Goal: Task Accomplishment & Management: Use online tool/utility

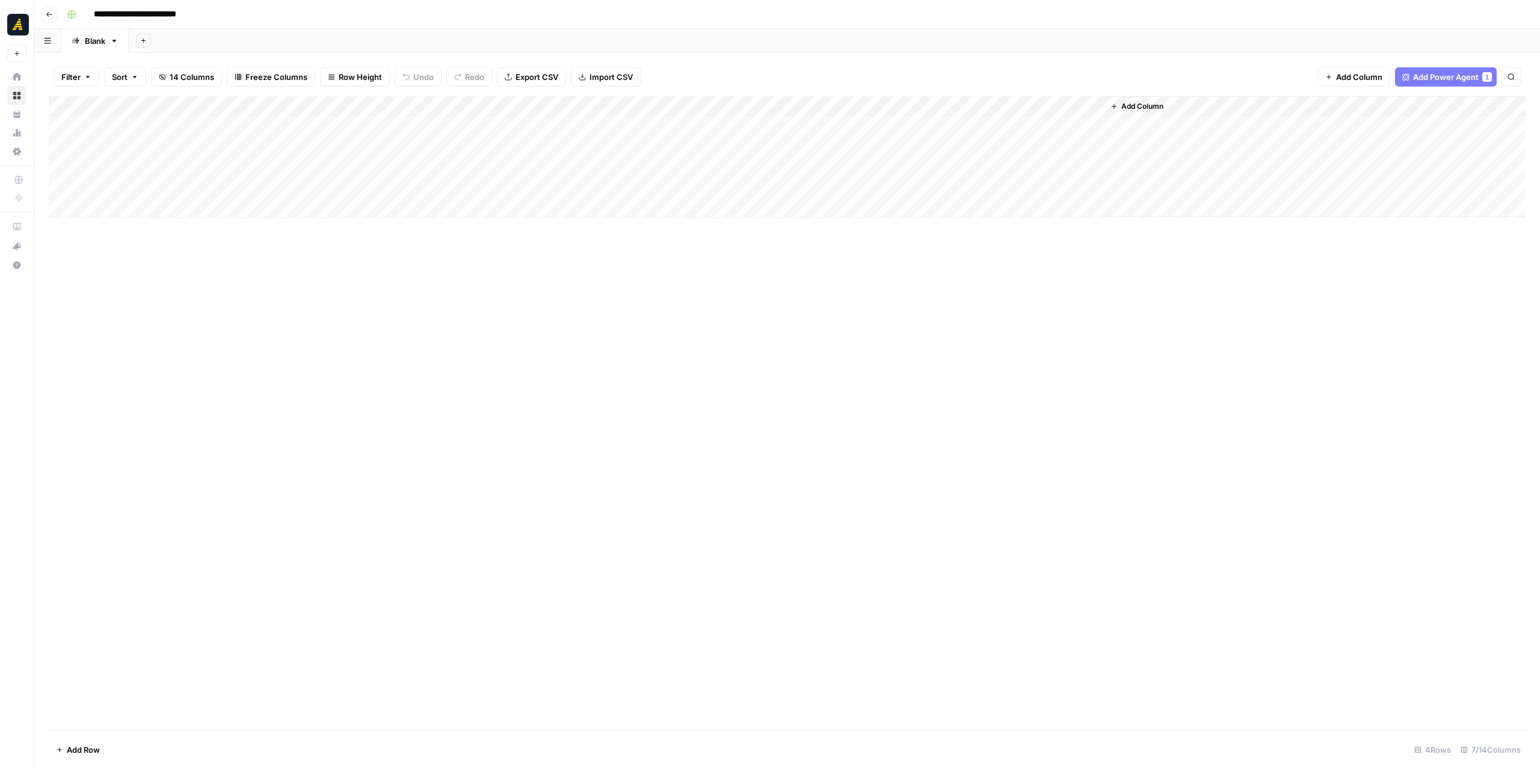
click at [359, 127] on div "Add Column" at bounding box center [787, 157] width 1477 height 122
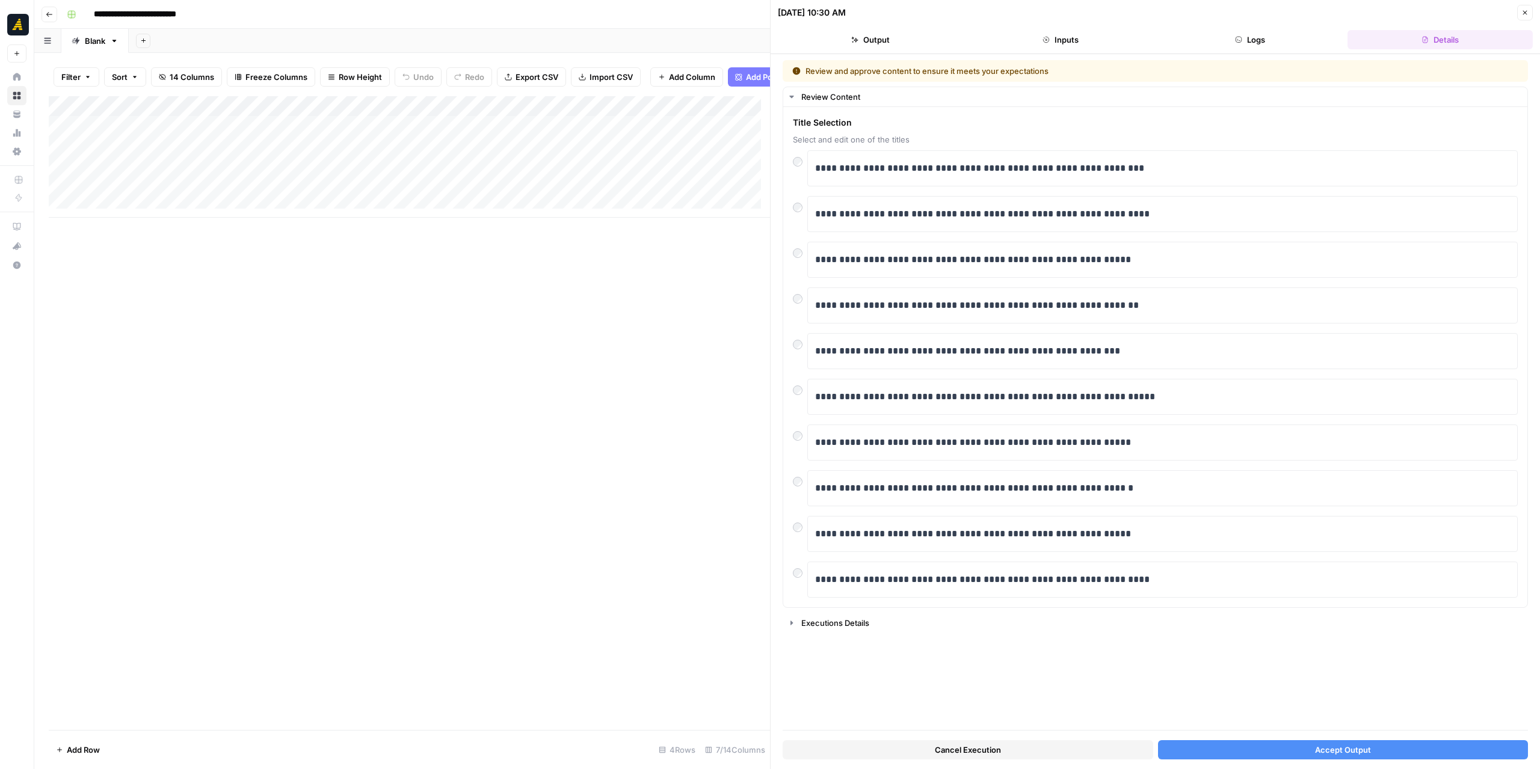
click at [1290, 750] on button "Accept Output" at bounding box center [1343, 750] width 371 height 19
click at [345, 151] on div "Add Column" at bounding box center [409, 157] width 721 height 122
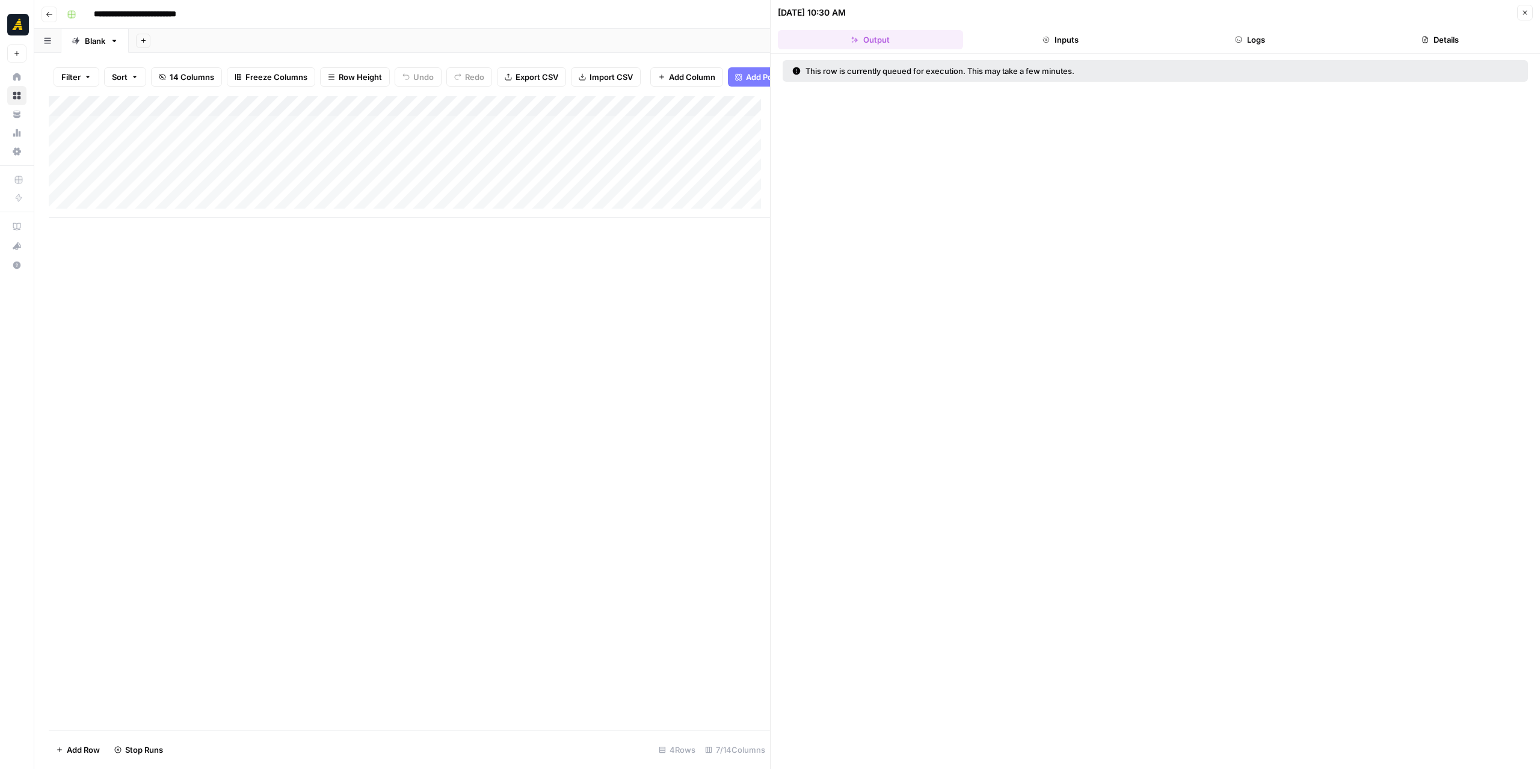
click at [345, 151] on div "Add Column" at bounding box center [409, 157] width 721 height 122
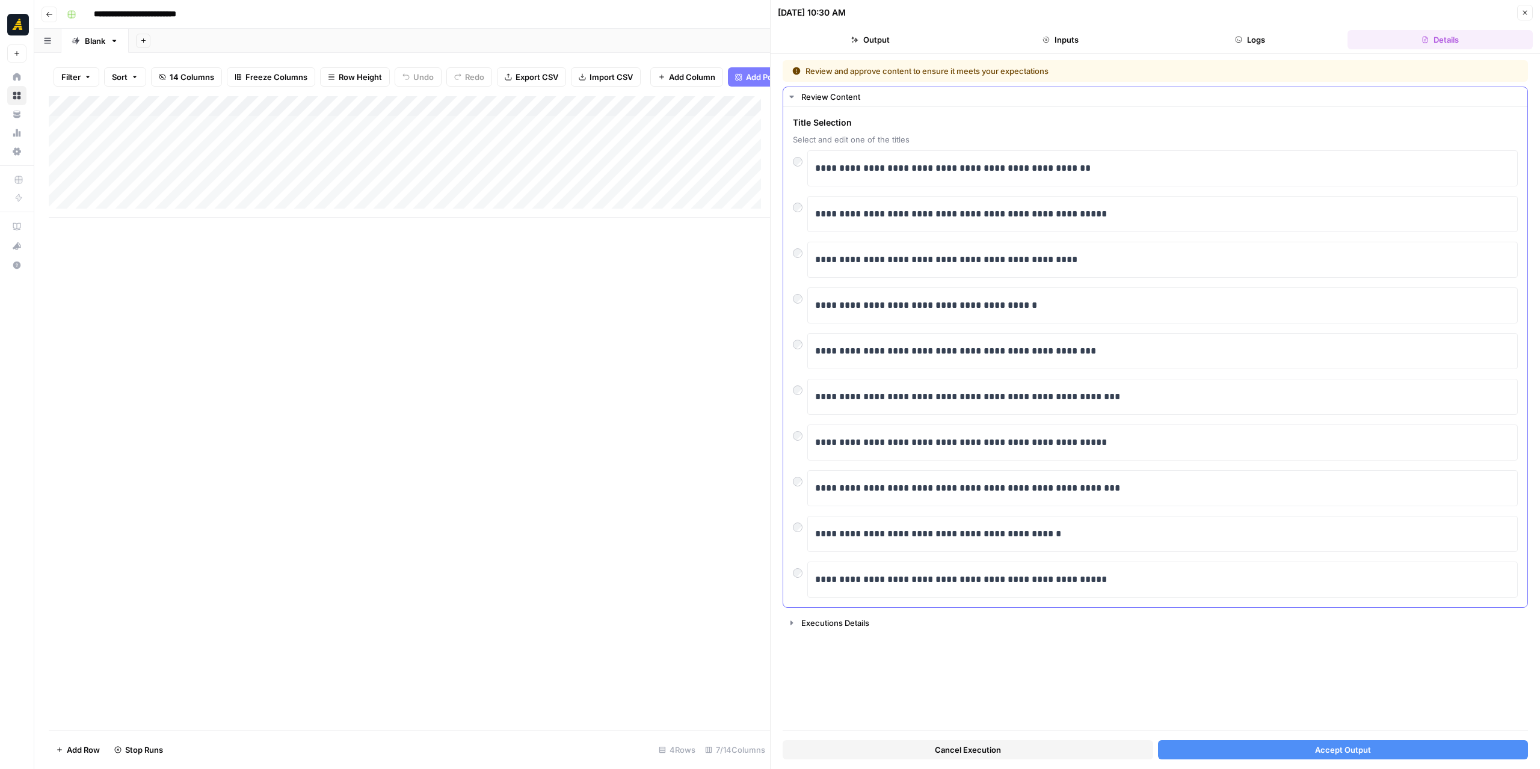
click at [805, 204] on div at bounding box center [800, 204] width 14 height 17
click at [1257, 743] on button "Accept Output" at bounding box center [1343, 750] width 371 height 19
click at [296, 176] on div "Add Column" at bounding box center [409, 157] width 721 height 122
click at [1297, 743] on button "Accept Output" at bounding box center [1343, 750] width 371 height 19
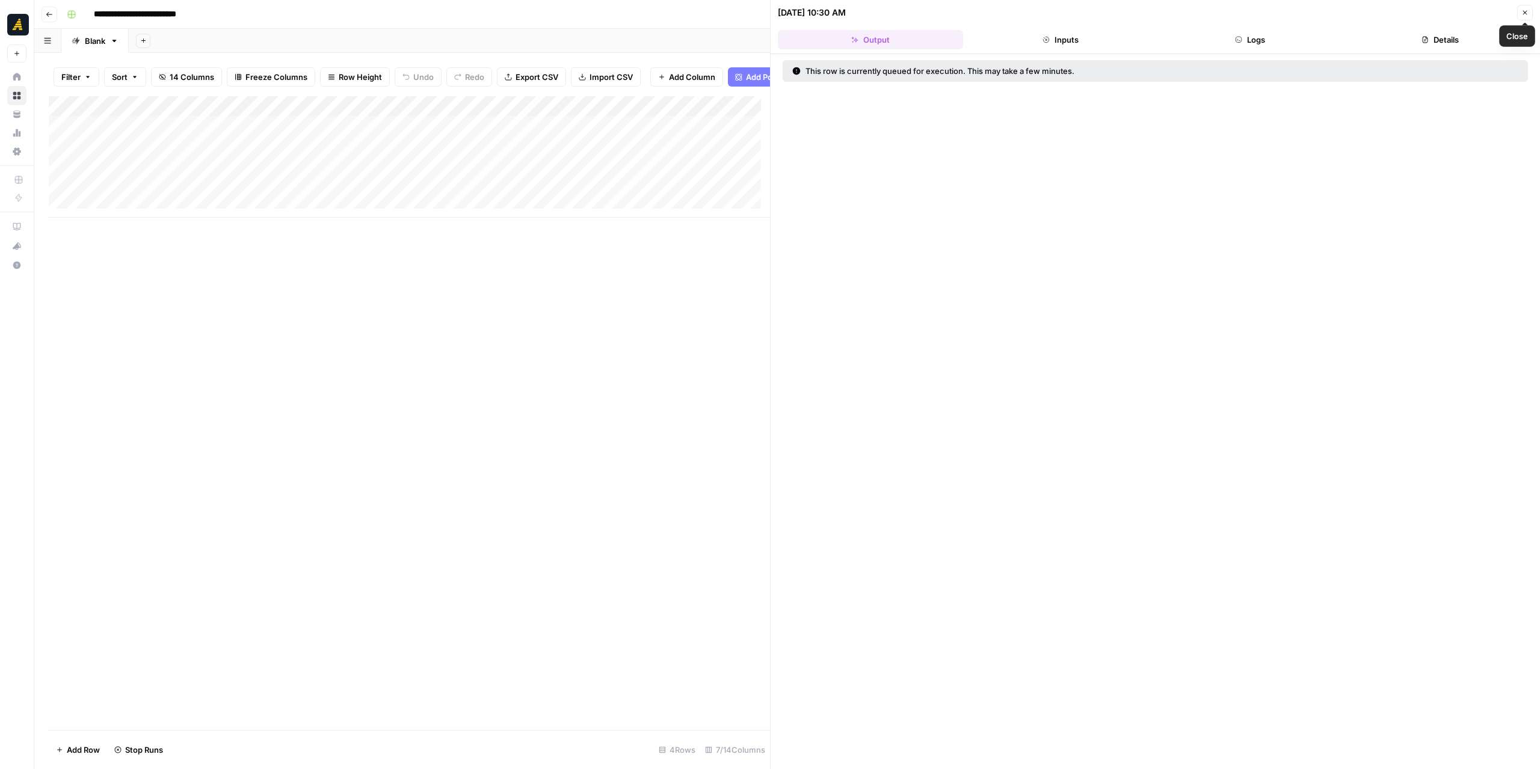
click at [1520, 9] on button "Close" at bounding box center [1525, 13] width 16 height 16
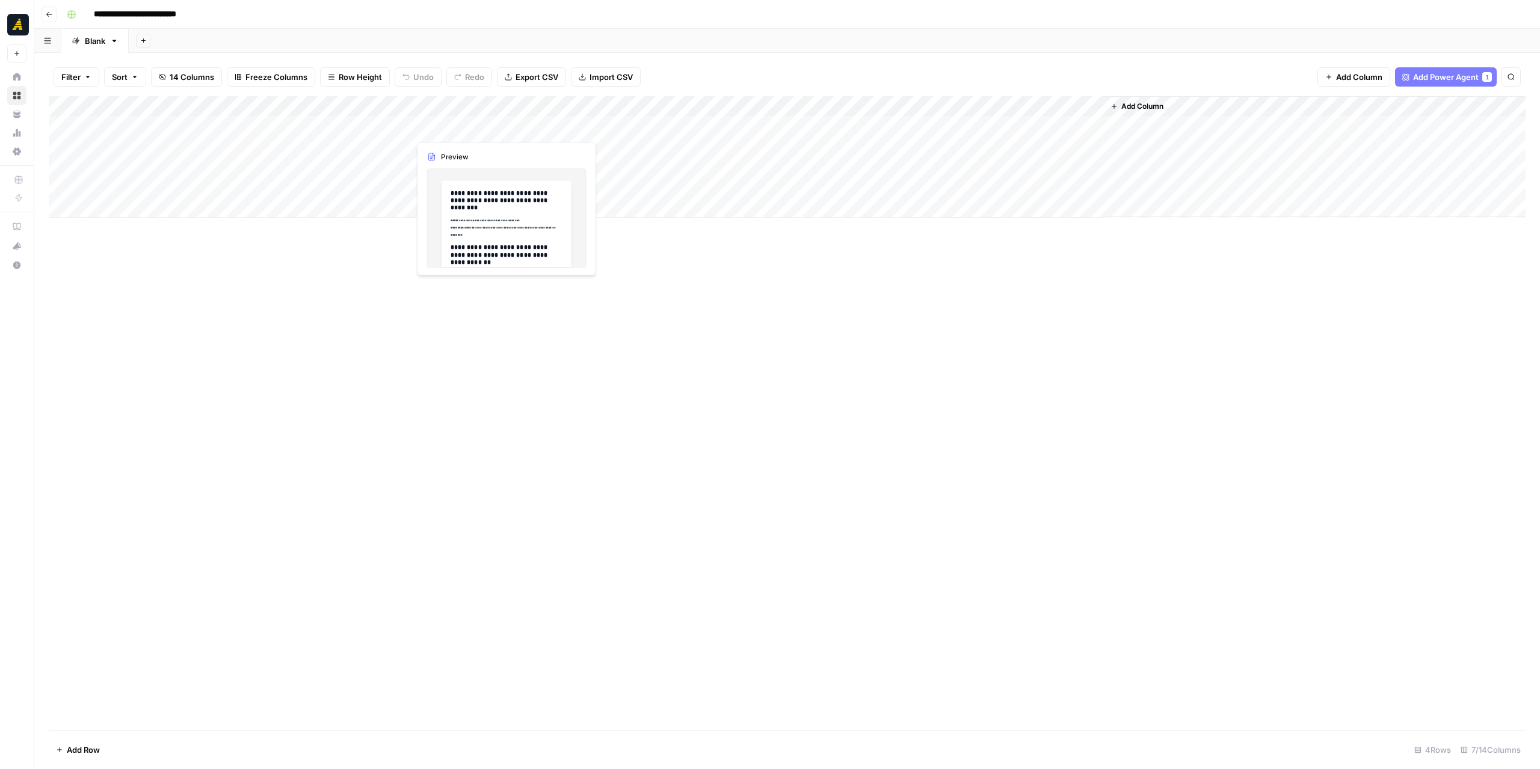
click at [475, 118] on div "Add Column" at bounding box center [787, 157] width 1477 height 122
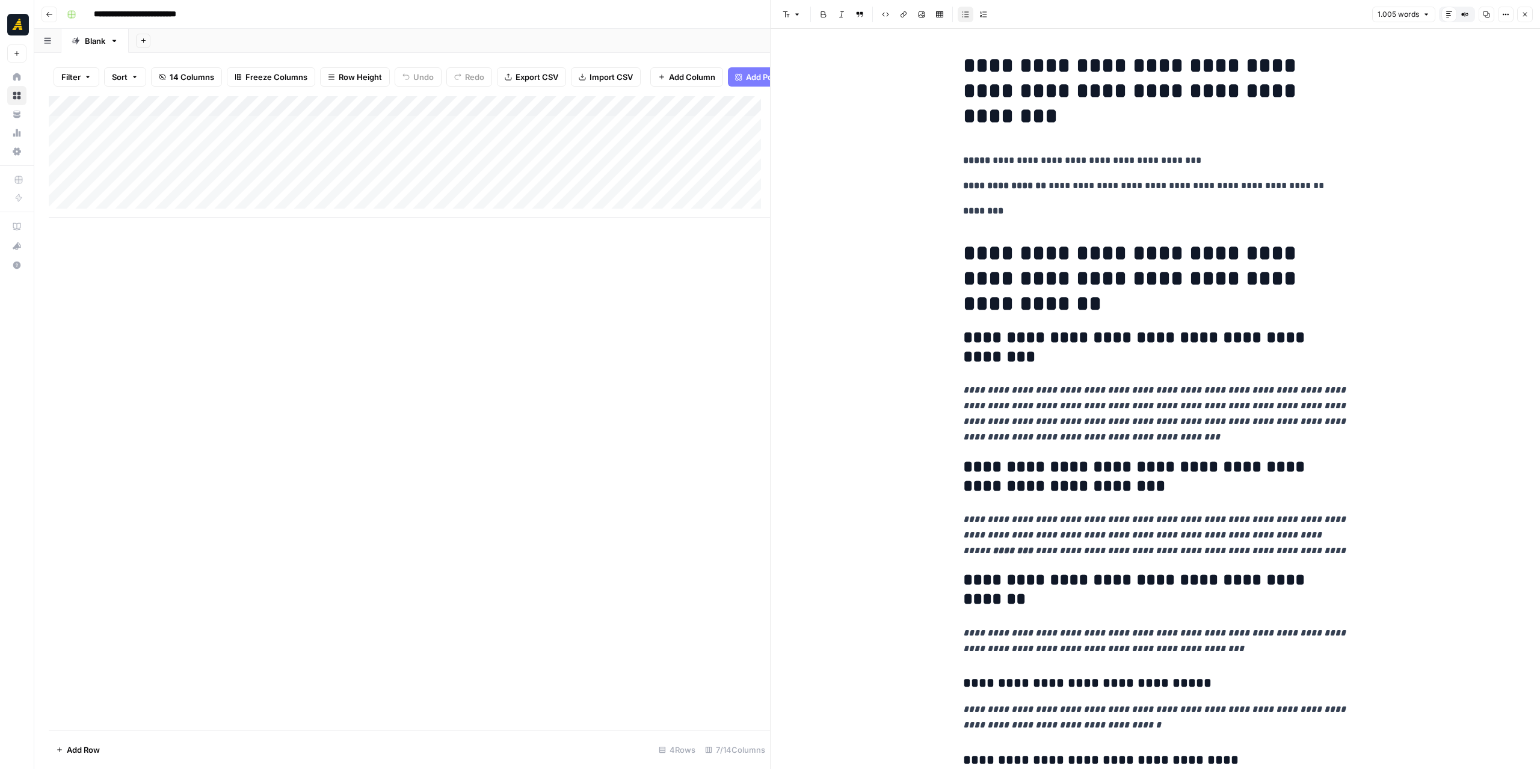
click at [1526, 14] on icon "button" at bounding box center [1524, 14] width 7 height 7
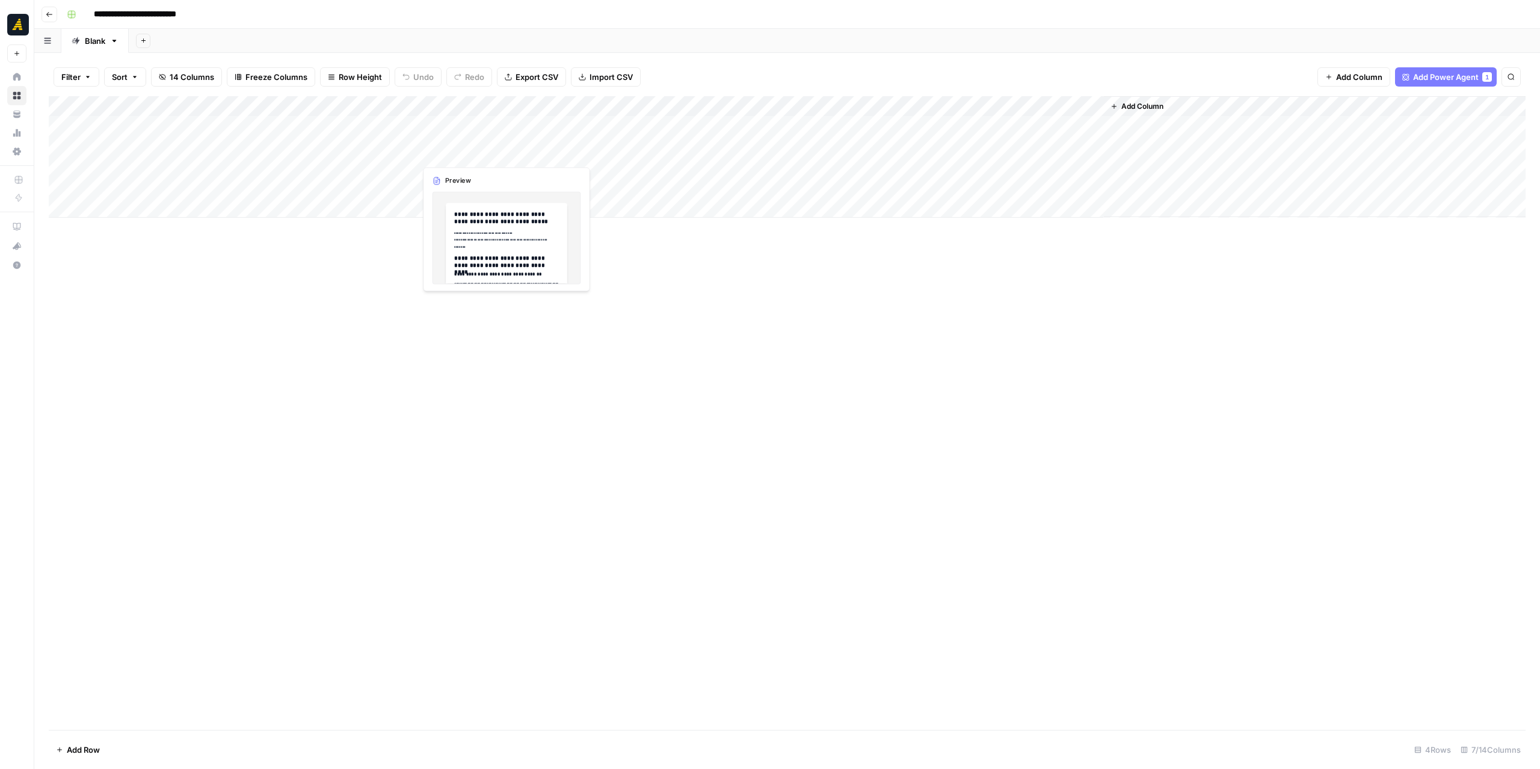
click at [503, 148] on div "Add Column" at bounding box center [787, 157] width 1477 height 122
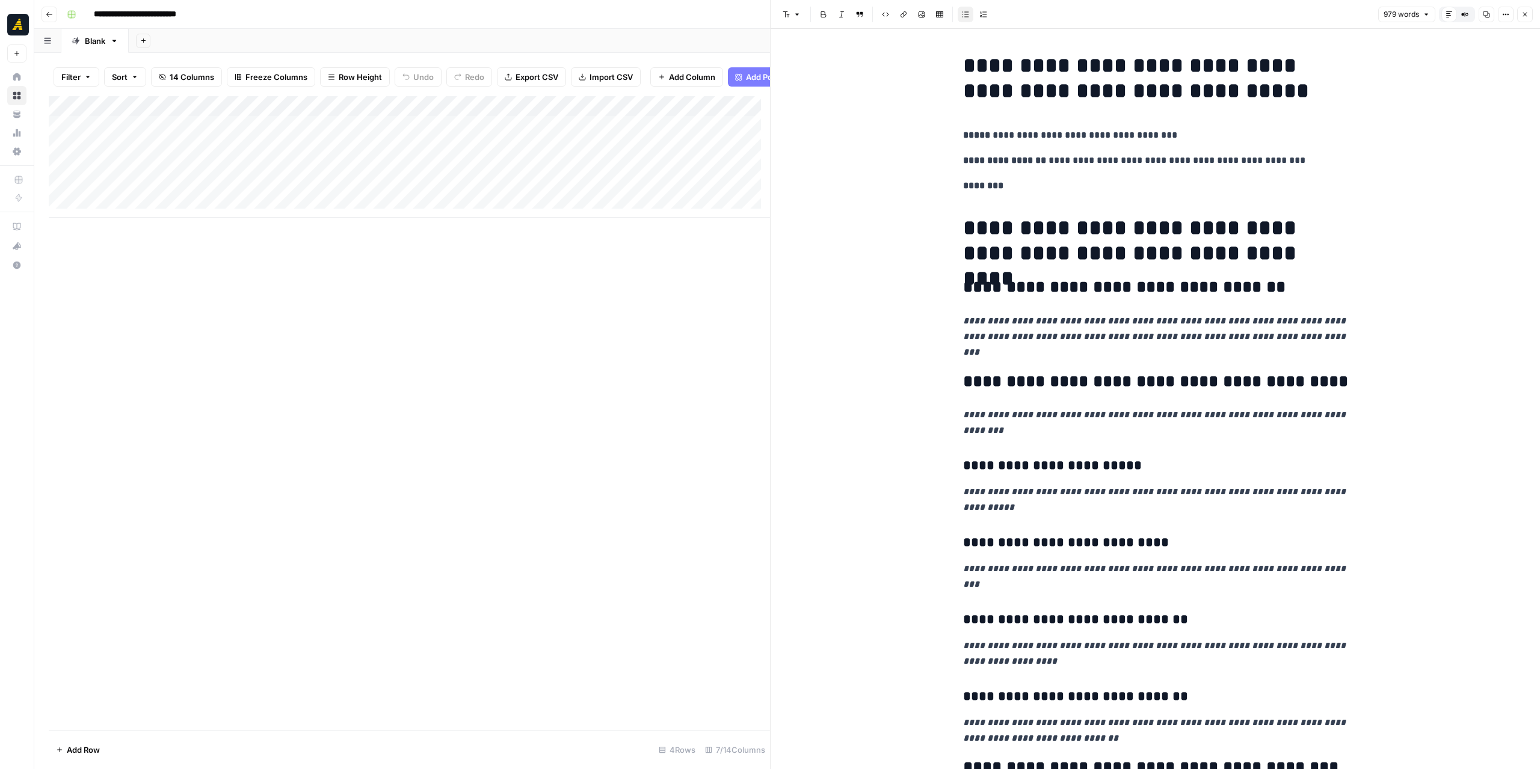
click at [1529, 11] on button "Close" at bounding box center [1525, 15] width 16 height 16
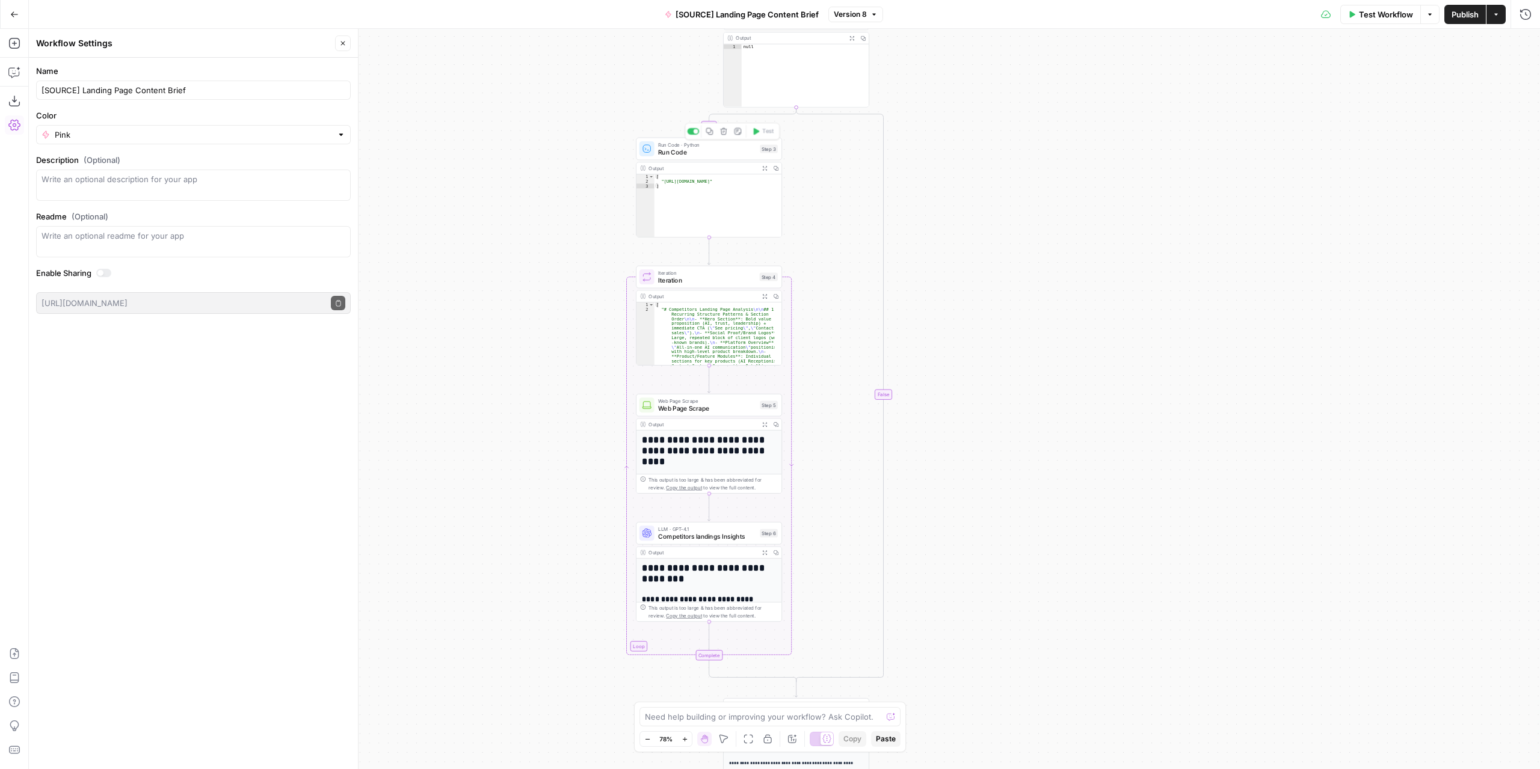
click at [737, 155] on span "Run Code" at bounding box center [707, 152] width 98 height 10
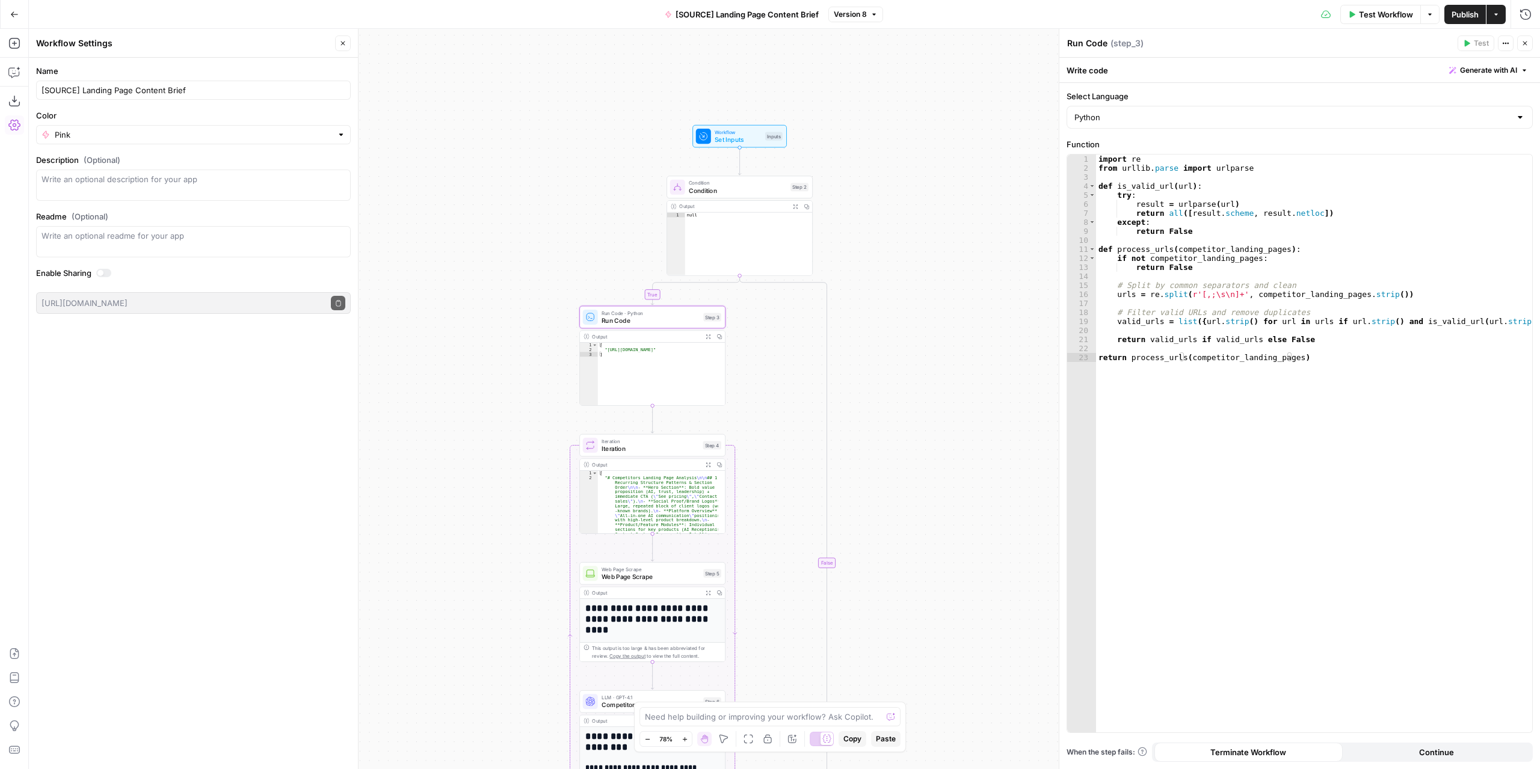
drag, startPoint x: 988, startPoint y: 152, endPoint x: 930, endPoint y: 321, distance: 178.1
click at [930, 321] on div "true false Workflow Set Inputs Inputs Condition Condition Step 2 Output Expand …" at bounding box center [784, 399] width 1511 height 741
click at [746, 190] on span "Condition" at bounding box center [738, 191] width 98 height 10
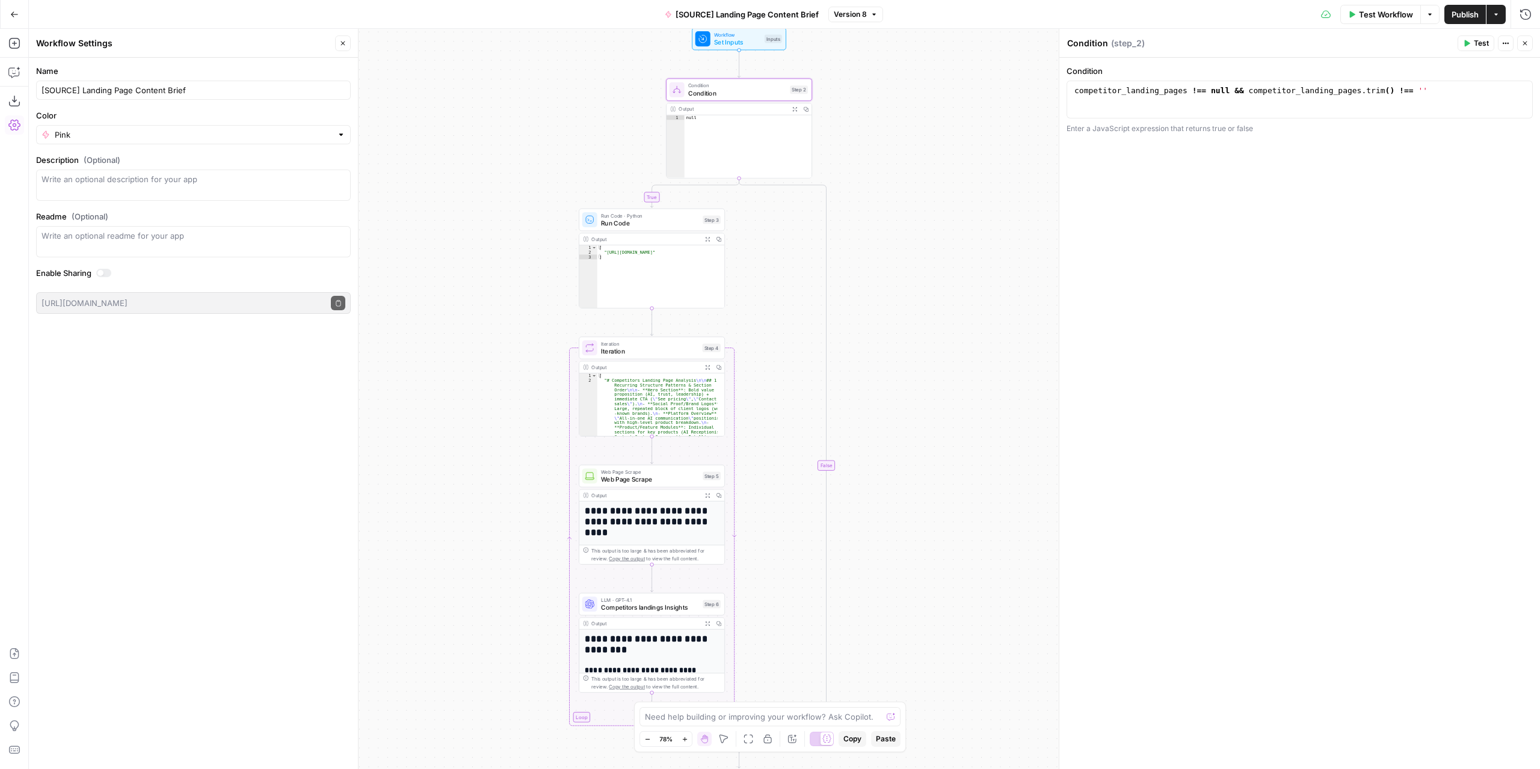
drag, startPoint x: 911, startPoint y: 372, endPoint x: 910, endPoint y: 274, distance: 97.5
click at [910, 274] on div "true false Workflow Set Inputs Inputs Condition Condition Step 2 Output Expand …" at bounding box center [784, 399] width 1511 height 741
click at [757, 40] on span "Set Inputs" at bounding box center [737, 42] width 47 height 10
click at [1386, 15] on span "Test Workflow" at bounding box center [1386, 14] width 54 height 12
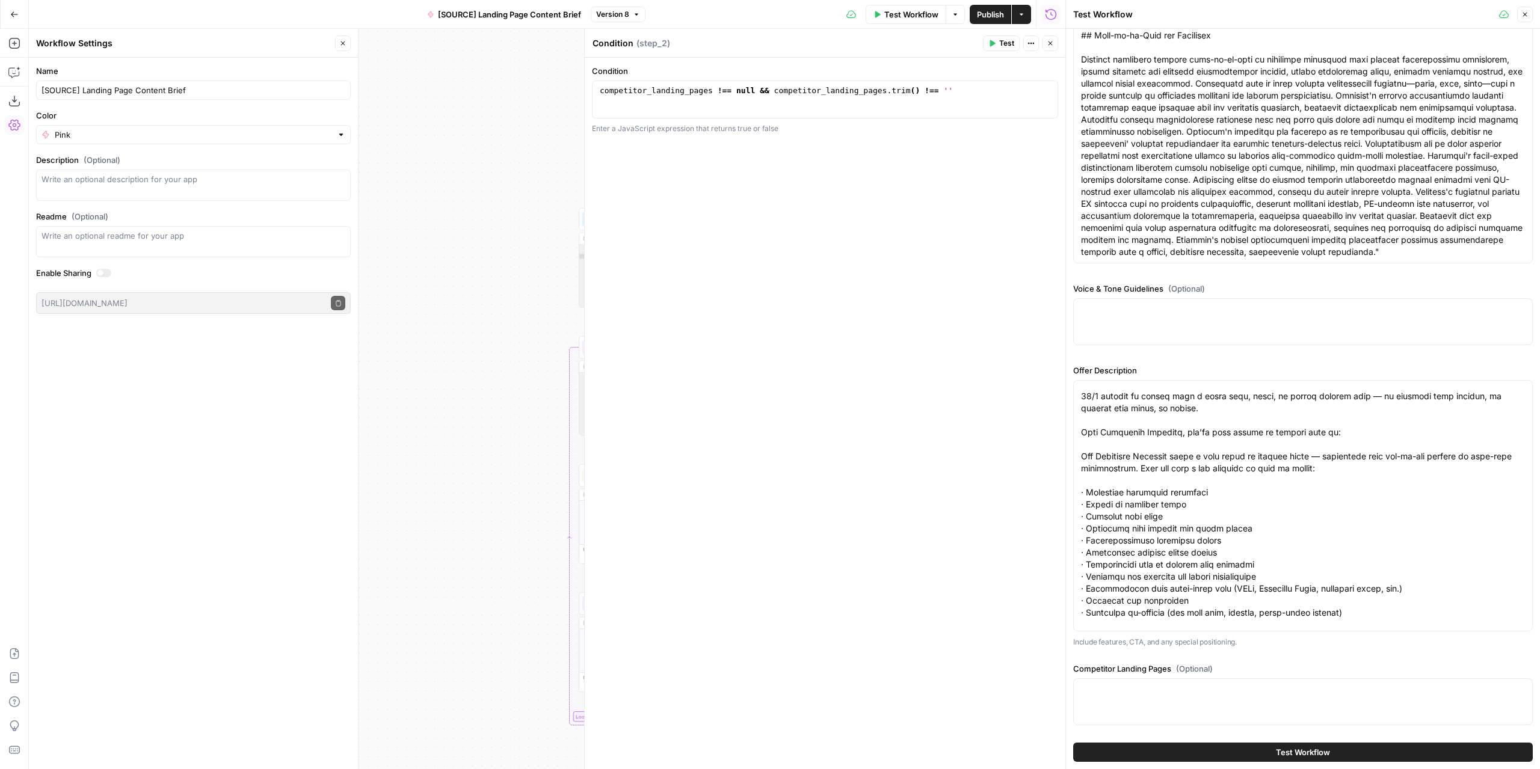
scroll to position [264, 0]
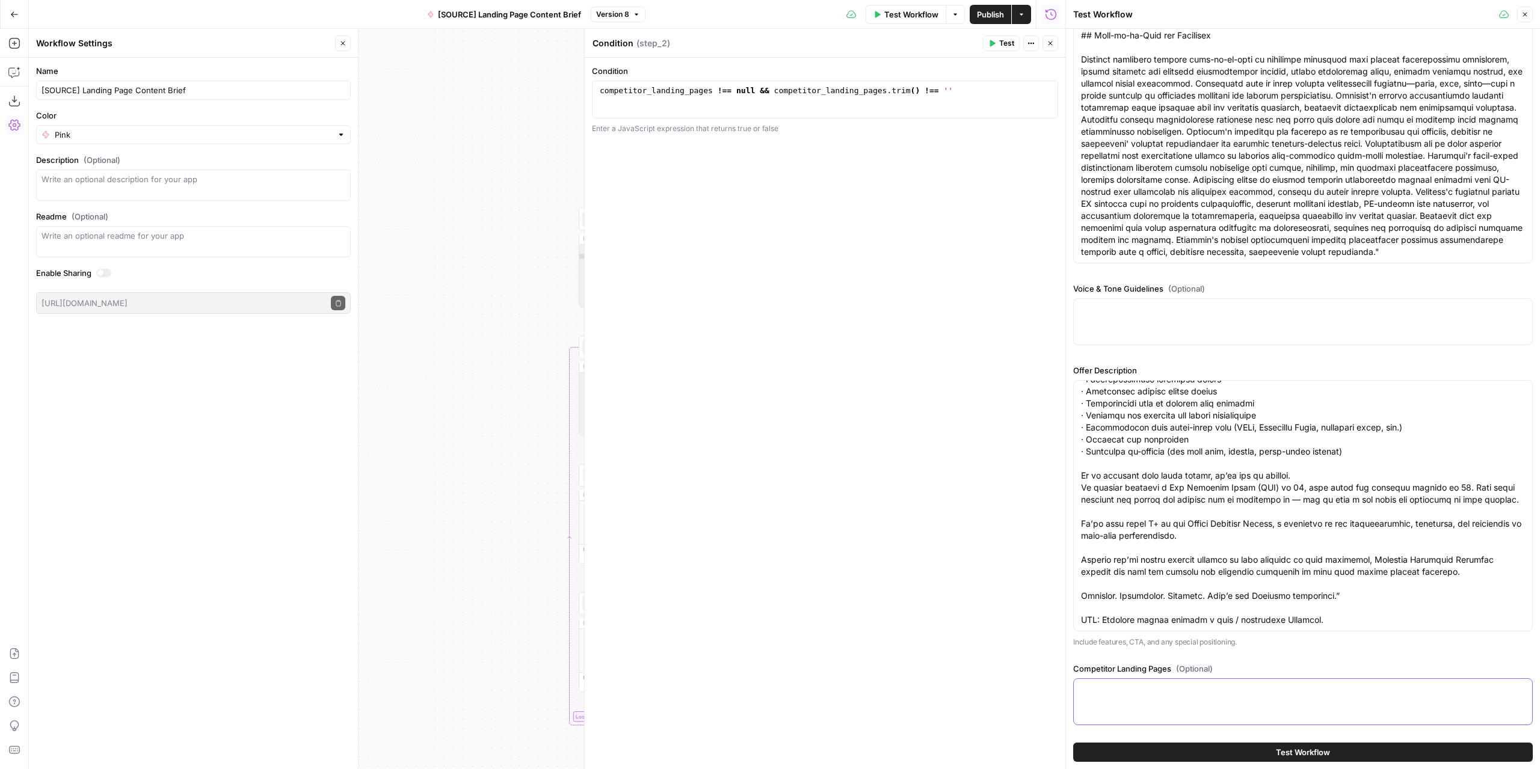
click at [1263, 685] on textarea "Competitor Landing Pages (Optional)" at bounding box center [1303, 690] width 444 height 12
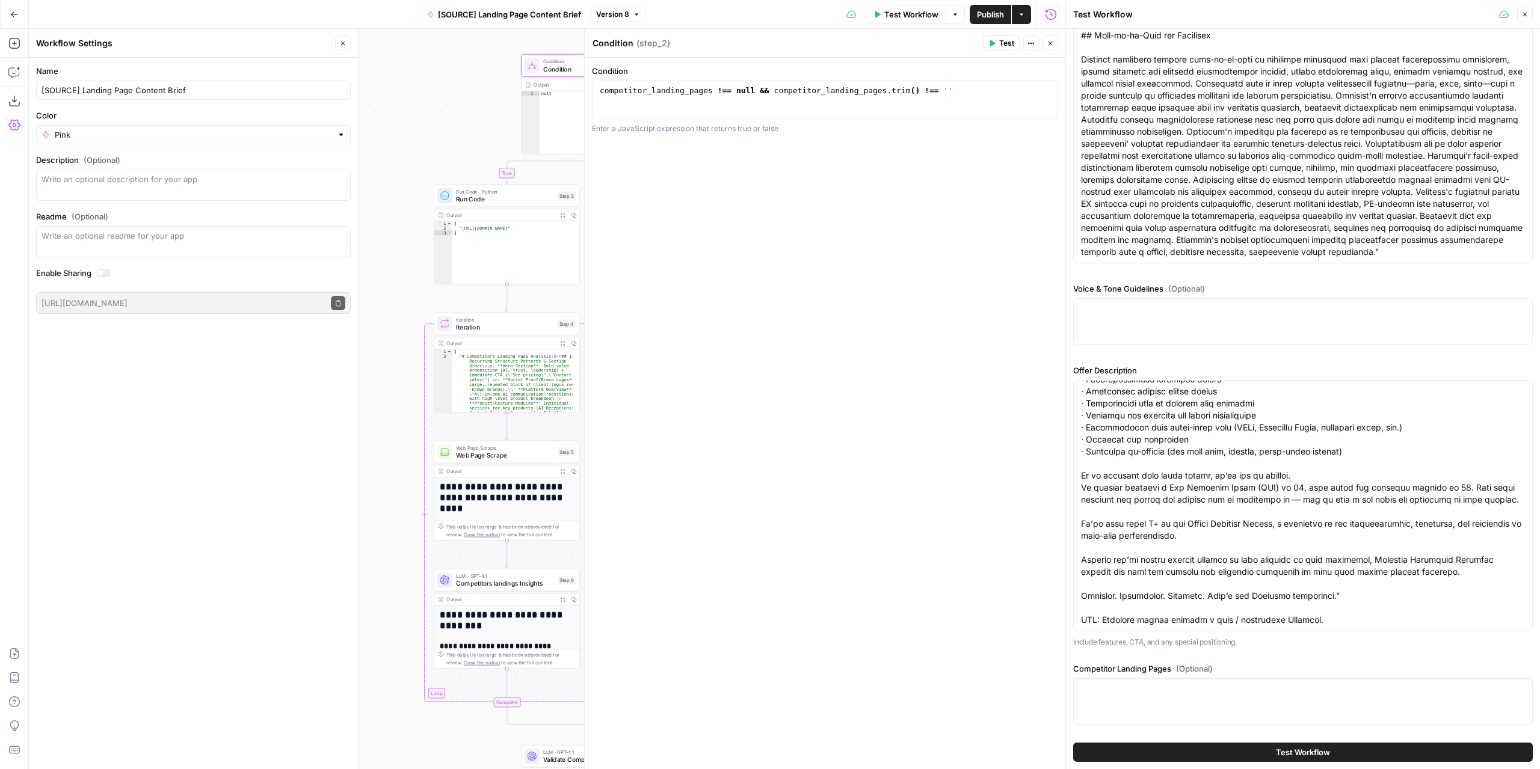
drag, startPoint x: 481, startPoint y: 350, endPoint x: 348, endPoint y: 335, distance: 134.4
click at [348, 335] on body "Marketers in Demand New Home Browse Your Data Usage Settings Recent Grids Write…" at bounding box center [770, 384] width 1540 height 769
click at [493, 233] on div "[ "https://www.ringcentral.com/" ]" at bounding box center [507, 259] width 128 height 73
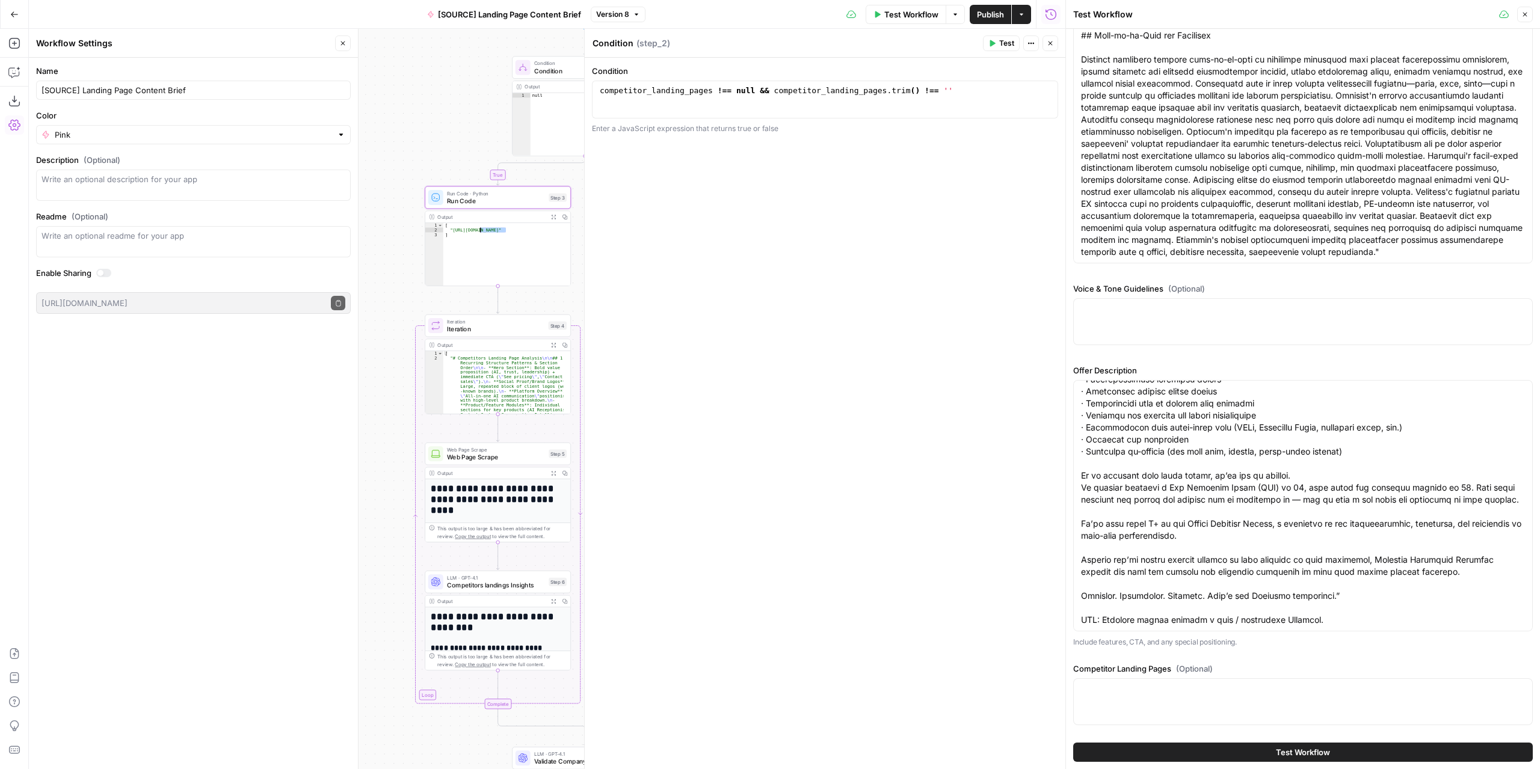
type textarea "**********"
click at [1173, 679] on div at bounding box center [1303, 702] width 460 height 47
click at [1174, 689] on textarea "Competitor Landing Pages (Optional)" at bounding box center [1303, 690] width 444 height 12
paste textarea ""[URL][DOMAIN_NAME]""
click at [1217, 688] on textarea ""[URL][DOMAIN_NAME]"" at bounding box center [1303, 690] width 444 height 12
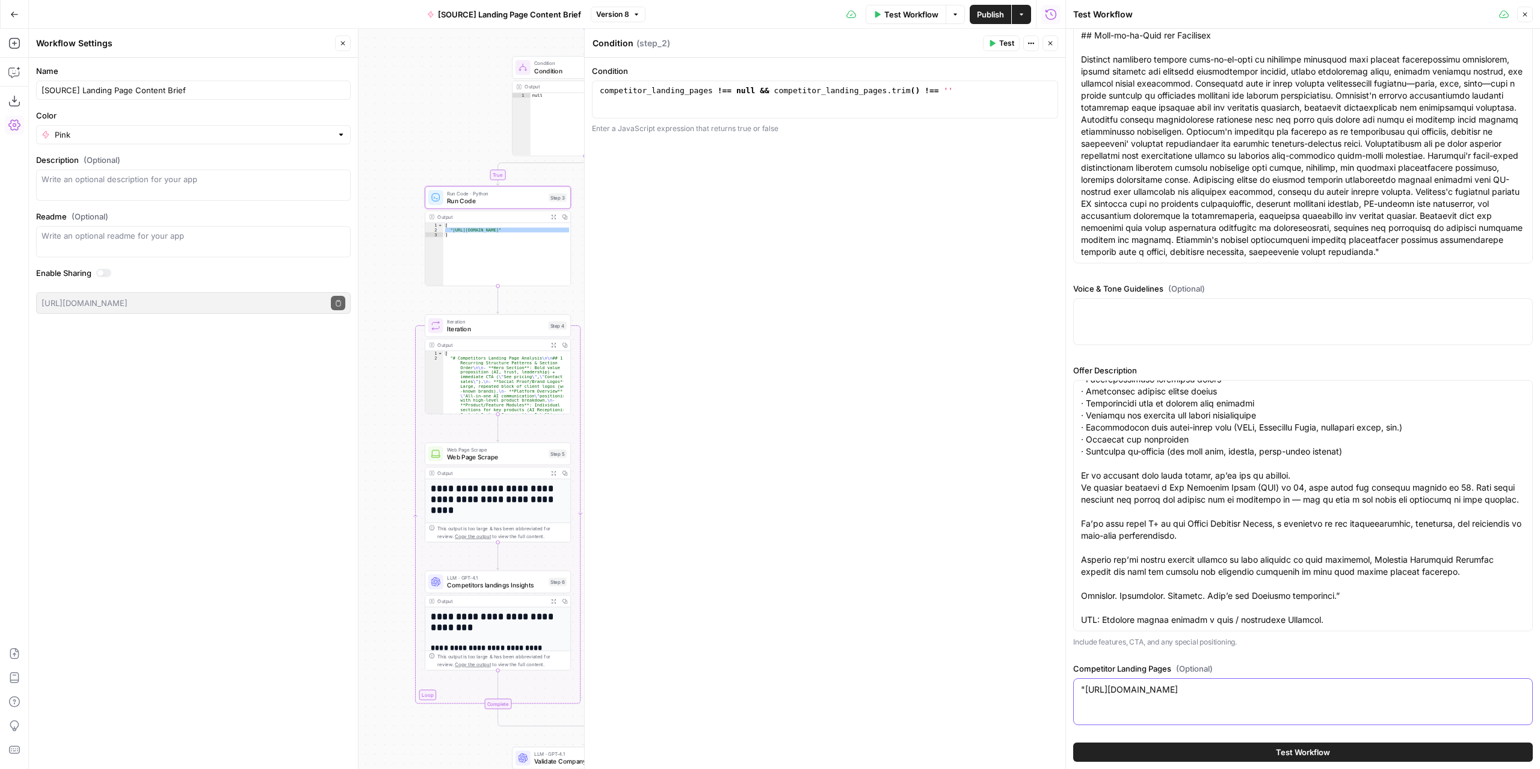
drag, startPoint x: 1088, startPoint y: 685, endPoint x: 1074, endPoint y: 686, distance: 13.3
click at [1074, 686] on div ""https://www.ringcentral.com/ "https://www.ringcentral.com/" at bounding box center [1303, 702] width 460 height 47
click at [1206, 689] on textarea "[URL][DOMAIN_NAME]" at bounding box center [1303, 690] width 444 height 12
paste textarea "https://www.net2phone.com/"
type textarea "https://www.ringcentral.com/, https://www.net2phone.com/"
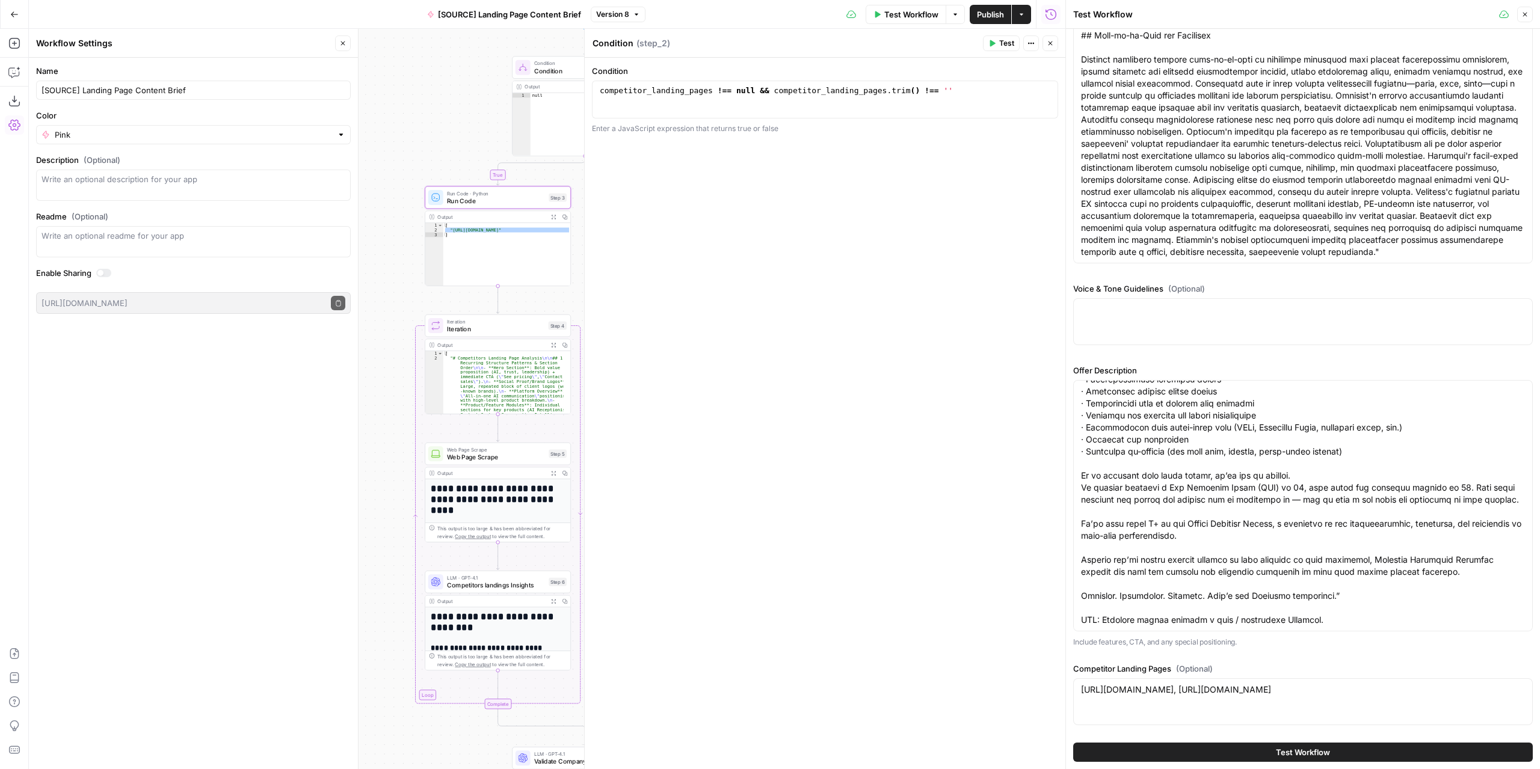
click at [1226, 751] on button "Test Workflow" at bounding box center [1303, 752] width 460 height 19
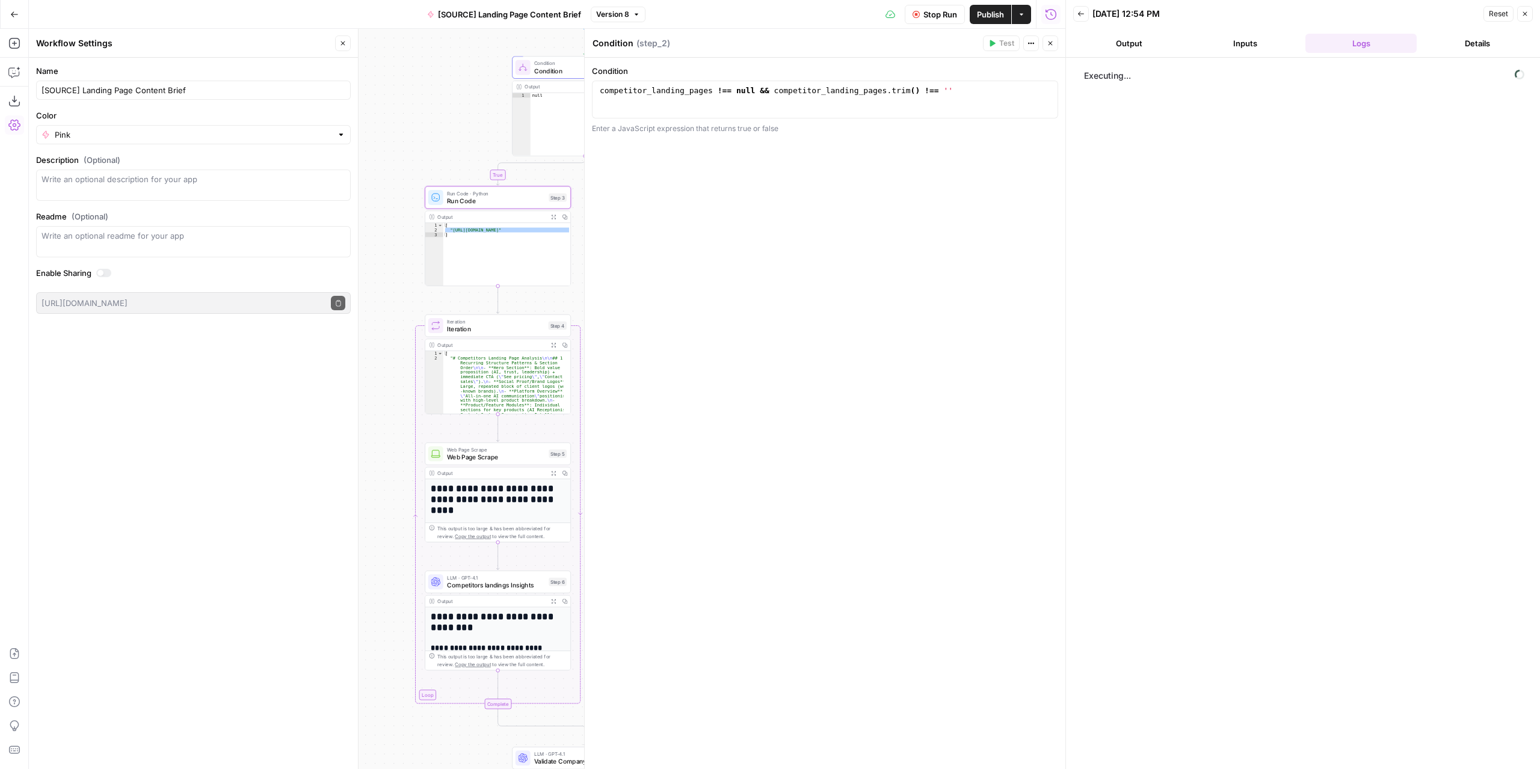
click at [1054, 40] on icon "button" at bounding box center [1050, 43] width 7 height 7
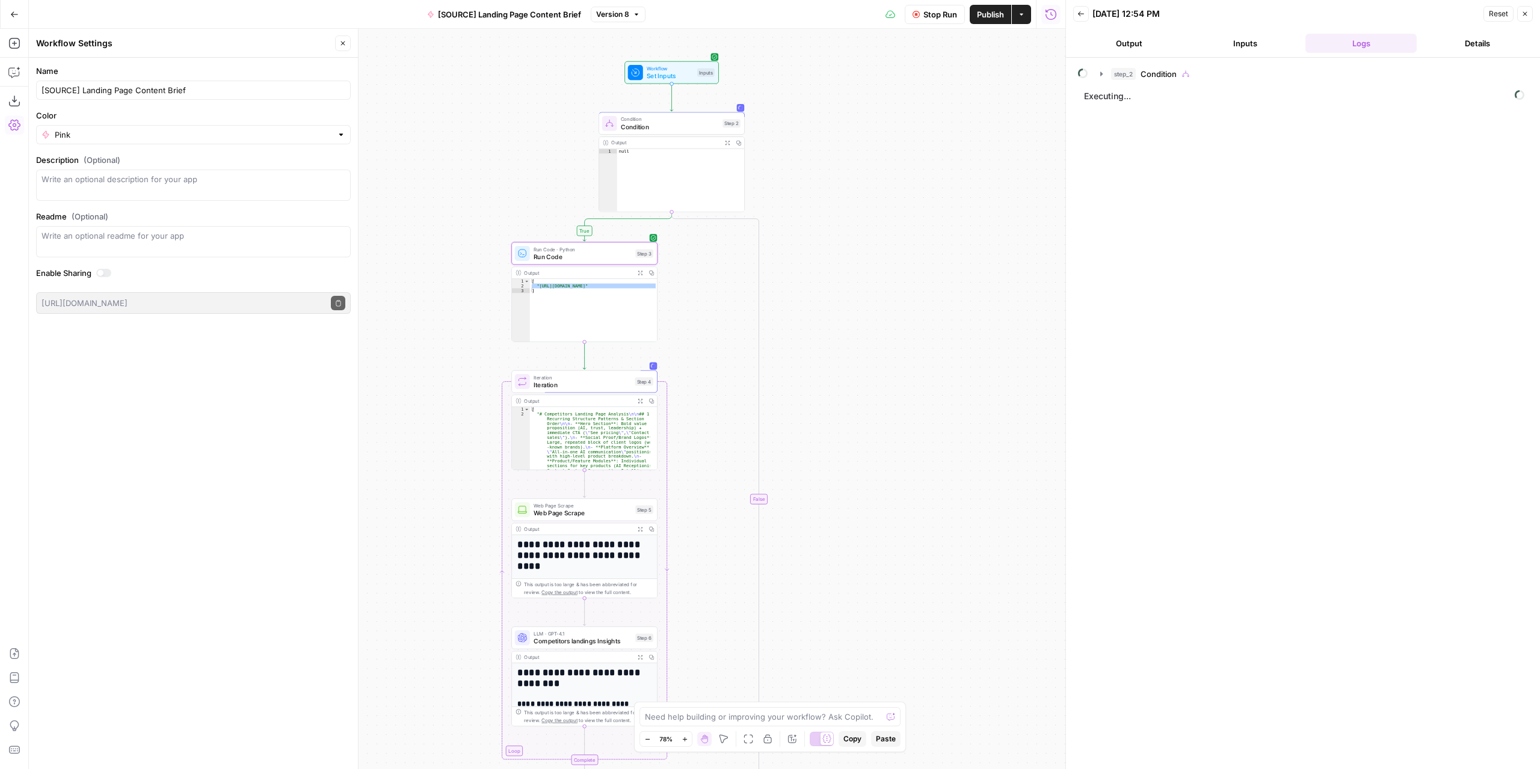
drag, startPoint x: 768, startPoint y: 261, endPoint x: 839, endPoint y: 309, distance: 85.4
click at [839, 309] on div "**********" at bounding box center [547, 399] width 1037 height 741
click at [709, 299] on div "**********" at bounding box center [547, 399] width 1037 height 741
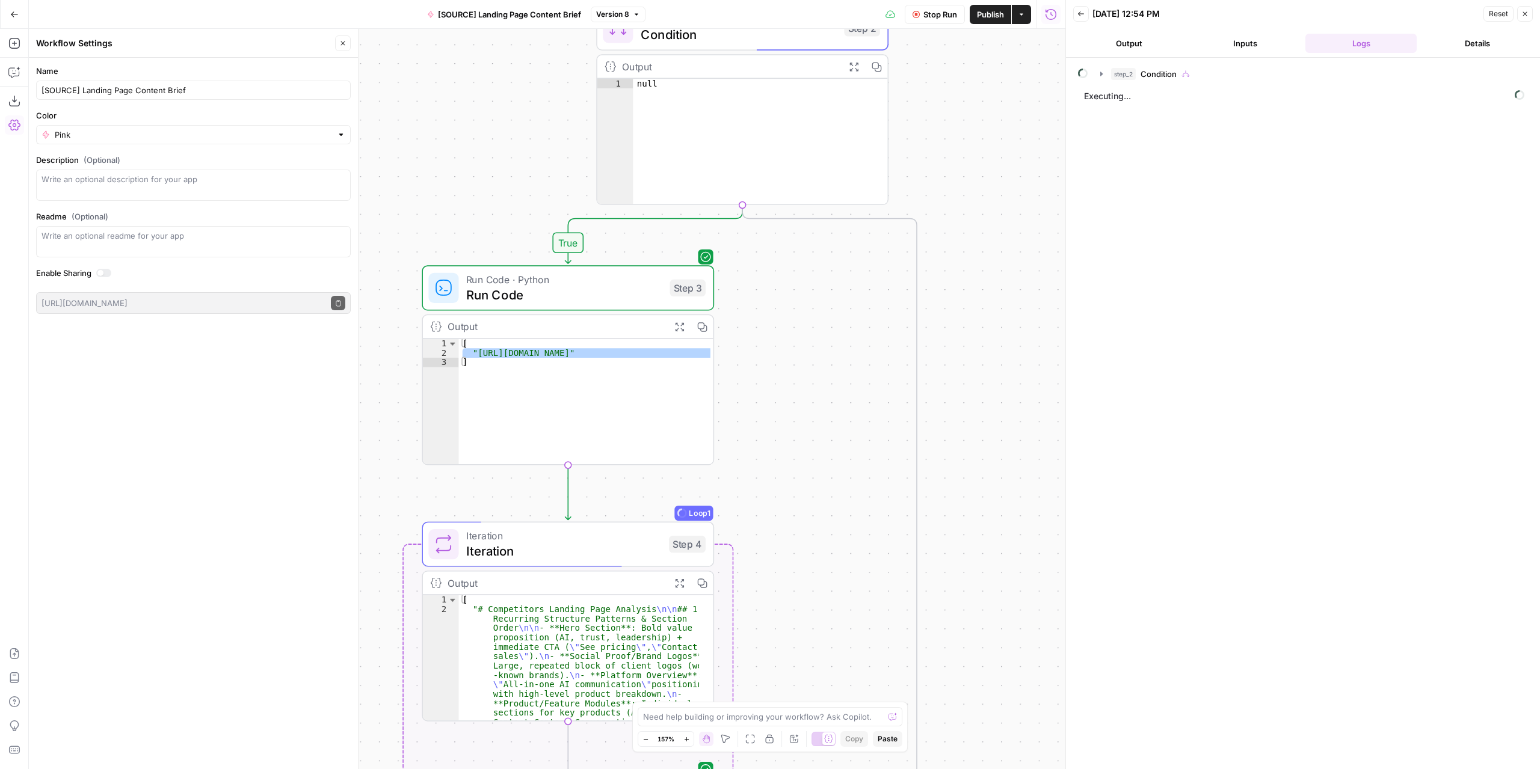
drag, startPoint x: 698, startPoint y: 293, endPoint x: 794, endPoint y: 368, distance: 121.3
click at [794, 368] on div "**********" at bounding box center [547, 399] width 1037 height 741
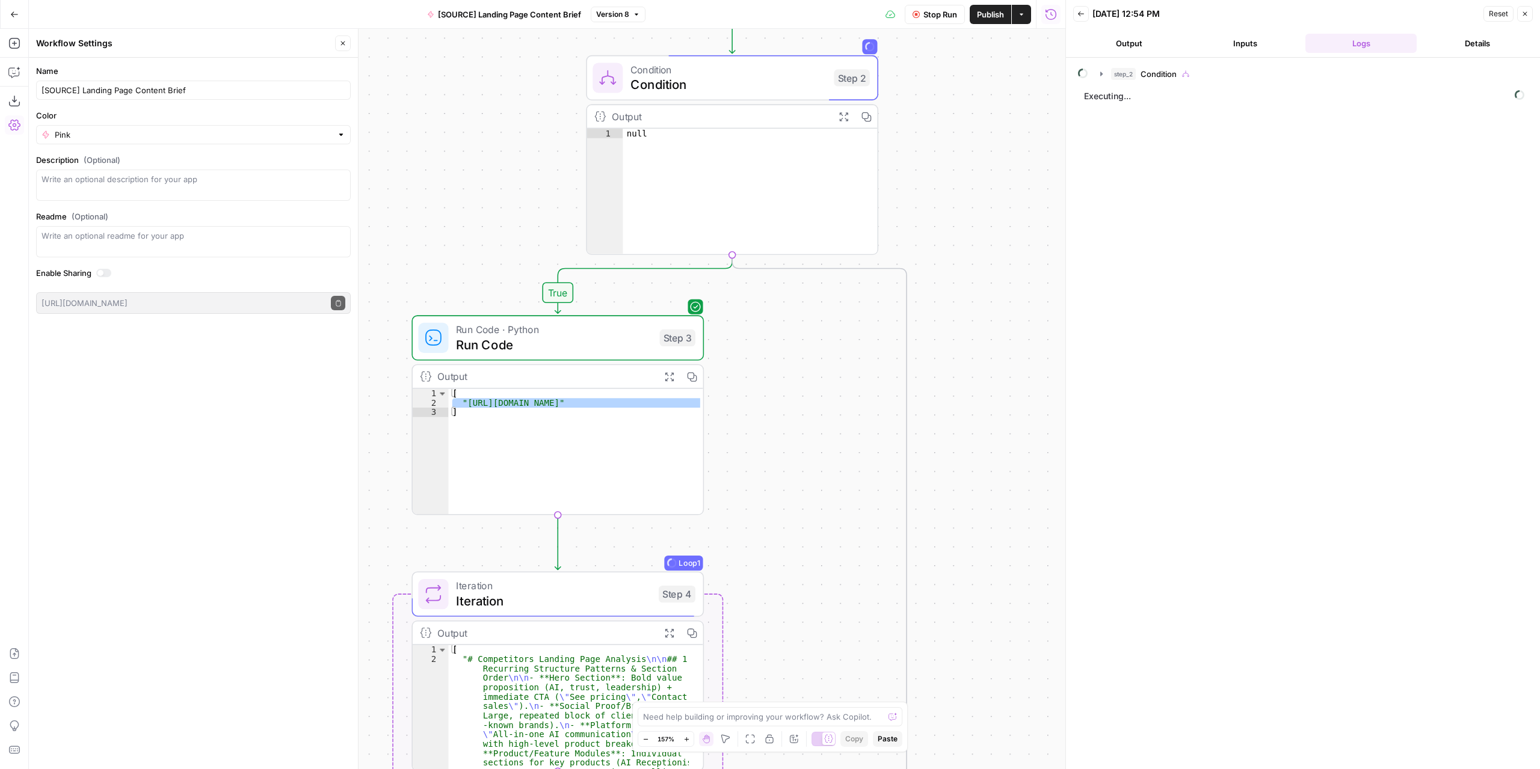
drag, startPoint x: 809, startPoint y: 322, endPoint x: 802, endPoint y: 342, distance: 20.4
click at [802, 342] on div "**********" at bounding box center [547, 399] width 1037 height 741
click at [919, 22] on button "Stop Run" at bounding box center [935, 14] width 60 height 19
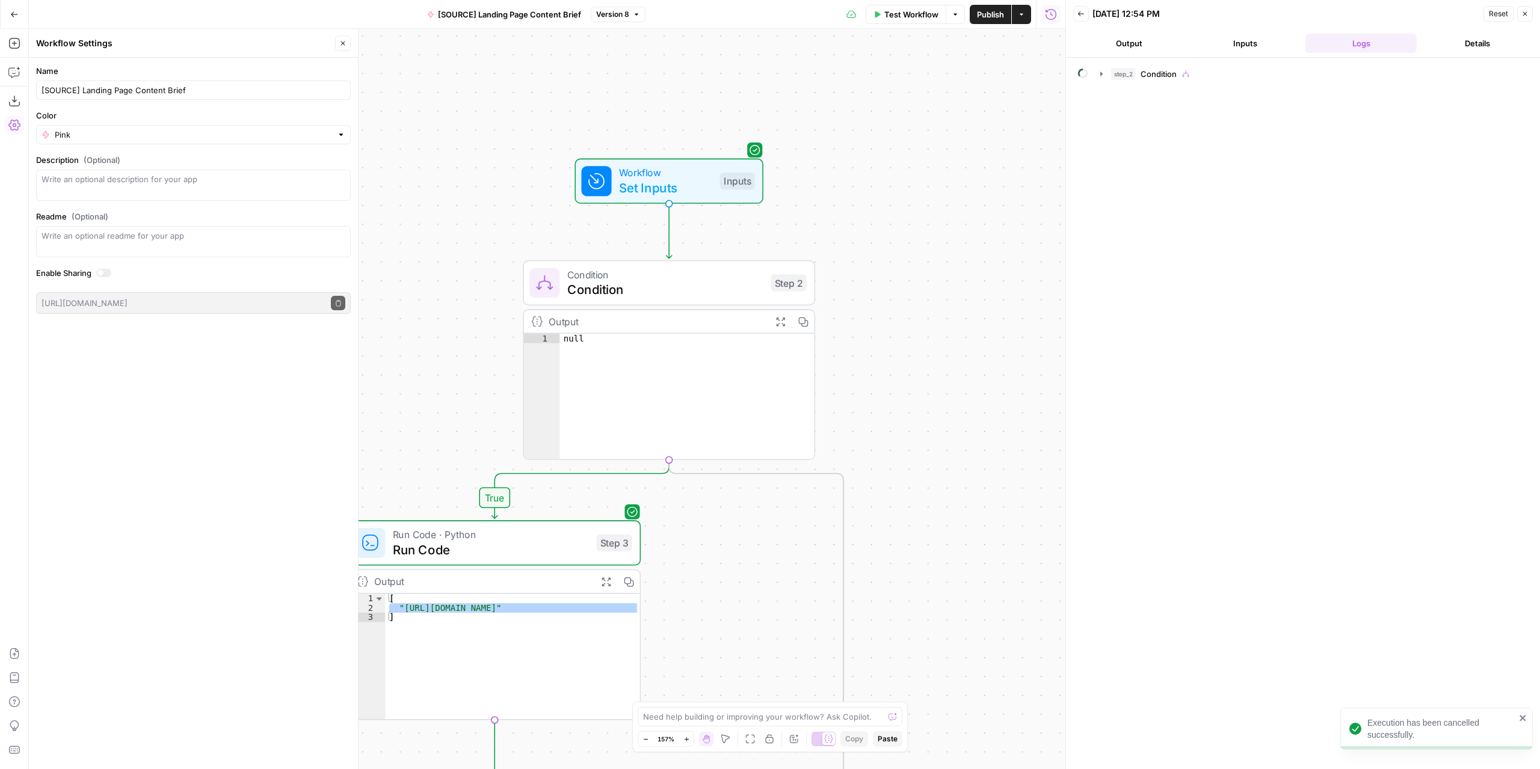
drag, startPoint x: 944, startPoint y: 223, endPoint x: 893, endPoint y: 361, distance: 147.3
click at [893, 361] on div "**********" at bounding box center [547, 399] width 1037 height 741
click at [711, 290] on span "Condition" at bounding box center [665, 289] width 196 height 19
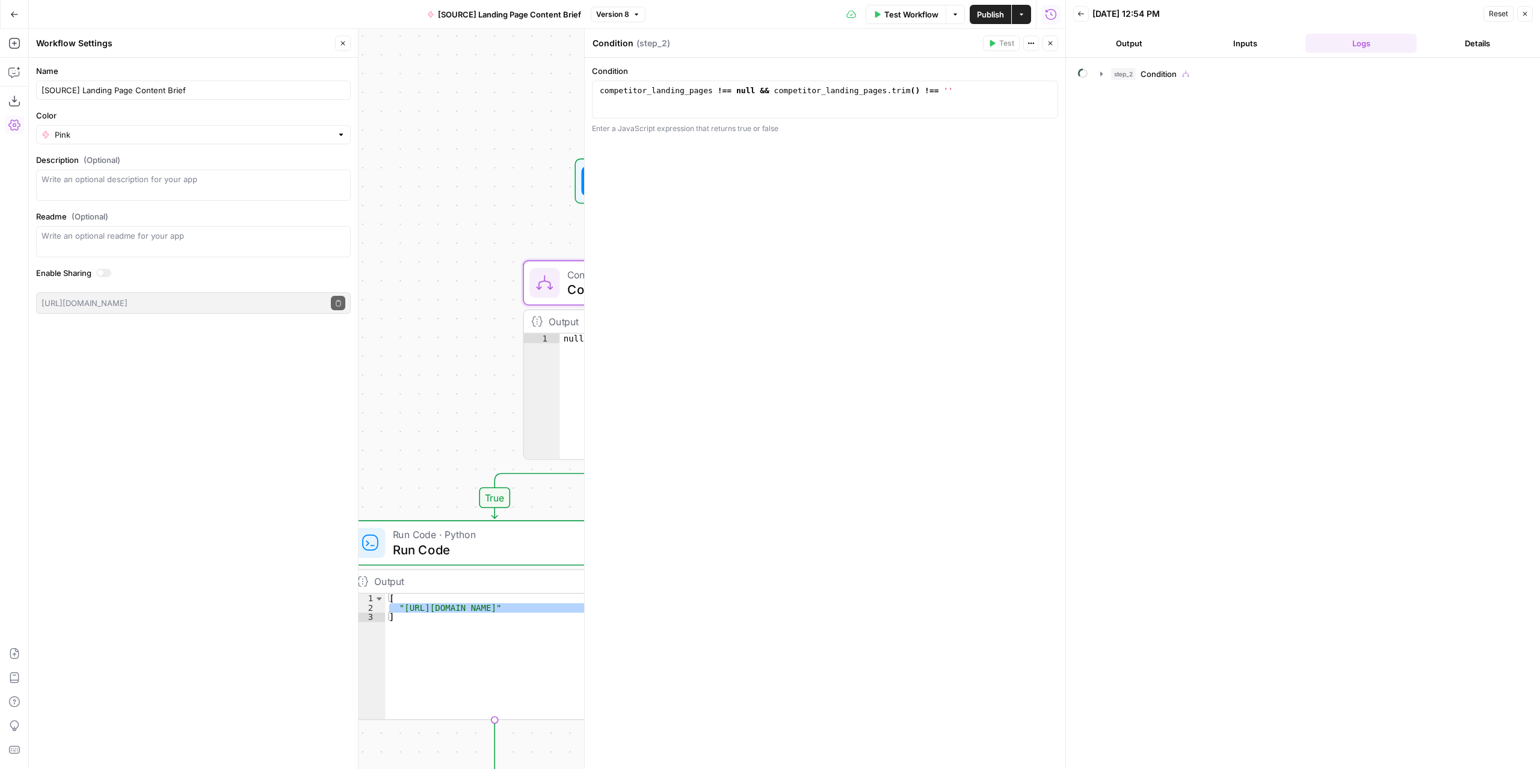
click at [340, 42] on icon "button" at bounding box center [342, 43] width 7 height 7
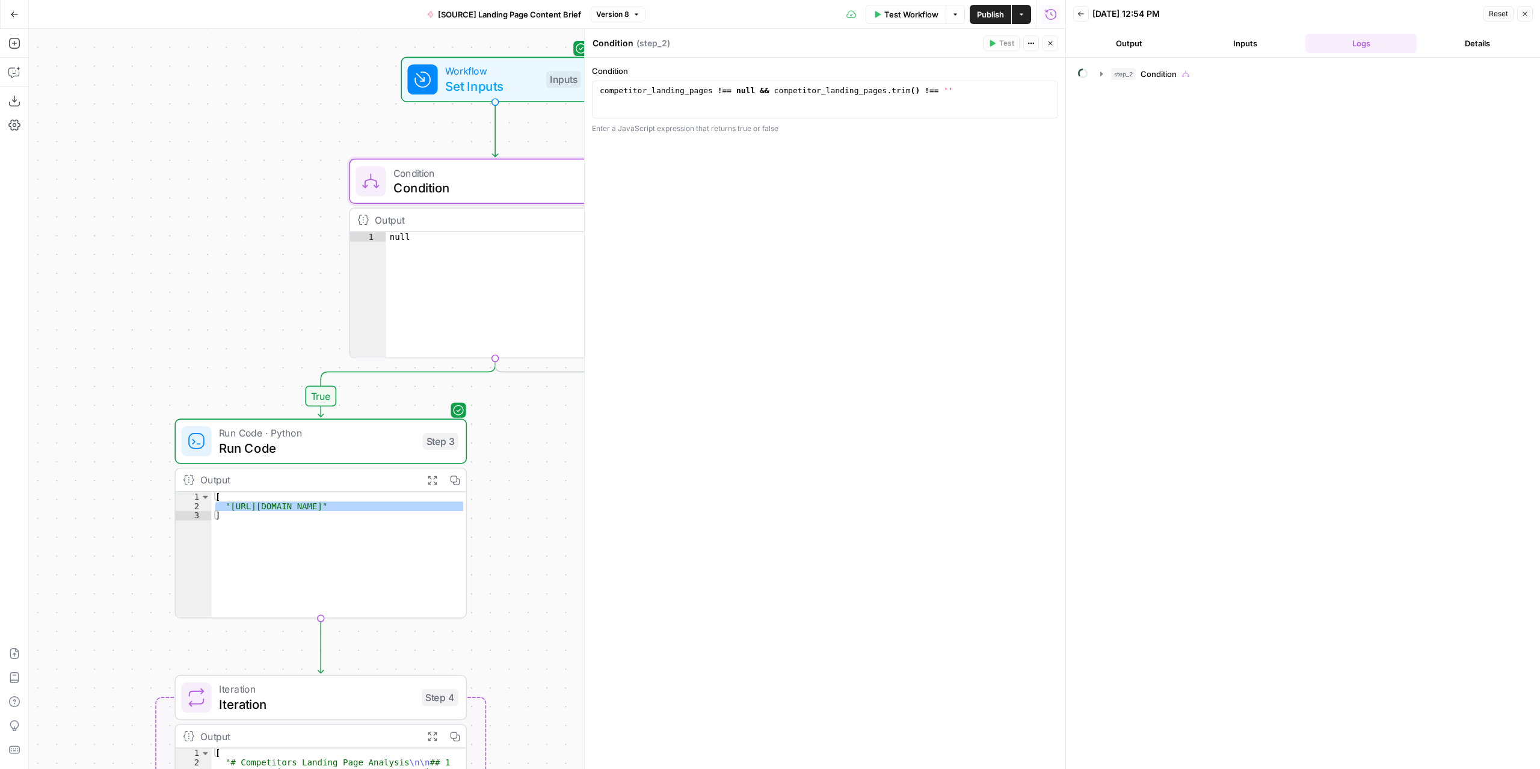
drag, startPoint x: 425, startPoint y: 285, endPoint x: 236, endPoint y: 174, distance: 219.3
click at [236, 174] on div "**********" at bounding box center [547, 399] width 1037 height 741
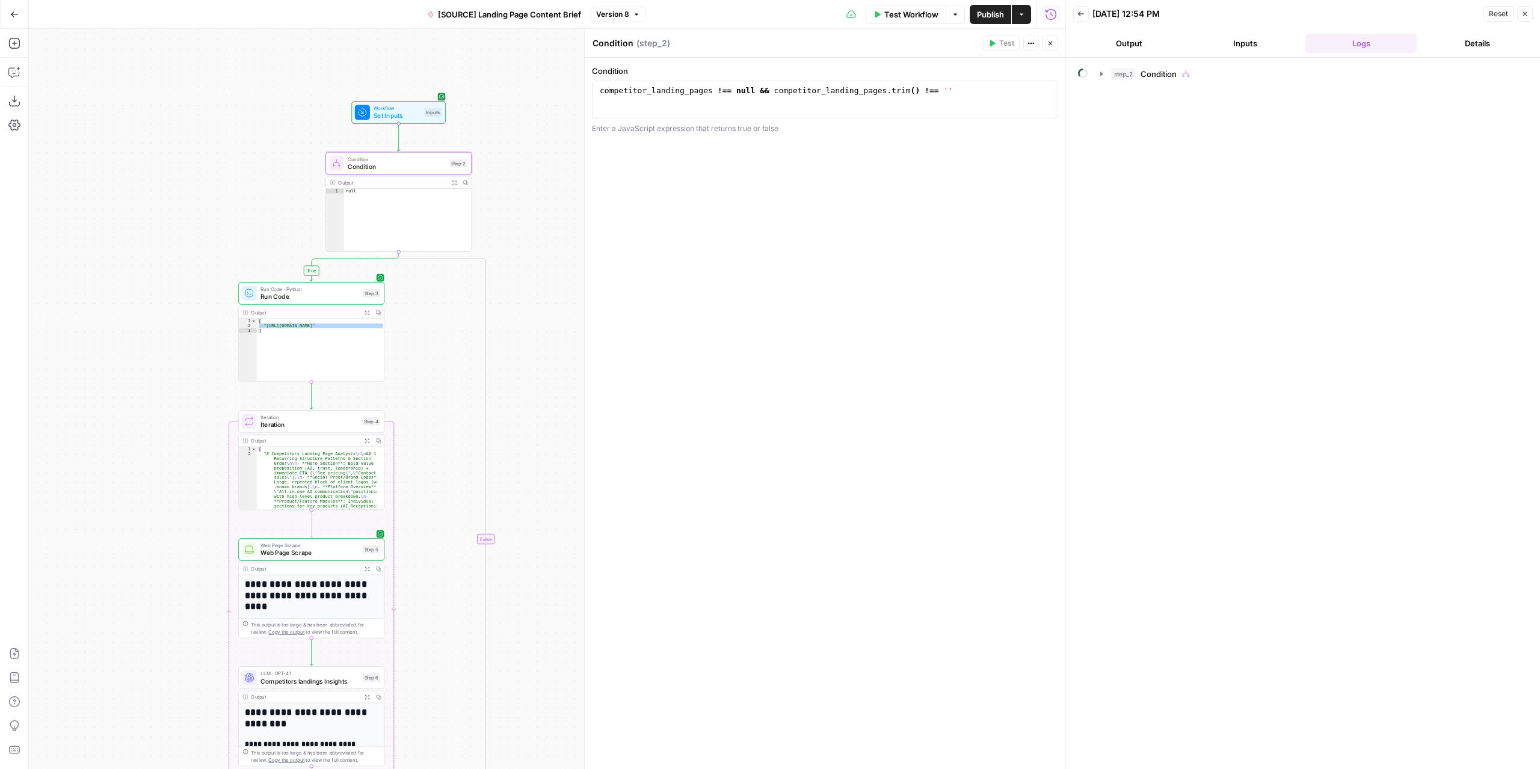
drag, startPoint x: 531, startPoint y: 433, endPoint x: 436, endPoint y: 421, distance: 95.7
click at [436, 421] on div "**********" at bounding box center [547, 399] width 1037 height 741
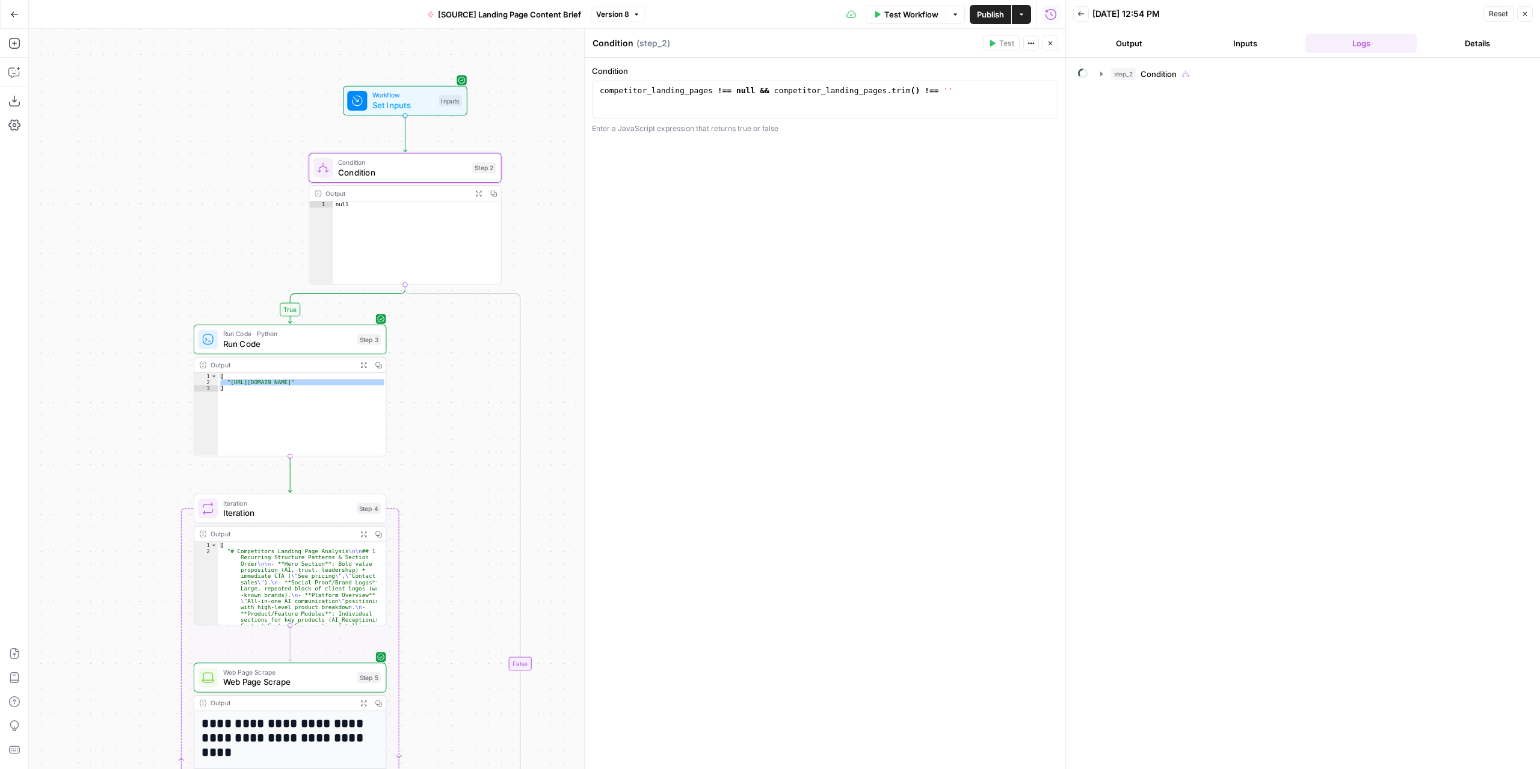
drag, startPoint x: 476, startPoint y: 362, endPoint x: 490, endPoint y: 458, distance: 97.2
click at [490, 458] on div "**********" at bounding box center [547, 399] width 1037 height 741
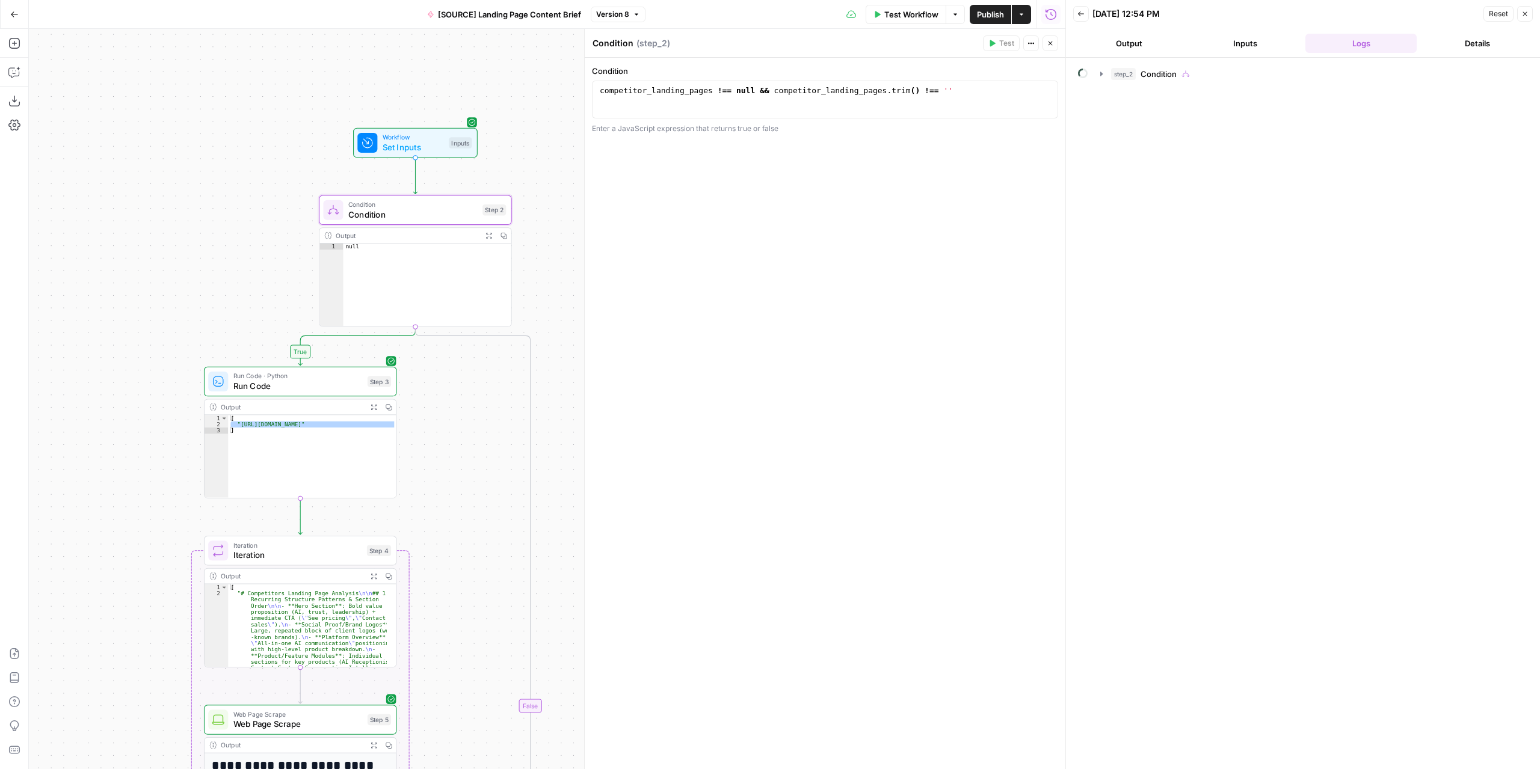
click at [1235, 43] on button "Inputs" at bounding box center [1244, 43] width 111 height 19
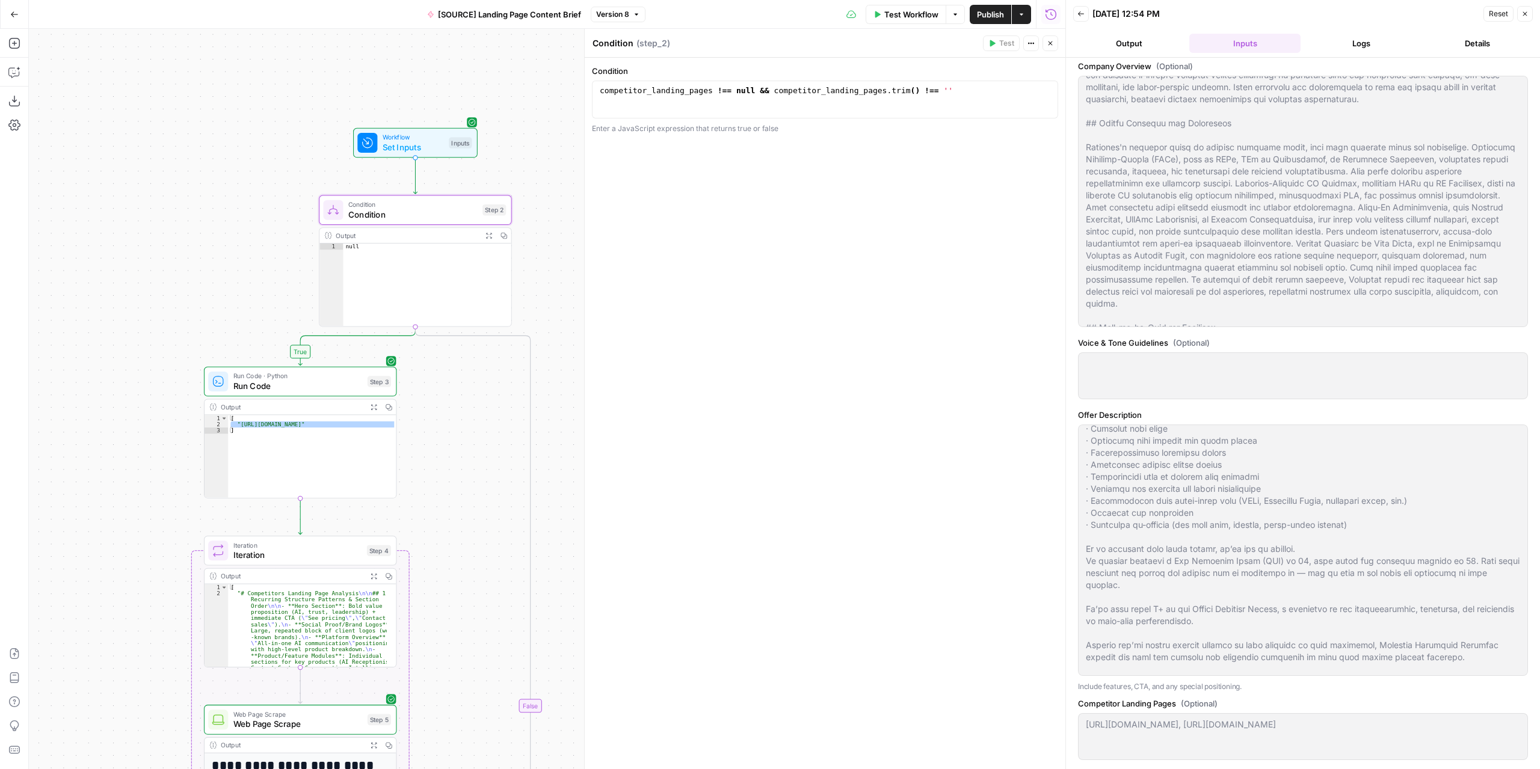
scroll to position [264, 0]
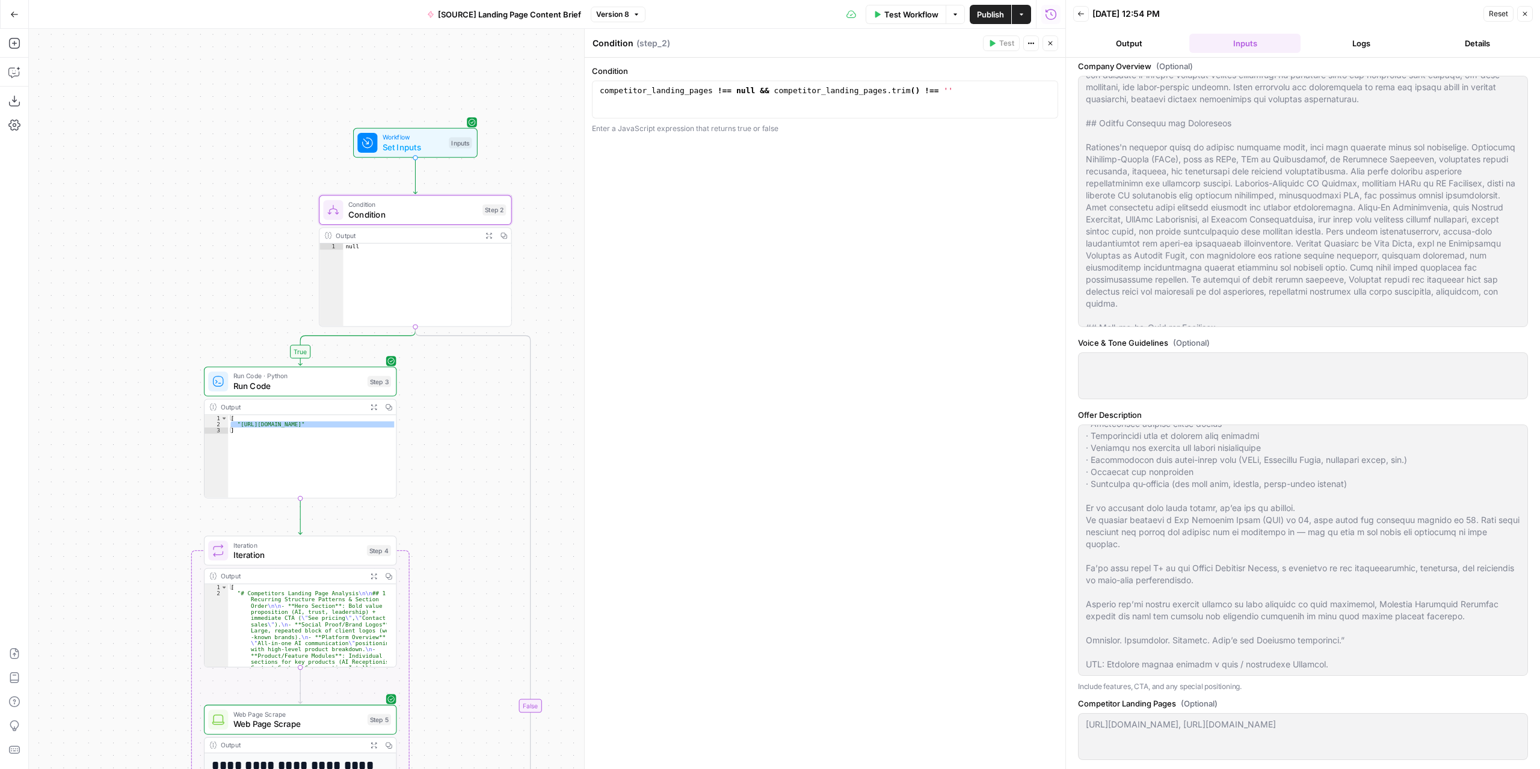
click at [448, 215] on span "Condition" at bounding box center [412, 214] width 129 height 13
click at [901, 19] on span "Test Workflow" at bounding box center [911, 14] width 54 height 12
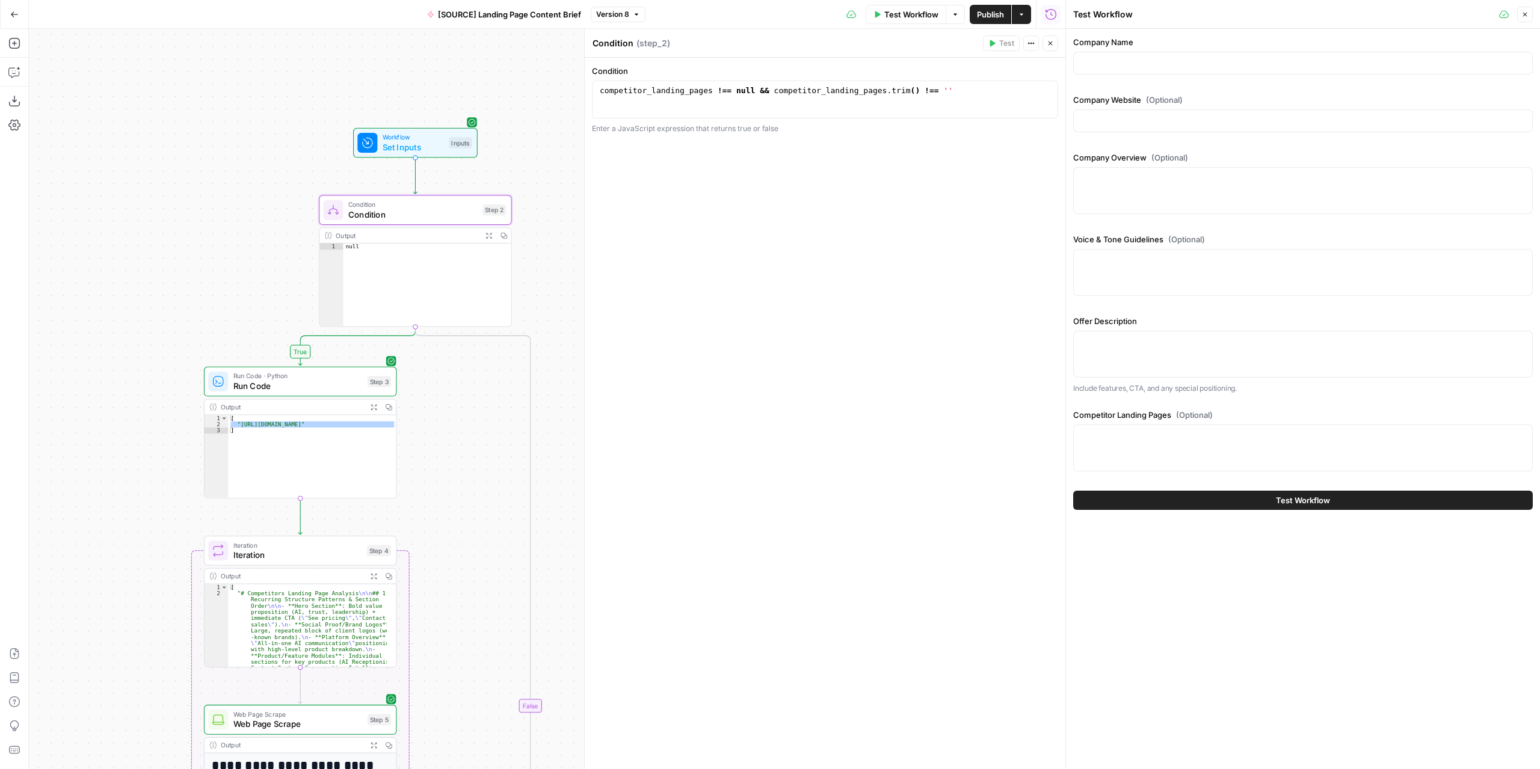
click at [907, 15] on span "Test Workflow" at bounding box center [911, 14] width 54 height 12
click at [1093, 63] on input "Company Name" at bounding box center [1303, 63] width 444 height 12
click at [978, 186] on div "Condition 1 competitor_landing_pages !== null && competitor_landing_pages . tri…" at bounding box center [825, 414] width 481 height 712
click at [1048, 32] on header "Condition Condition ( step_2 ) Test Actions Close" at bounding box center [825, 43] width 481 height 29
click at [1047, 41] on icon "button" at bounding box center [1050, 43] width 7 height 7
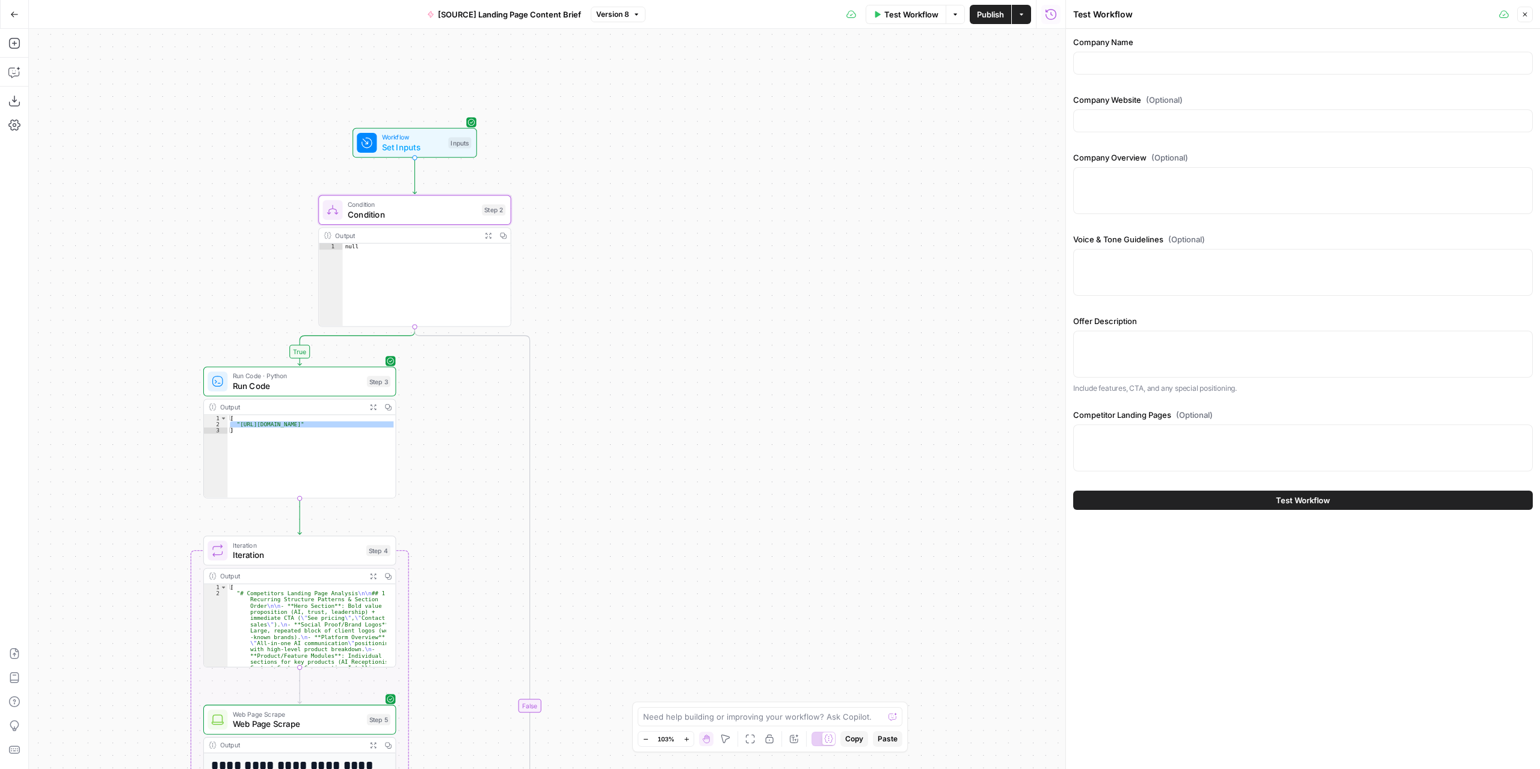
drag, startPoint x: 937, startPoint y: 64, endPoint x: 883, endPoint y: 66, distance: 54.2
click at [936, 64] on div "**********" at bounding box center [547, 399] width 1037 height 741
click at [1526, 17] on icon "button" at bounding box center [1524, 14] width 7 height 7
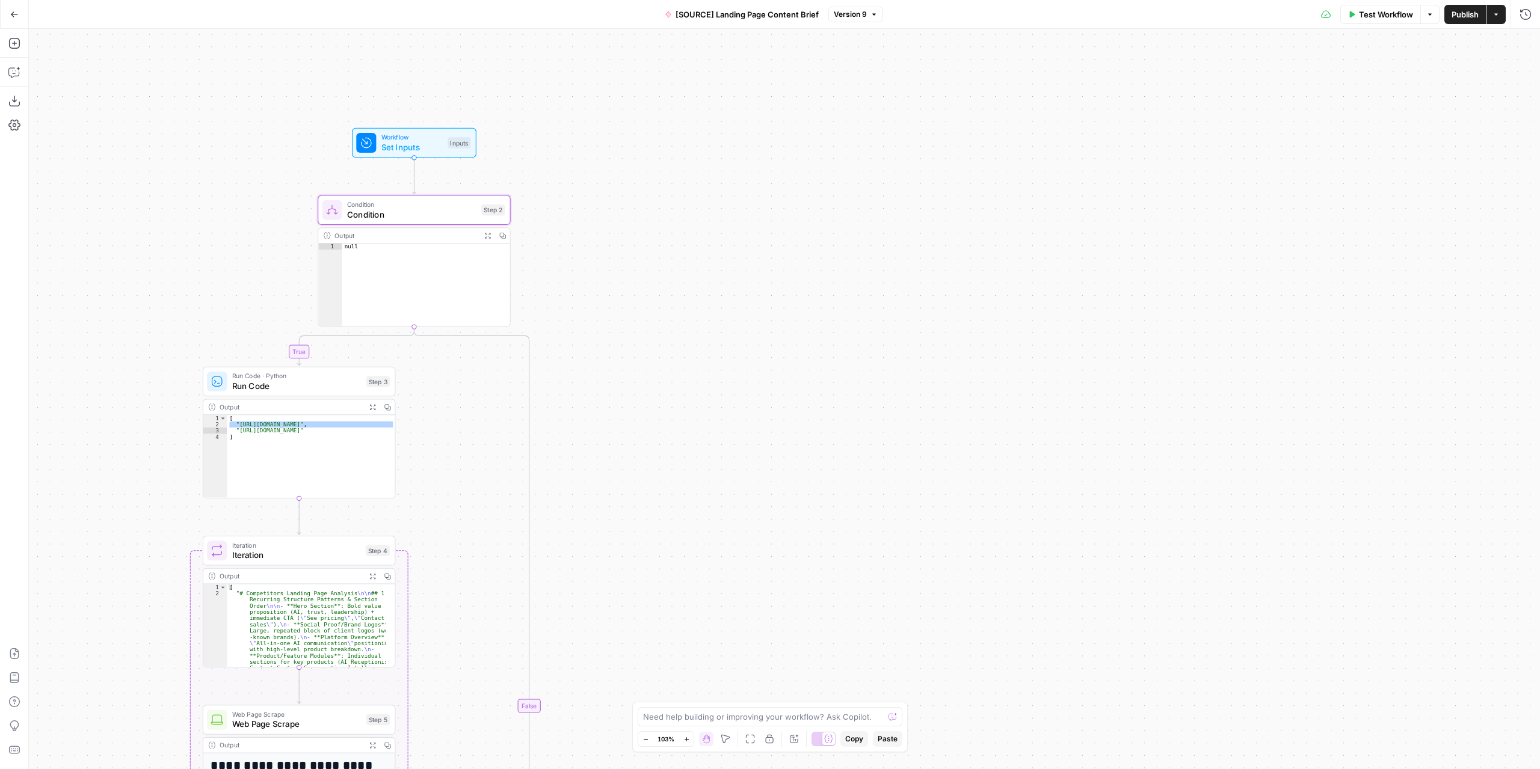
click at [1369, 19] on span "Test Workflow" at bounding box center [1386, 14] width 54 height 12
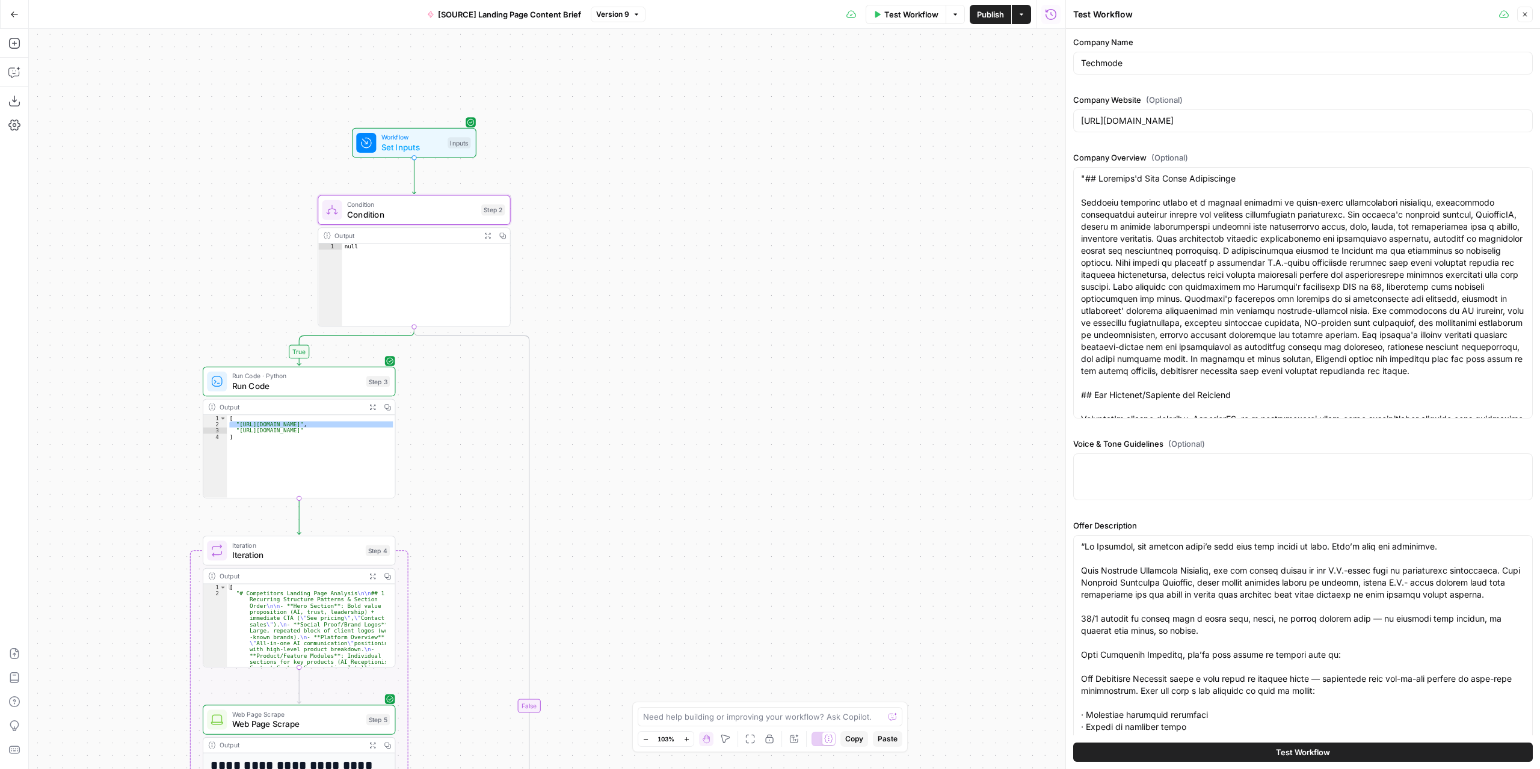
click at [1263, 748] on button "Test Workflow" at bounding box center [1303, 752] width 460 height 19
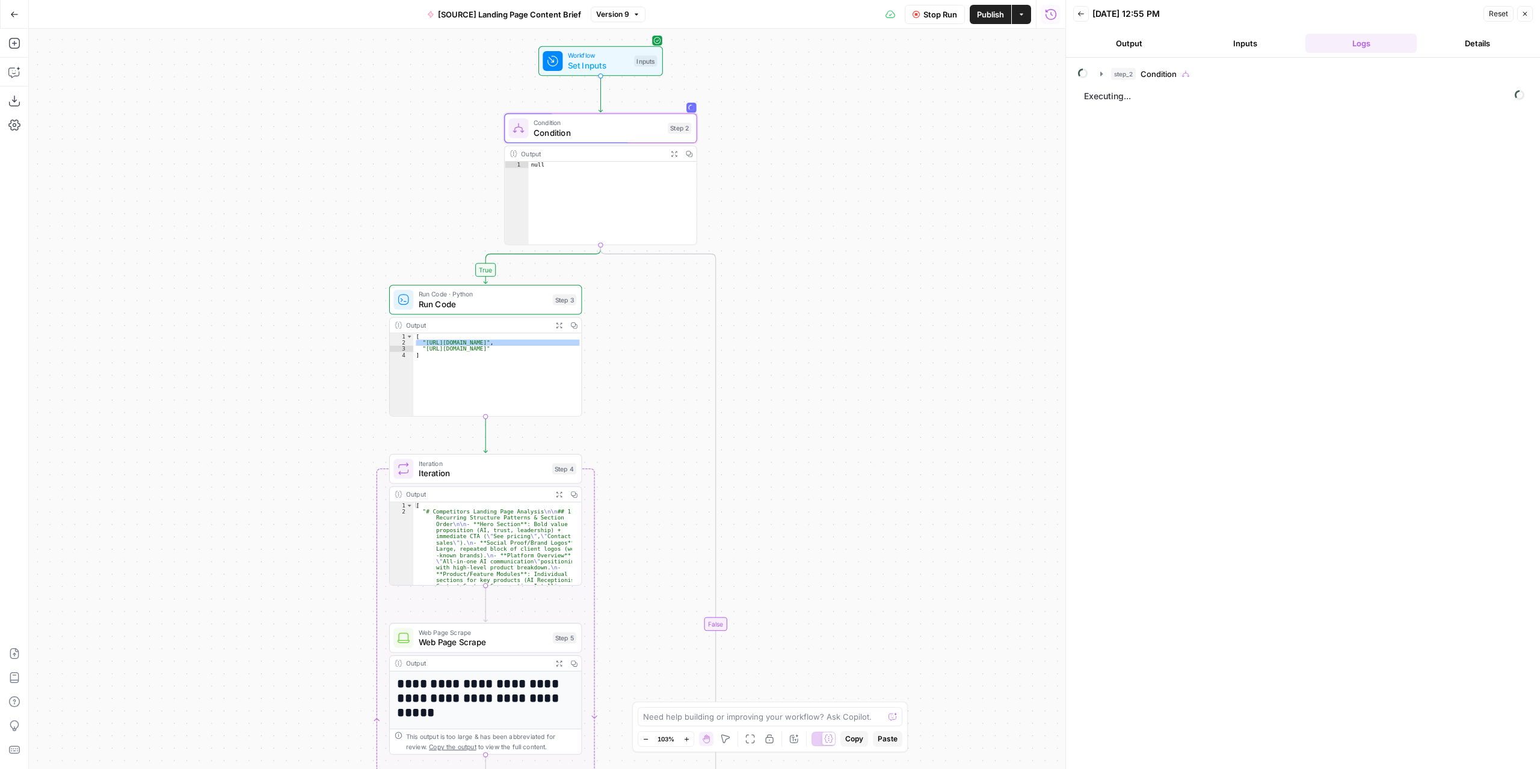
drag, startPoint x: 667, startPoint y: 566, endPoint x: 884, endPoint y: 471, distance: 237.6
click at [884, 471] on div "**********" at bounding box center [547, 399] width 1037 height 741
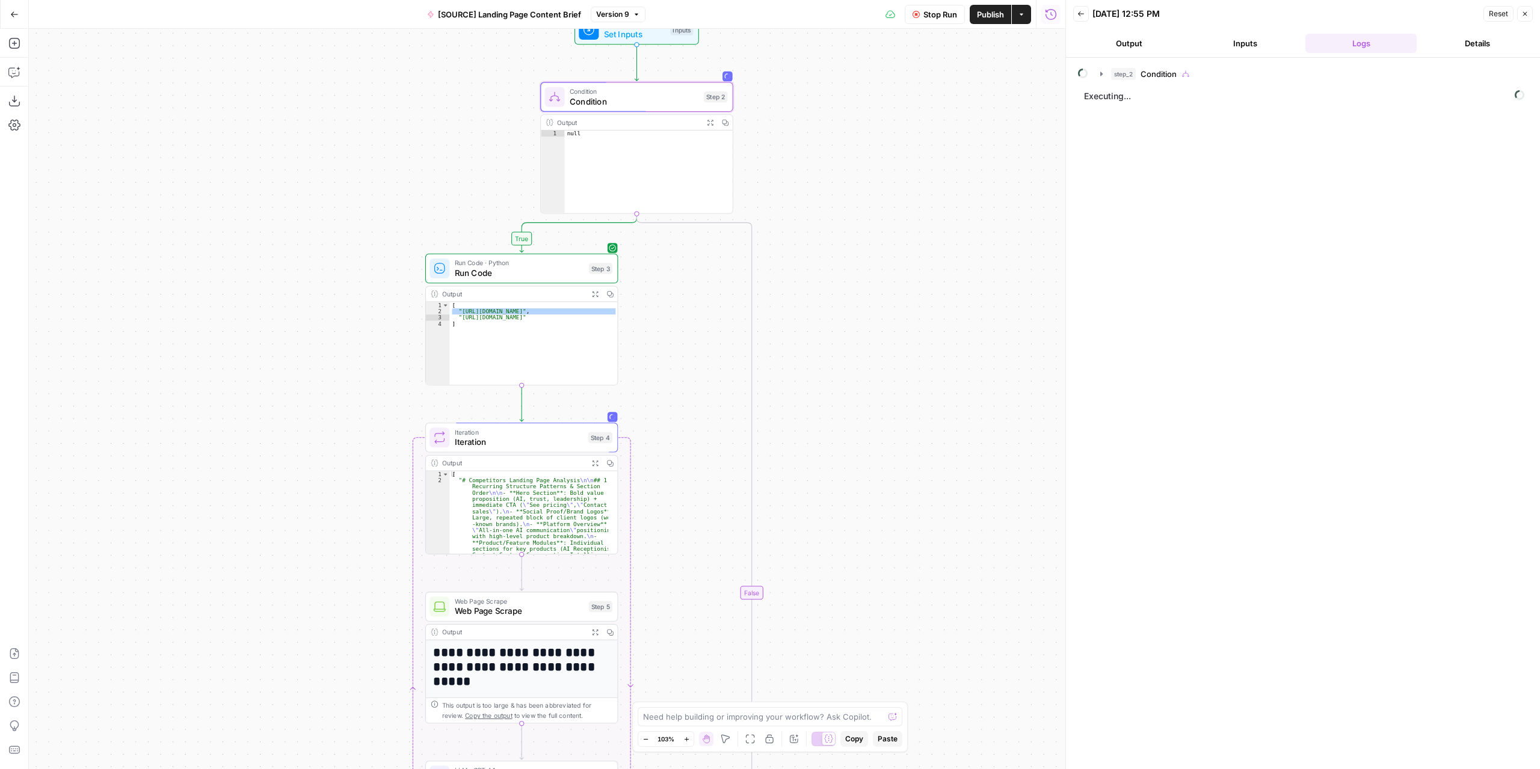
drag, startPoint x: 835, startPoint y: 402, endPoint x: 860, endPoint y: 326, distance: 80.3
click at [866, 330] on div "**********" at bounding box center [547, 399] width 1037 height 741
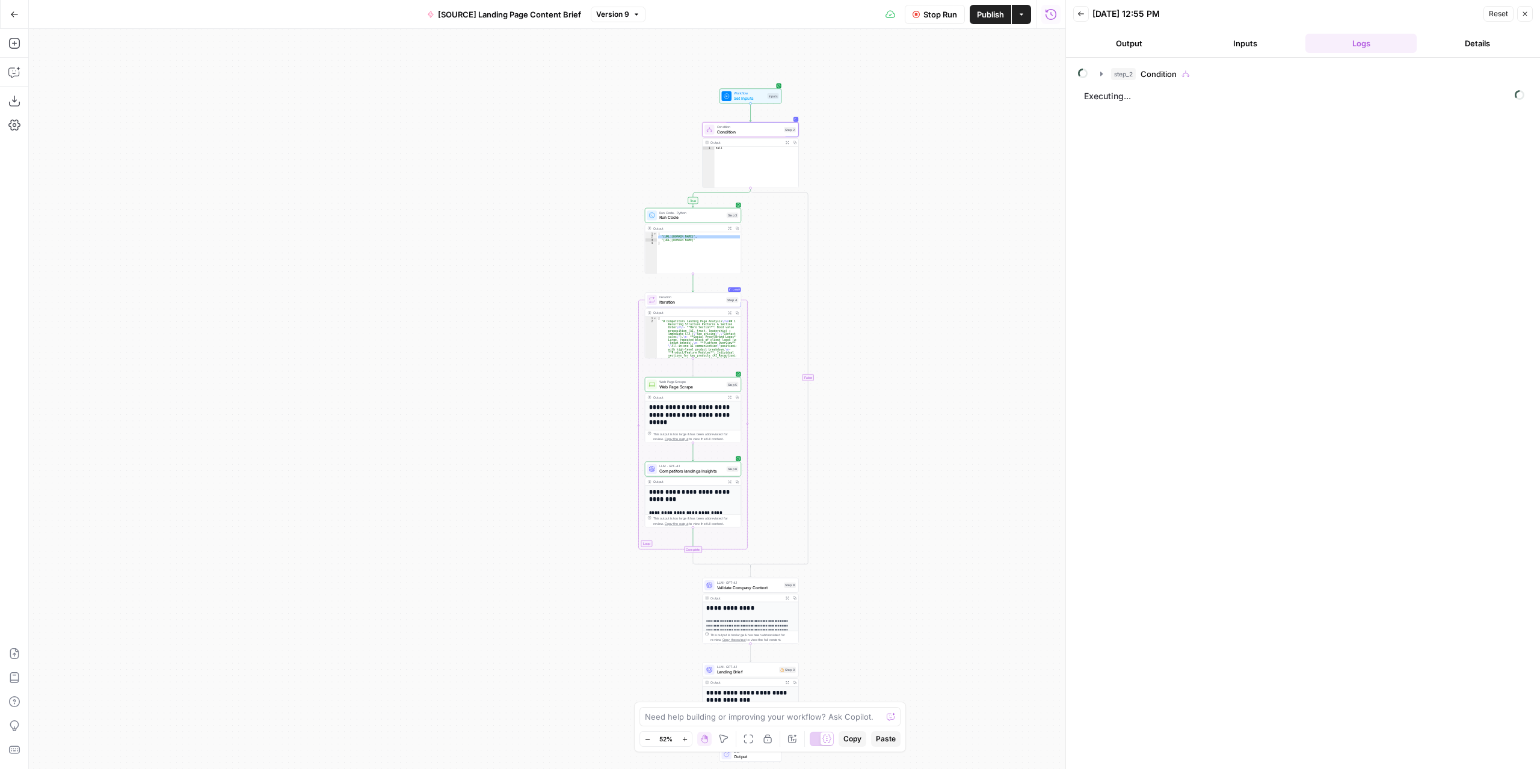
drag, startPoint x: 894, startPoint y: 508, endPoint x: 862, endPoint y: 319, distance: 191.7
click at [862, 322] on div "**********" at bounding box center [547, 399] width 1037 height 741
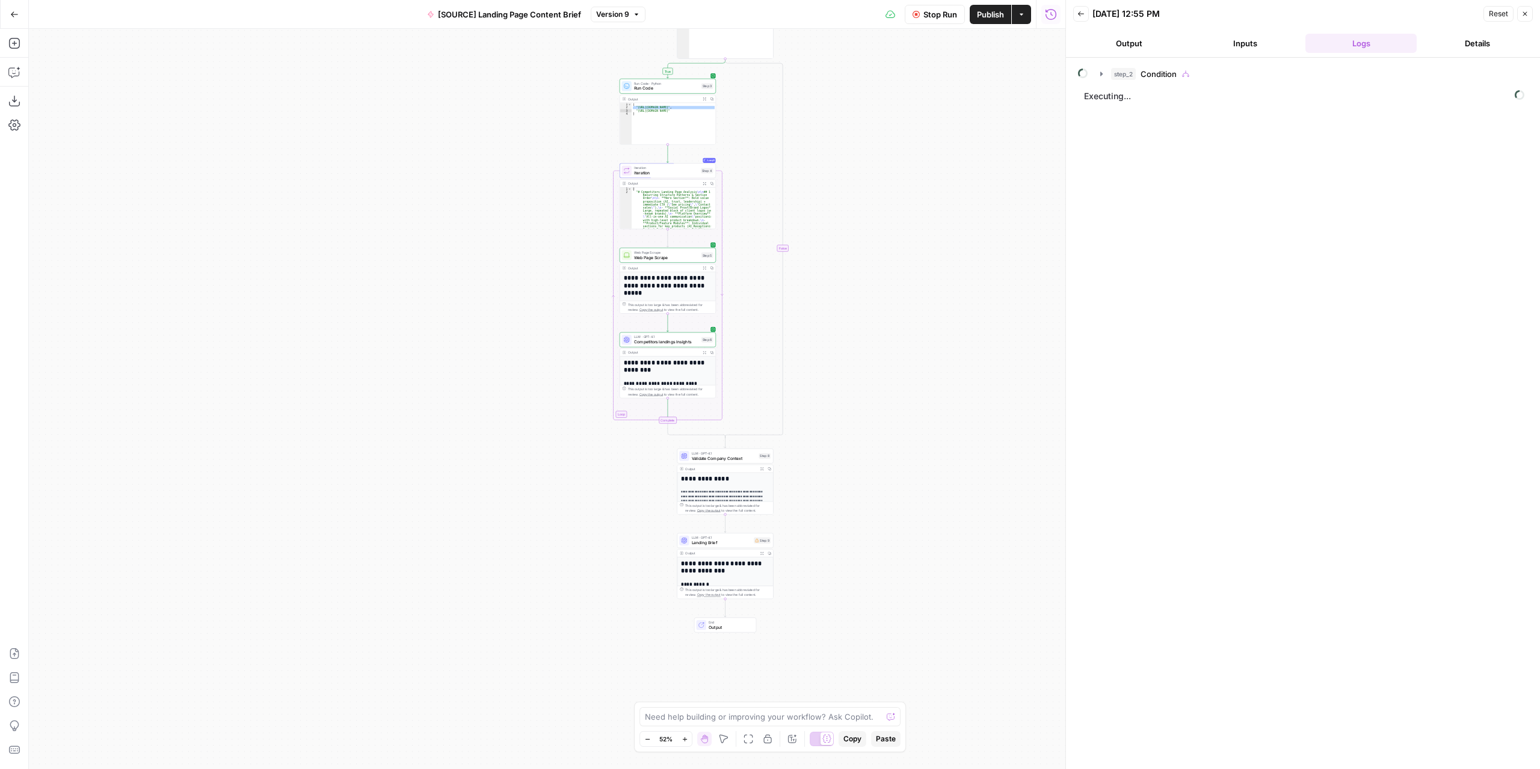
drag, startPoint x: 848, startPoint y: 532, endPoint x: 837, endPoint y: 501, distance: 33.9
click at [837, 501] on div "**********" at bounding box center [547, 399] width 1037 height 741
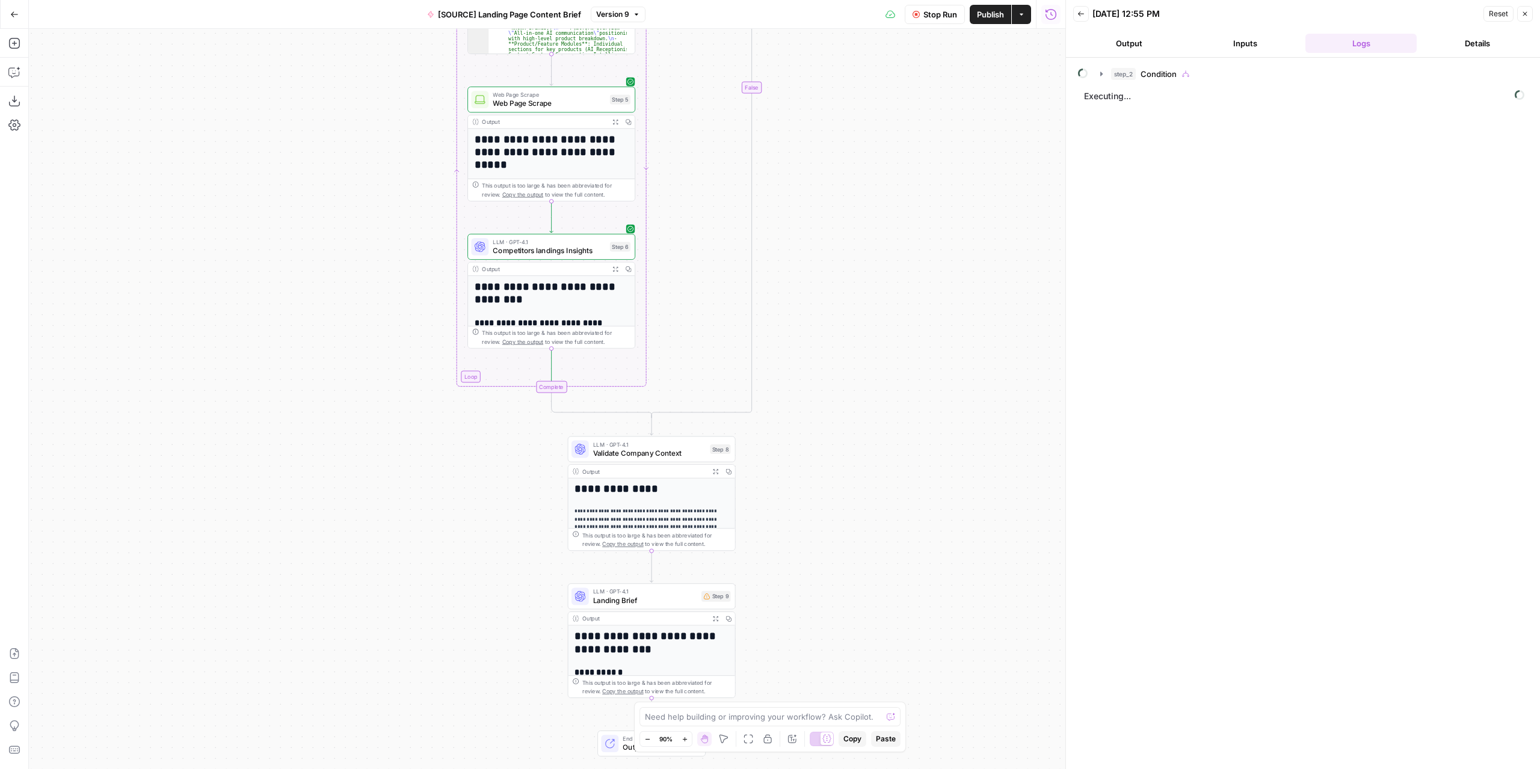
drag, startPoint x: 822, startPoint y: 464, endPoint x: 849, endPoint y: 597, distance: 135.1
click at [848, 648] on div "**********" at bounding box center [547, 399] width 1037 height 741
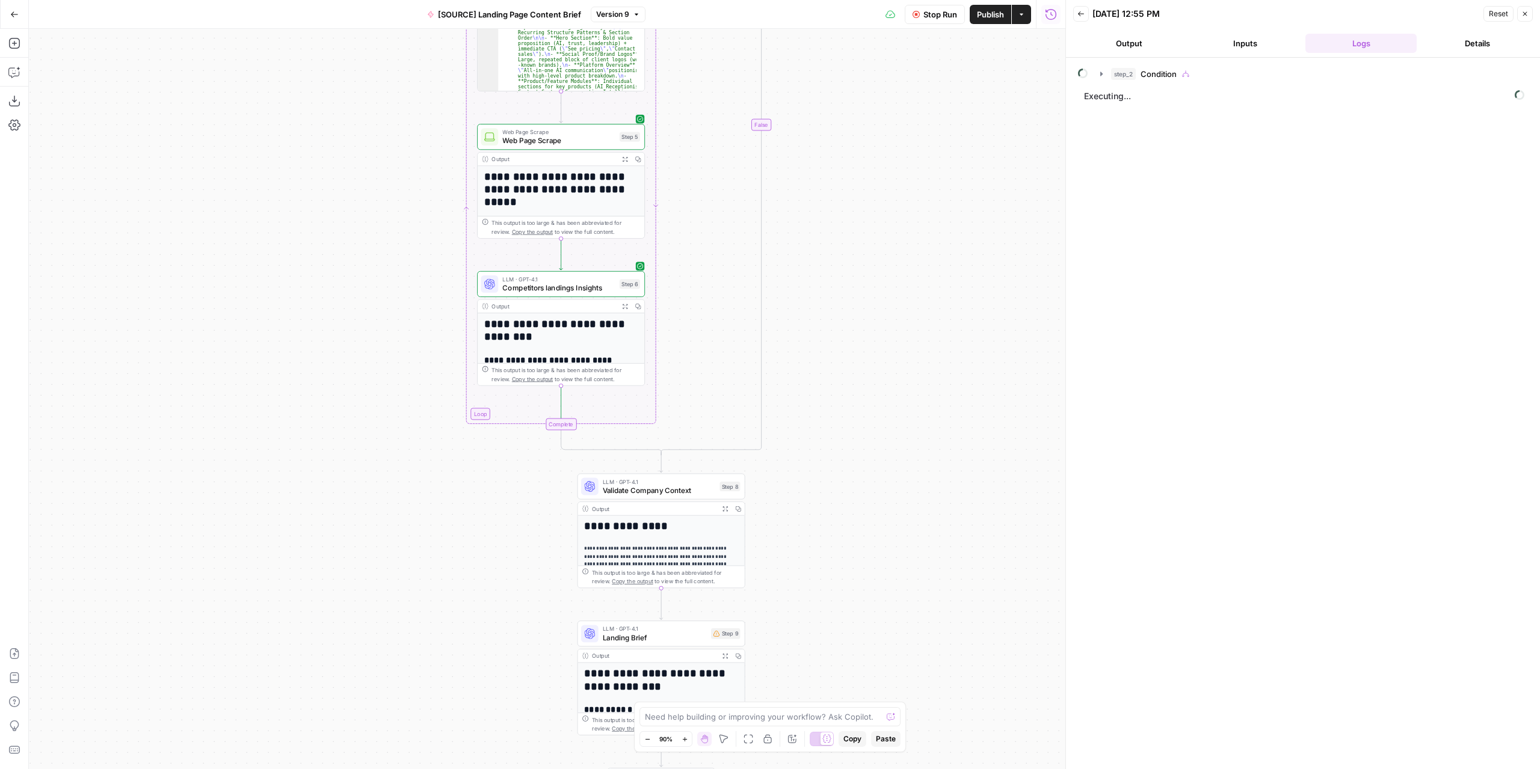
drag, startPoint x: 860, startPoint y: 495, endPoint x: 860, endPoint y: 366, distance: 128.7
click at [860, 371] on div "**********" at bounding box center [547, 399] width 1037 height 741
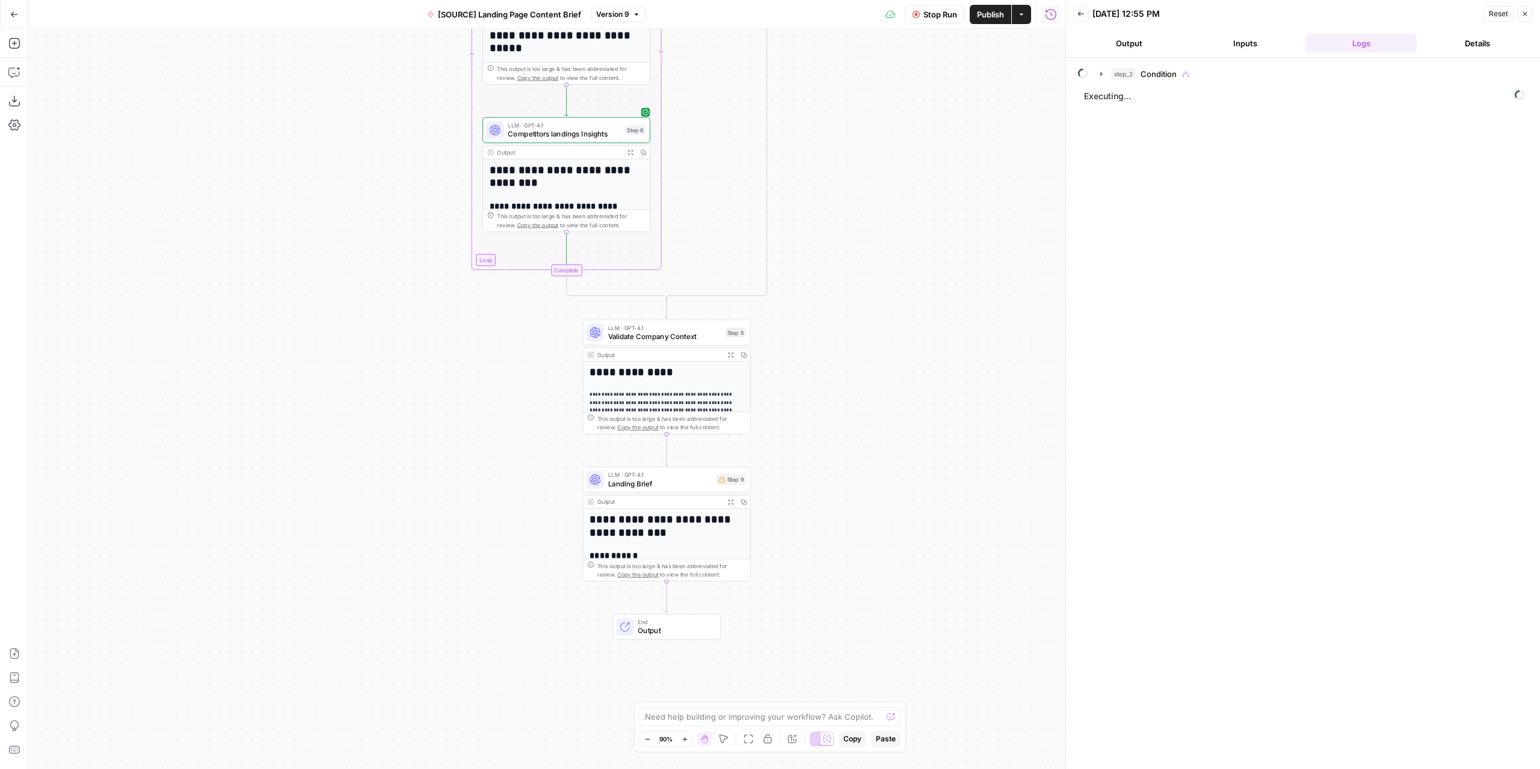
drag, startPoint x: 857, startPoint y: 509, endPoint x: 860, endPoint y: 413, distance: 95.7
click at [860, 413] on div "**********" at bounding box center [547, 399] width 1037 height 741
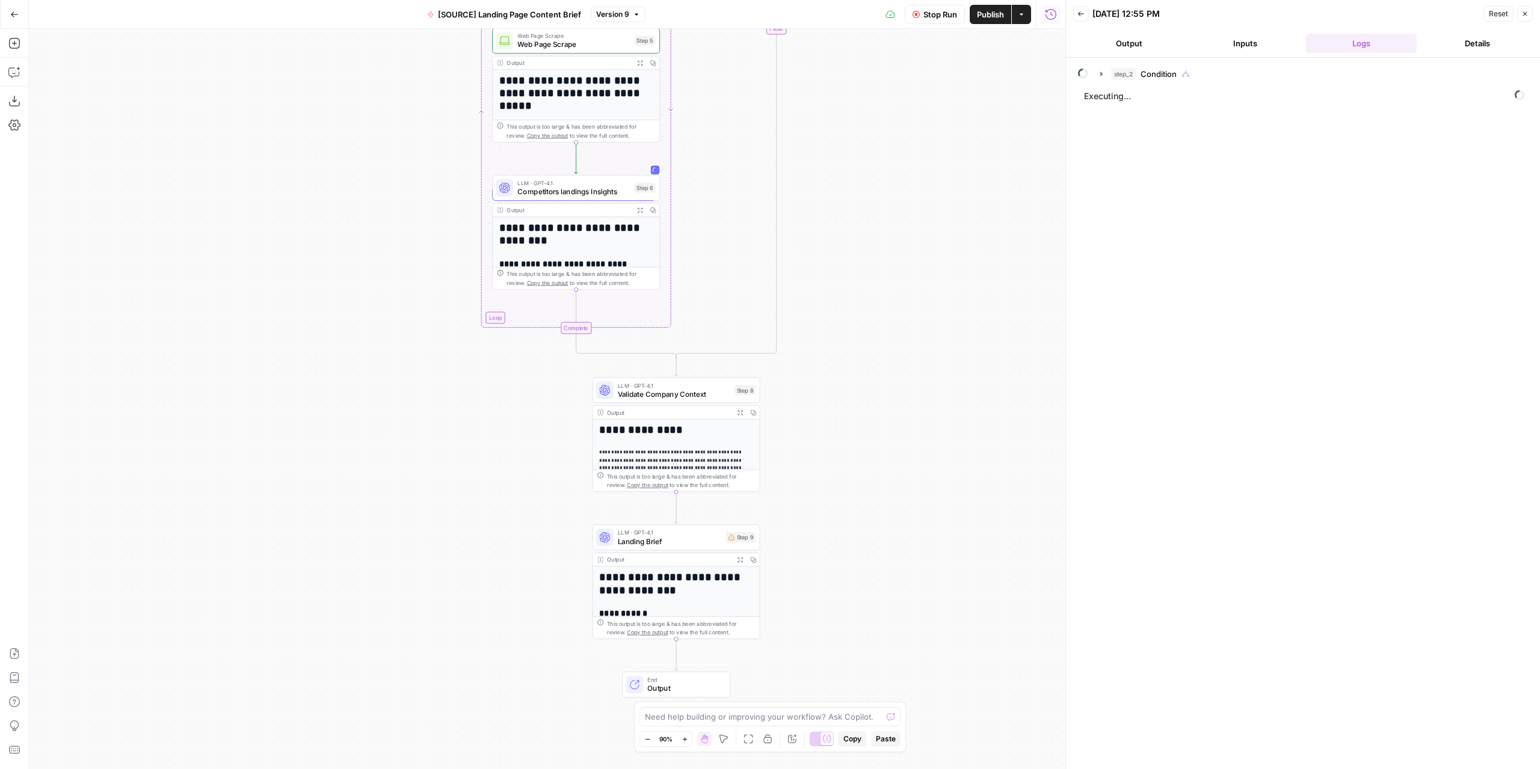
drag, startPoint x: 862, startPoint y: 398, endPoint x: 874, endPoint y: 550, distance: 153.3
click at [874, 556] on div "**********" at bounding box center [547, 399] width 1037 height 741
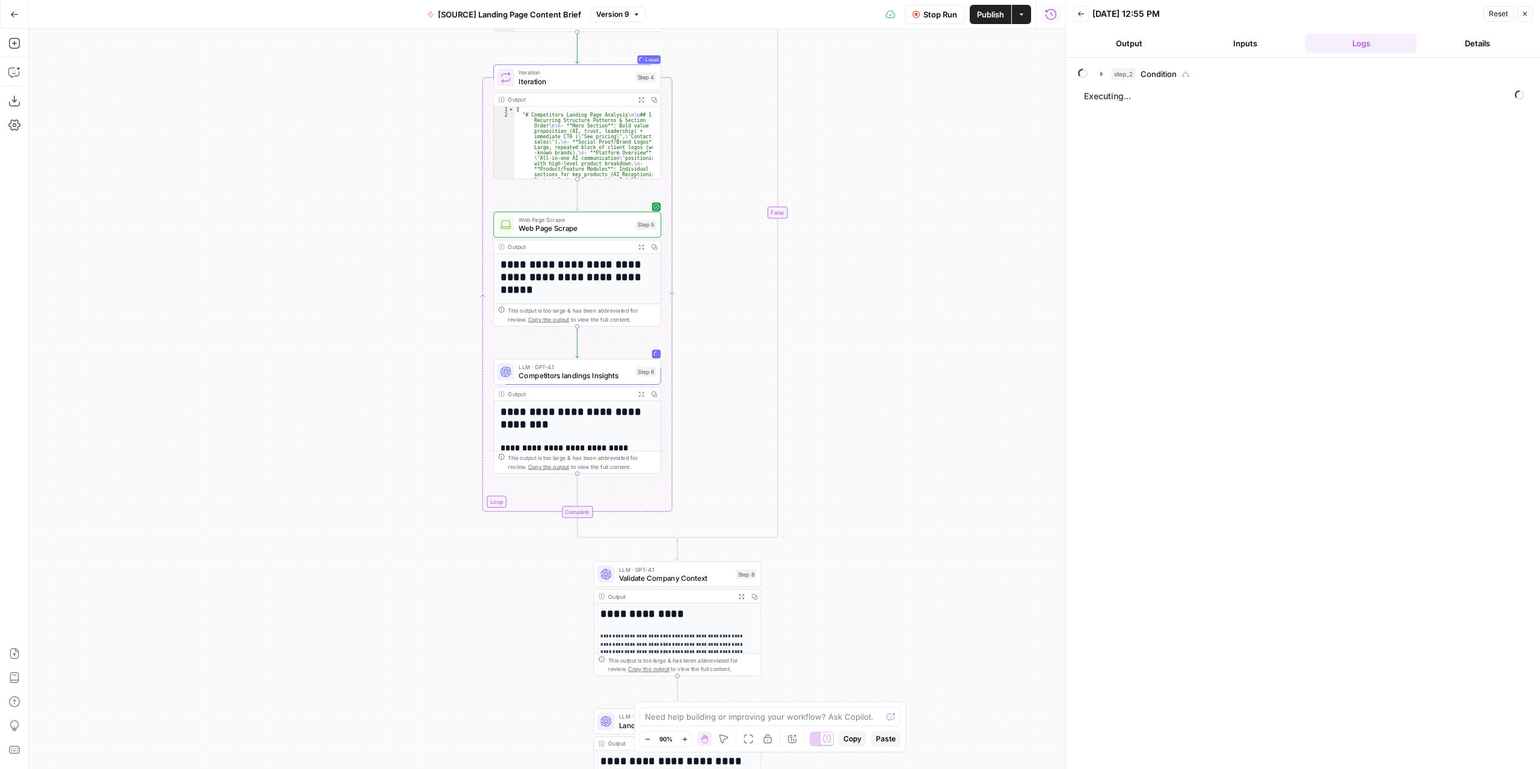
drag, startPoint x: 872, startPoint y: 410, endPoint x: 874, endPoint y: 528, distance: 117.9
click at [874, 528] on div "**********" at bounding box center [547, 399] width 1037 height 741
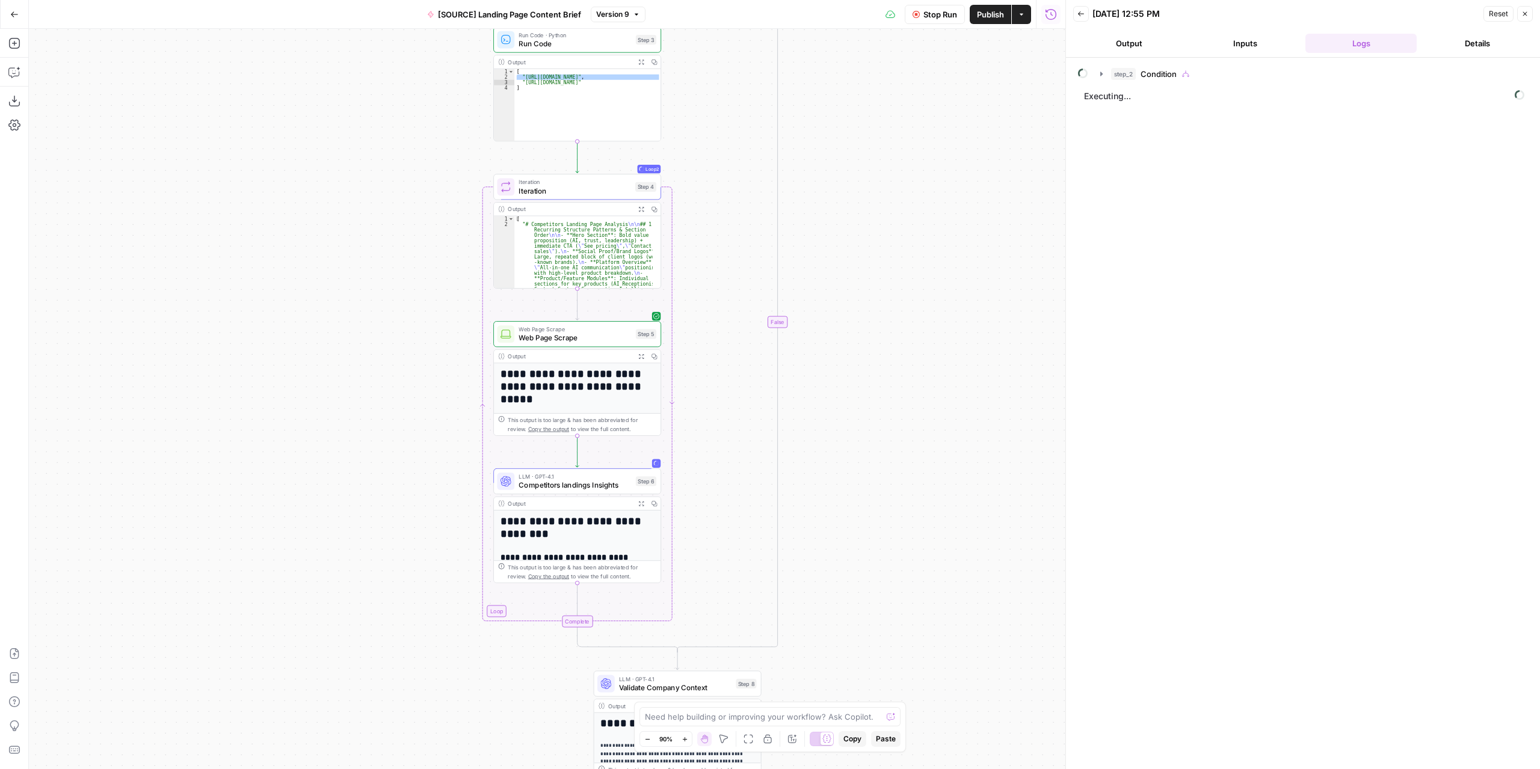
drag, startPoint x: 874, startPoint y: 456, endPoint x: 874, endPoint y: 566, distance: 109.5
click at [874, 566] on div "**********" at bounding box center [547, 399] width 1037 height 741
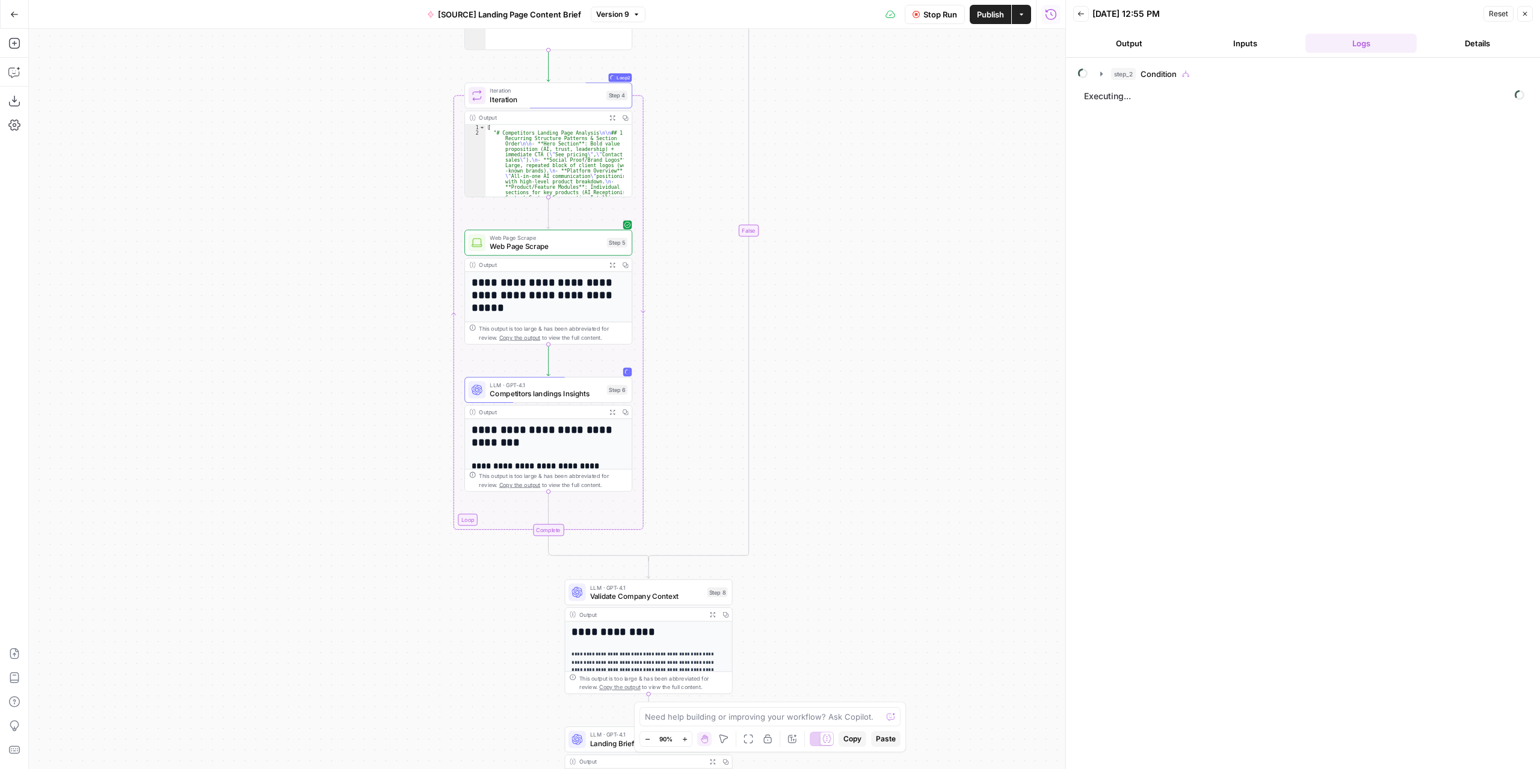
drag, startPoint x: 866, startPoint y: 516, endPoint x: 837, endPoint y: 424, distance: 95.9
click at [837, 424] on div "**********" at bounding box center [547, 399] width 1037 height 741
click at [611, 265] on icon "button" at bounding box center [612, 265] width 6 height 6
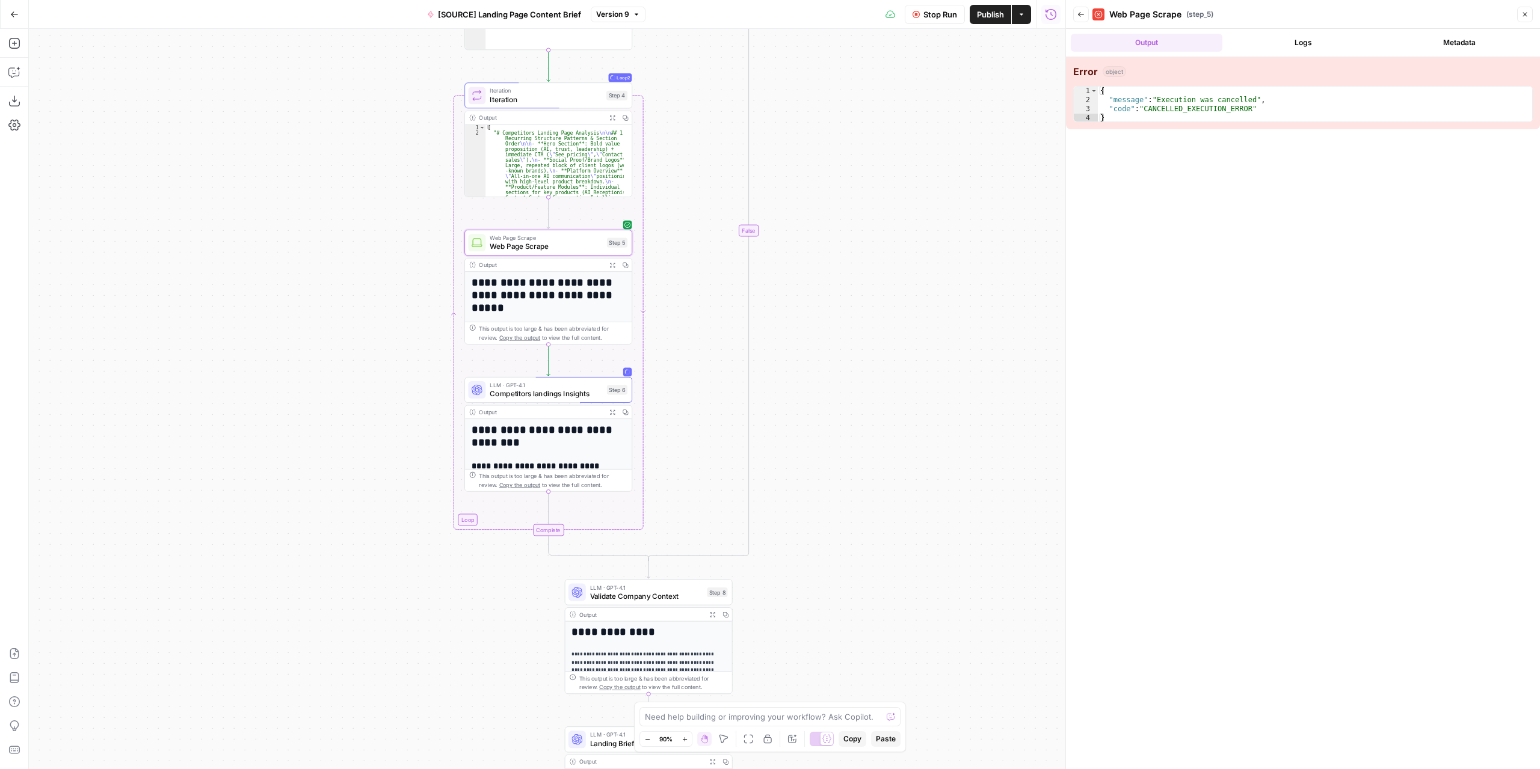
click at [557, 248] on span "Web Page Scrape" at bounding box center [546, 246] width 113 height 11
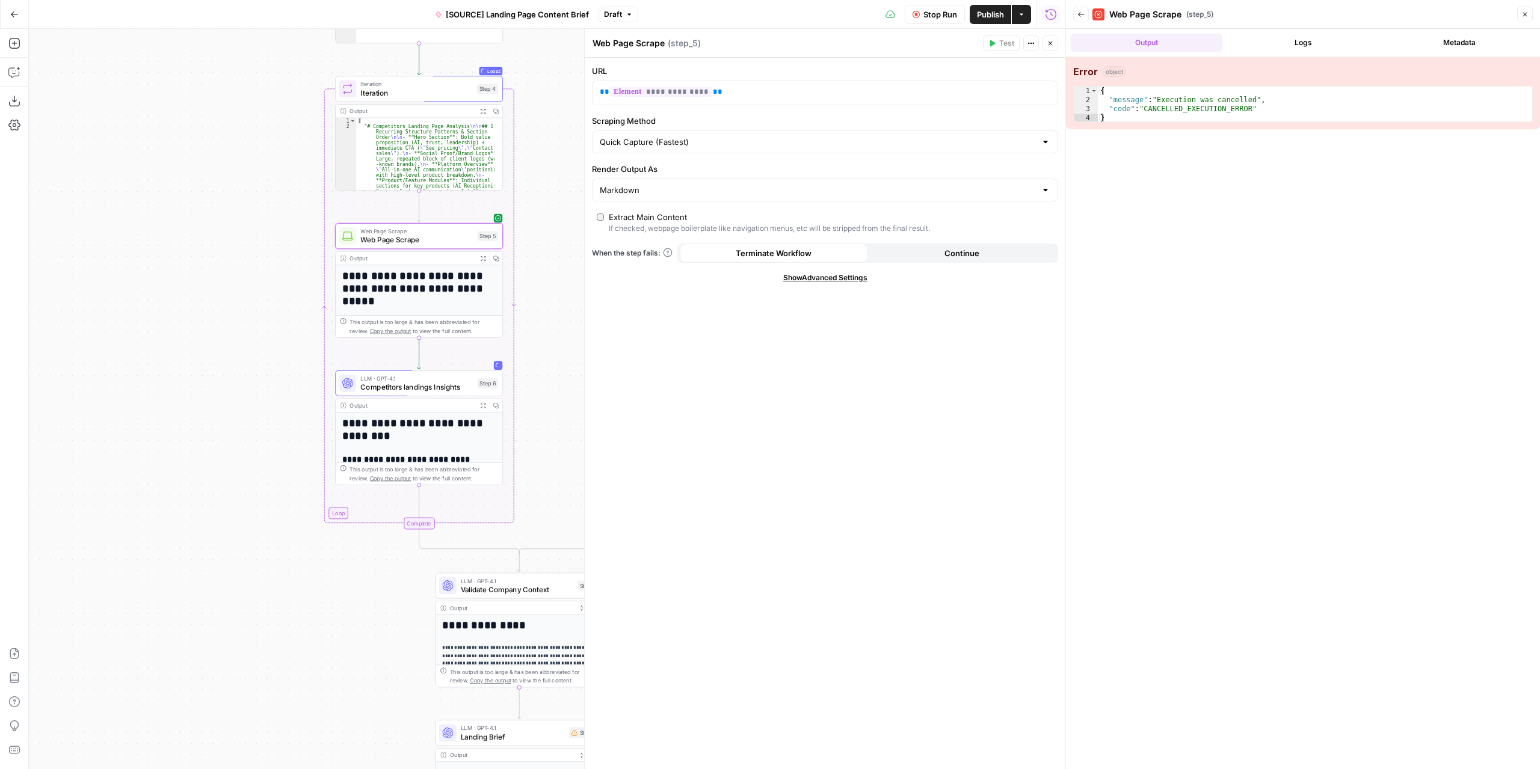
drag, startPoint x: 337, startPoint y: 231, endPoint x: 214, endPoint y: 224, distance: 123.5
click at [214, 224] on div "**********" at bounding box center [547, 399] width 1037 height 741
click at [482, 254] on button "Expand Output" at bounding box center [482, 258] width 13 height 13
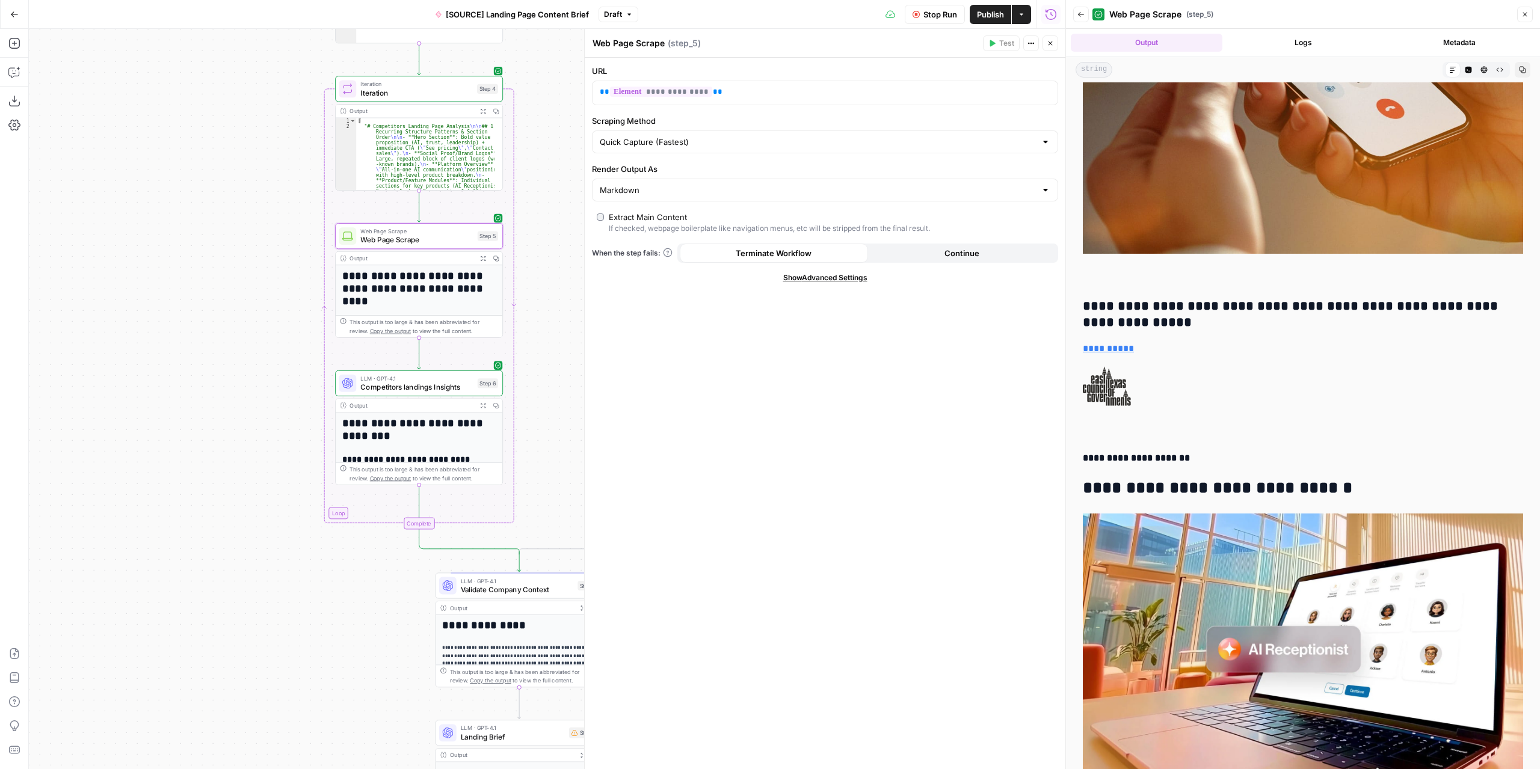
scroll to position [49959, 0]
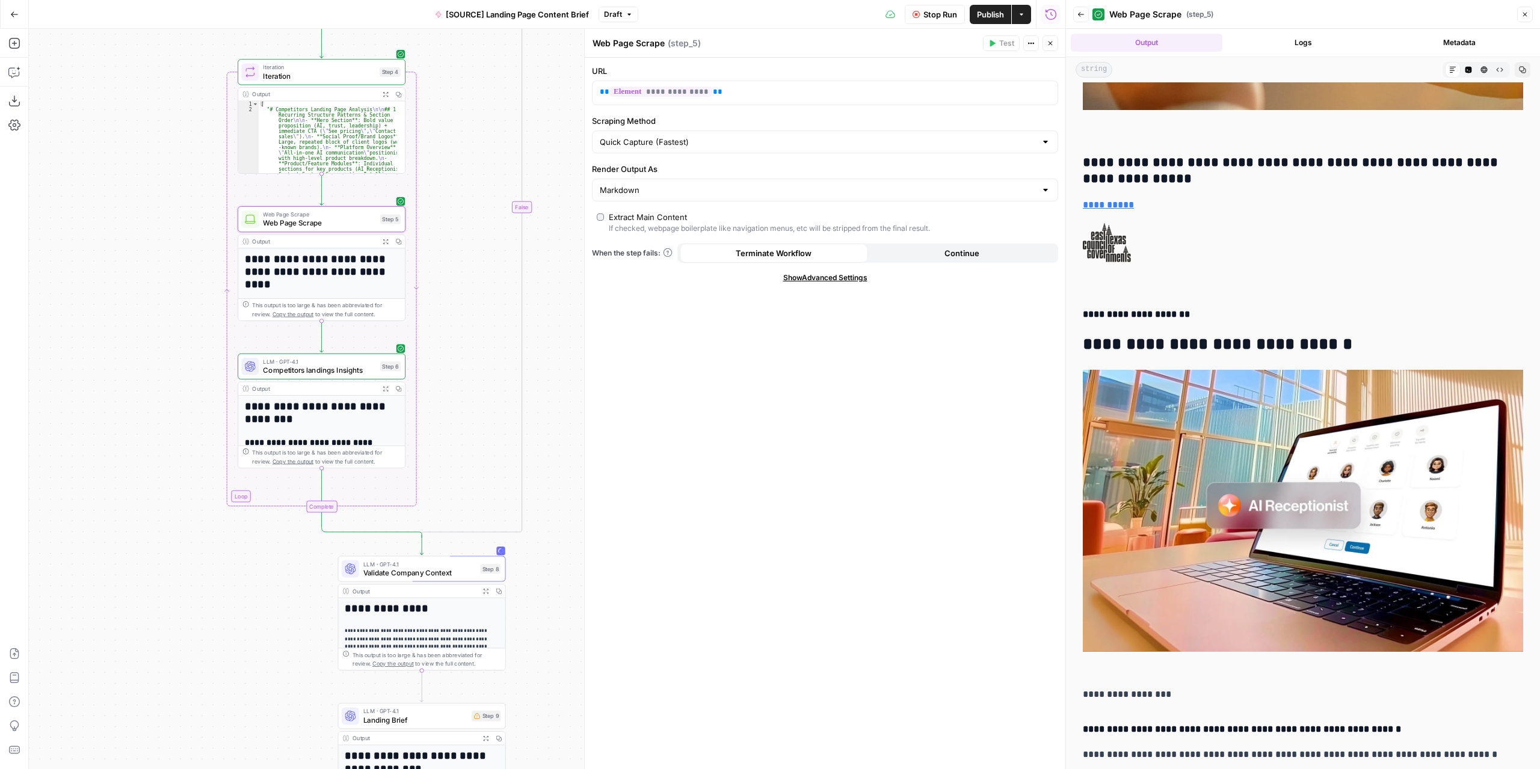
drag, startPoint x: 514, startPoint y: 339, endPoint x: 448, endPoint y: 329, distance: 66.4
click at [386, 387] on icon "button" at bounding box center [385, 388] width 5 height 5
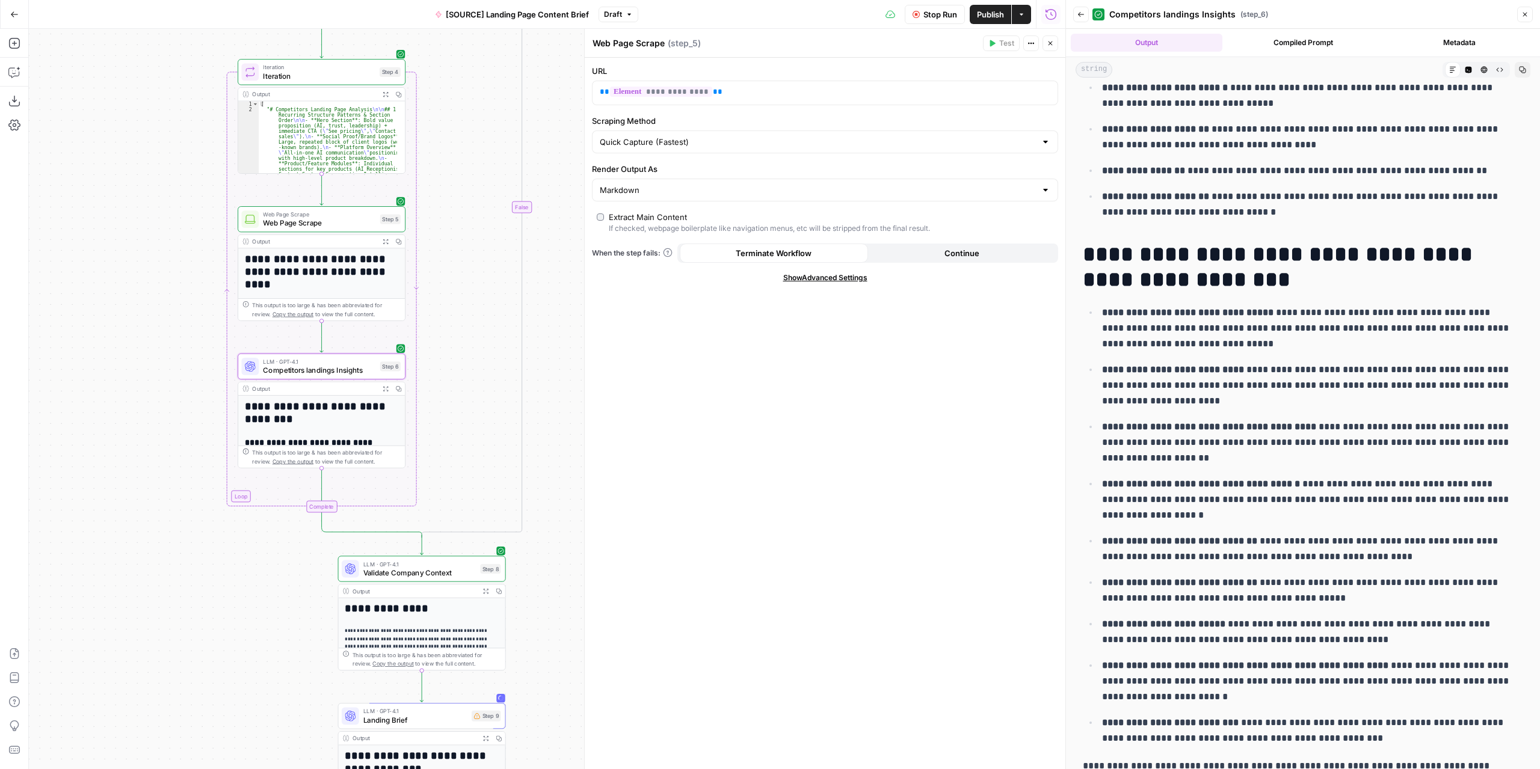
scroll to position [1383, 0]
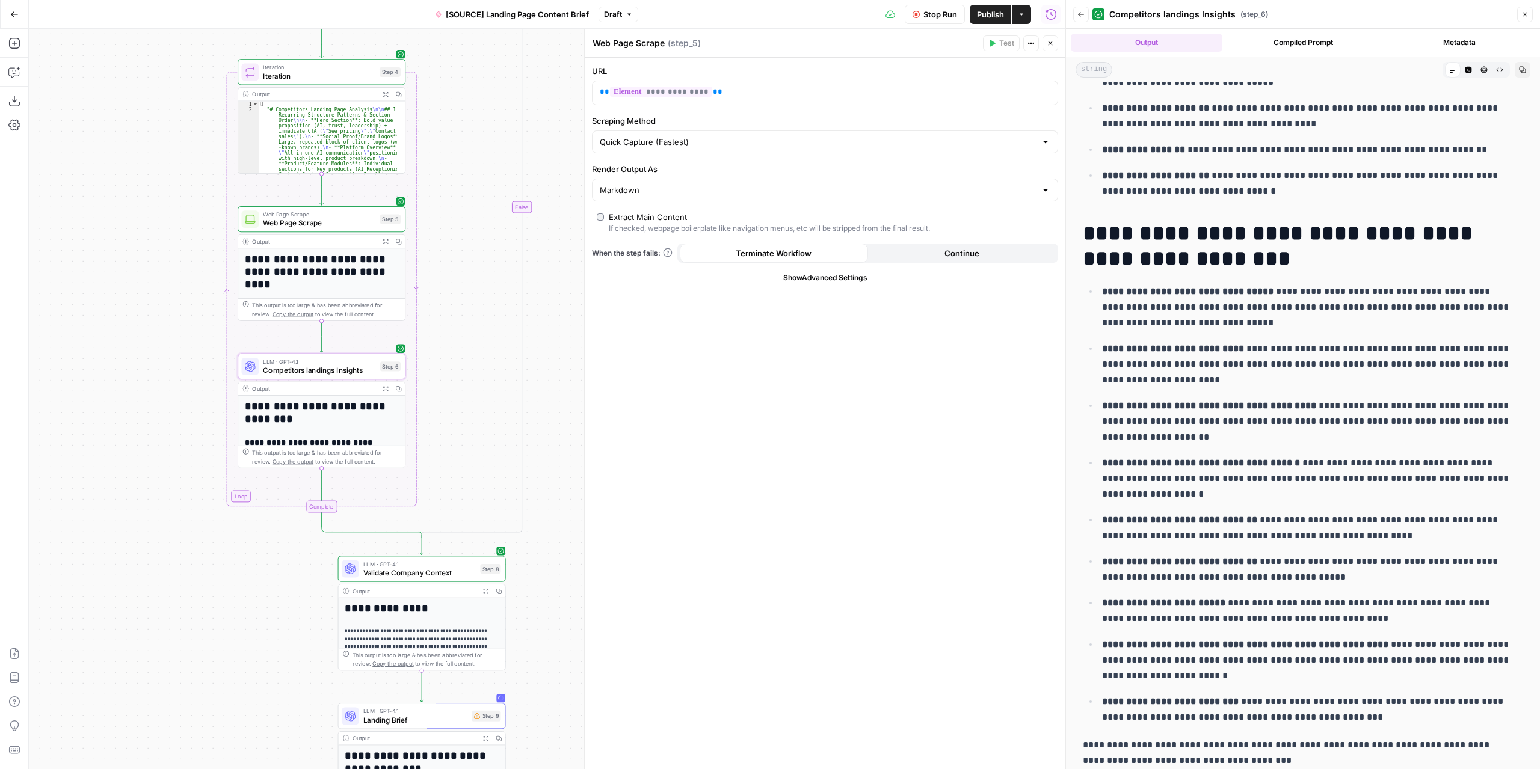
click at [1050, 49] on button "Close" at bounding box center [1051, 43] width 16 height 16
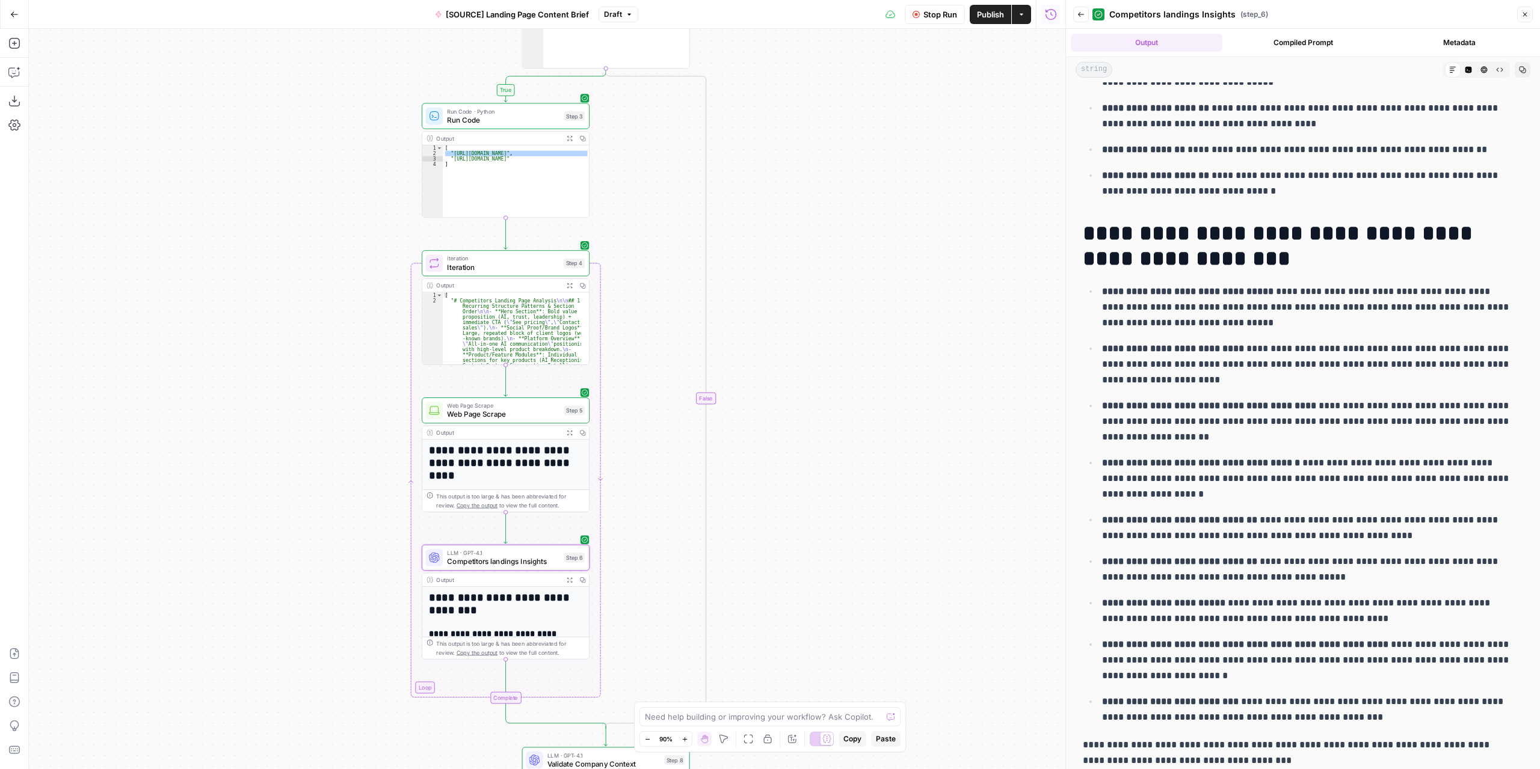
drag, startPoint x: 665, startPoint y: 380, endPoint x: 831, endPoint y: 552, distance: 239.1
click at [831, 552] on div "**********" at bounding box center [547, 399] width 1037 height 741
click at [572, 287] on icon "button" at bounding box center [569, 285] width 5 height 5
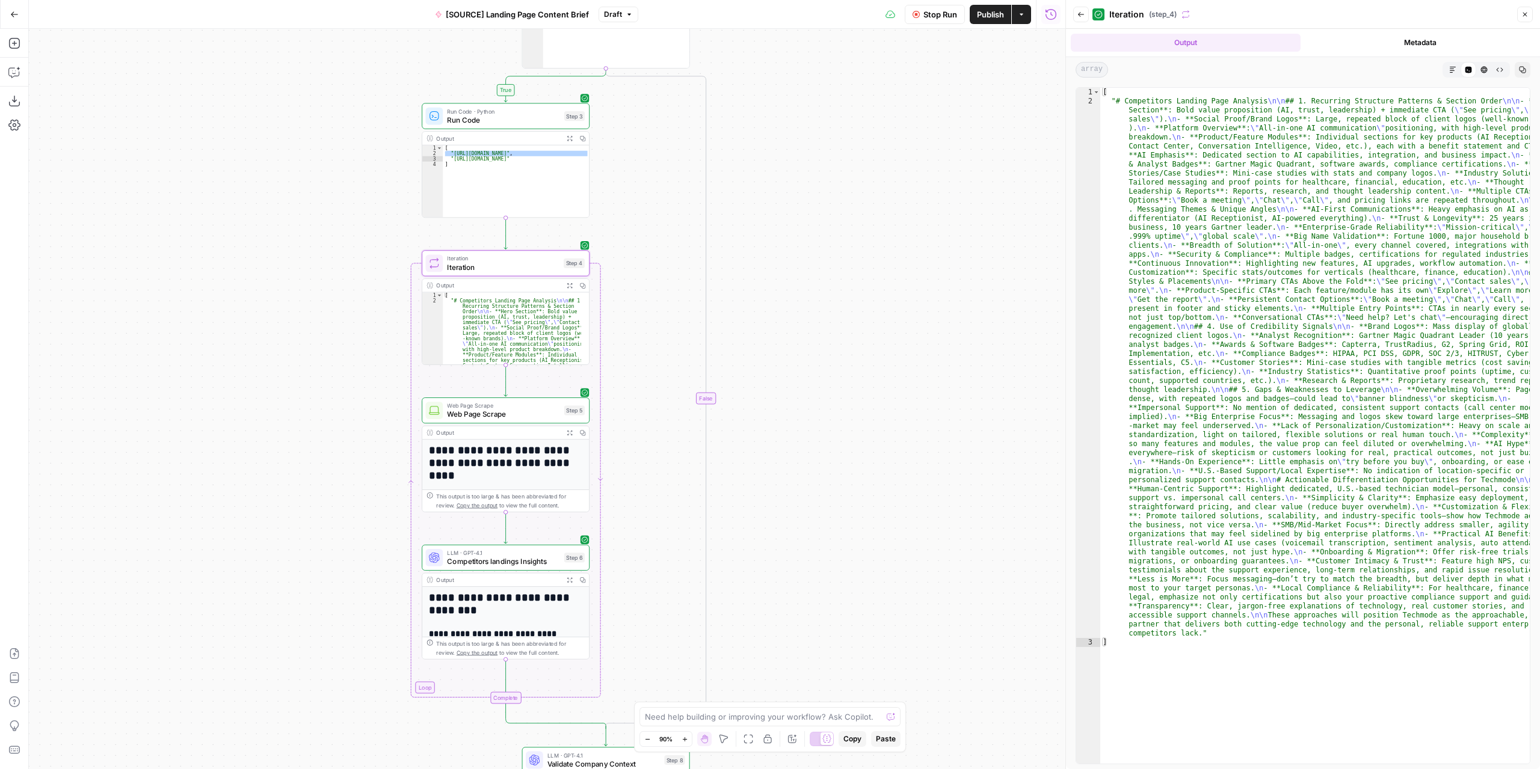
click at [1452, 66] on icon "button" at bounding box center [1452, 69] width 7 height 7
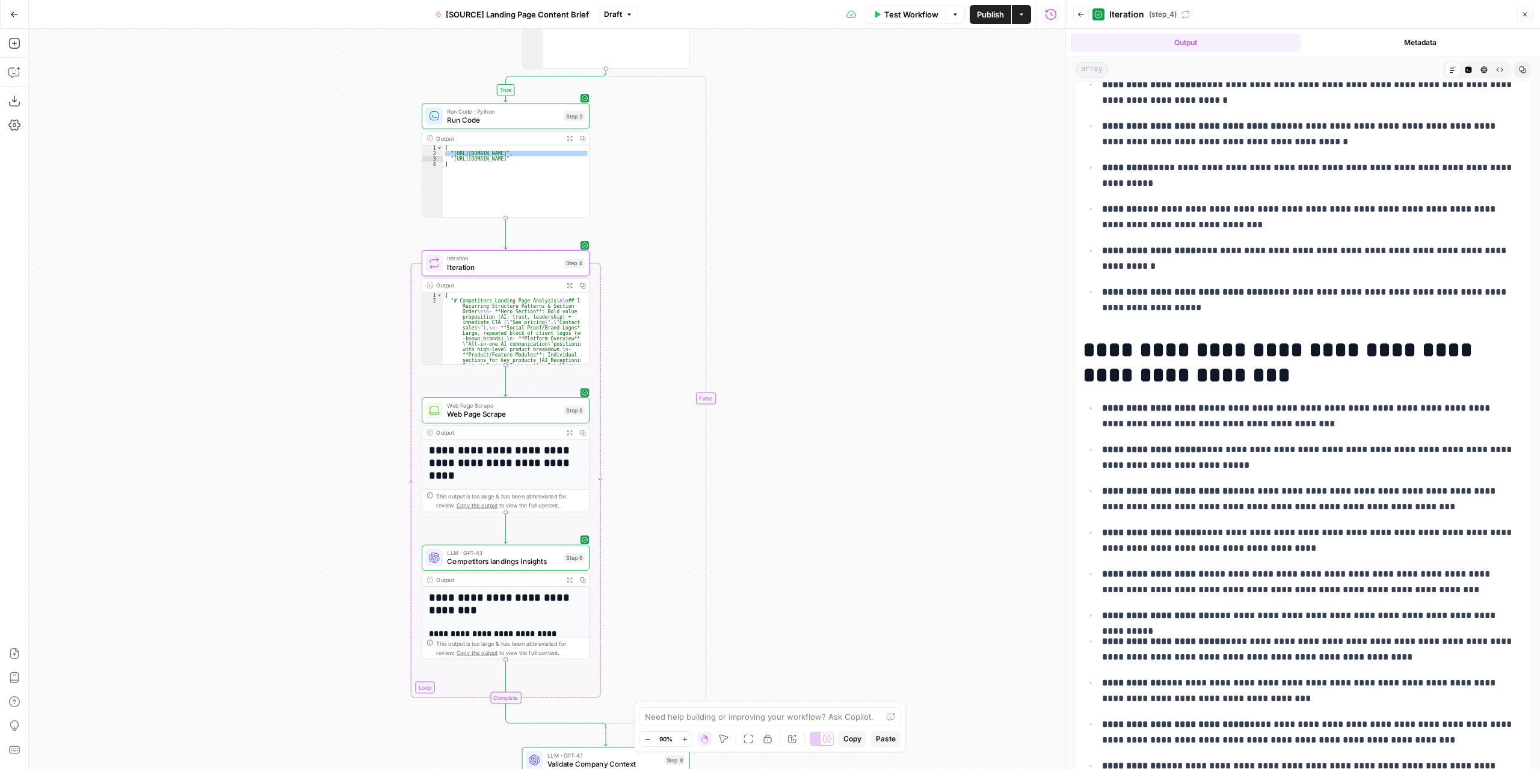
scroll to position [1283, 0]
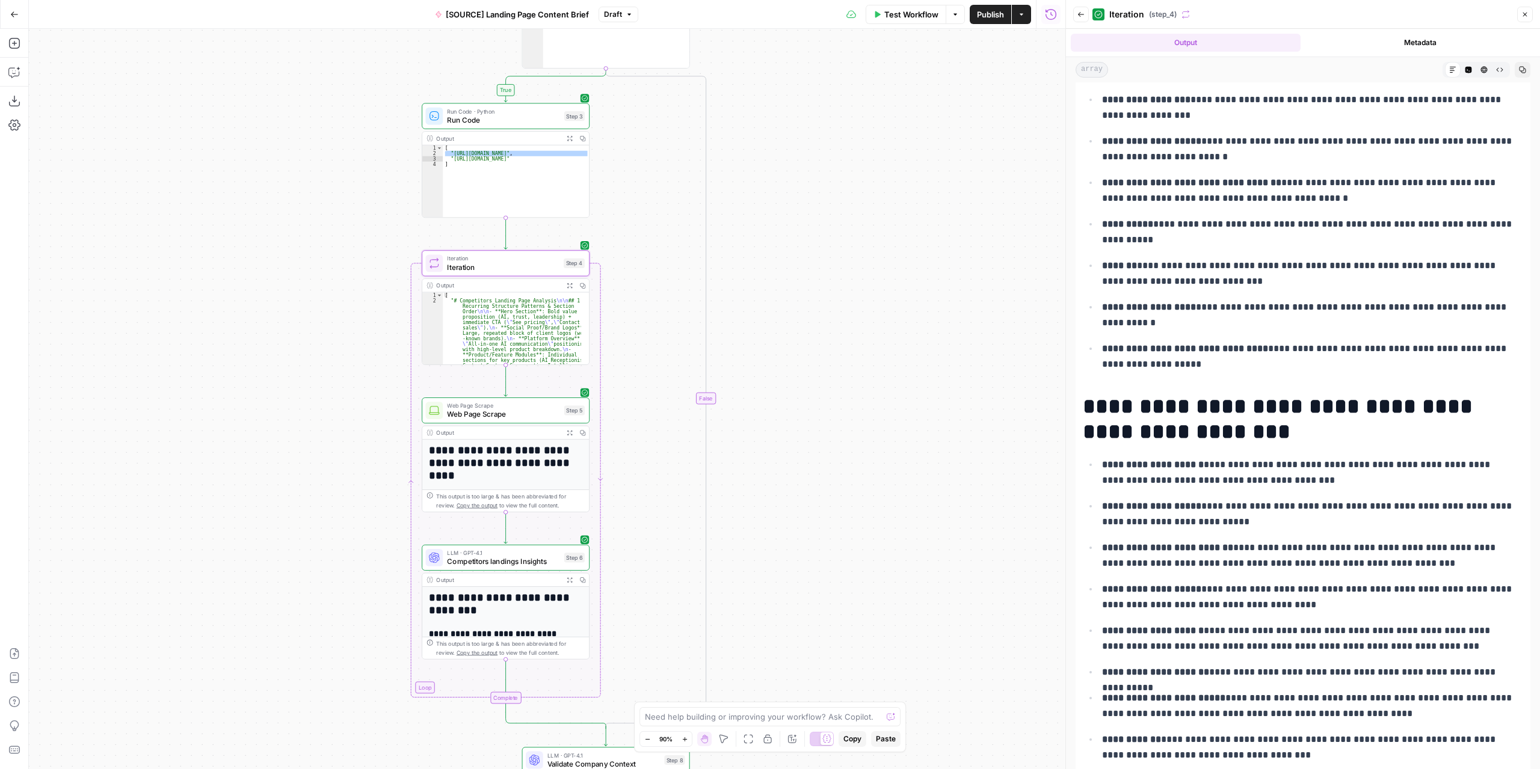
click at [550, 563] on span "Competitors landings Insights" at bounding box center [503, 561] width 113 height 11
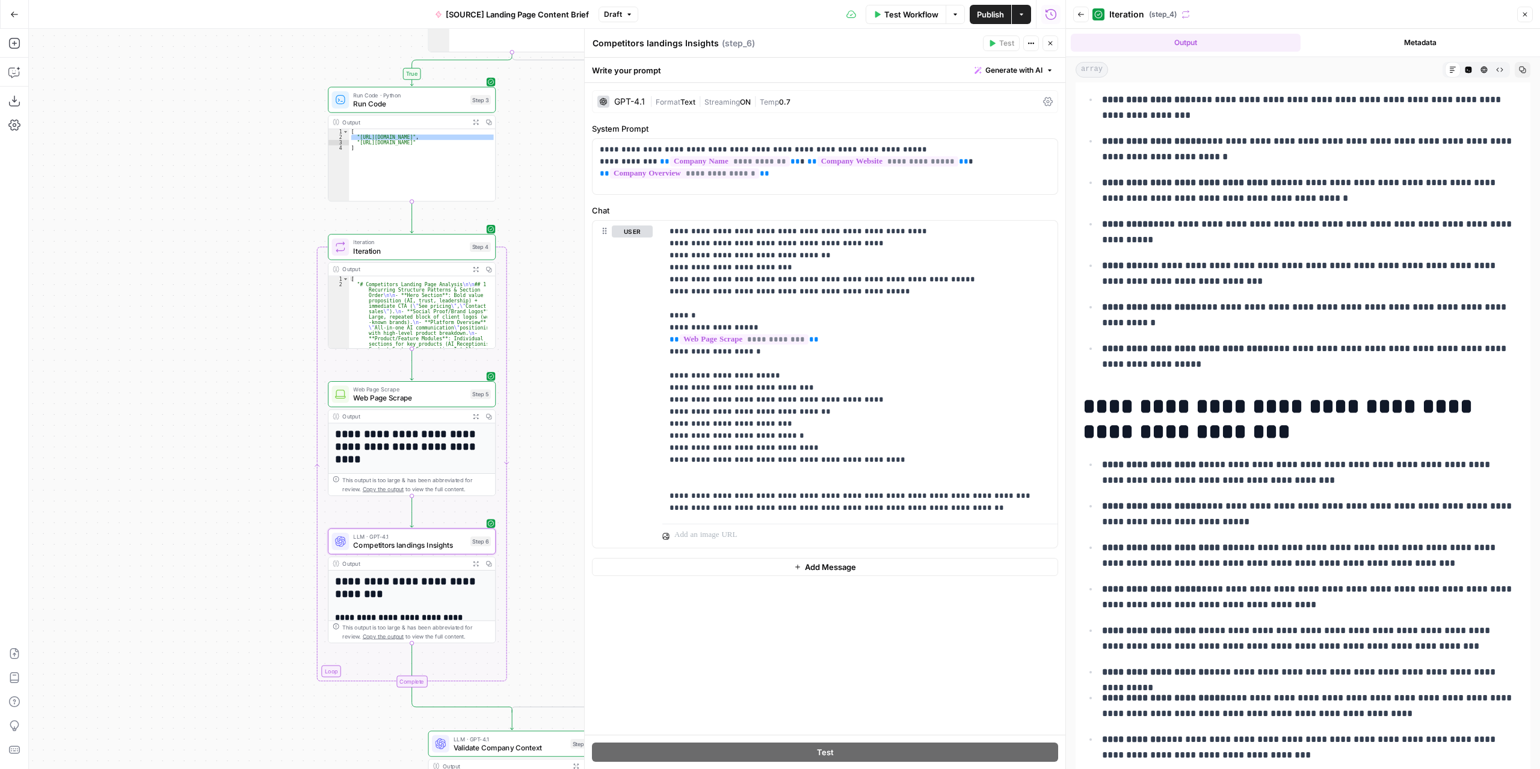
drag, startPoint x: 347, startPoint y: 368, endPoint x: 254, endPoint y: 351, distance: 94.7
click at [254, 351] on div "**********" at bounding box center [547, 399] width 1037 height 741
click at [478, 420] on button "Expand Output" at bounding box center [475, 416] width 13 height 13
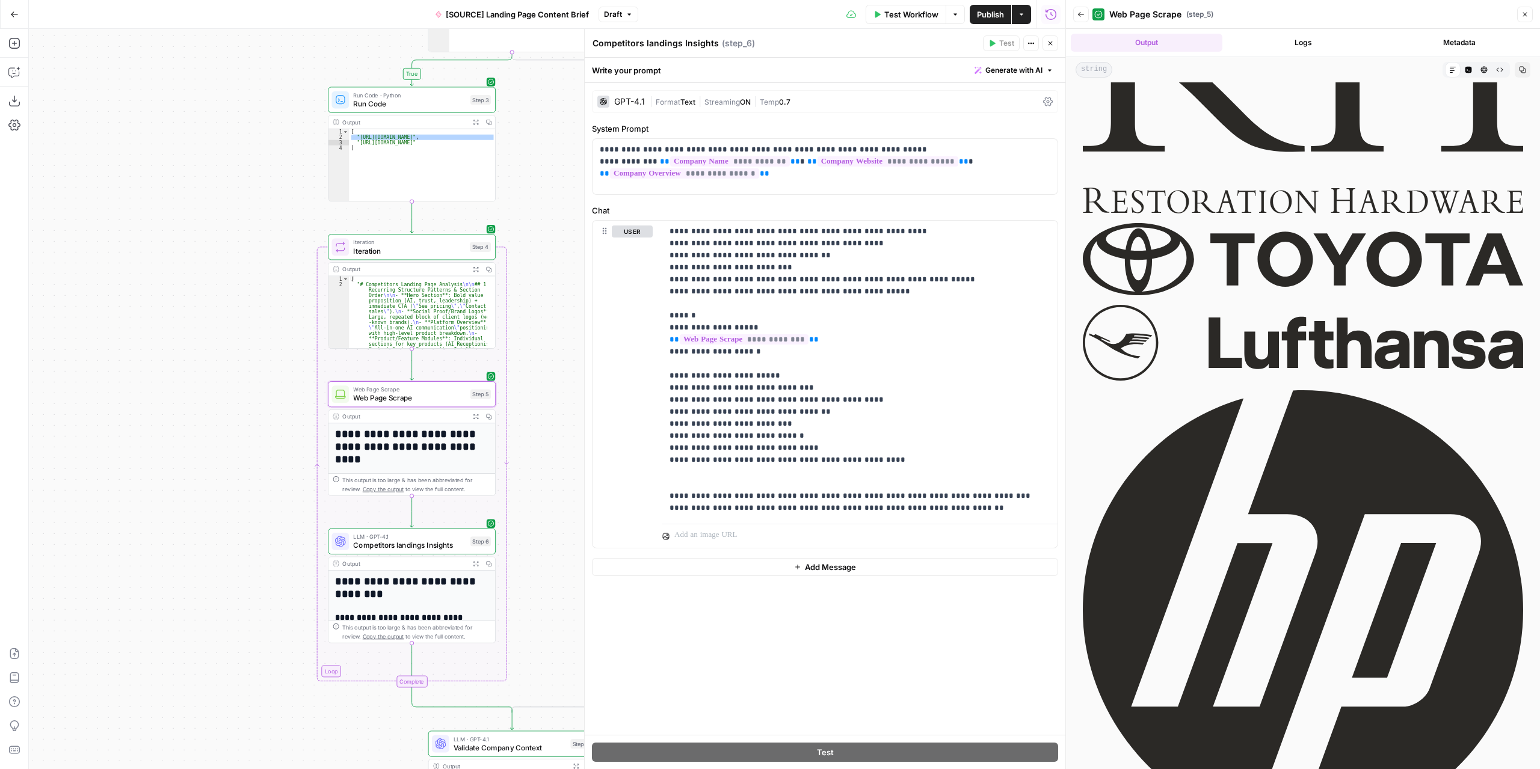
scroll to position [662, 0]
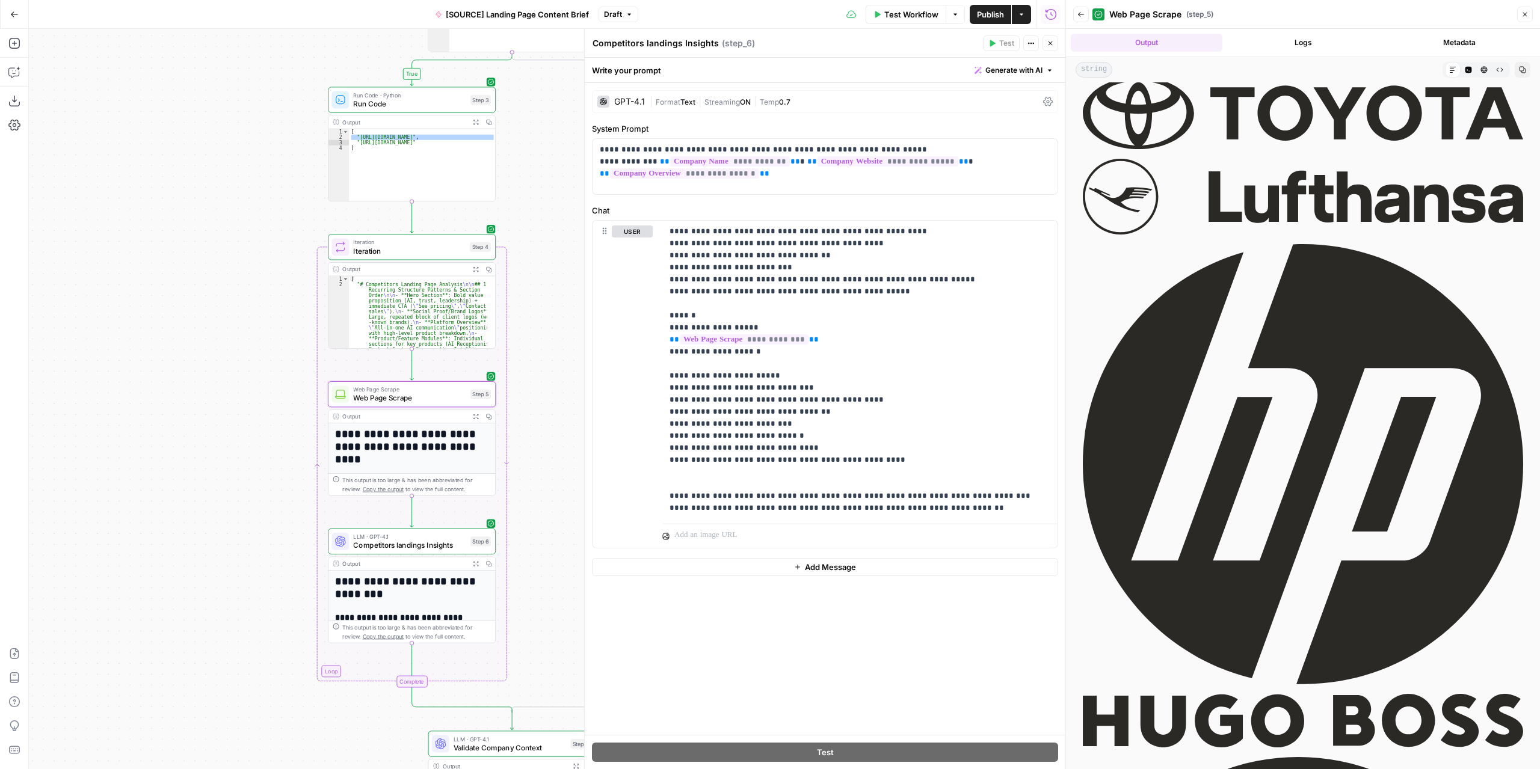
click at [1313, 40] on button "Logs" at bounding box center [1303, 43] width 152 height 18
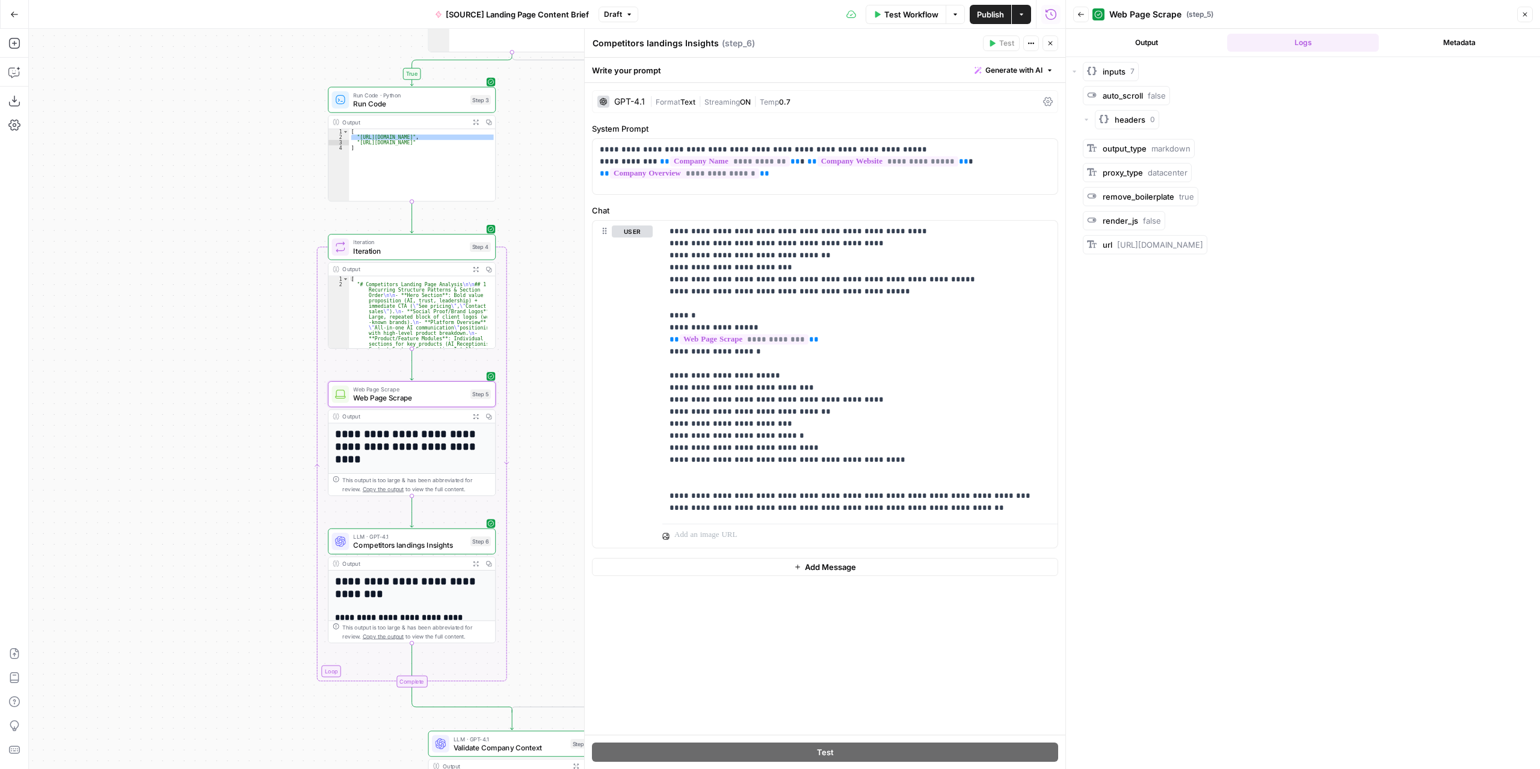
scroll to position [0, 0]
click at [1186, 42] on button "Output" at bounding box center [1147, 43] width 152 height 18
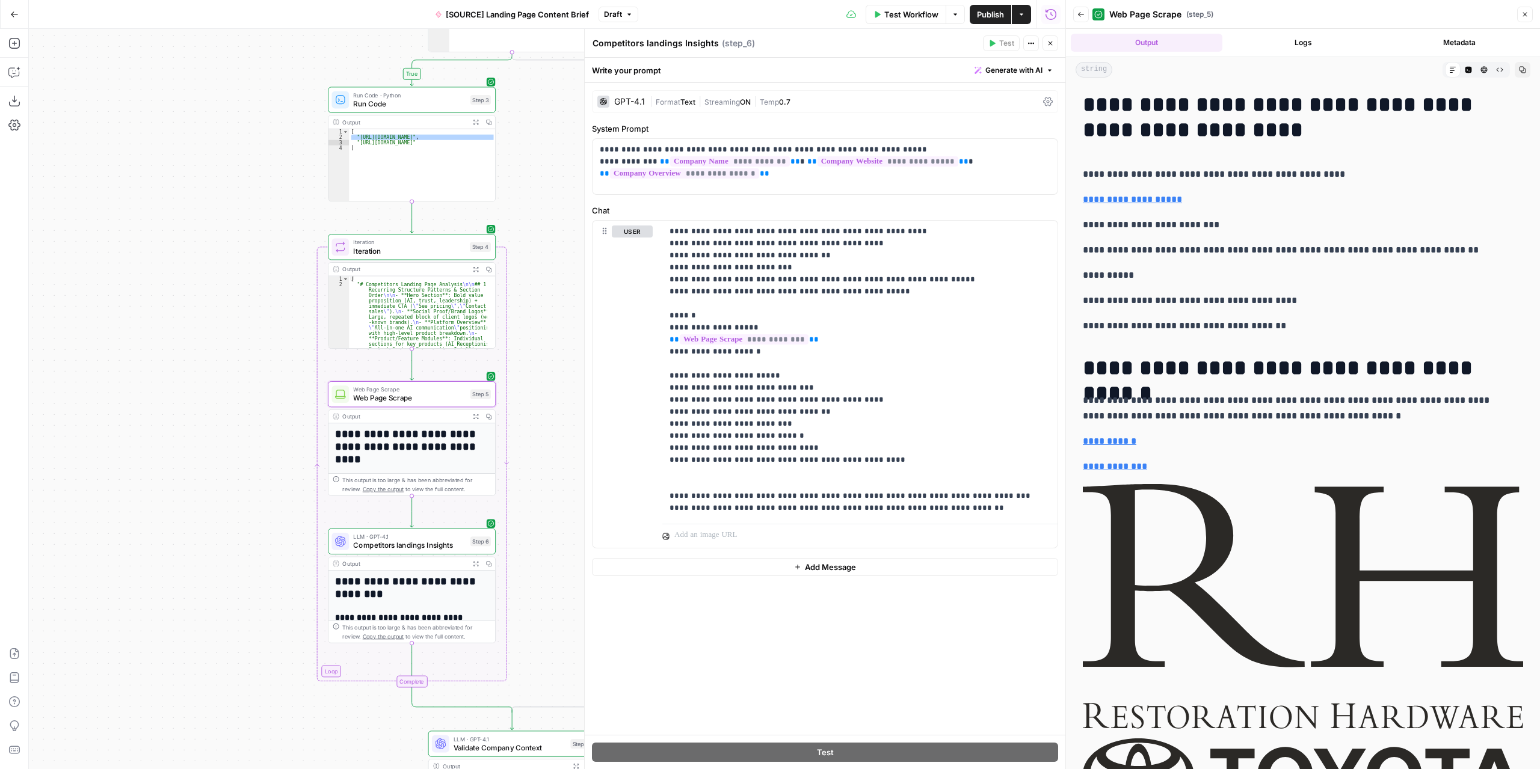
click at [1461, 51] on button "Metadata" at bounding box center [1460, 43] width 152 height 18
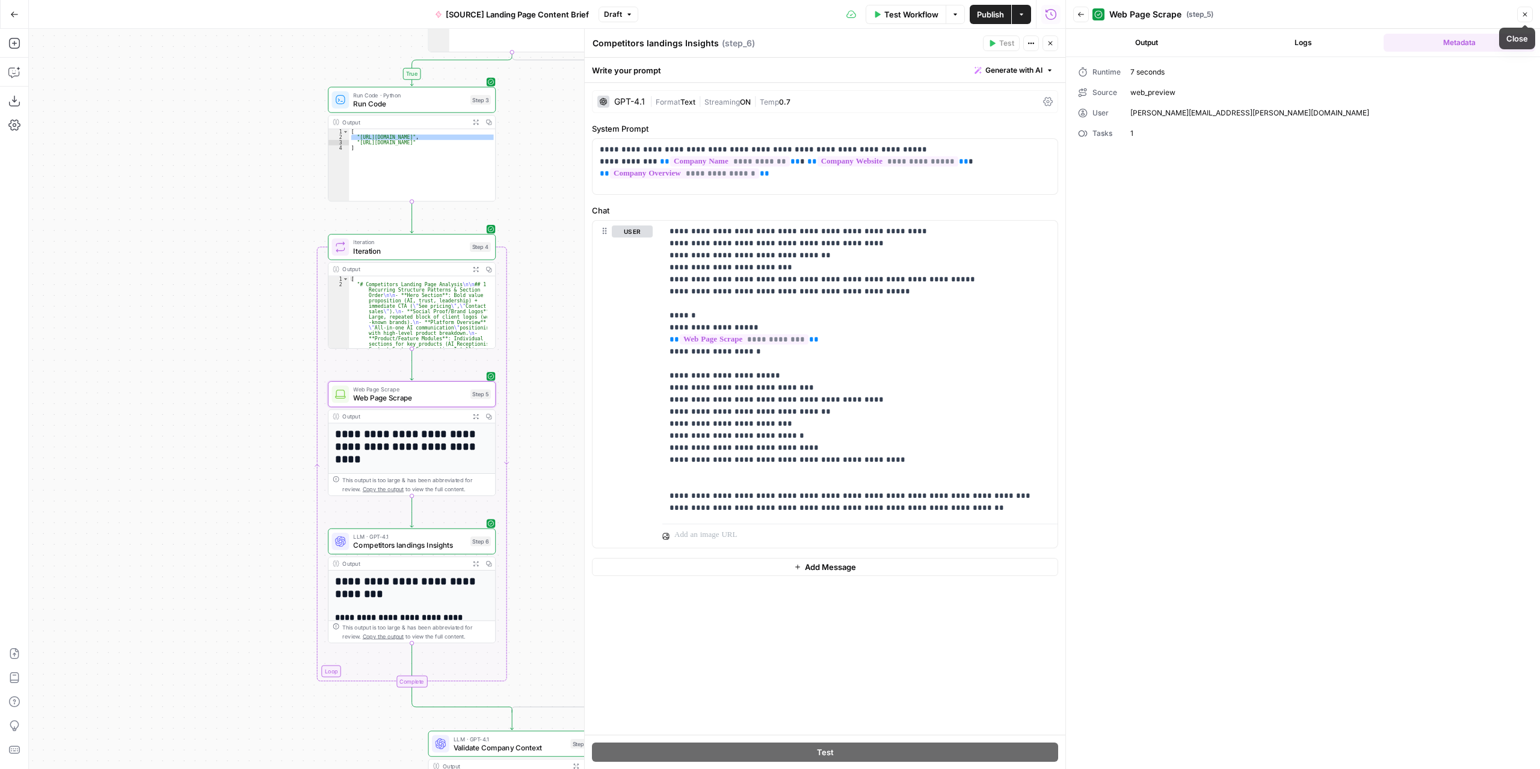
click at [1523, 14] on icon "button" at bounding box center [1524, 14] width 7 height 7
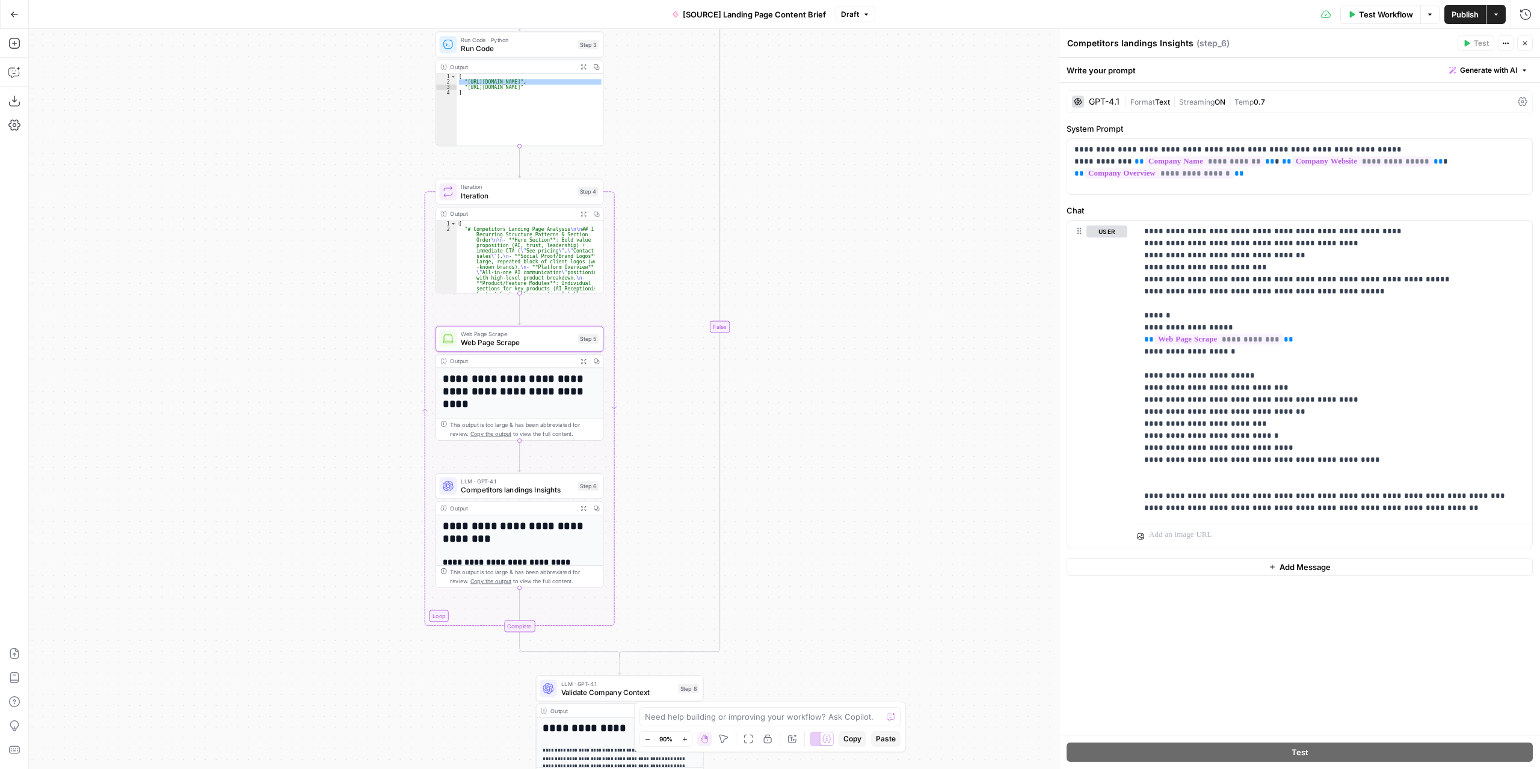
drag, startPoint x: 748, startPoint y: 348, endPoint x: 847, endPoint y: 295, distance: 112.5
click at [847, 295] on div "**********" at bounding box center [784, 399] width 1511 height 741
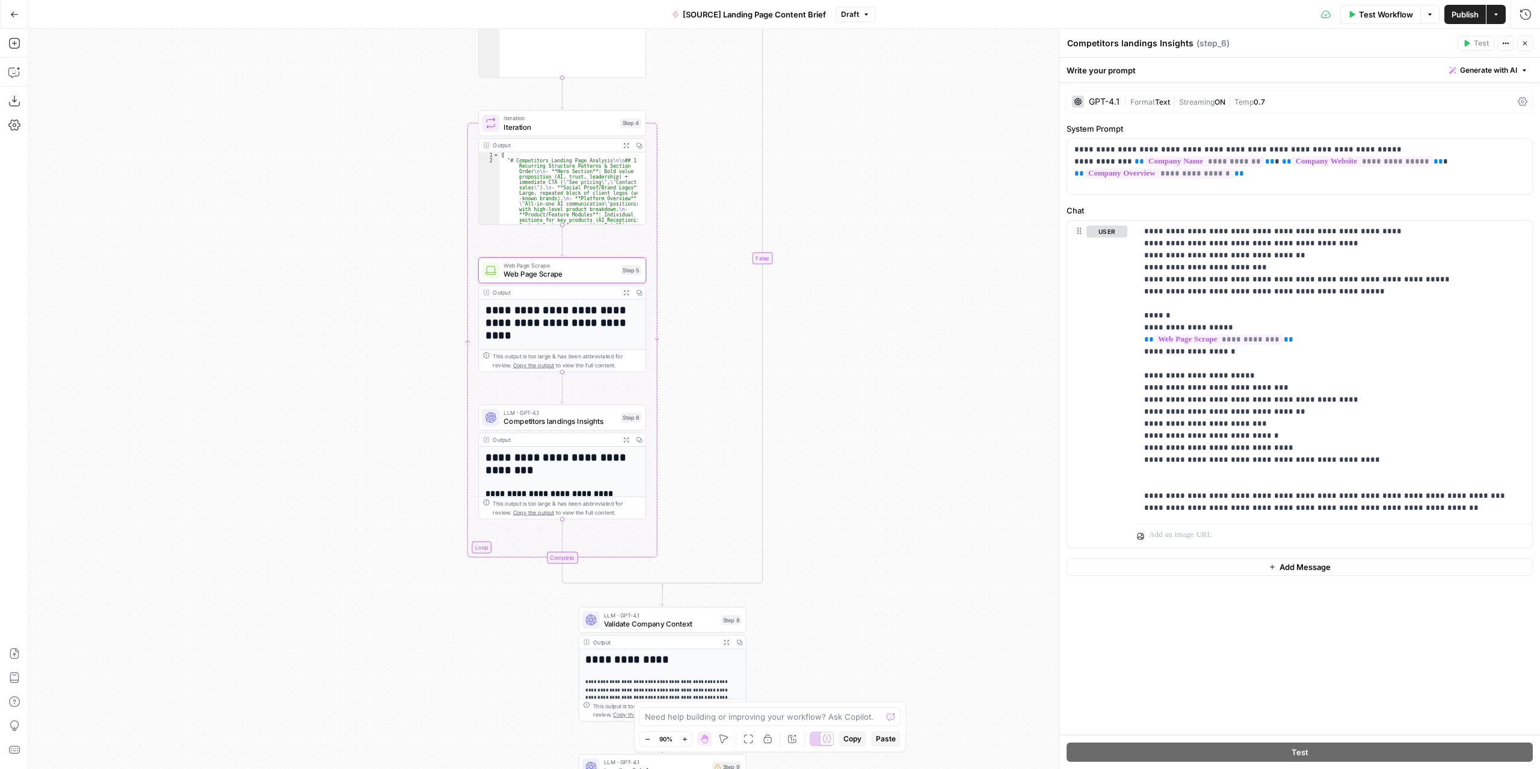
drag, startPoint x: 810, startPoint y: 372, endPoint x: 824, endPoint y: 387, distance: 20.0
click at [824, 387] on div "**********" at bounding box center [784, 399] width 1511 height 741
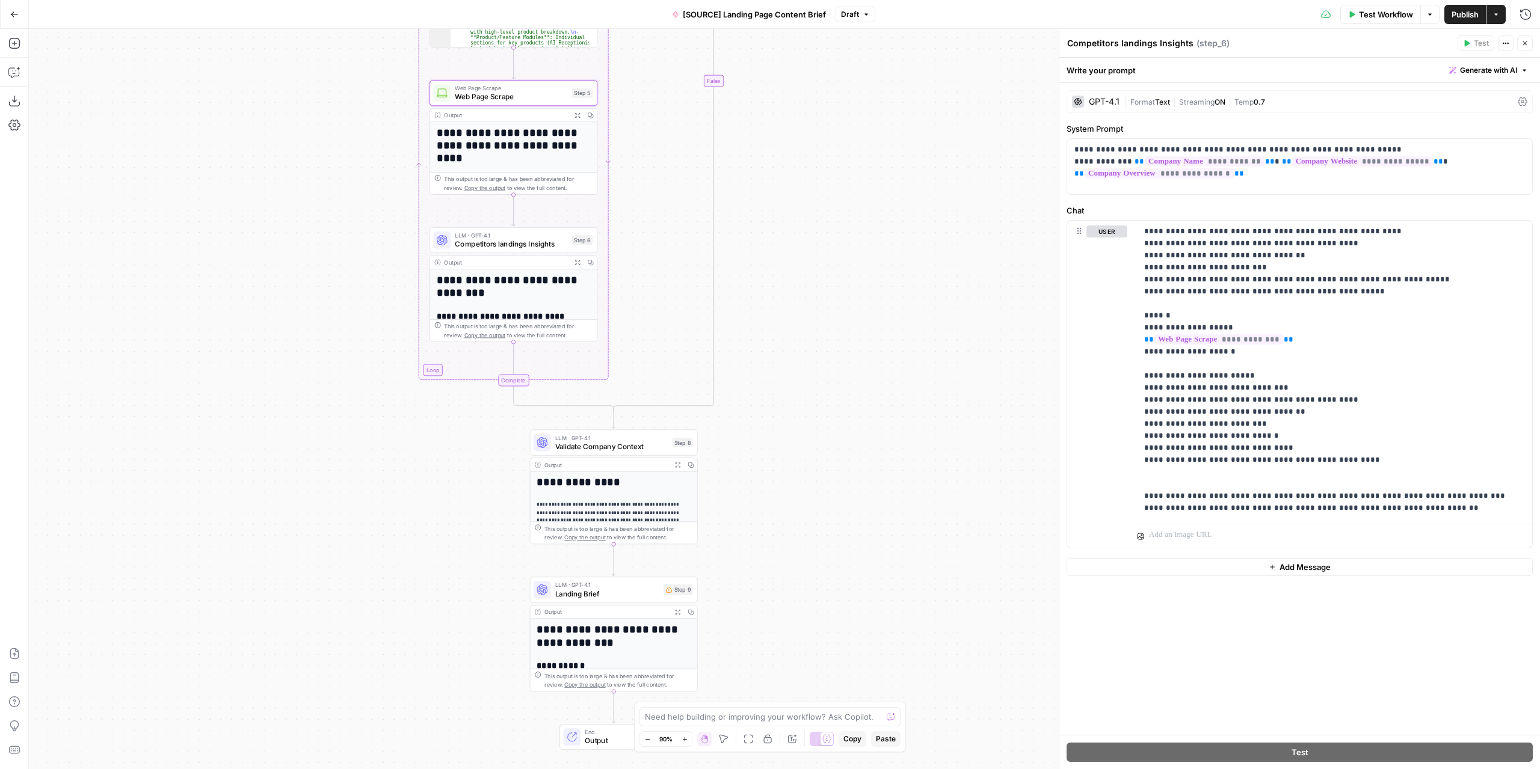
drag, startPoint x: 901, startPoint y: 495, endPoint x: 830, endPoint y: 277, distance: 228.5
click at [831, 279] on div "**********" at bounding box center [784, 399] width 1511 height 741
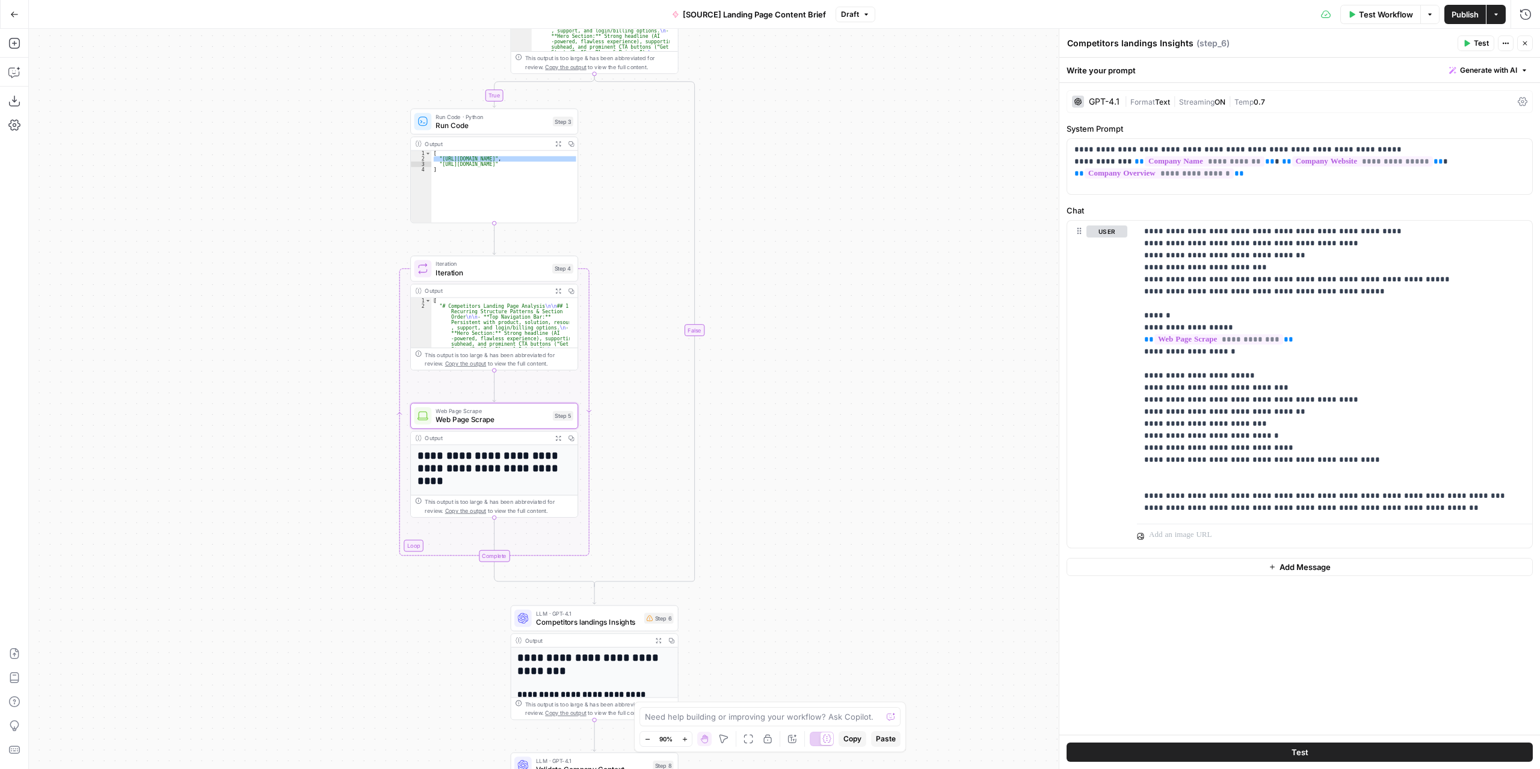
click at [789, 608] on div "true false Workflow Set Inputs Inputs Condition Condition Step 2 Output Expand …" at bounding box center [784, 399] width 1511 height 741
click at [626, 624] on span "Competitors landings Insights" at bounding box center [588, 622] width 104 height 11
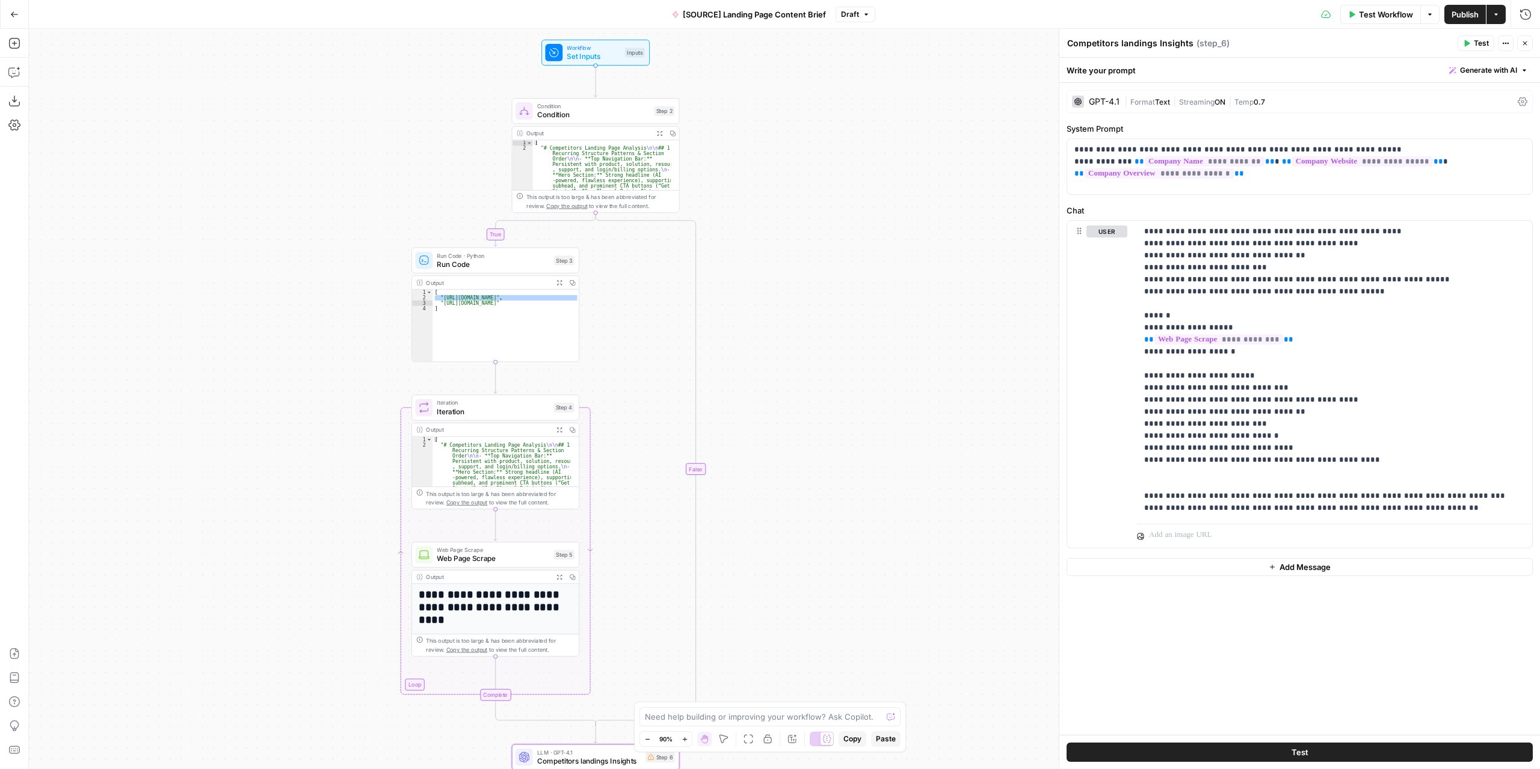
drag, startPoint x: 846, startPoint y: 274, endPoint x: 914, endPoint y: 399, distance: 142.4
click at [845, 400] on div "true false Workflow Set Inputs Inputs Condition Condition Step 2 Output Expand …" at bounding box center [784, 399] width 1511 height 741
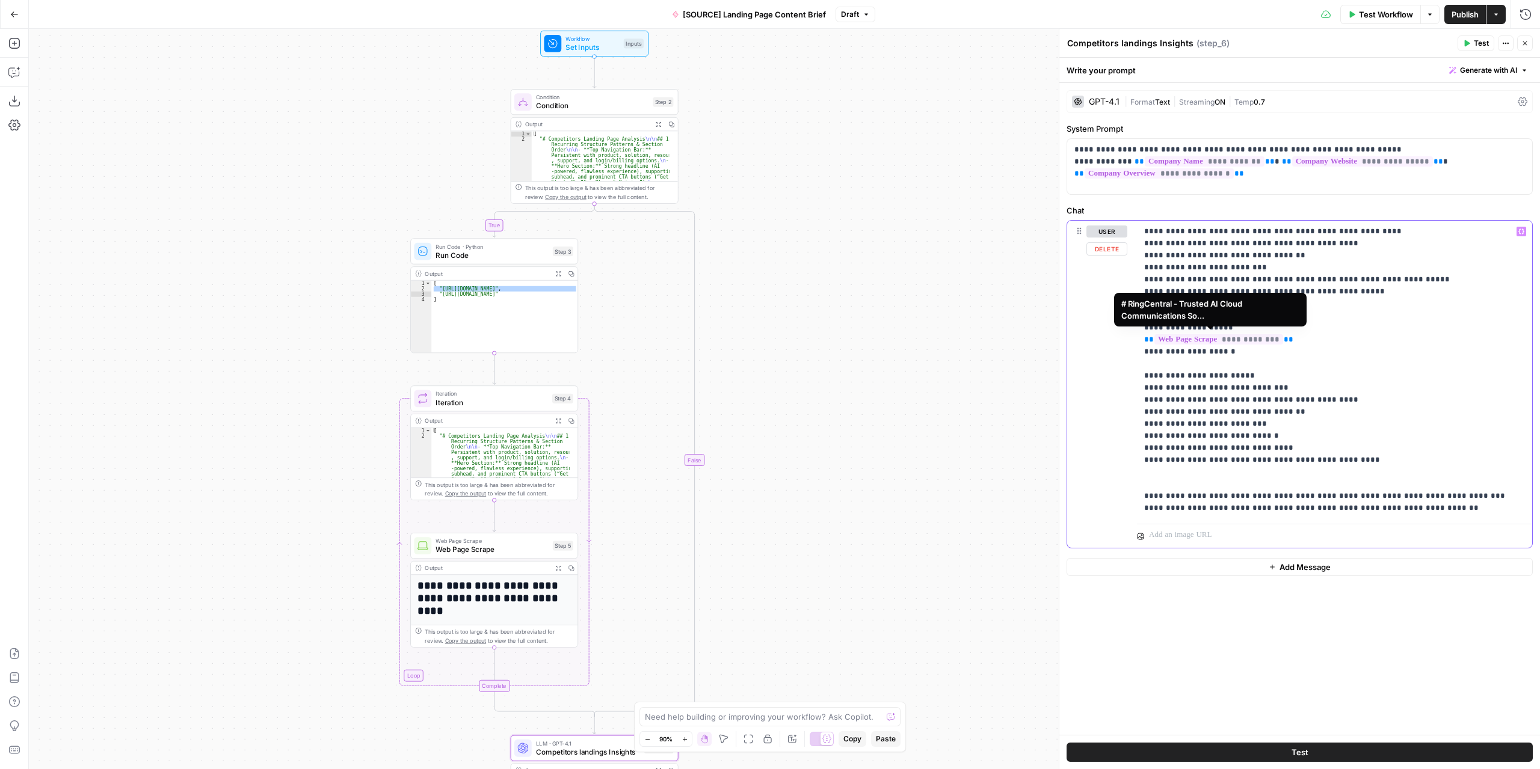
click at [1240, 341] on span "**********" at bounding box center [1218, 339] width 129 height 10
click at [1239, 339] on span "**********" at bounding box center [1218, 339] width 129 height 10
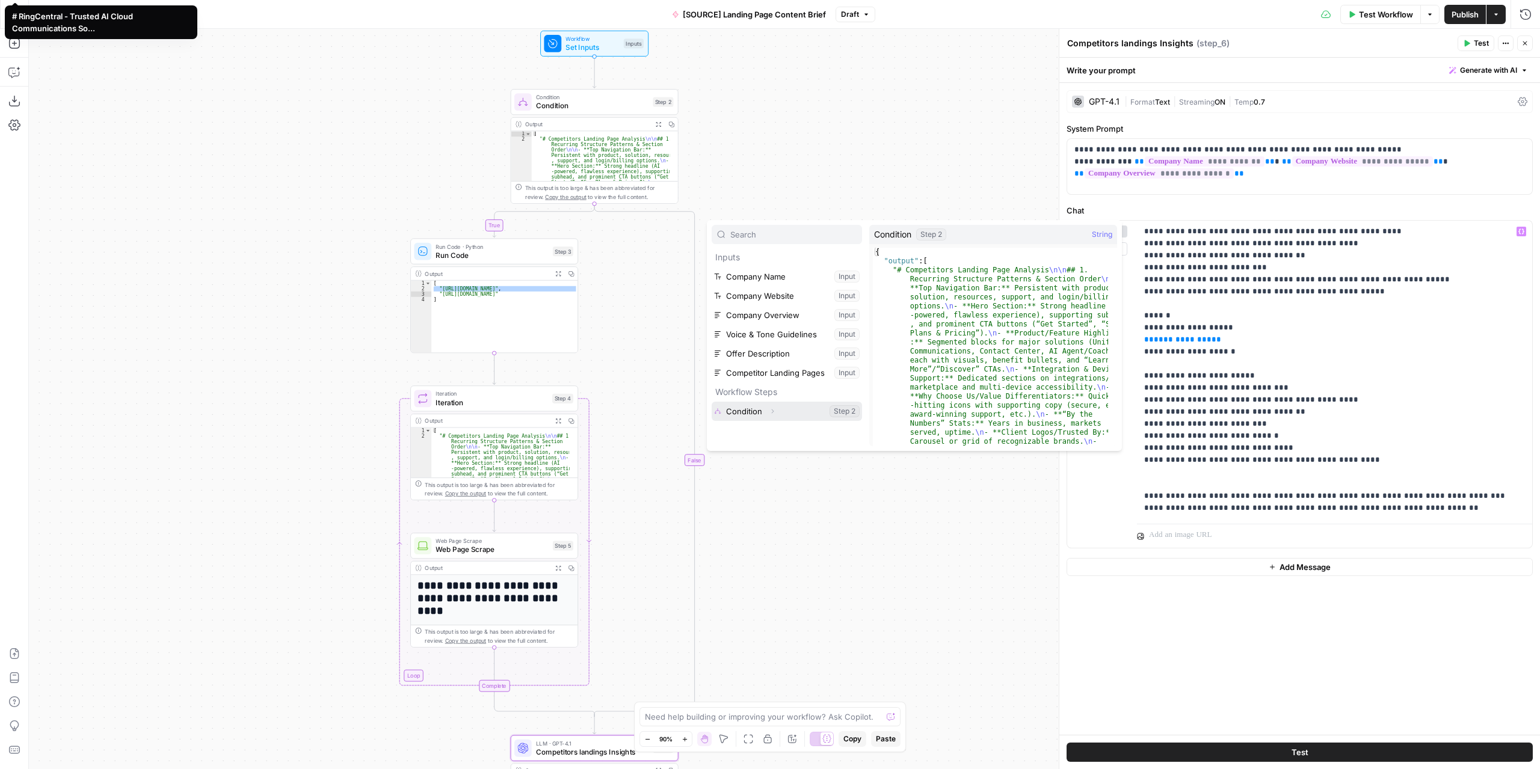
click at [800, 406] on button "Select variable Condition" at bounding box center [787, 411] width 150 height 19
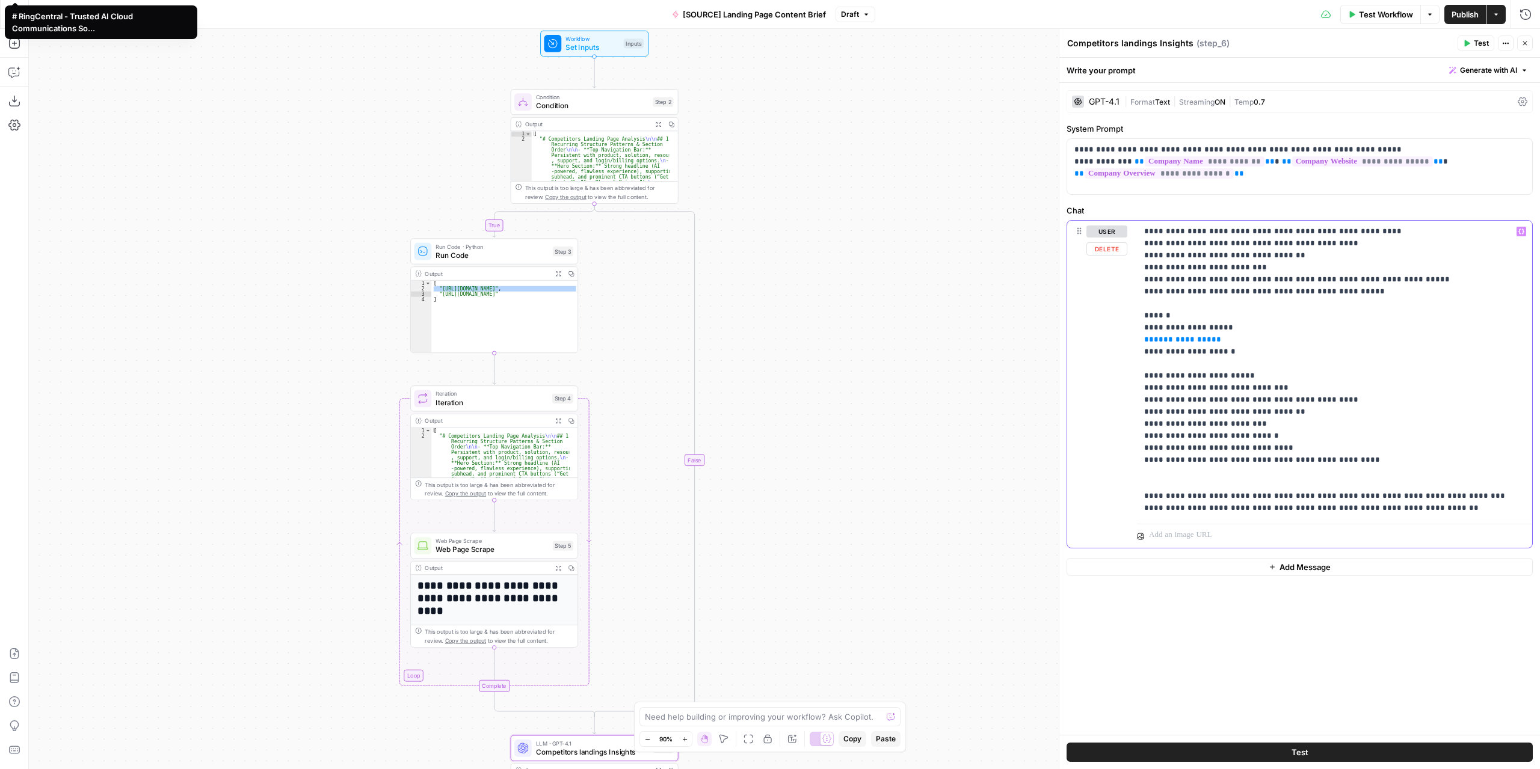
drag, startPoint x: 1216, startPoint y: 338, endPoint x: 1146, endPoint y: 341, distance: 70.5
click at [1146, 341] on p "**********" at bounding box center [1334, 370] width 381 height 289
click at [1517, 233] on button "Variables Menu" at bounding box center [1522, 232] width 10 height 10
click at [1195, 337] on p "**********" at bounding box center [1334, 370] width 381 height 289
click at [1521, 230] on icon "button" at bounding box center [1521, 232] width 6 height 6
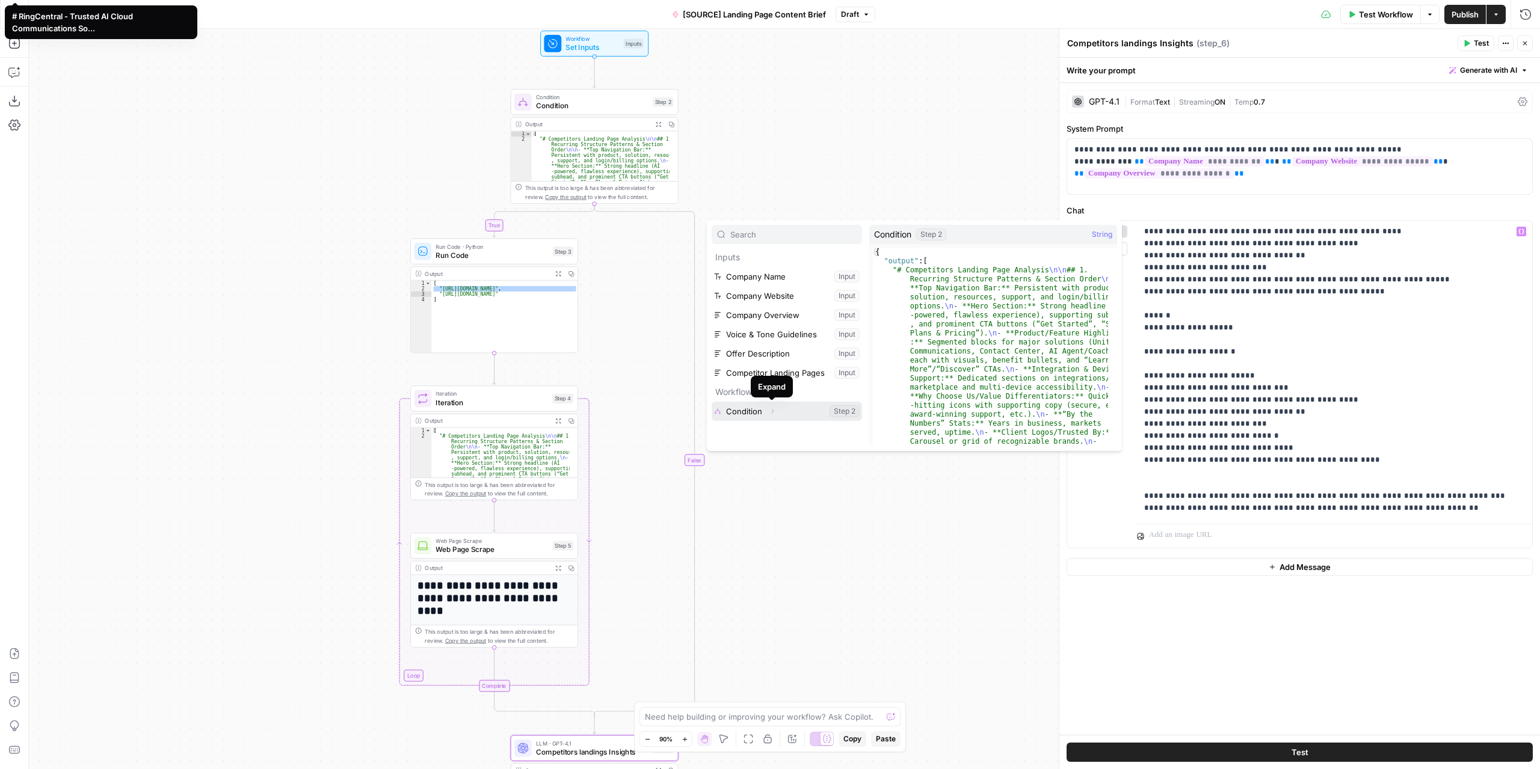
click at [772, 410] on icon "button" at bounding box center [772, 411] width 7 height 7
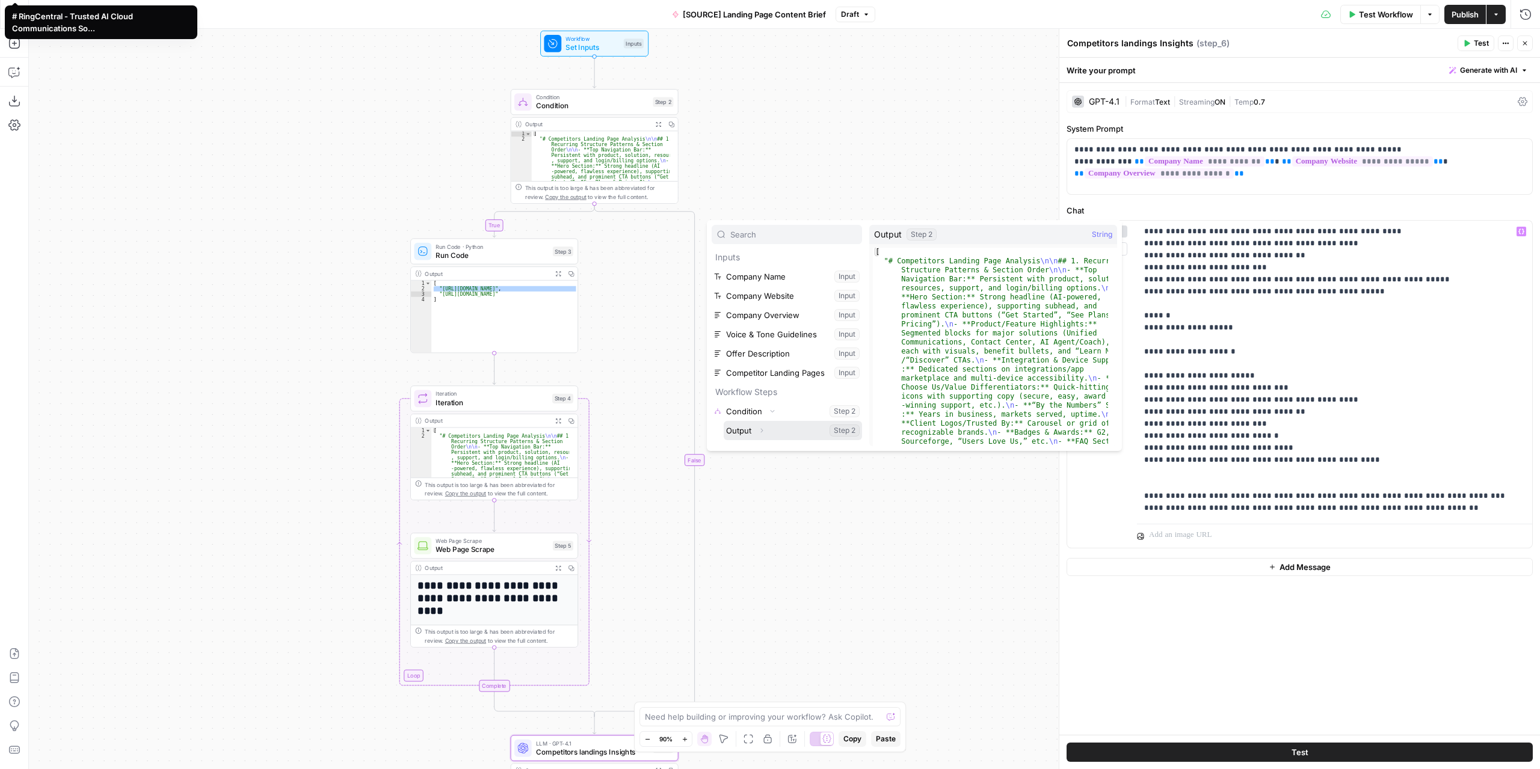
click at [732, 429] on button "Select variable Output" at bounding box center [793, 430] width 138 height 19
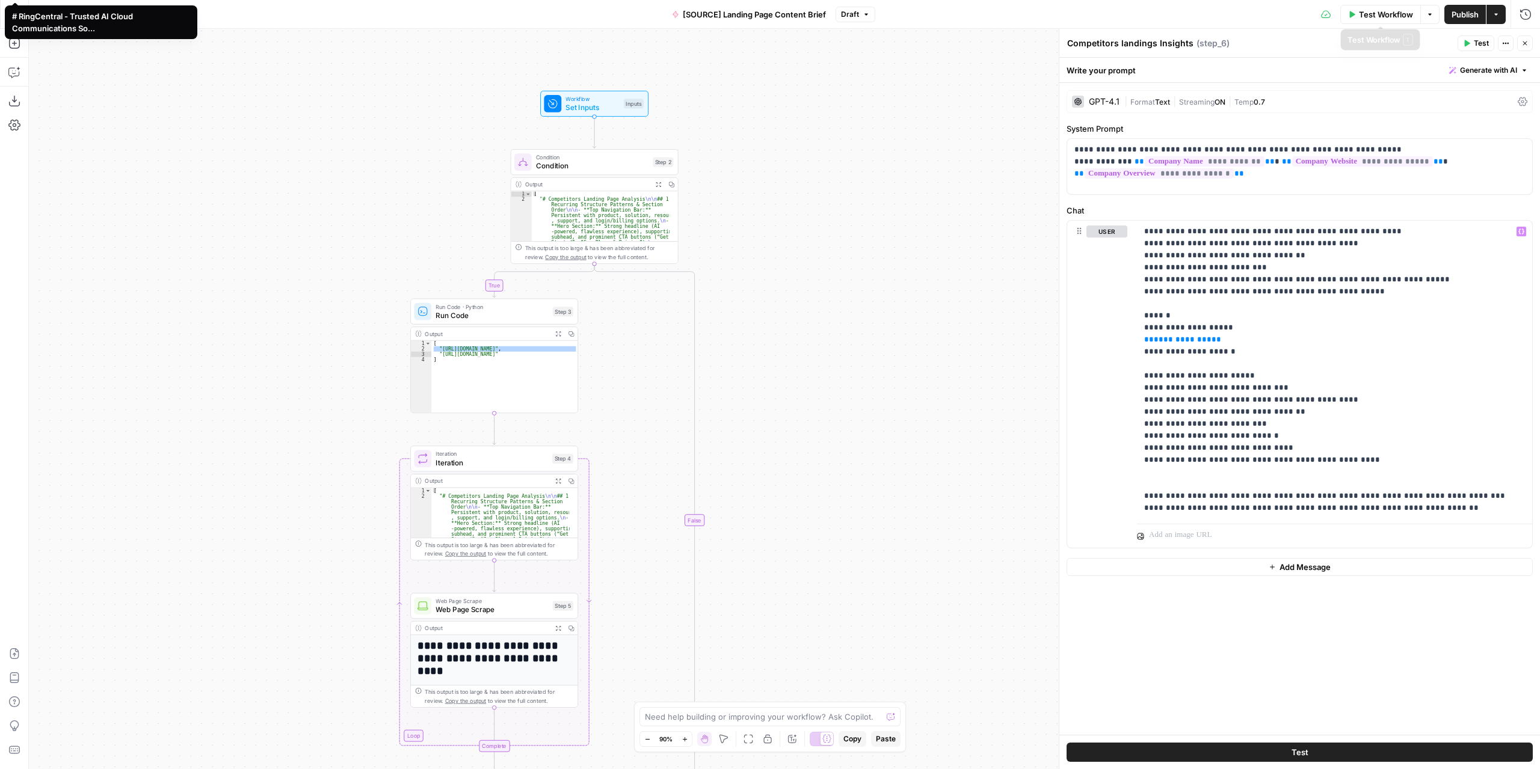
click at [1396, 14] on span "Test Workflow" at bounding box center [1386, 14] width 54 height 12
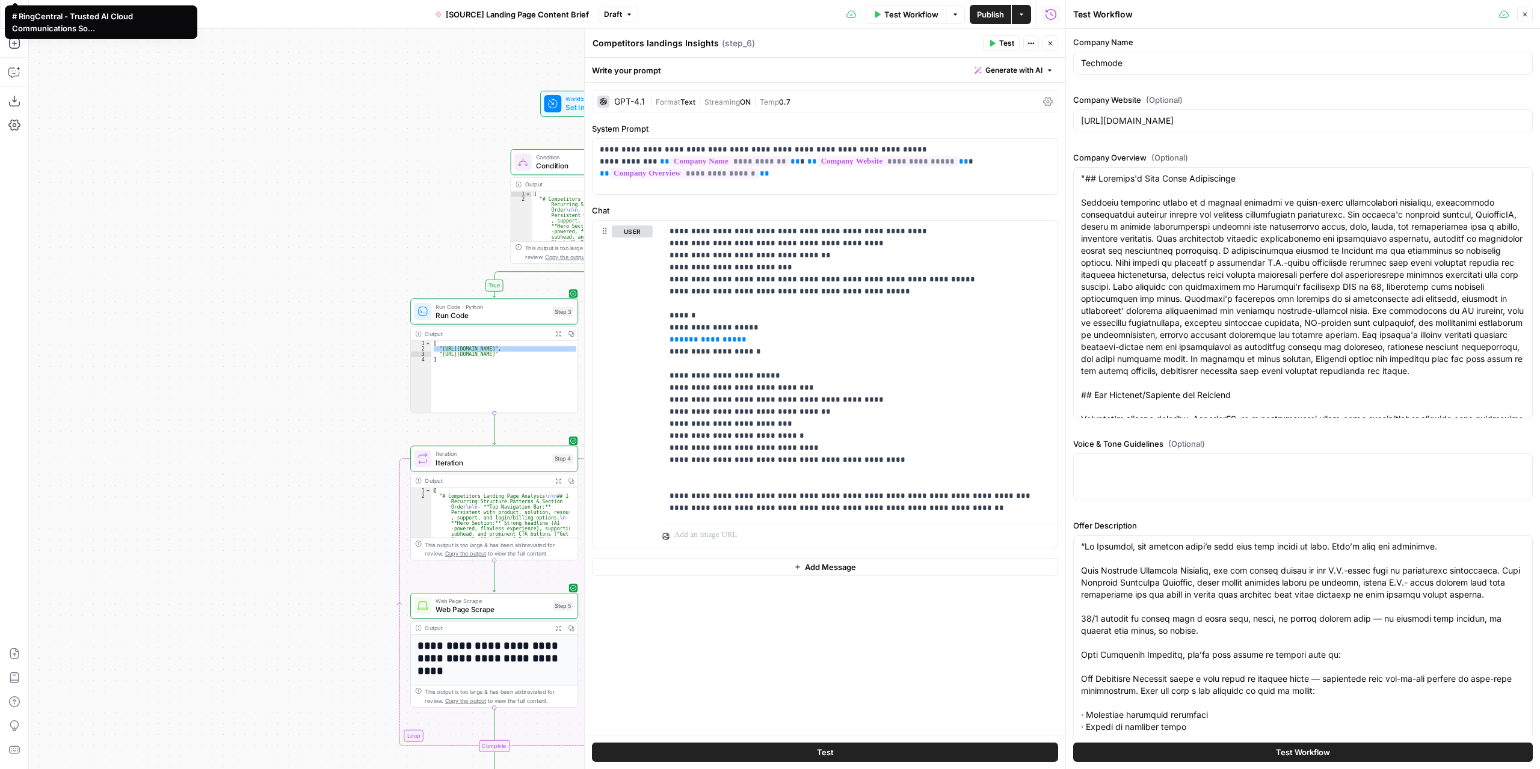
click at [1209, 753] on button "Test Workflow" at bounding box center [1303, 752] width 460 height 19
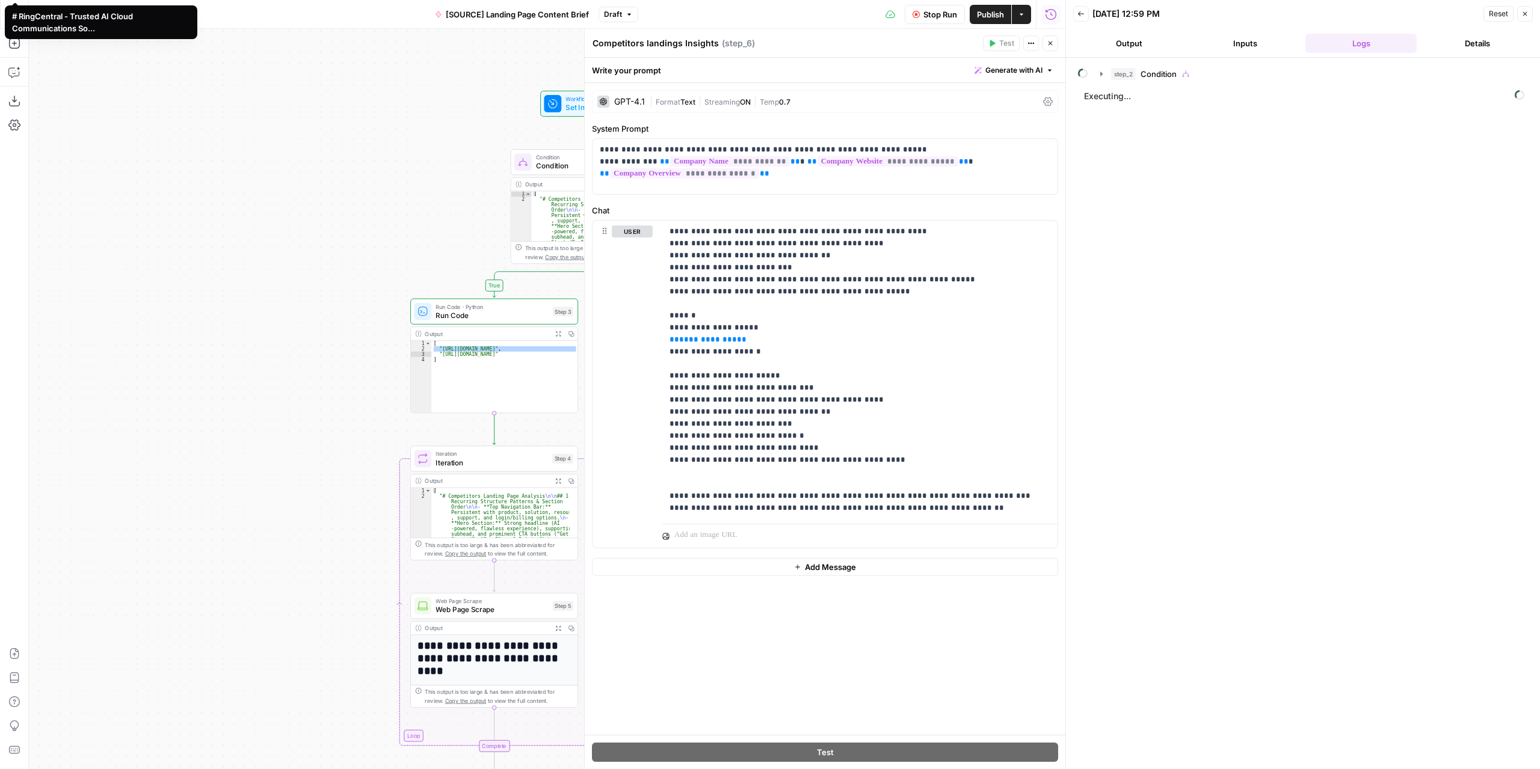
click at [1046, 43] on button "Close" at bounding box center [1051, 43] width 16 height 16
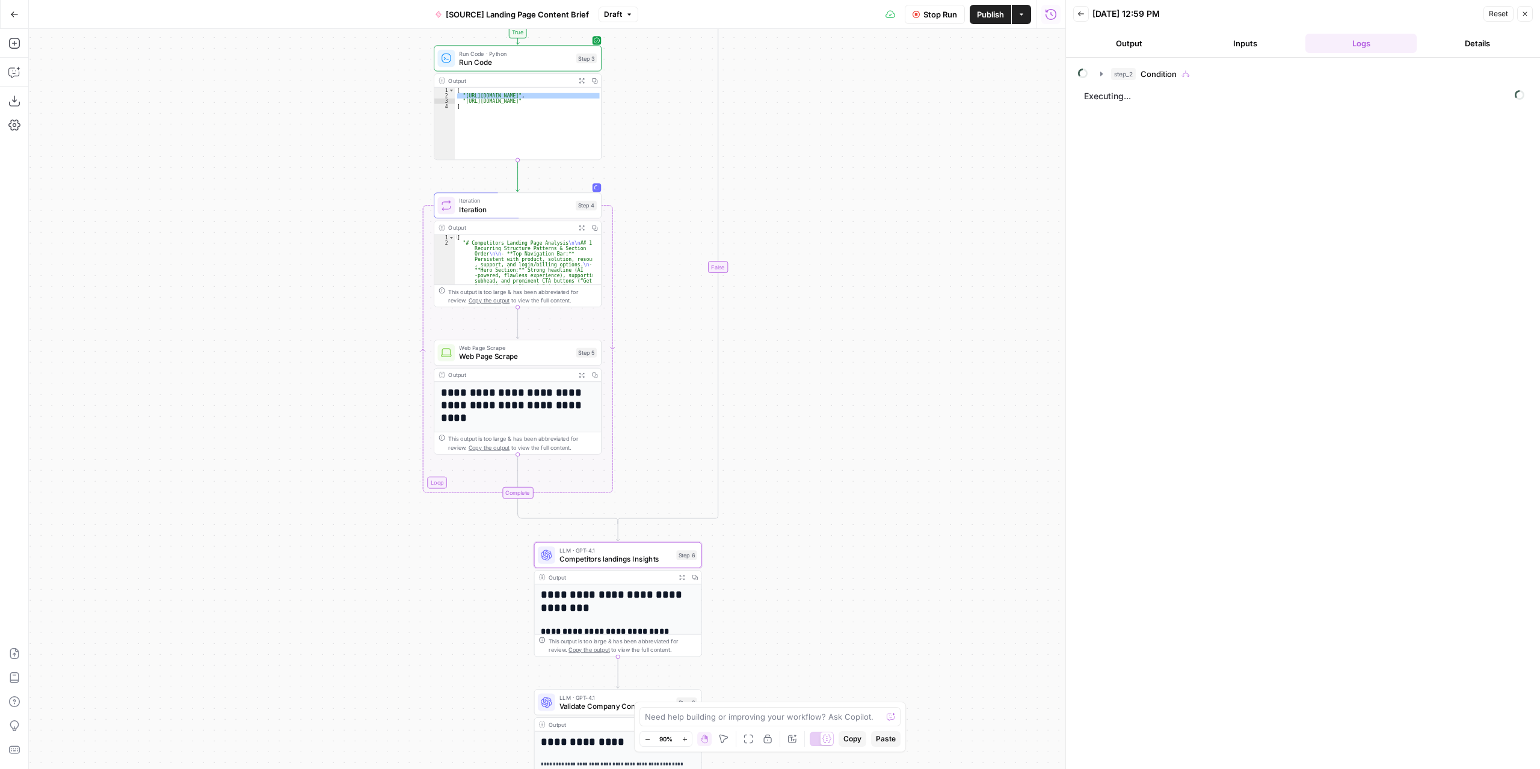
drag, startPoint x: 813, startPoint y: 480, endPoint x: 836, endPoint y: 224, distance: 256.7
click at [836, 224] on div "true false Workflow Set Inputs Inputs Condition Condition Step 2 Output Expand …" at bounding box center [547, 399] width 1037 height 741
click at [1100, 76] on icon "button" at bounding box center [1104, 74] width 10 height 10
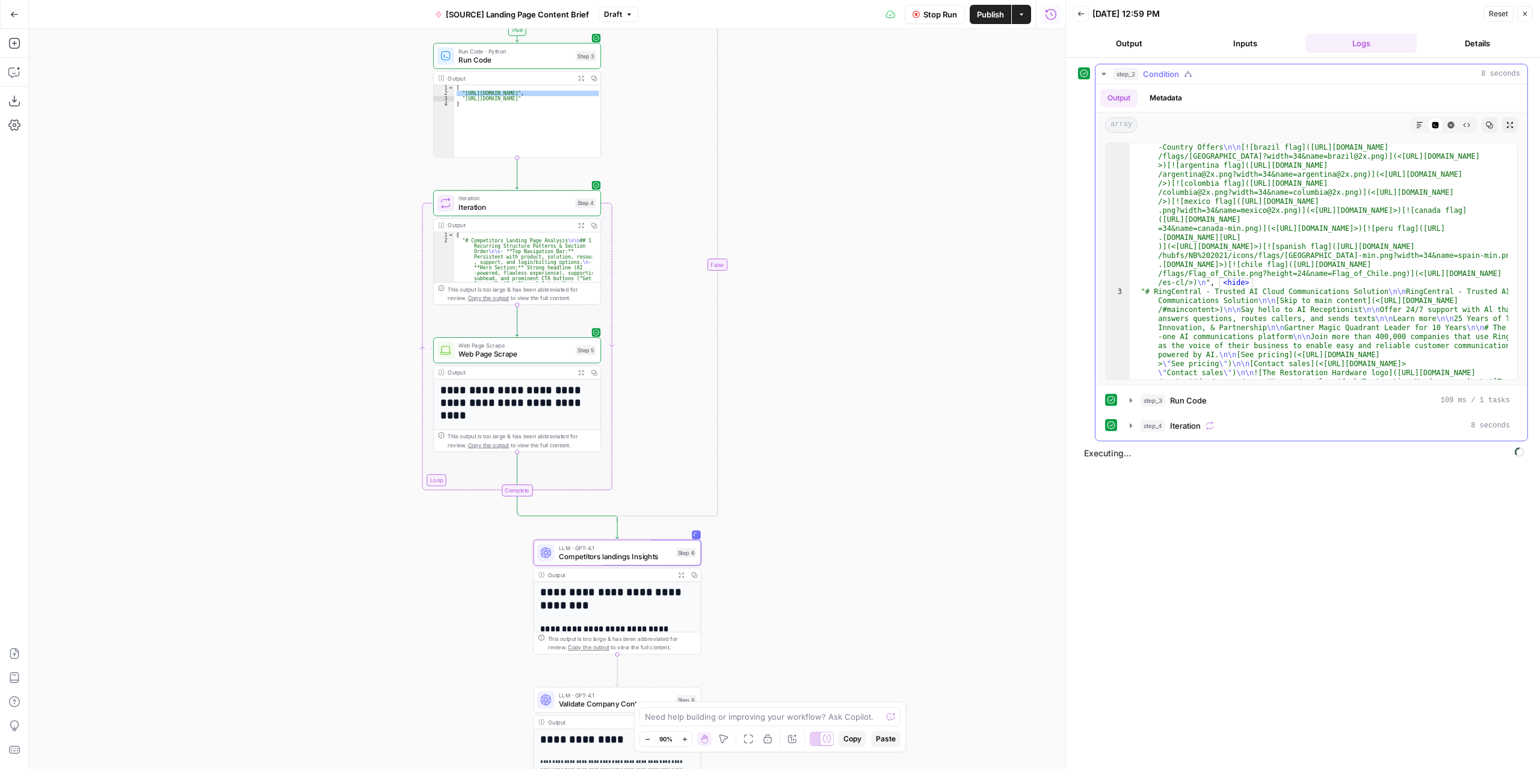
scroll to position [3177, 0]
click at [1143, 38] on button "Output" at bounding box center [1128, 43] width 111 height 19
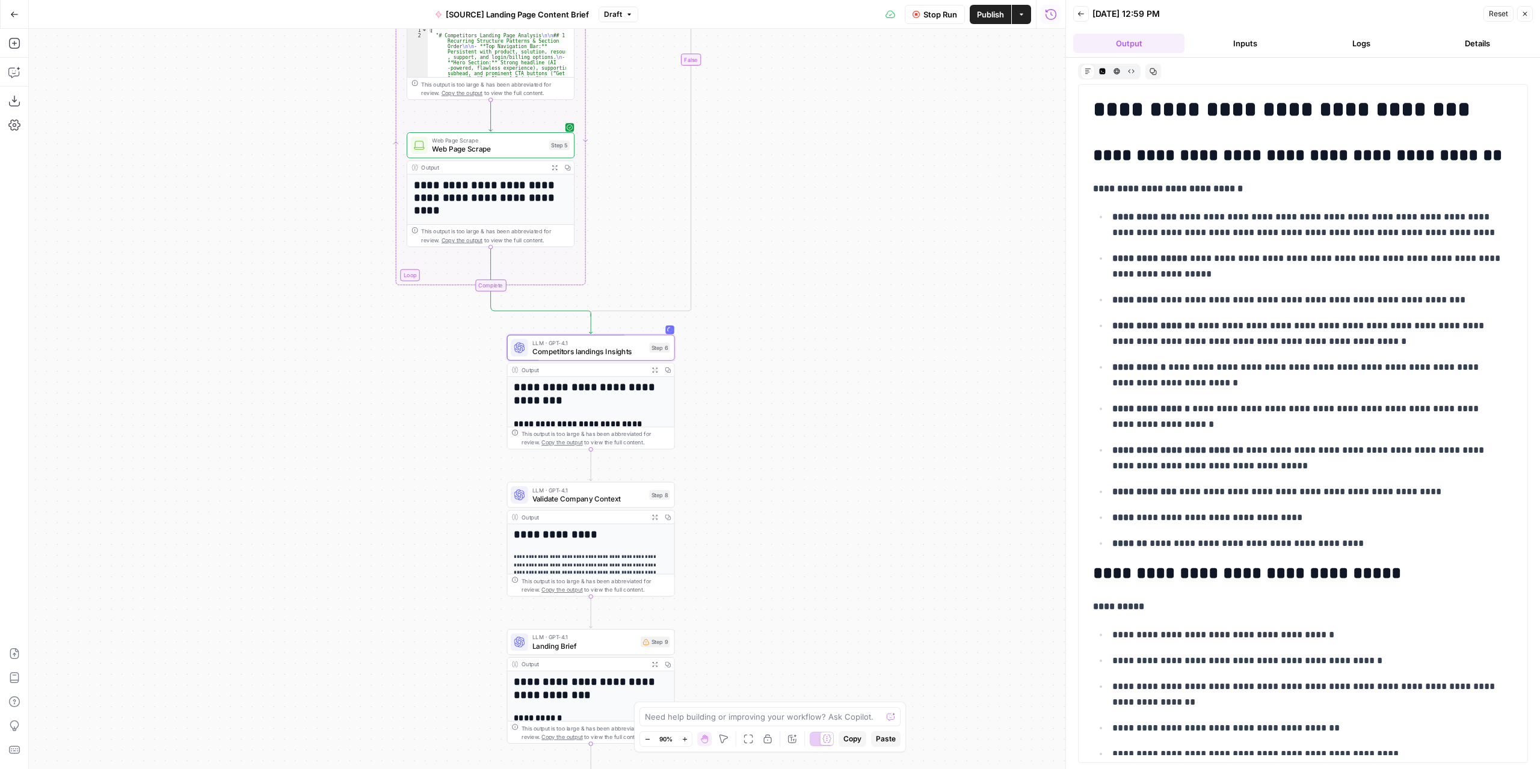
drag, startPoint x: 829, startPoint y: 520, endPoint x: 790, endPoint y: 303, distance: 220.7
click at [803, 290] on div "true false Workflow Set Inputs Inputs Condition Condition Step 2 Output Expand …" at bounding box center [547, 399] width 1037 height 741
click at [661, 370] on button "Copy" at bounding box center [667, 369] width 13 height 13
click at [657, 369] on span "Expand Output" at bounding box center [657, 369] width 1 height 1
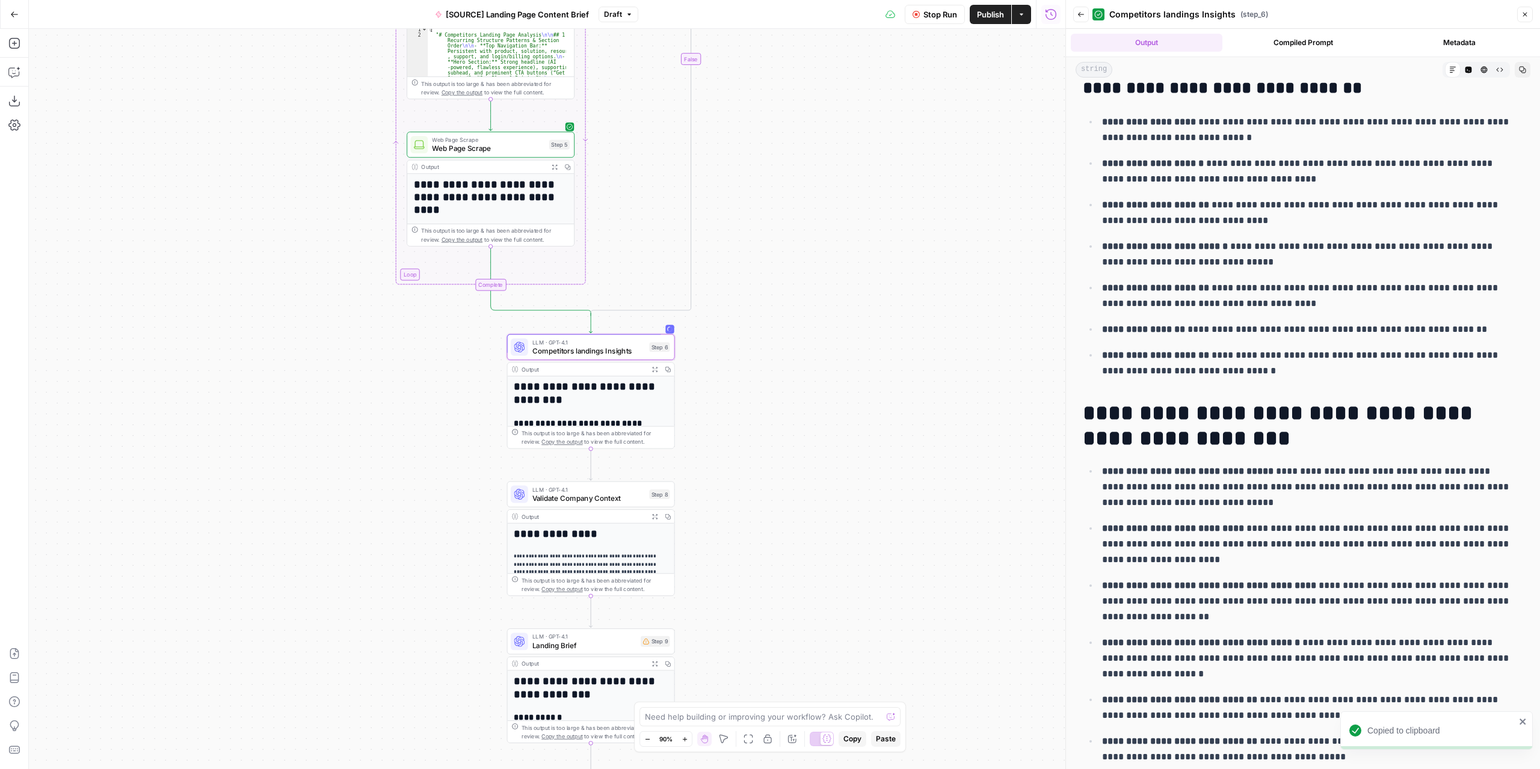
scroll to position [1383, 0]
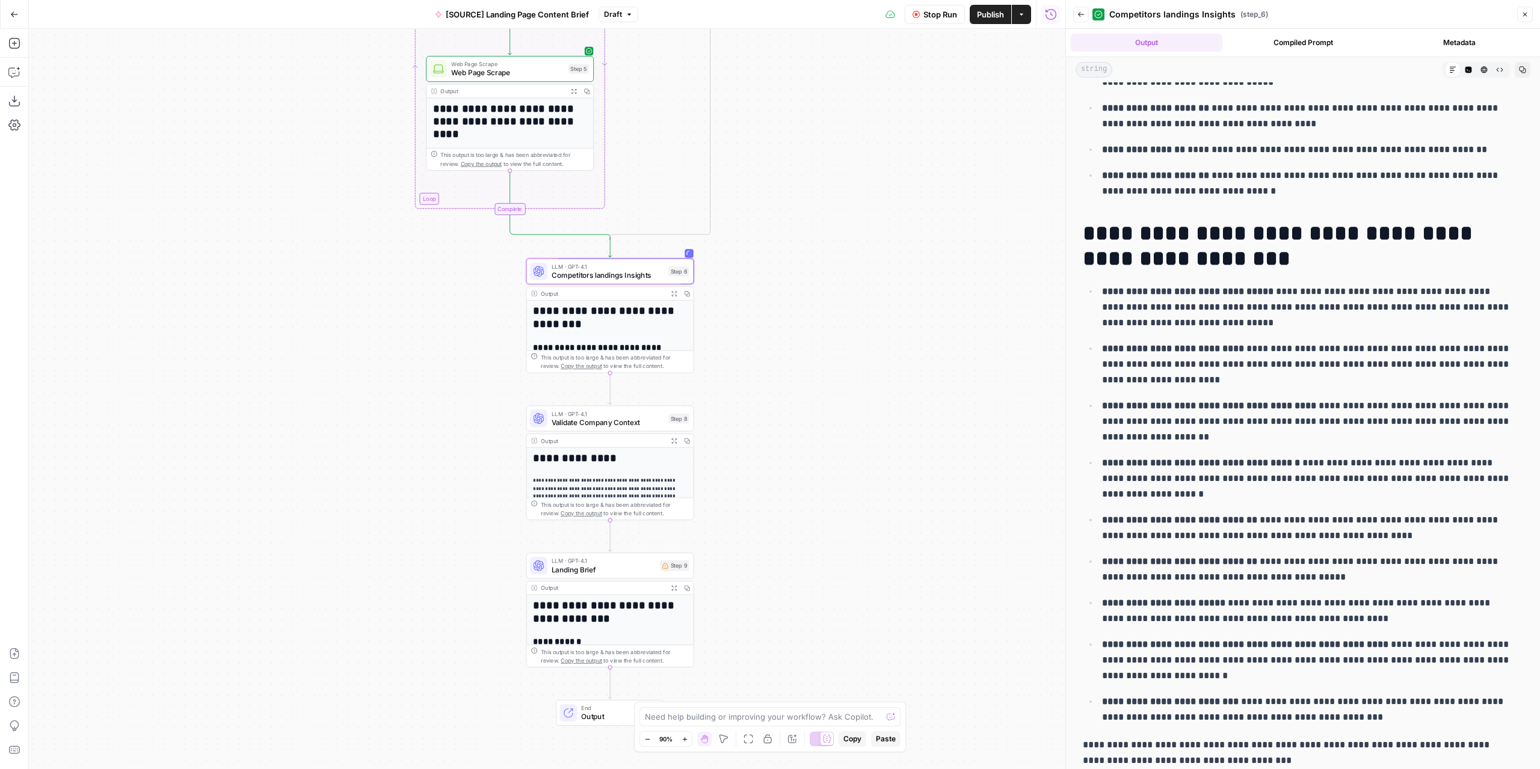
drag, startPoint x: 786, startPoint y: 412, endPoint x: 801, endPoint y: 349, distance: 64.9
click at [801, 349] on div "true false Workflow Set Inputs Inputs Condition Condition Step 2 Output Expand …" at bounding box center [547, 399] width 1037 height 741
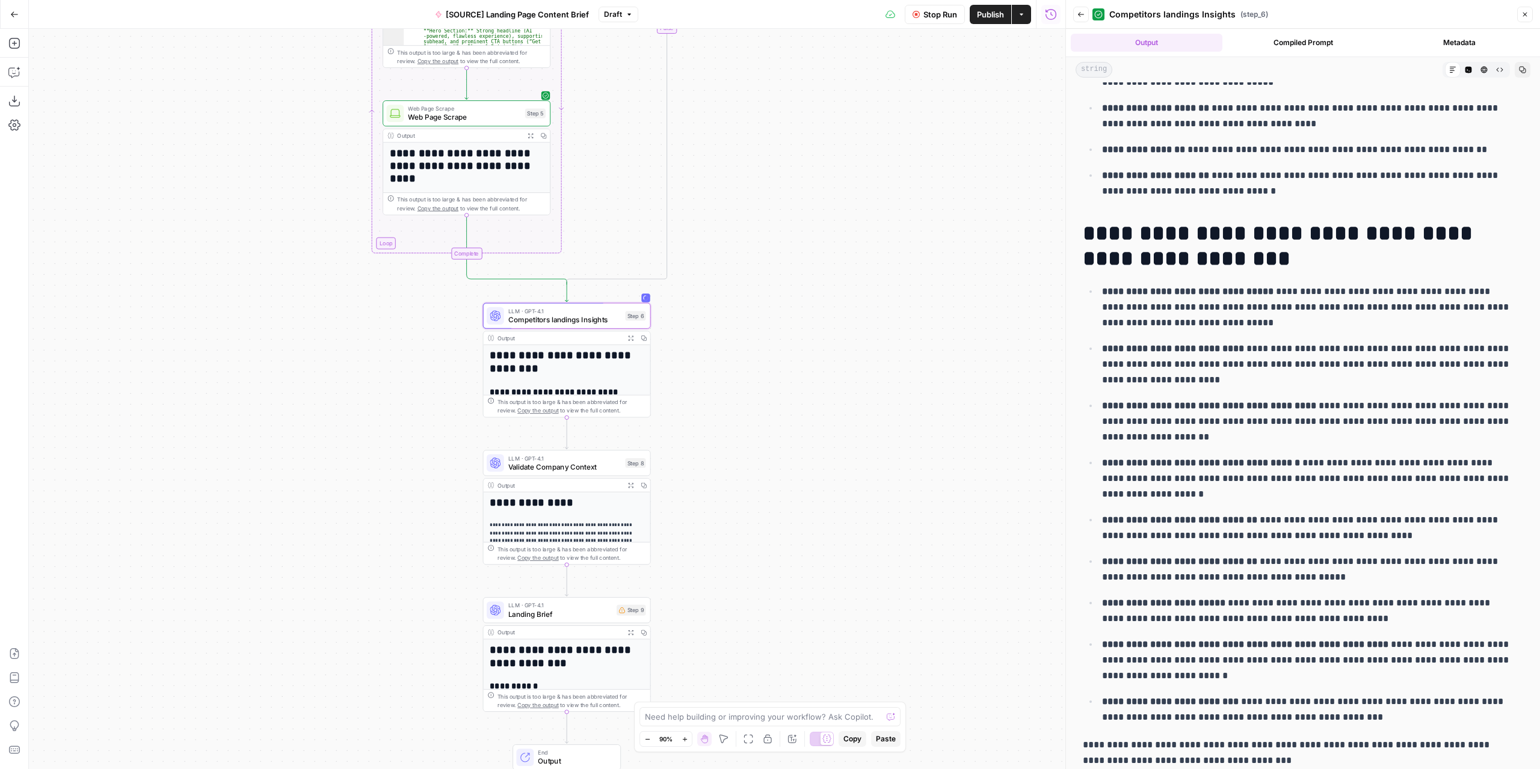
drag, startPoint x: 856, startPoint y: 273, endPoint x: 813, endPoint y: 317, distance: 62.1
click at [813, 317] on div "true false Workflow Set Inputs Inputs Condition Condition Step 2 Output Expand …" at bounding box center [547, 399] width 1037 height 741
click at [920, 19] on button "Stop Run" at bounding box center [935, 14] width 60 height 19
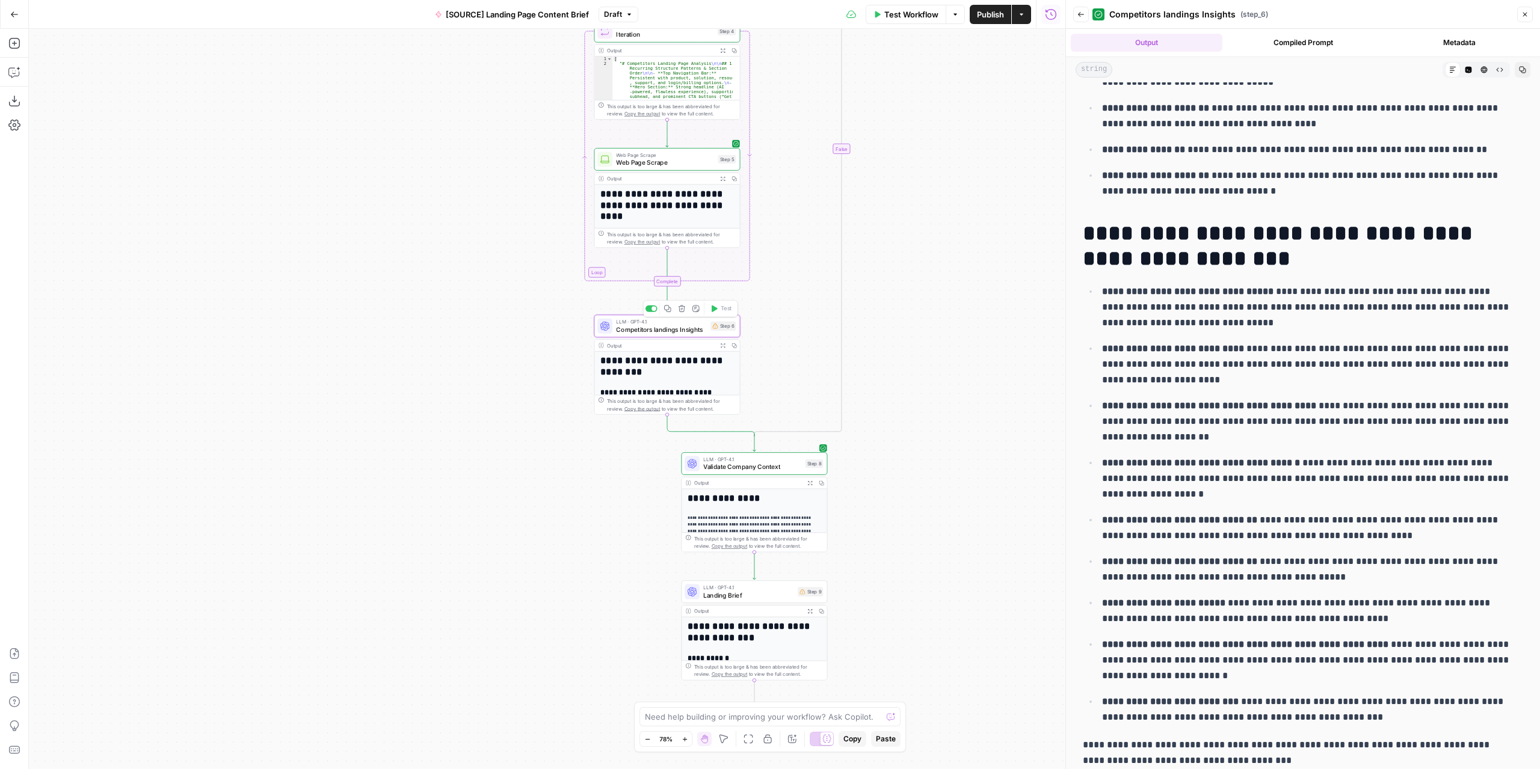
click at [697, 333] on span "Competitors landings Insights" at bounding box center [661, 330] width 90 height 10
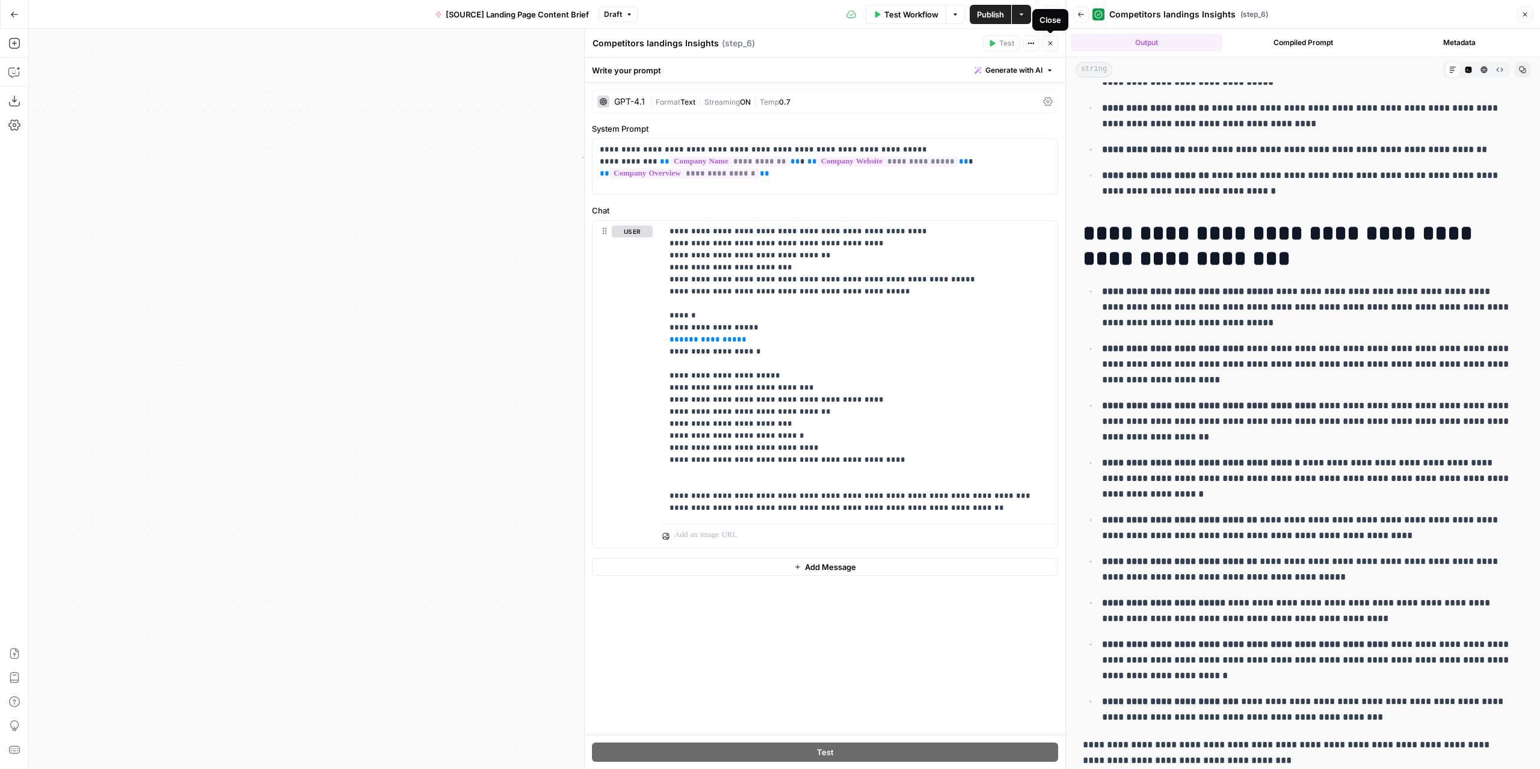
click at [1050, 43] on icon "button" at bounding box center [1050, 43] width 7 height 7
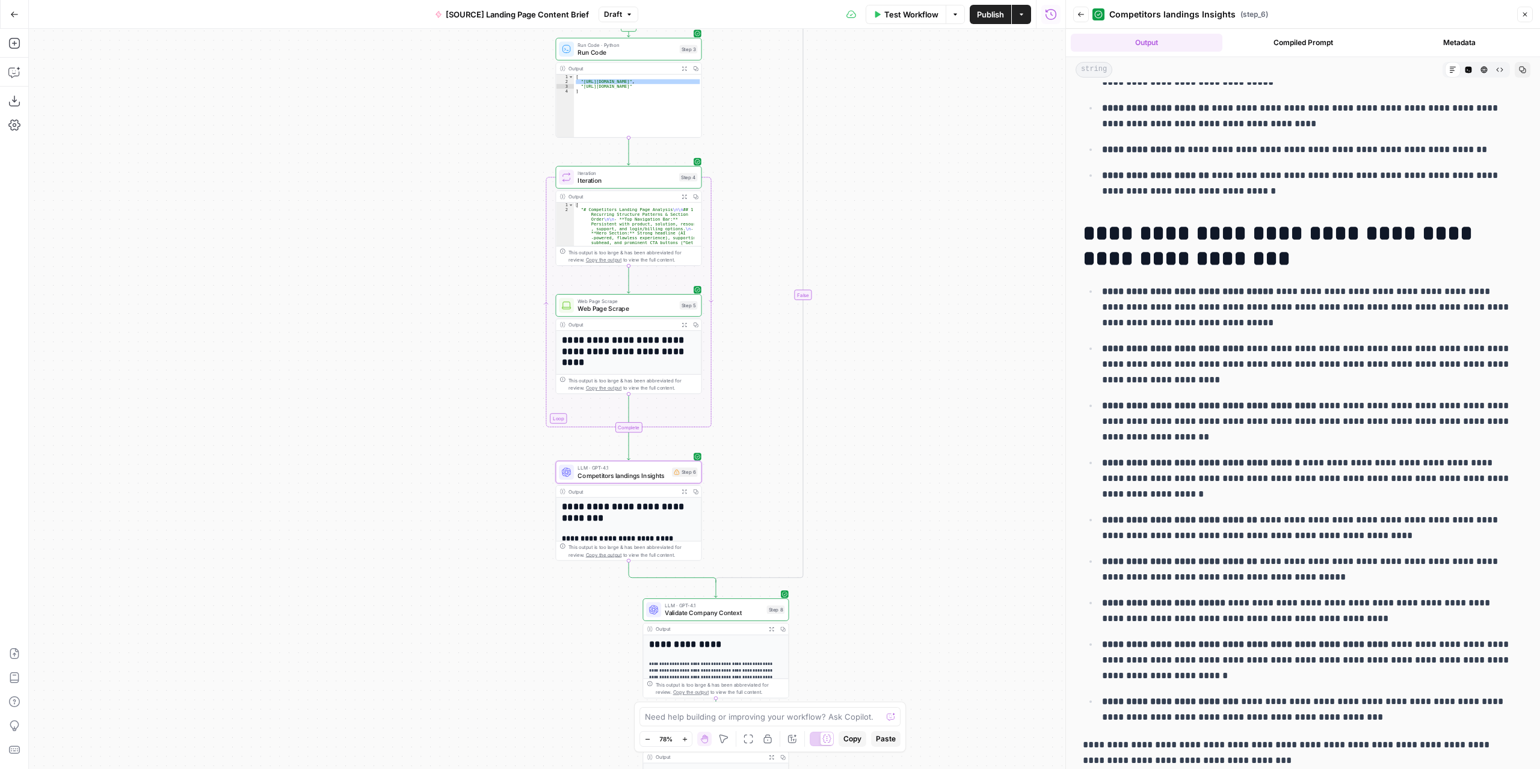
drag, startPoint x: 902, startPoint y: 247, endPoint x: 864, endPoint y: 390, distance: 148.1
click at [864, 390] on div "true false Workflow Set Inputs Inputs Condition Condition Step 2 Output Expand …" at bounding box center [547, 399] width 1037 height 741
click at [635, 481] on div "LLM · GPT-4.1 Competitors landings Insights Step 6 Copy step Delete step Add No…" at bounding box center [629, 472] width 146 height 23
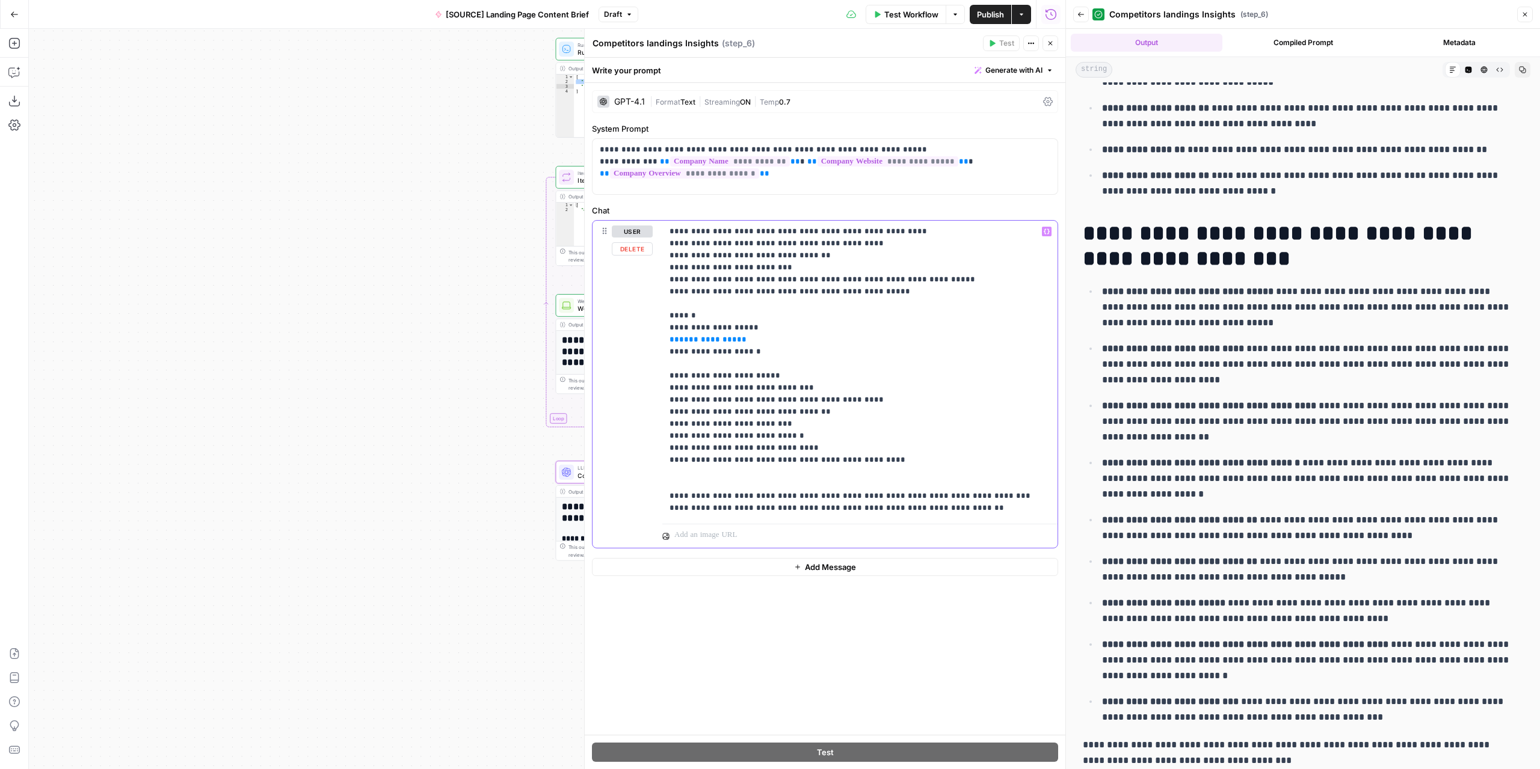
click at [695, 339] on span "**********" at bounding box center [708, 340] width 58 height 8
click at [341, 363] on div "true false Workflow Set Inputs Inputs Condition Condition Step 2 Output Expand …" at bounding box center [547, 399] width 1037 height 741
click at [1053, 47] on button "Close" at bounding box center [1051, 43] width 16 height 16
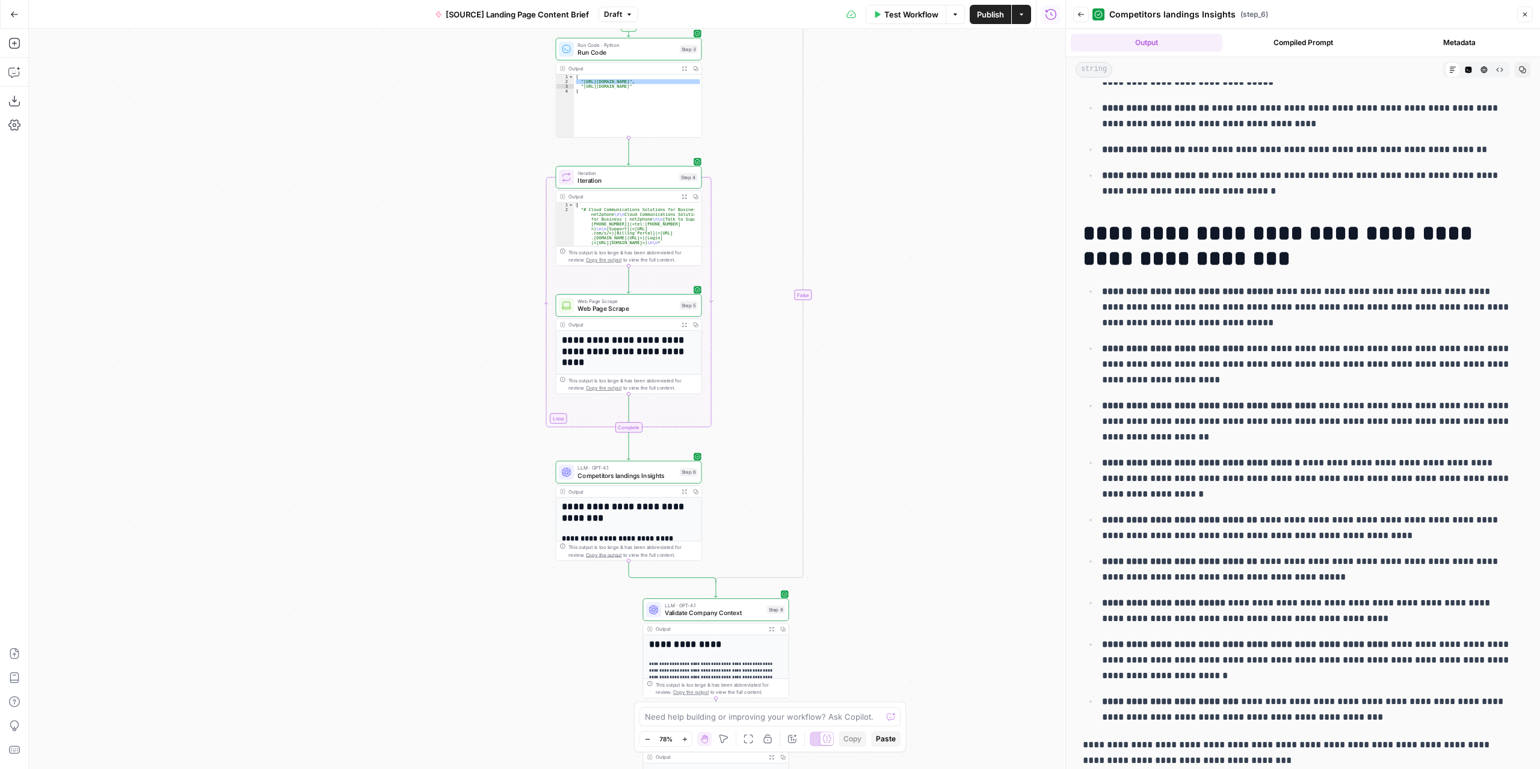
click at [919, 17] on span "Test Workflow" at bounding box center [911, 14] width 54 height 12
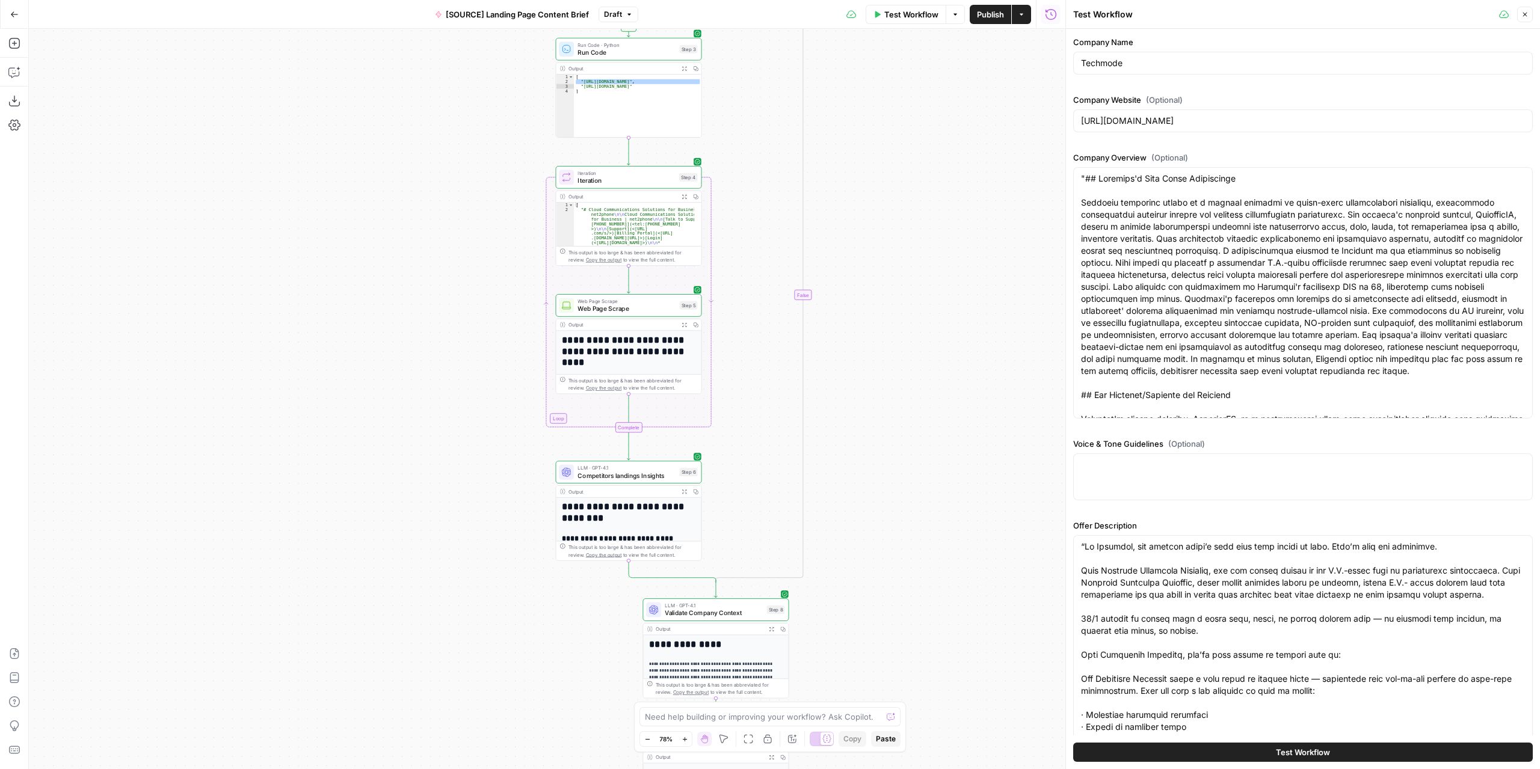
click at [1287, 751] on span "Test Workflow" at bounding box center [1303, 753] width 54 height 12
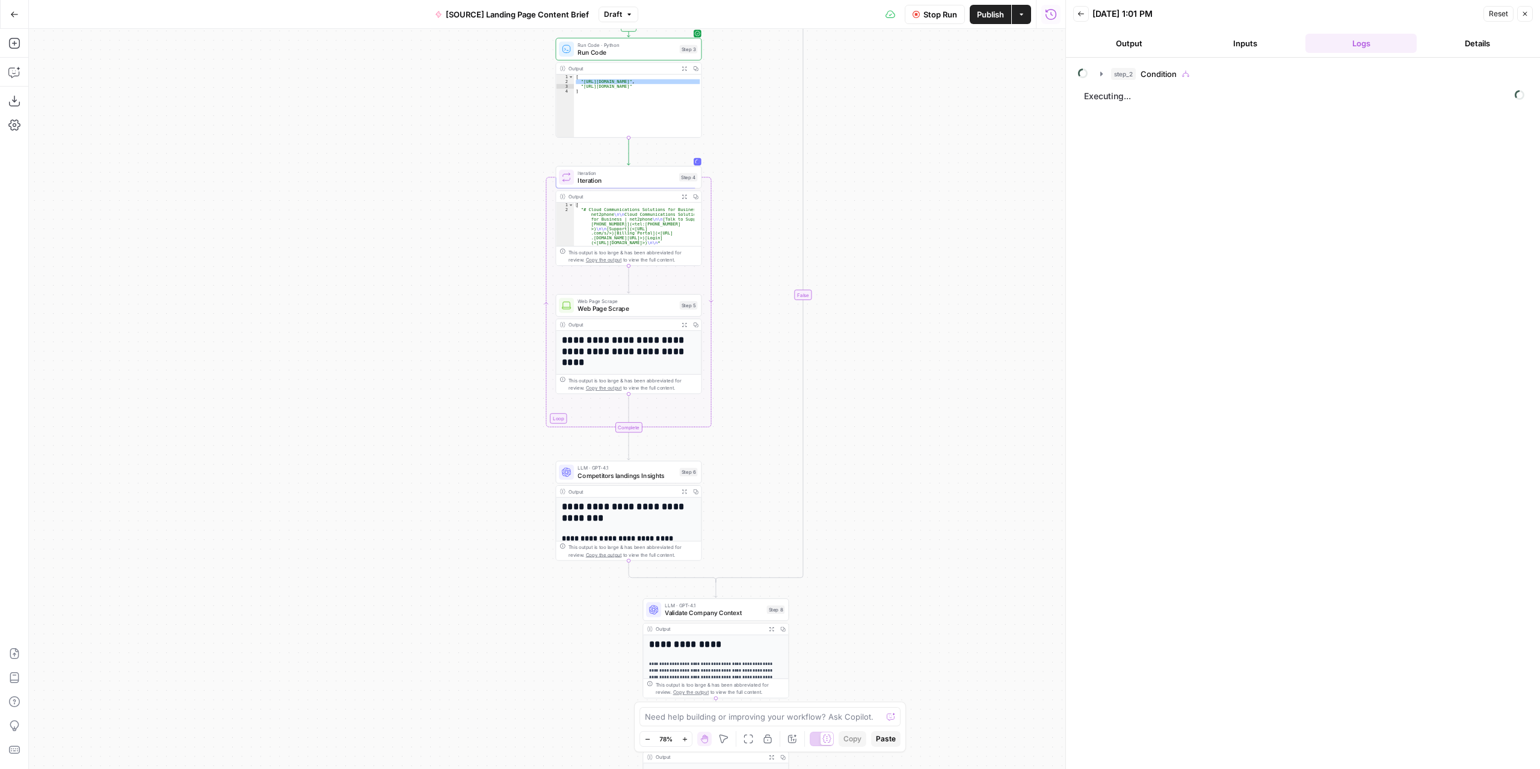
click at [1126, 46] on button "Output" at bounding box center [1128, 43] width 111 height 19
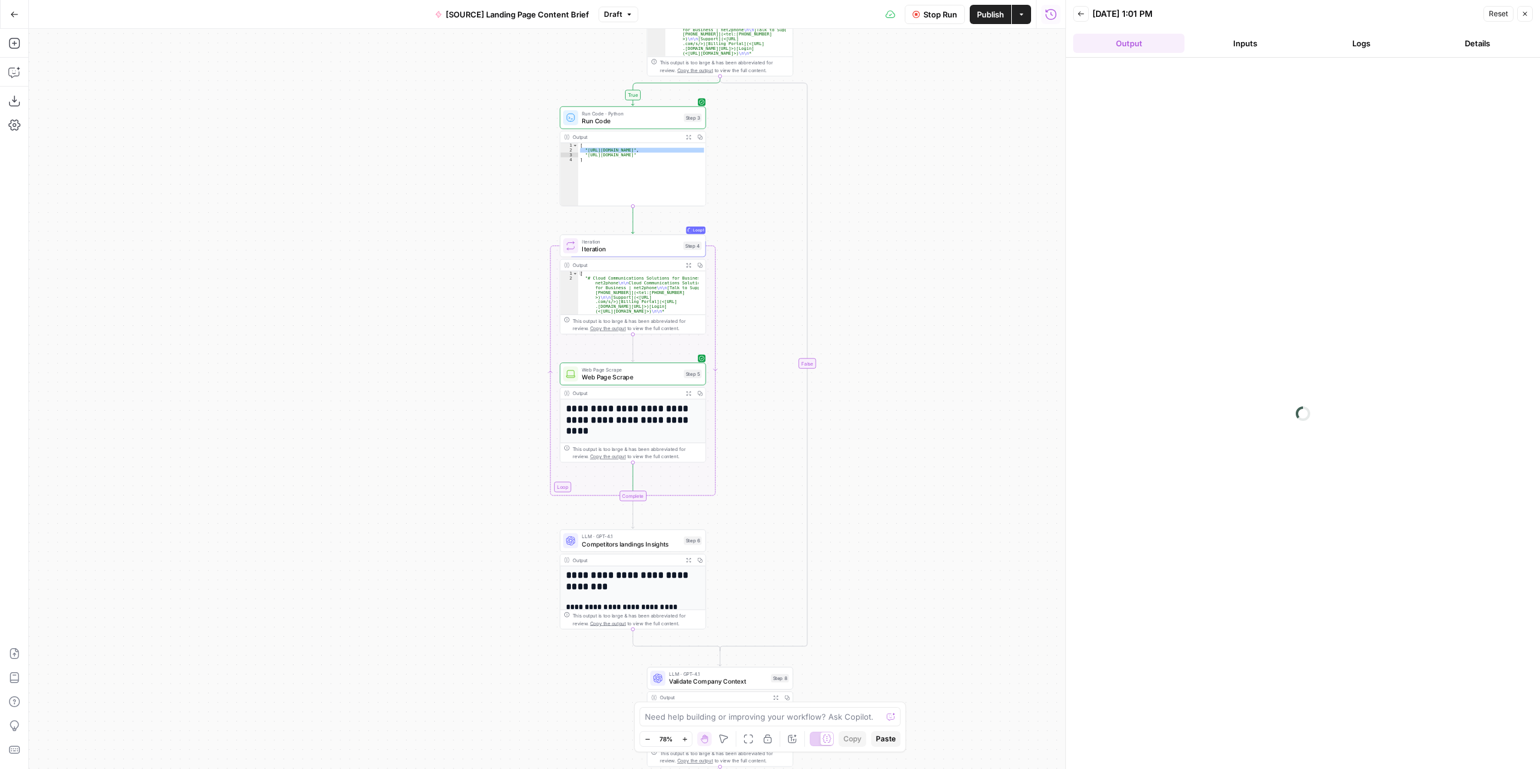
drag, startPoint x: 894, startPoint y: 398, endPoint x: 898, endPoint y: 467, distance: 69.3
click at [898, 467] on div "true false Workflow Set Inputs Inputs Condition Condition Step 2 Output Expand …" at bounding box center [547, 399] width 1037 height 741
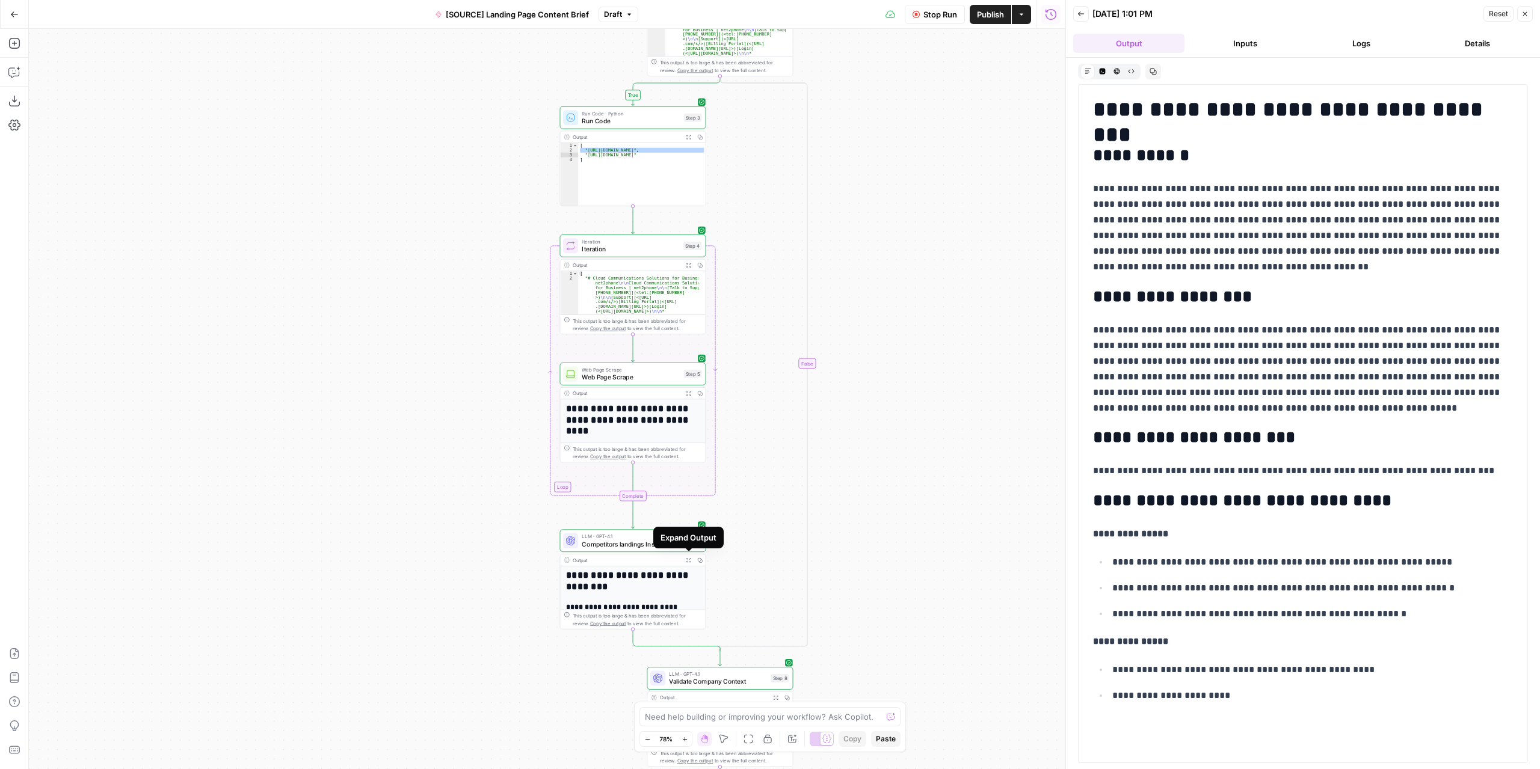
click at [688, 559] on icon "button" at bounding box center [688, 560] width 5 height 5
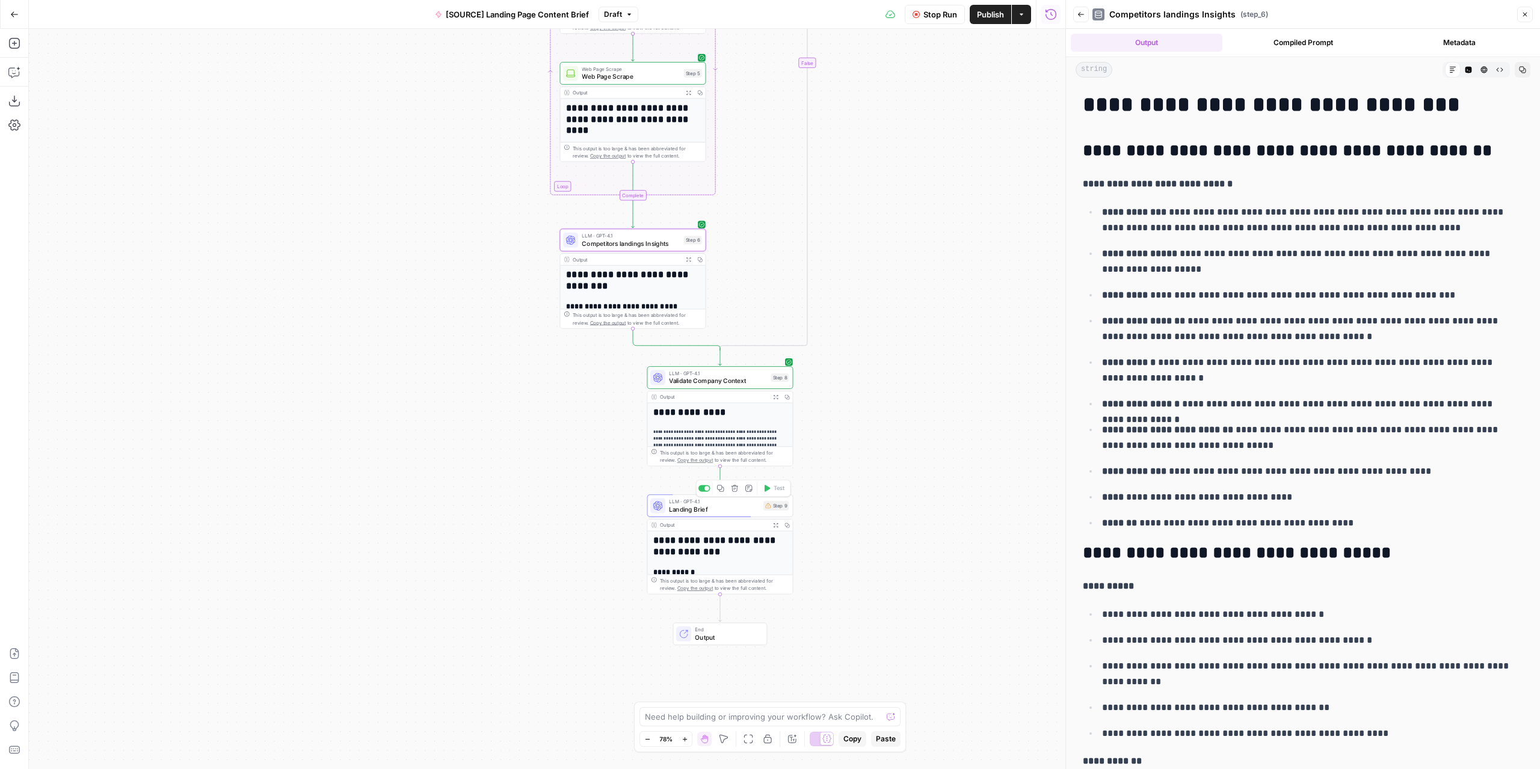
click at [750, 512] on span "Landing Brief" at bounding box center [714, 510] width 90 height 10
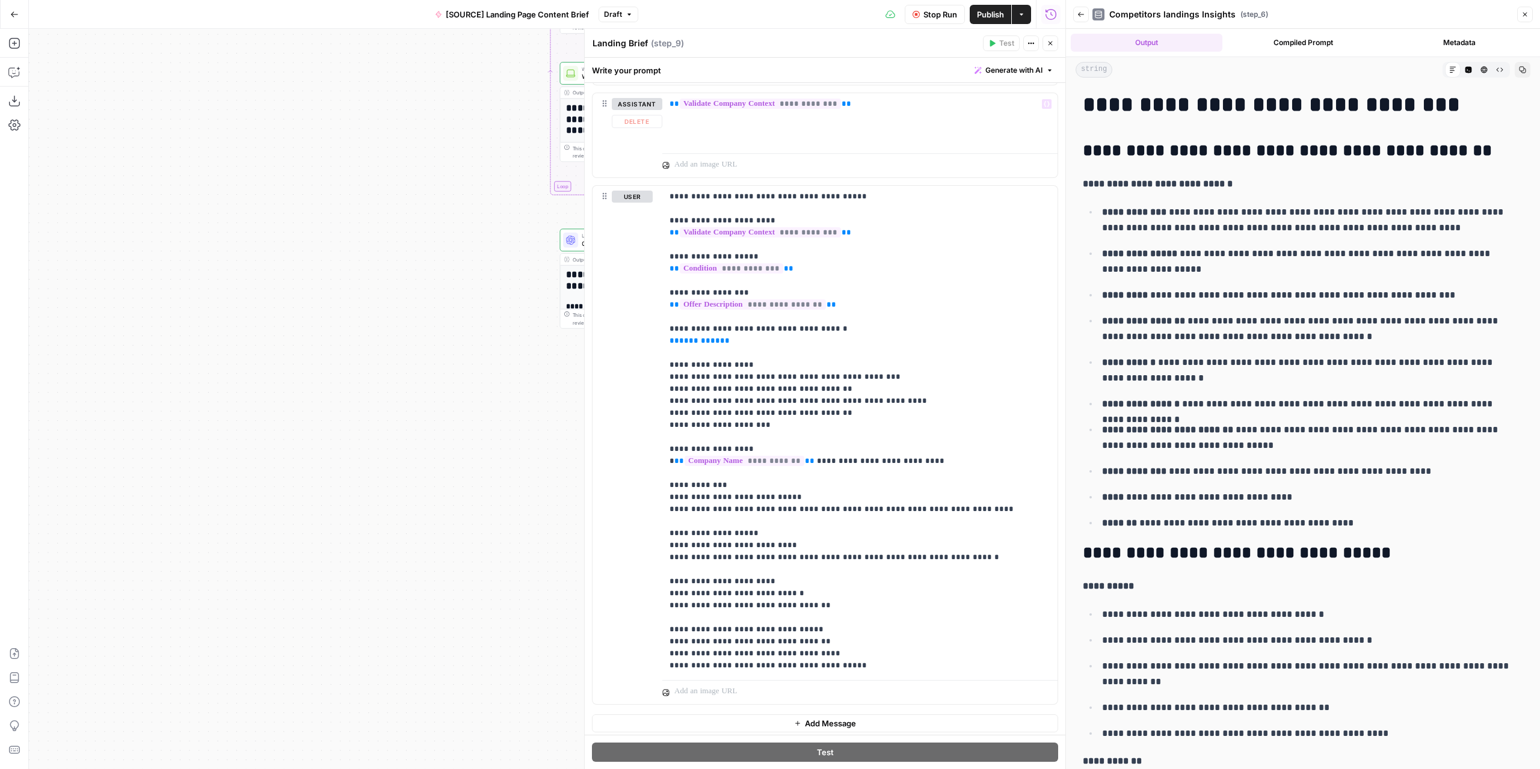
scroll to position [407, 0]
click at [1054, 46] on button "Close" at bounding box center [1051, 43] width 16 height 16
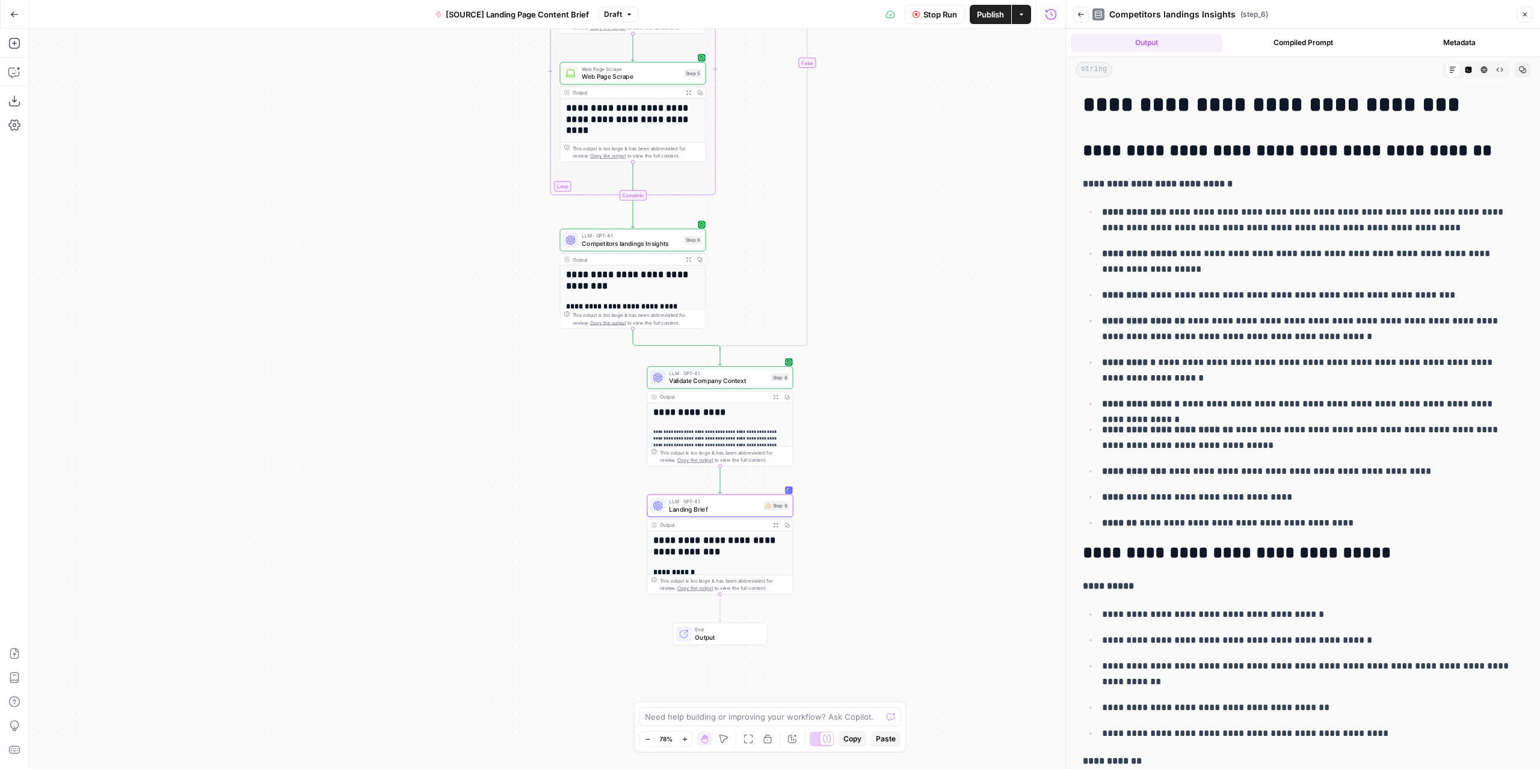
click at [924, 20] on button "Stop Run" at bounding box center [935, 14] width 60 height 19
click at [988, 16] on span "Publish" at bounding box center [990, 14] width 27 height 12
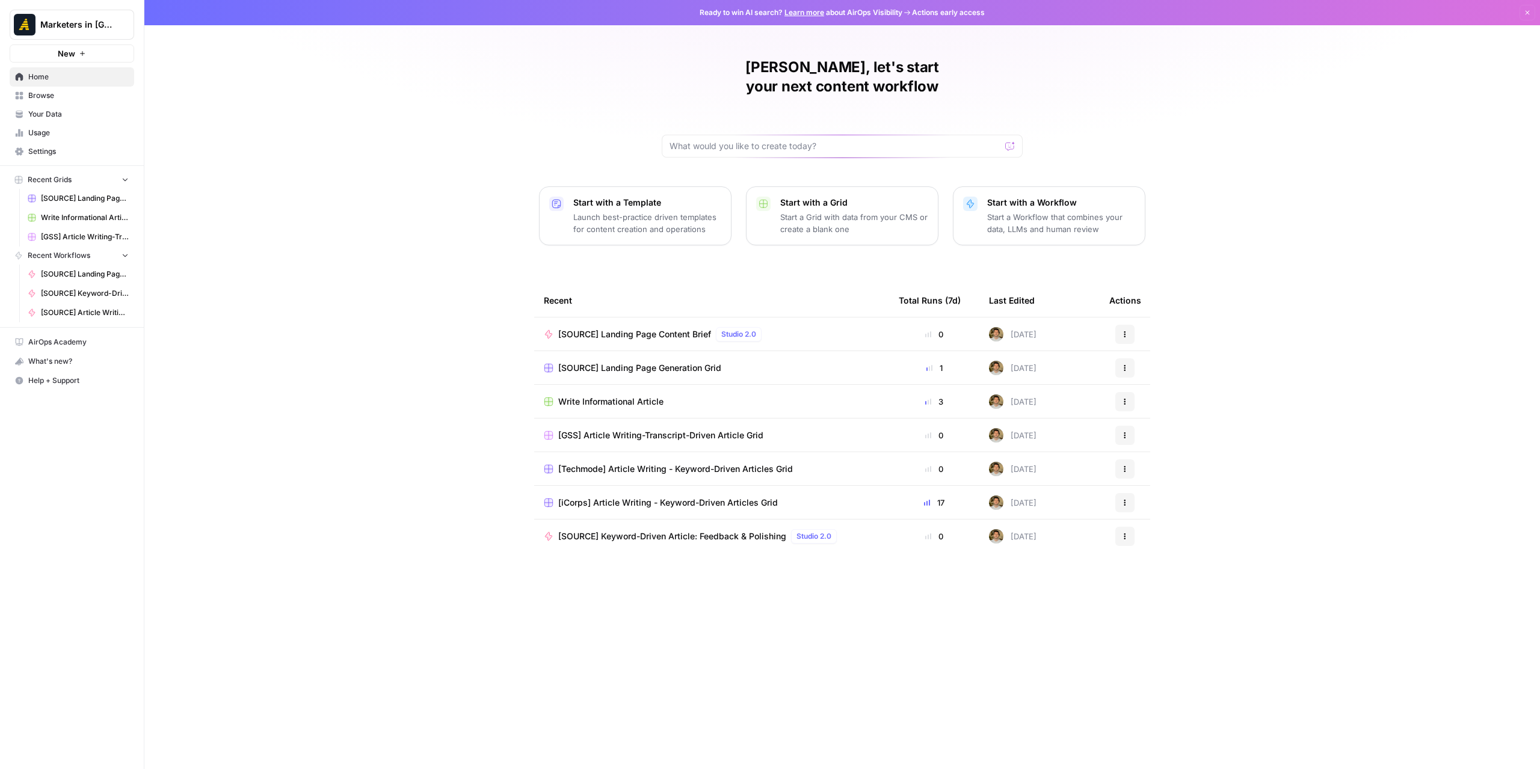
click at [46, 103] on link "Browse" at bounding box center [72, 95] width 125 height 19
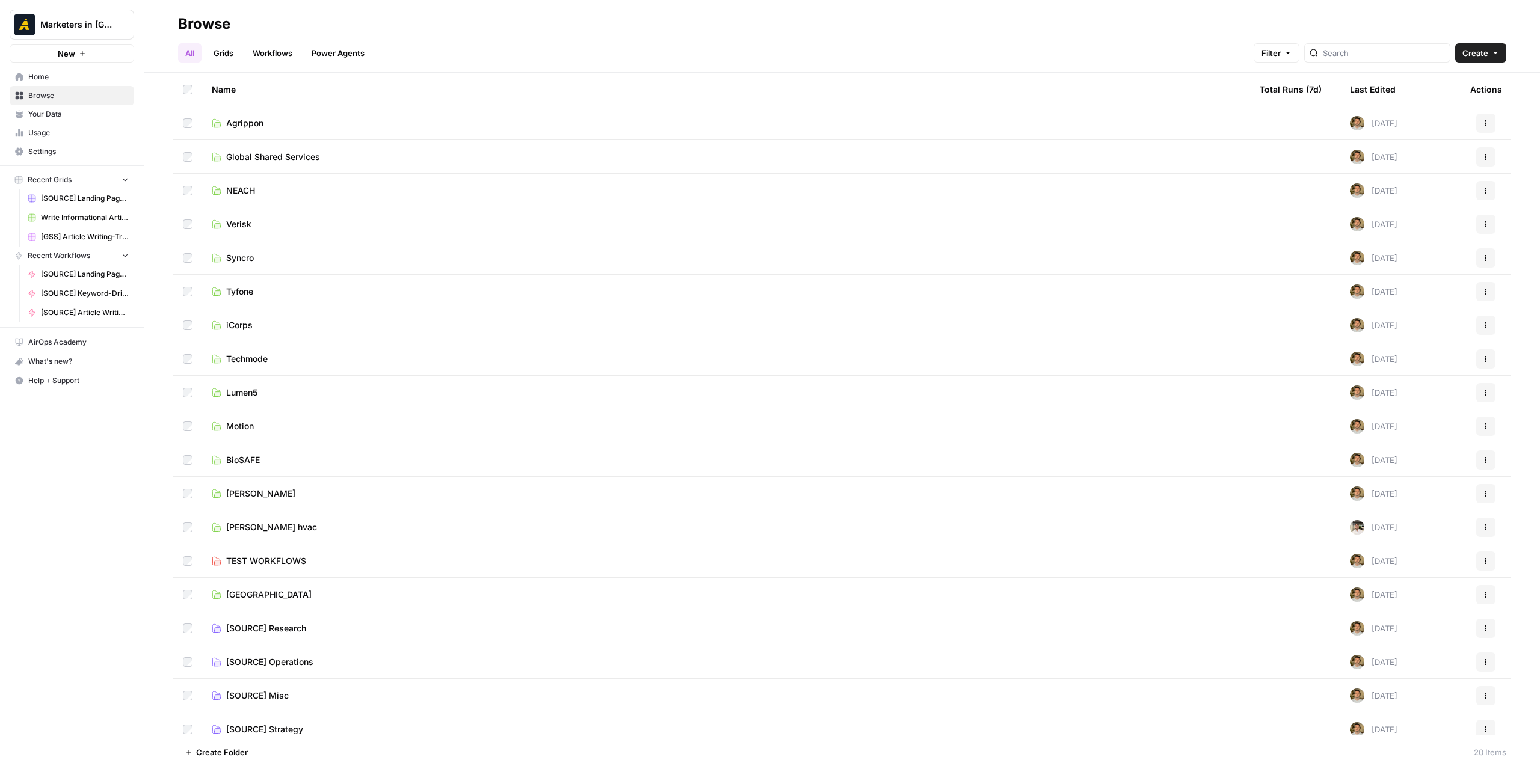
click at [216, 52] on link "Grids" at bounding box center [223, 52] width 34 height 19
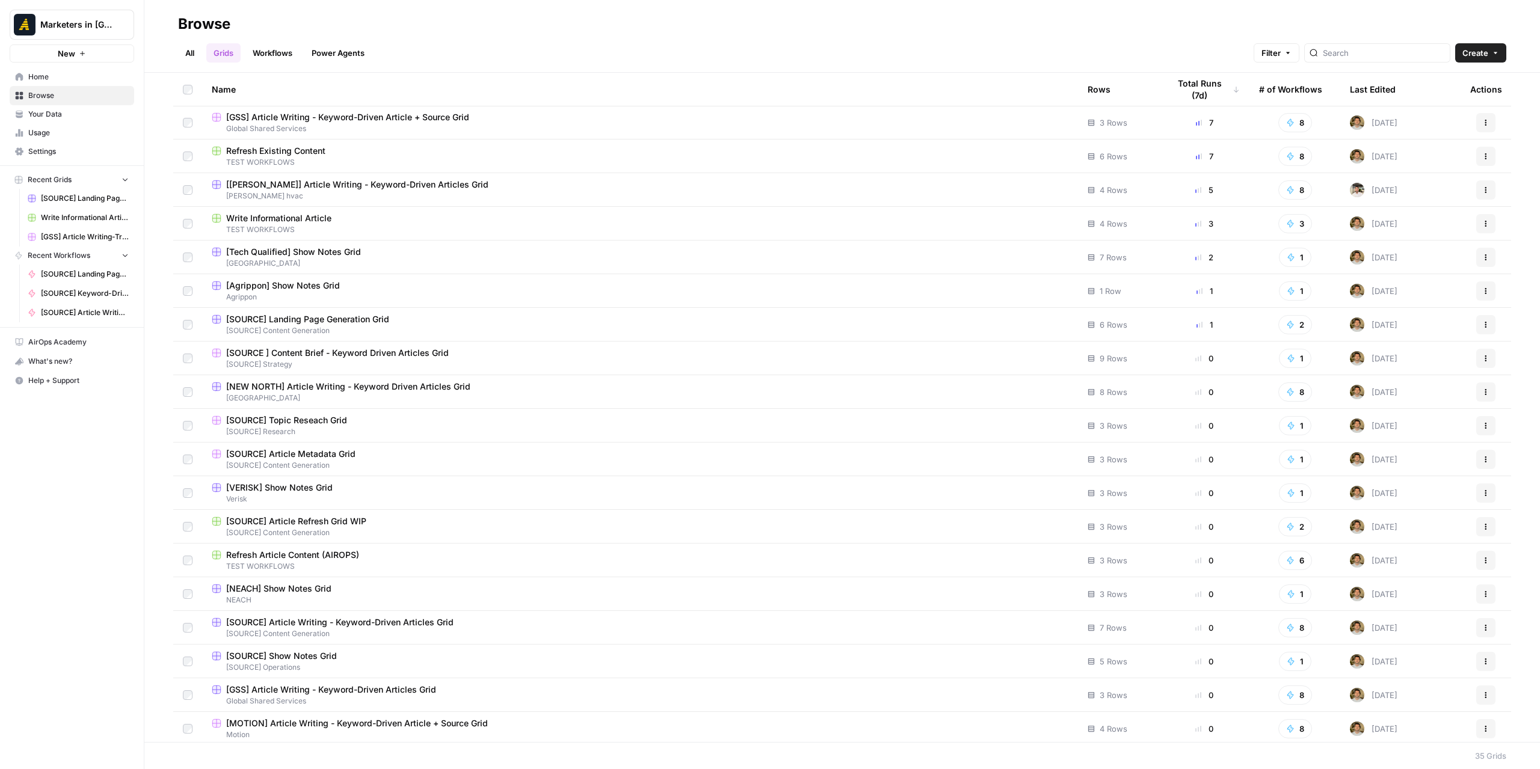
scroll to position [241, 0]
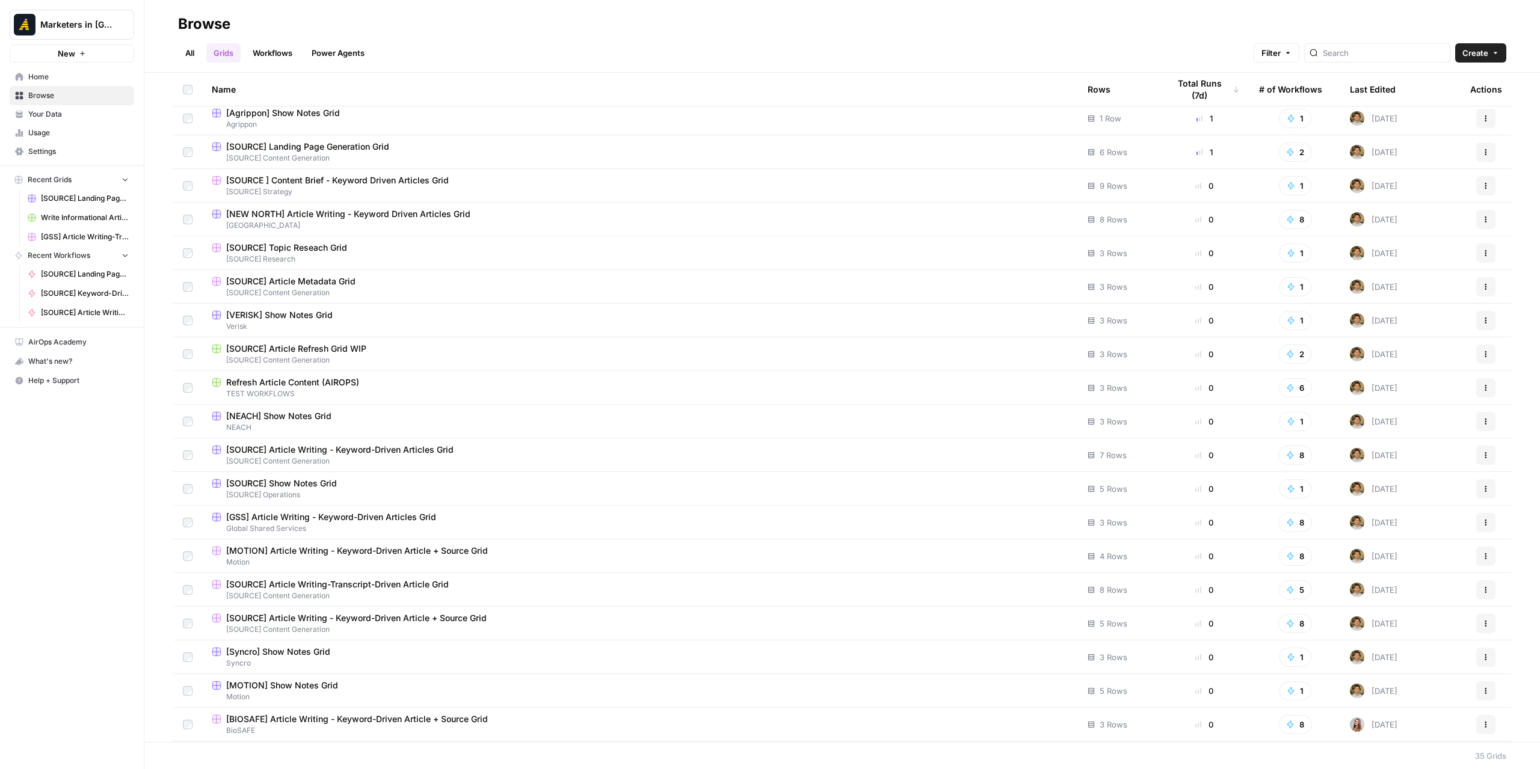
click at [197, 57] on link "All" at bounding box center [189, 52] width 23 height 19
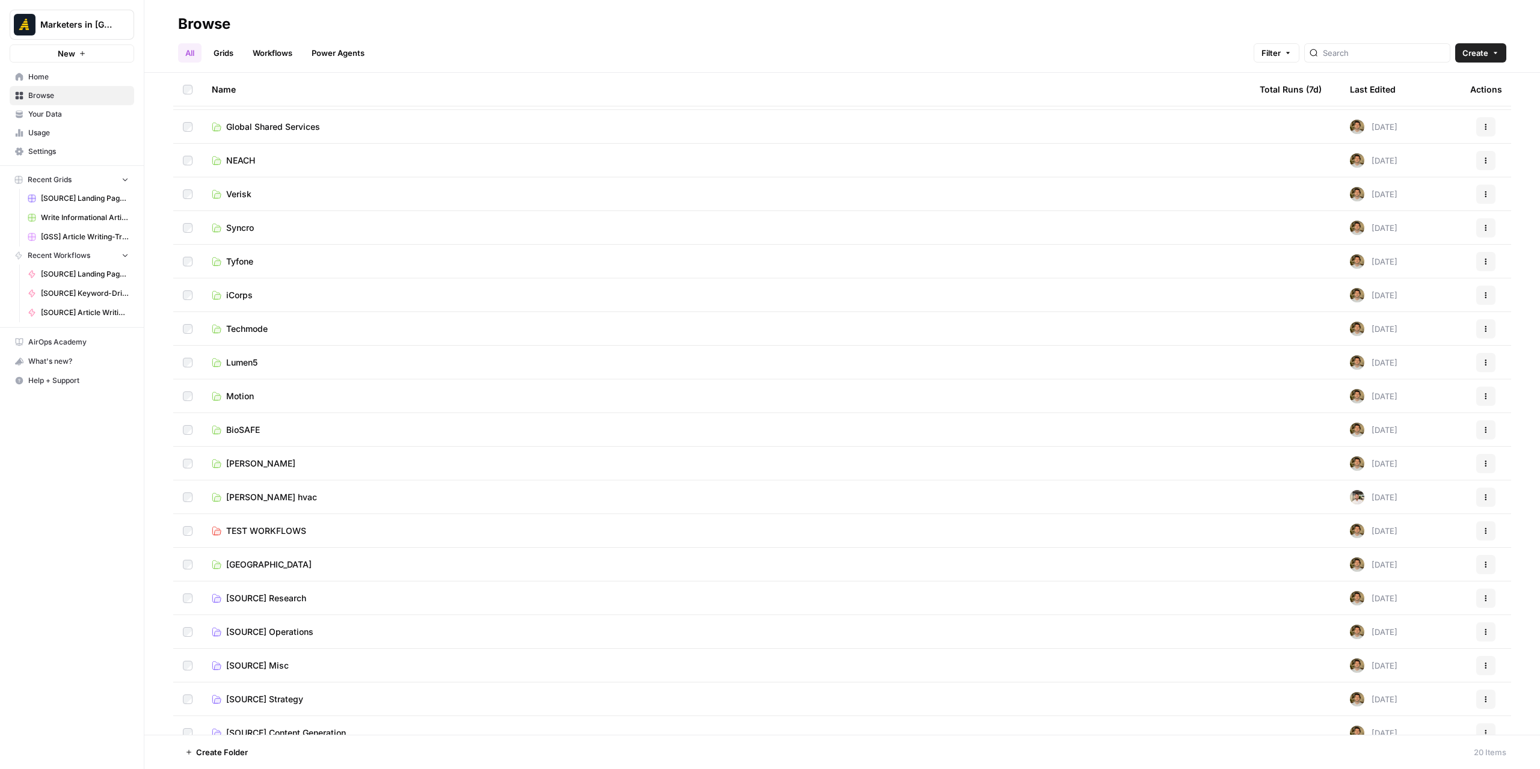
scroll to position [45, 0]
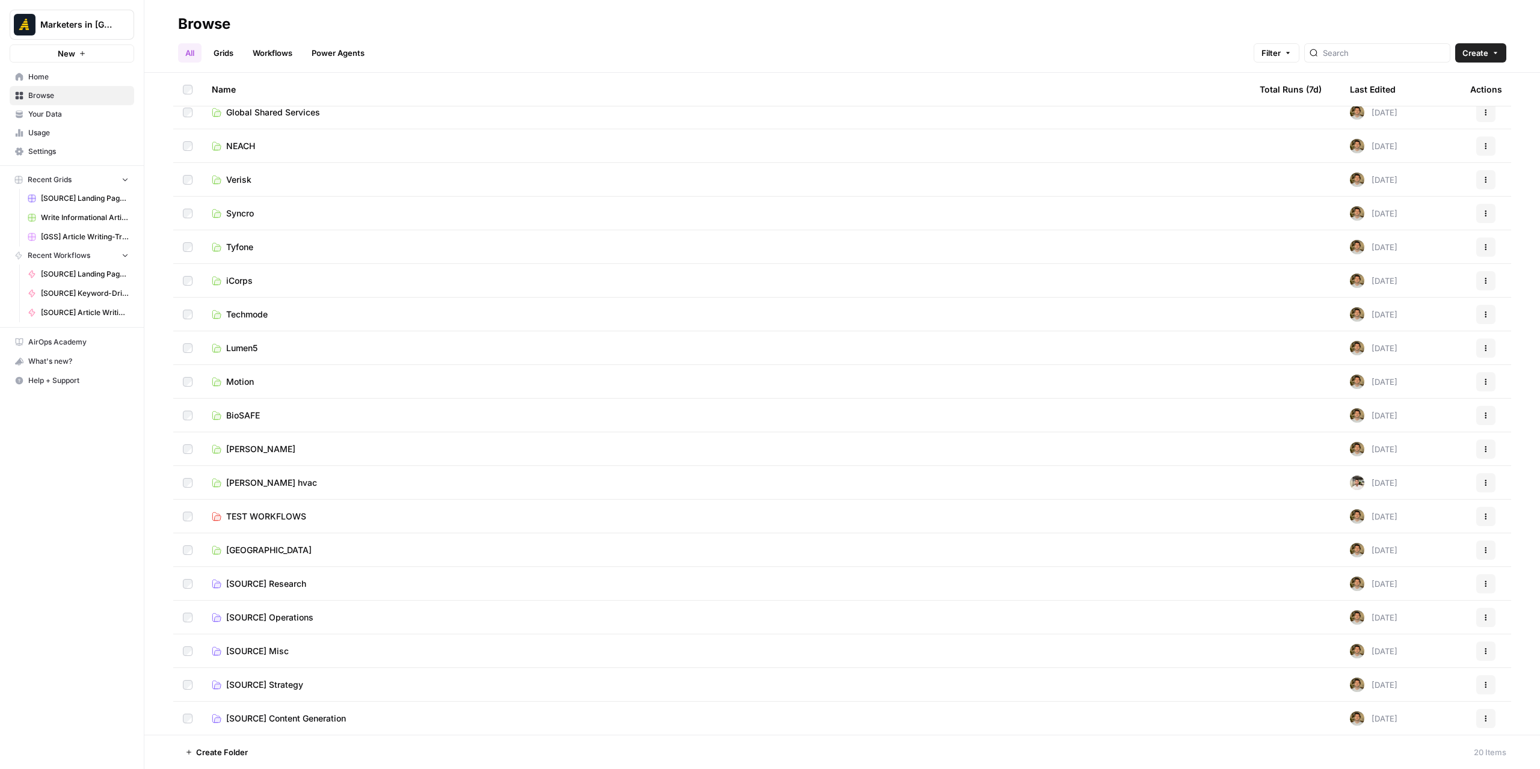
click at [316, 714] on span "[SOURCE] Content Generation" at bounding box center [286, 719] width 120 height 12
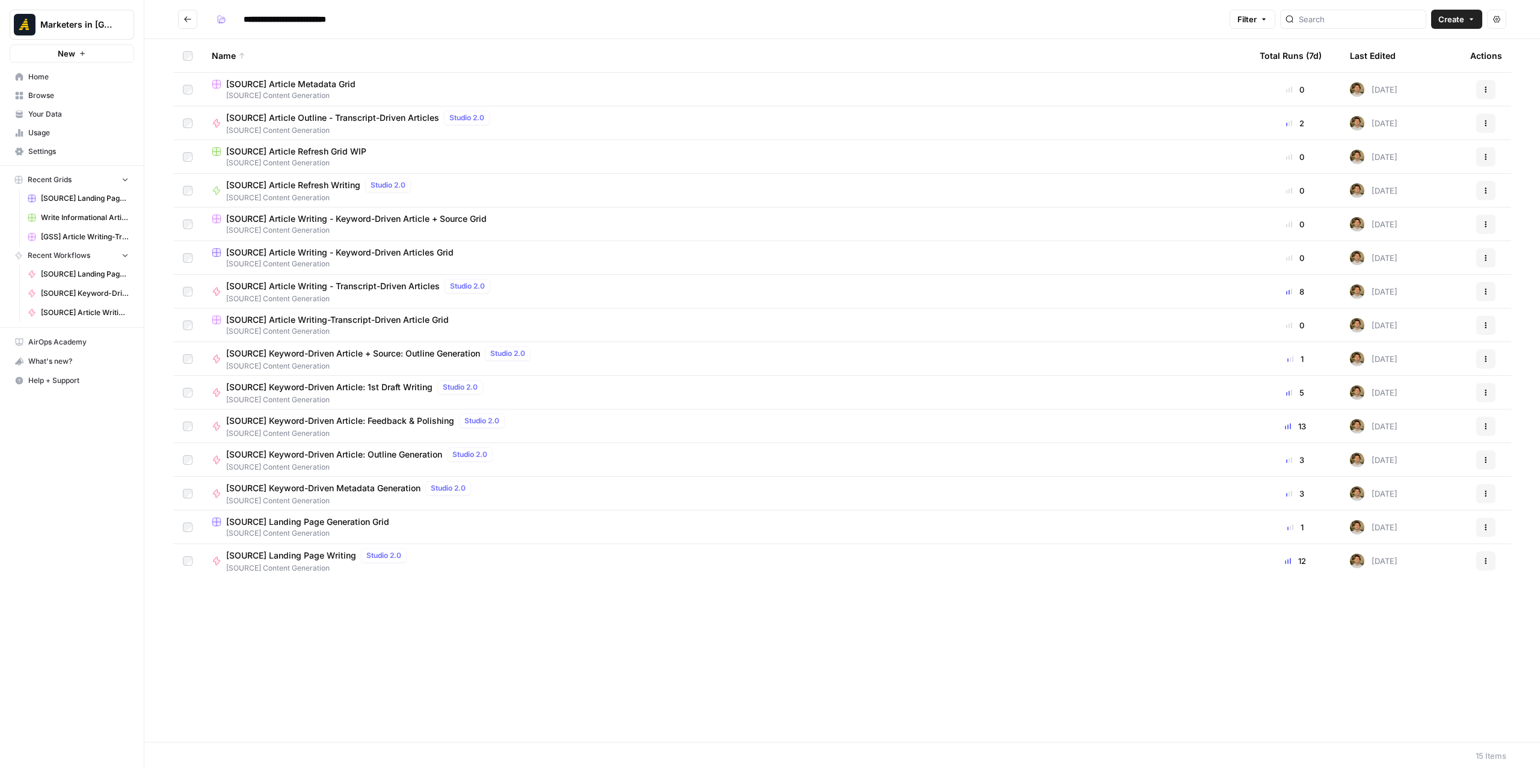
click at [296, 522] on span "[SOURCE] Landing Page Generation Grid" at bounding box center [307, 522] width 163 height 12
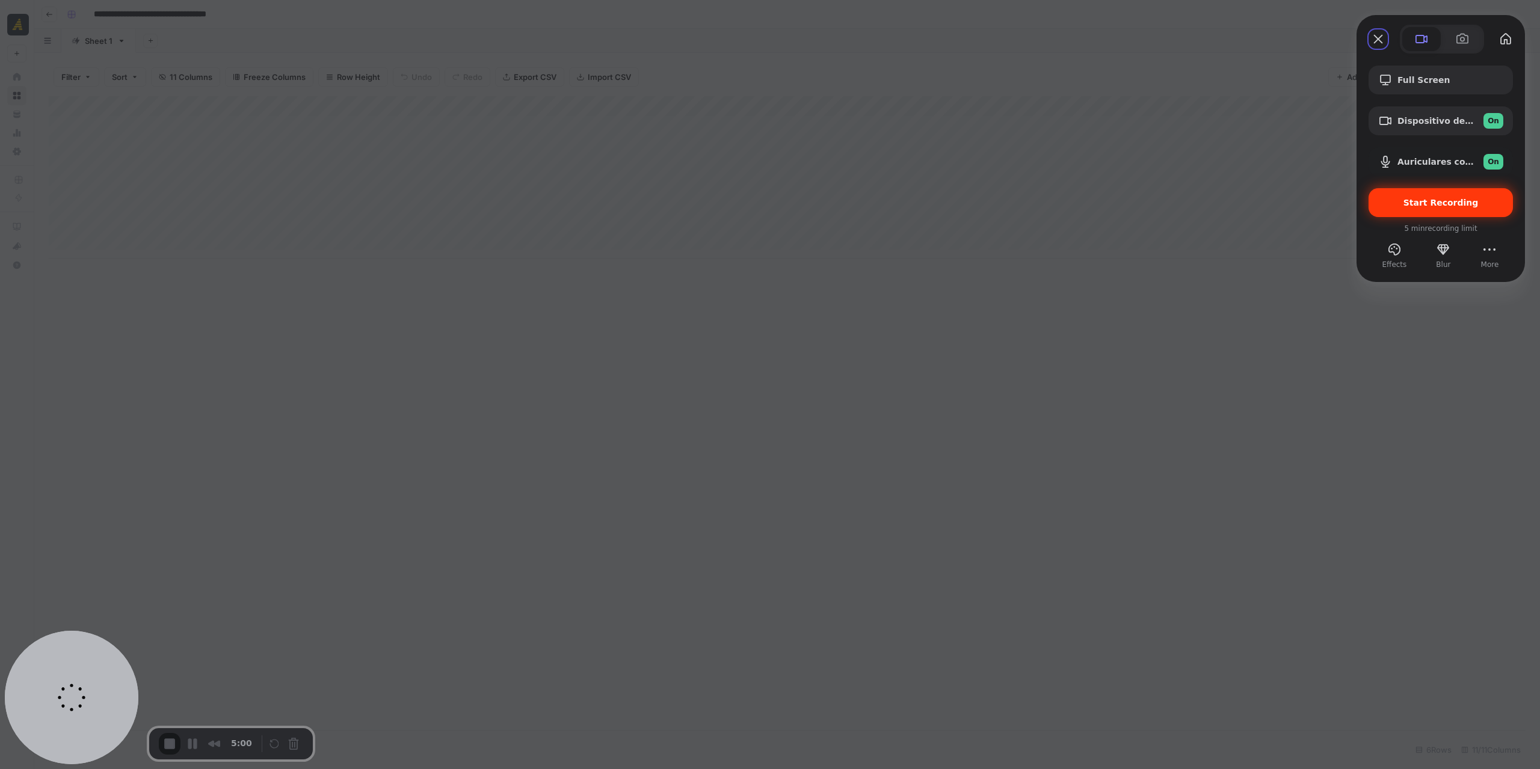
click at [1411, 204] on span "Start Recording" at bounding box center [1441, 203] width 75 height 10
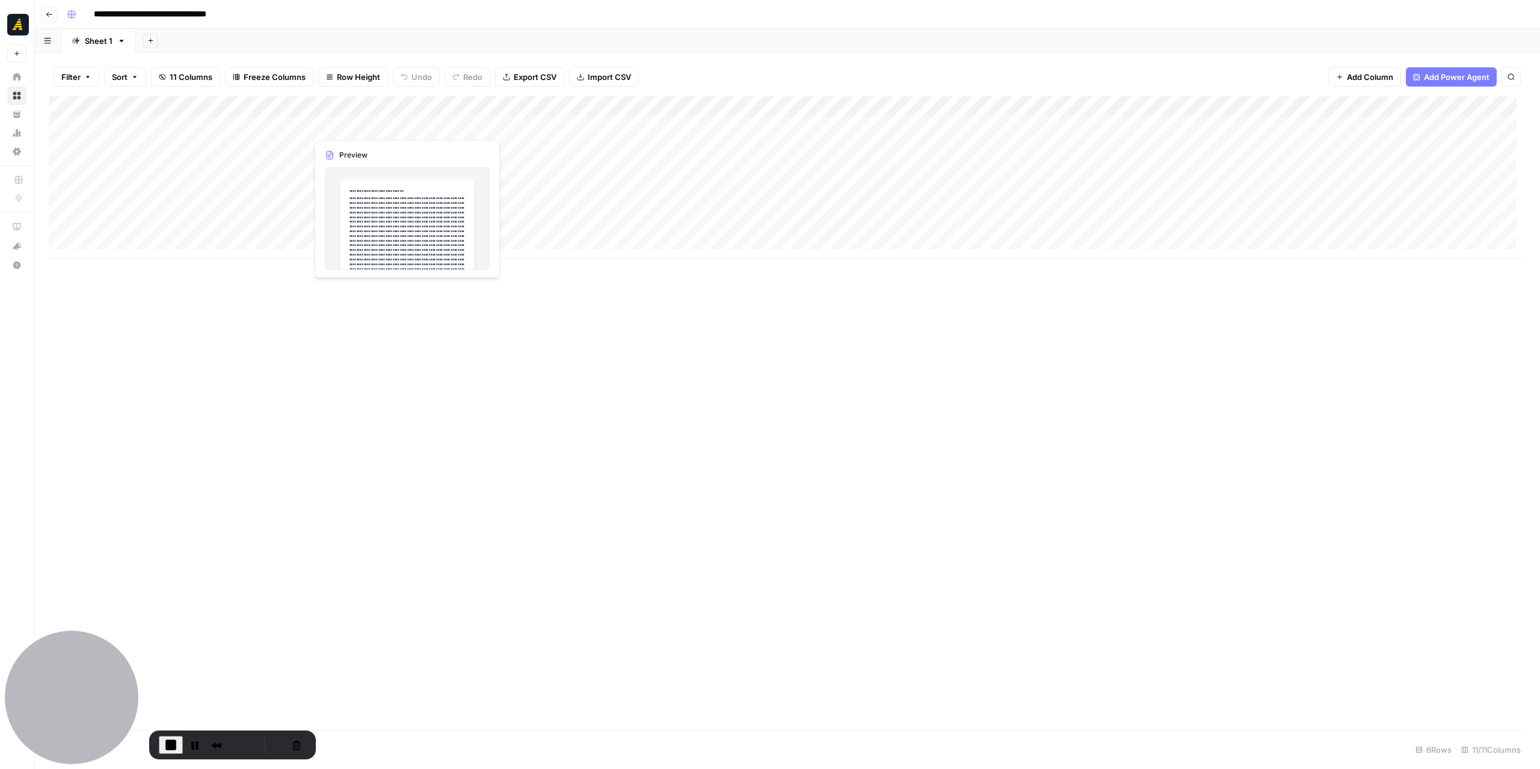
click at [362, 128] on div "Add Column" at bounding box center [787, 177] width 1477 height 162
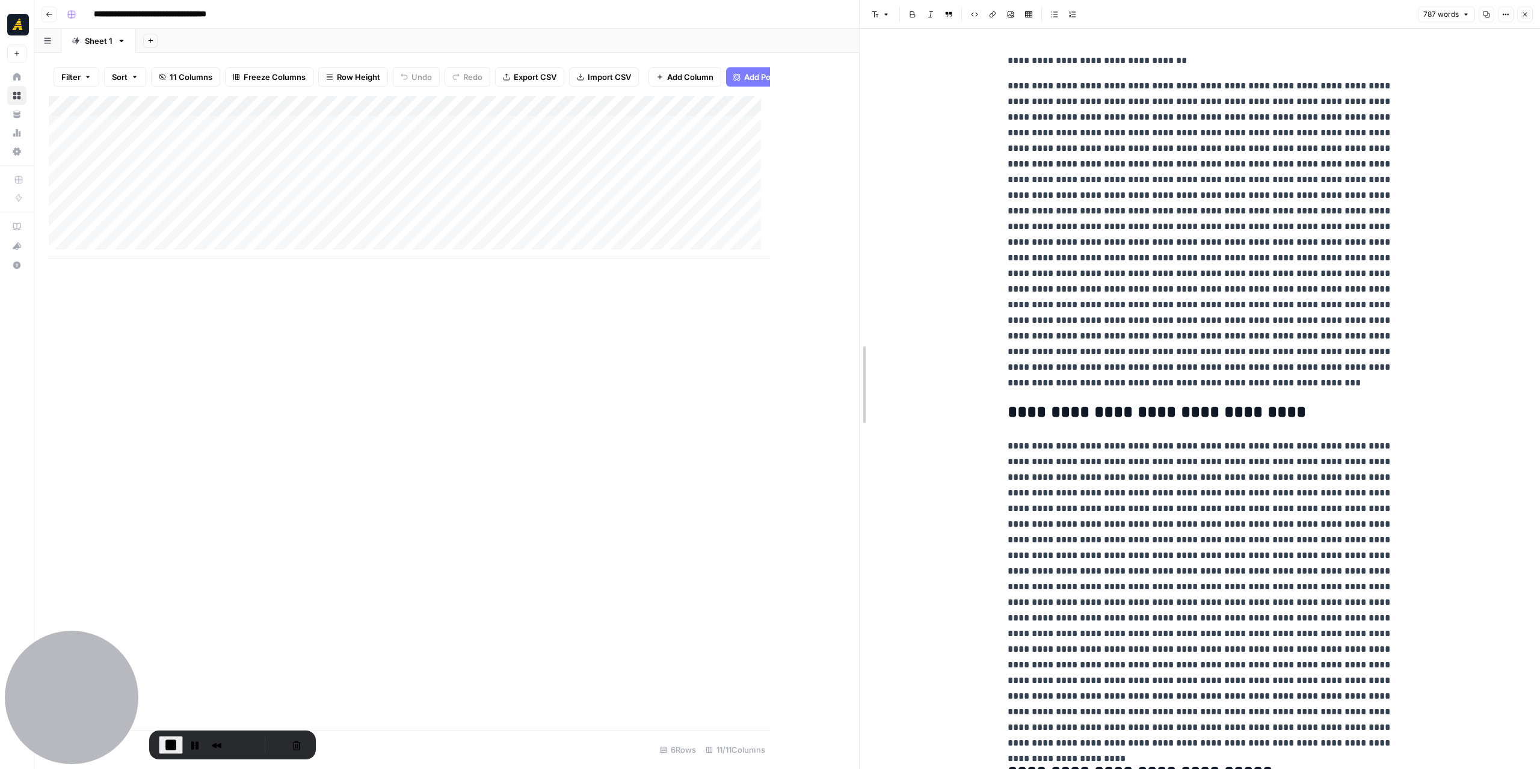
drag, startPoint x: 765, startPoint y: 315, endPoint x: 901, endPoint y: 323, distance: 136.2
click at [866, 324] on div at bounding box center [860, 384] width 12 height 769
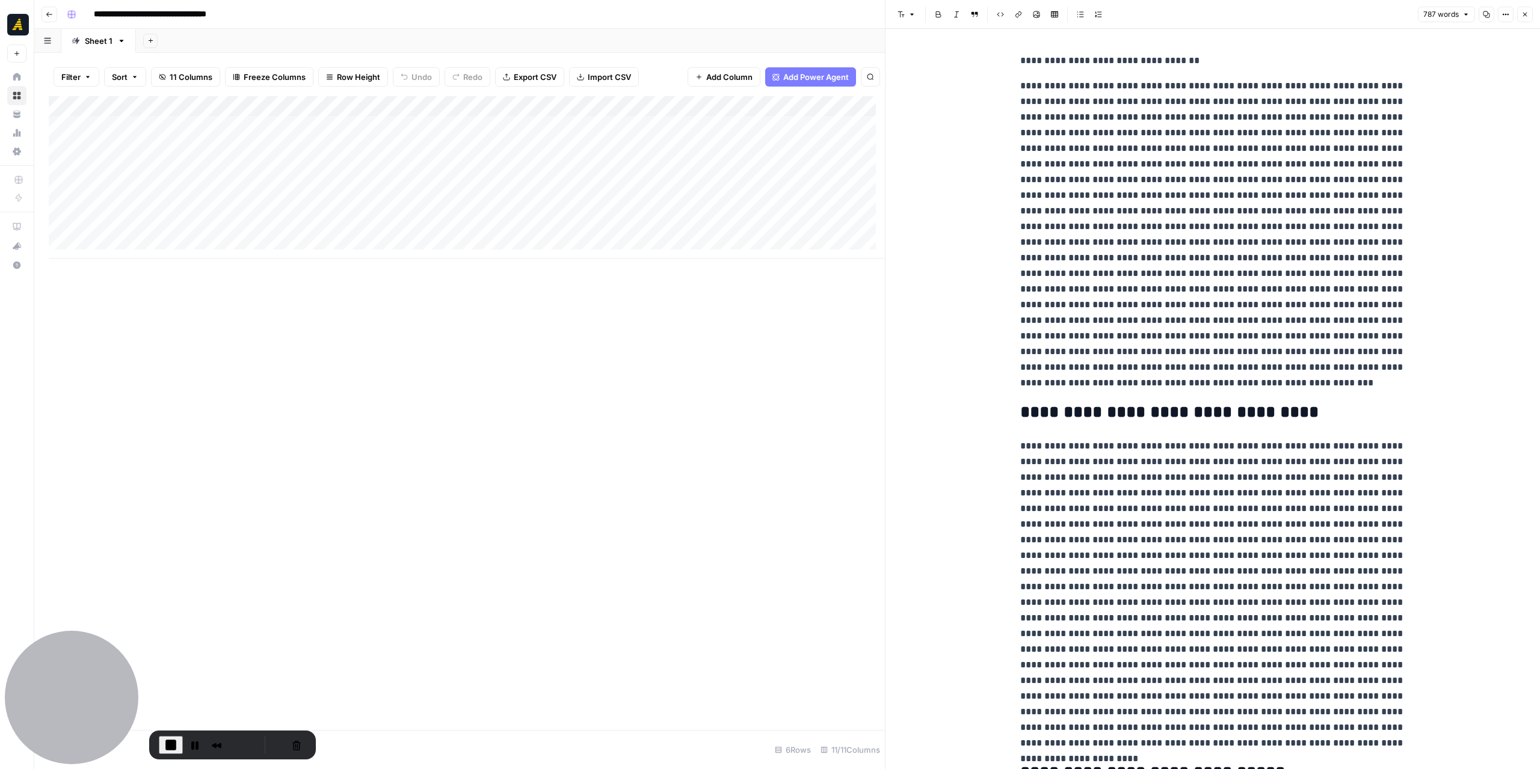
click at [1531, 14] on button "Close" at bounding box center [1525, 15] width 16 height 16
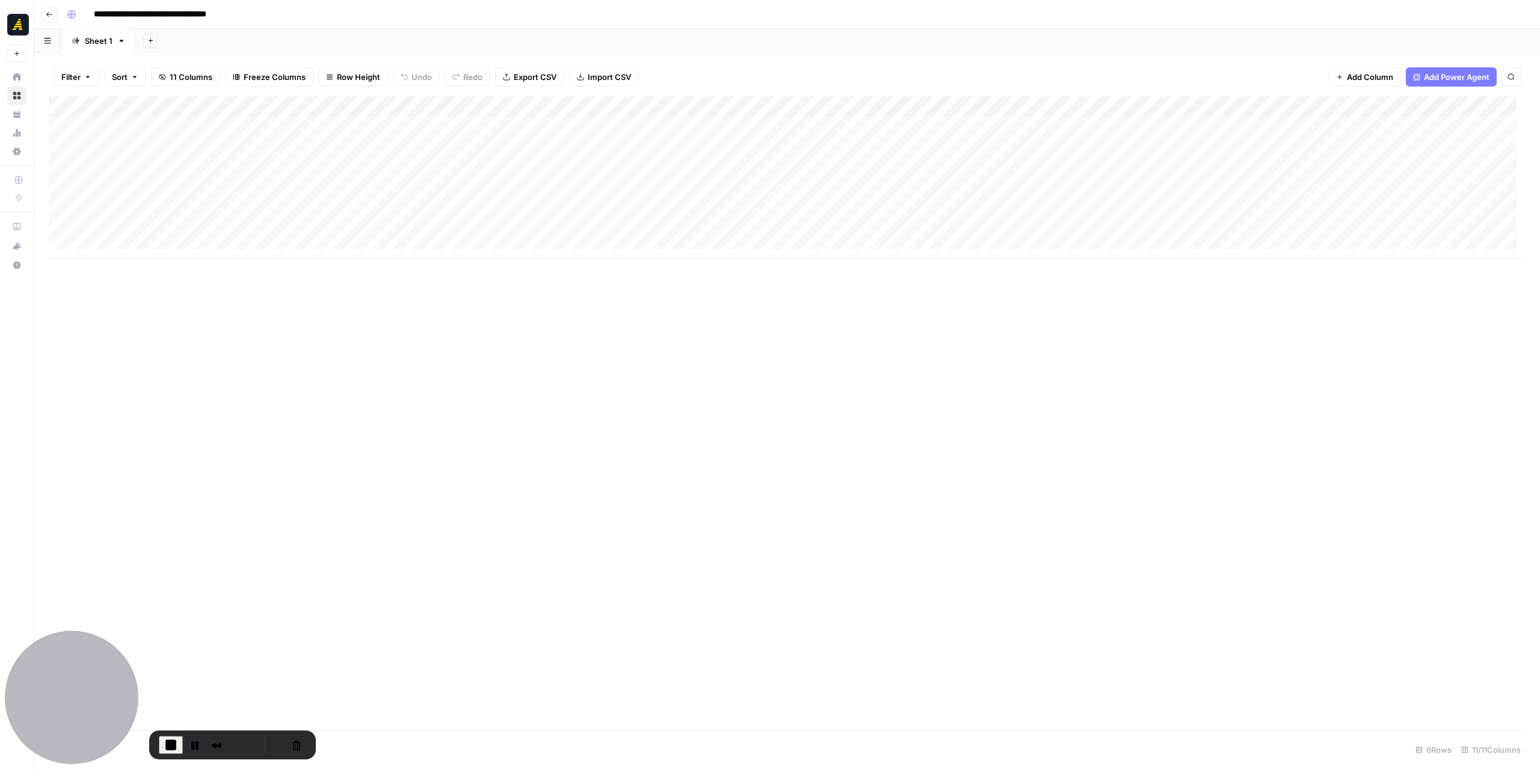
click at [510, 131] on div "Add Column" at bounding box center [787, 177] width 1477 height 162
drag, startPoint x: 884, startPoint y: 369, endPoint x: 896, endPoint y: 366, distance: 12.3
click at [896, 366] on div at bounding box center [891, 384] width 12 height 769
click at [1526, 14] on icon "button" at bounding box center [1525, 15] width 4 height 4
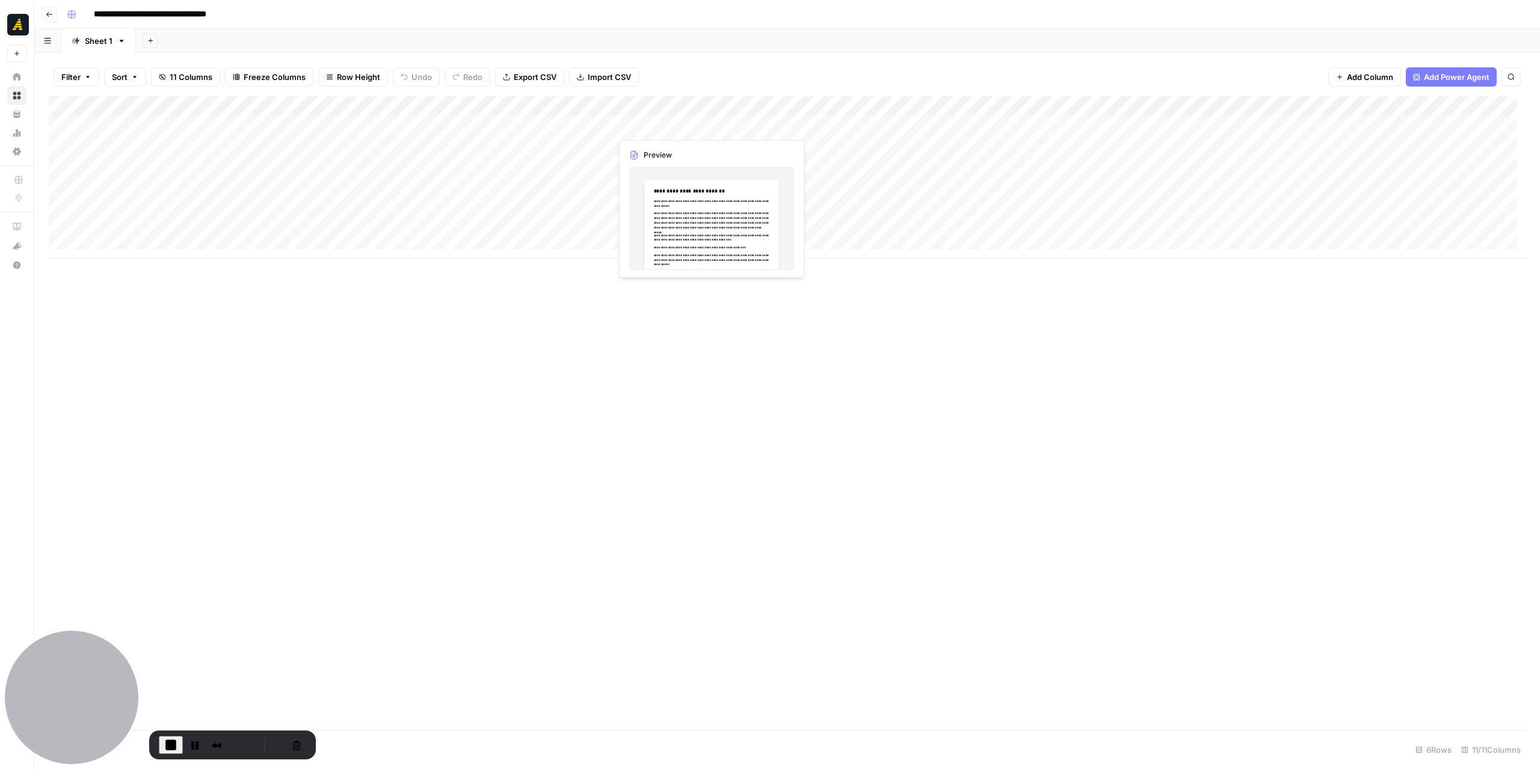
click at [665, 128] on div "Add Column" at bounding box center [787, 177] width 1477 height 162
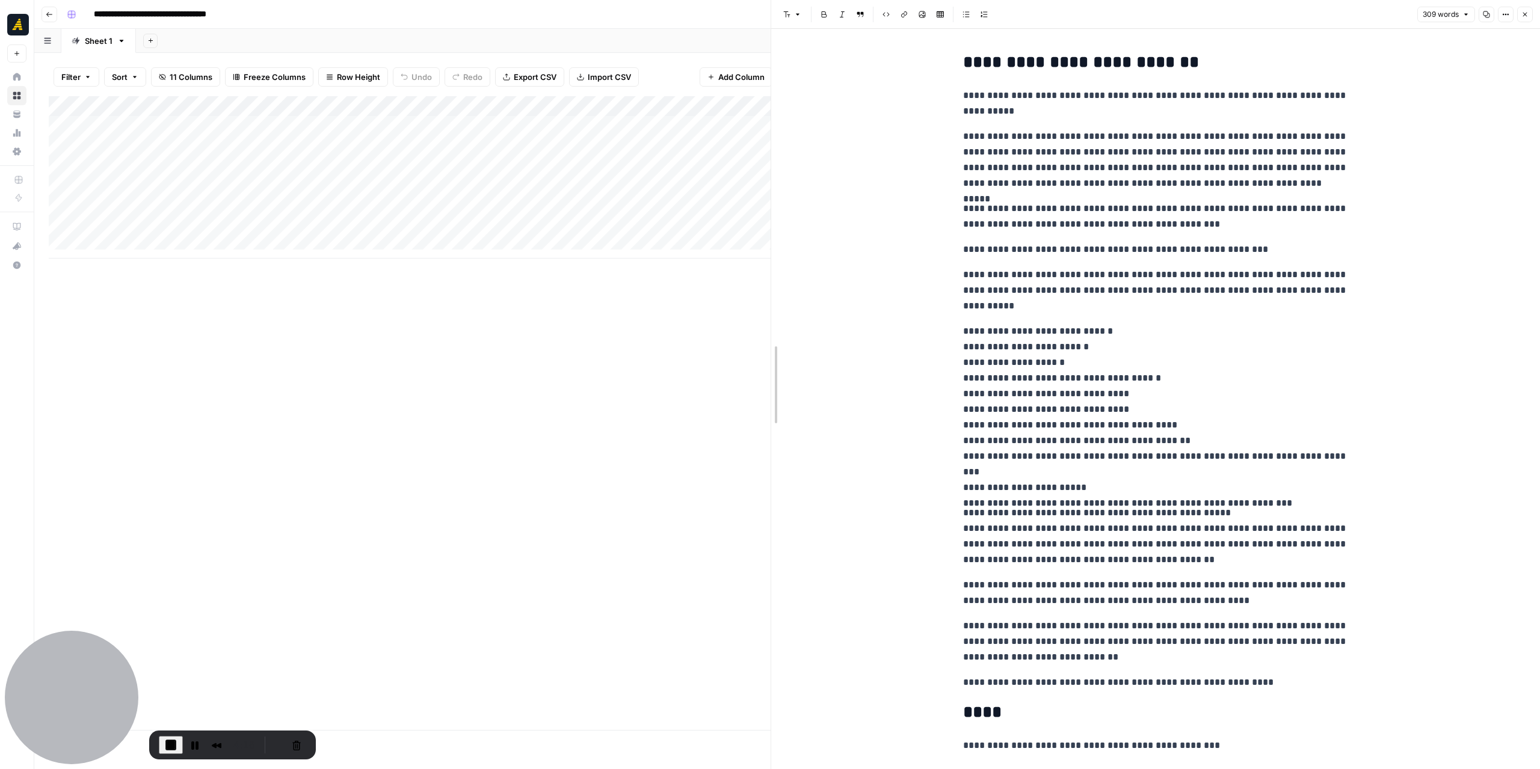
drag, startPoint x: 899, startPoint y: 298, endPoint x: 772, endPoint y: 305, distance: 126.5
click at [452, 131] on div "Add Column" at bounding box center [410, 177] width 722 height 162
click at [1523, 17] on icon "button" at bounding box center [1524, 14] width 7 height 7
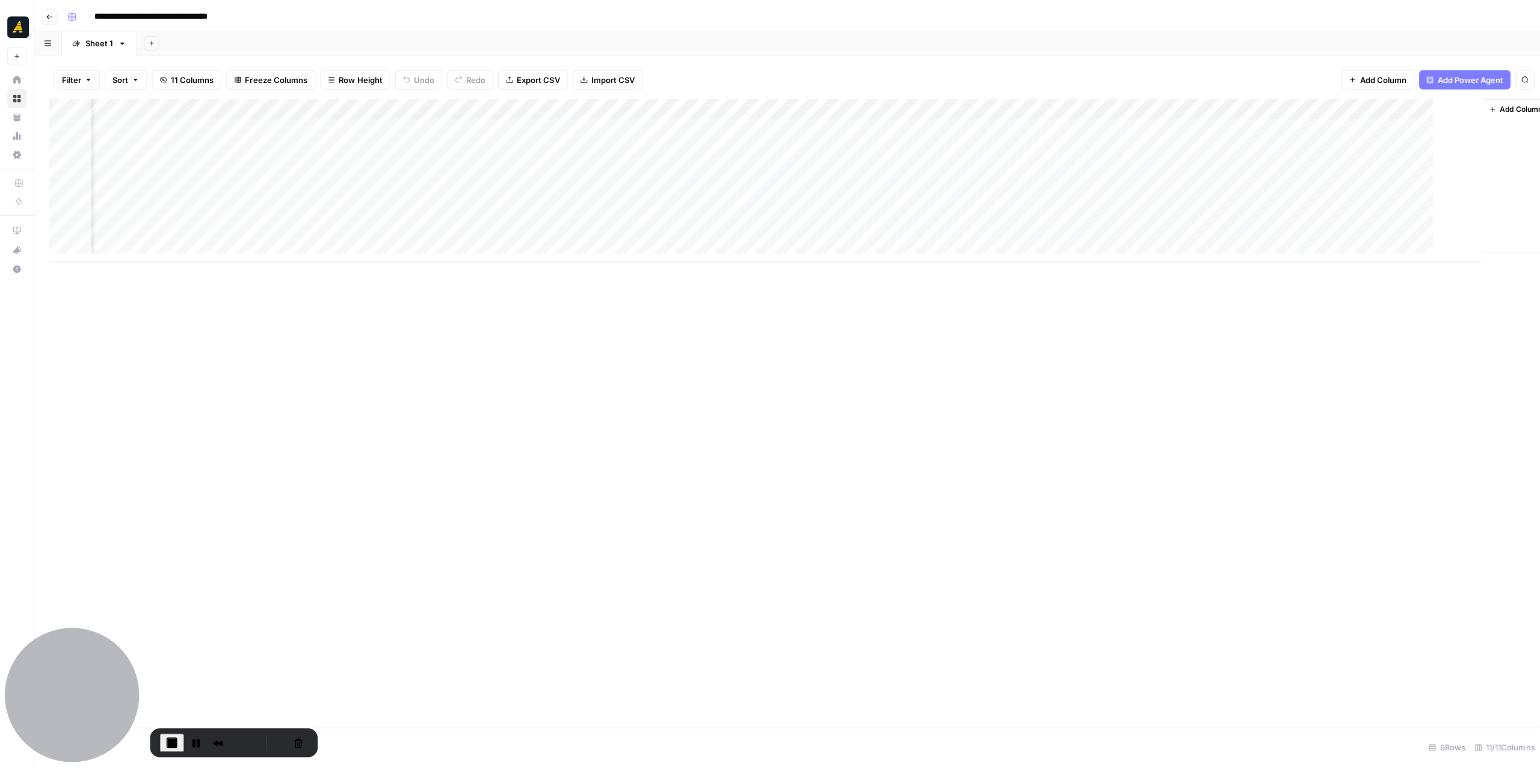
scroll to position [0, 205]
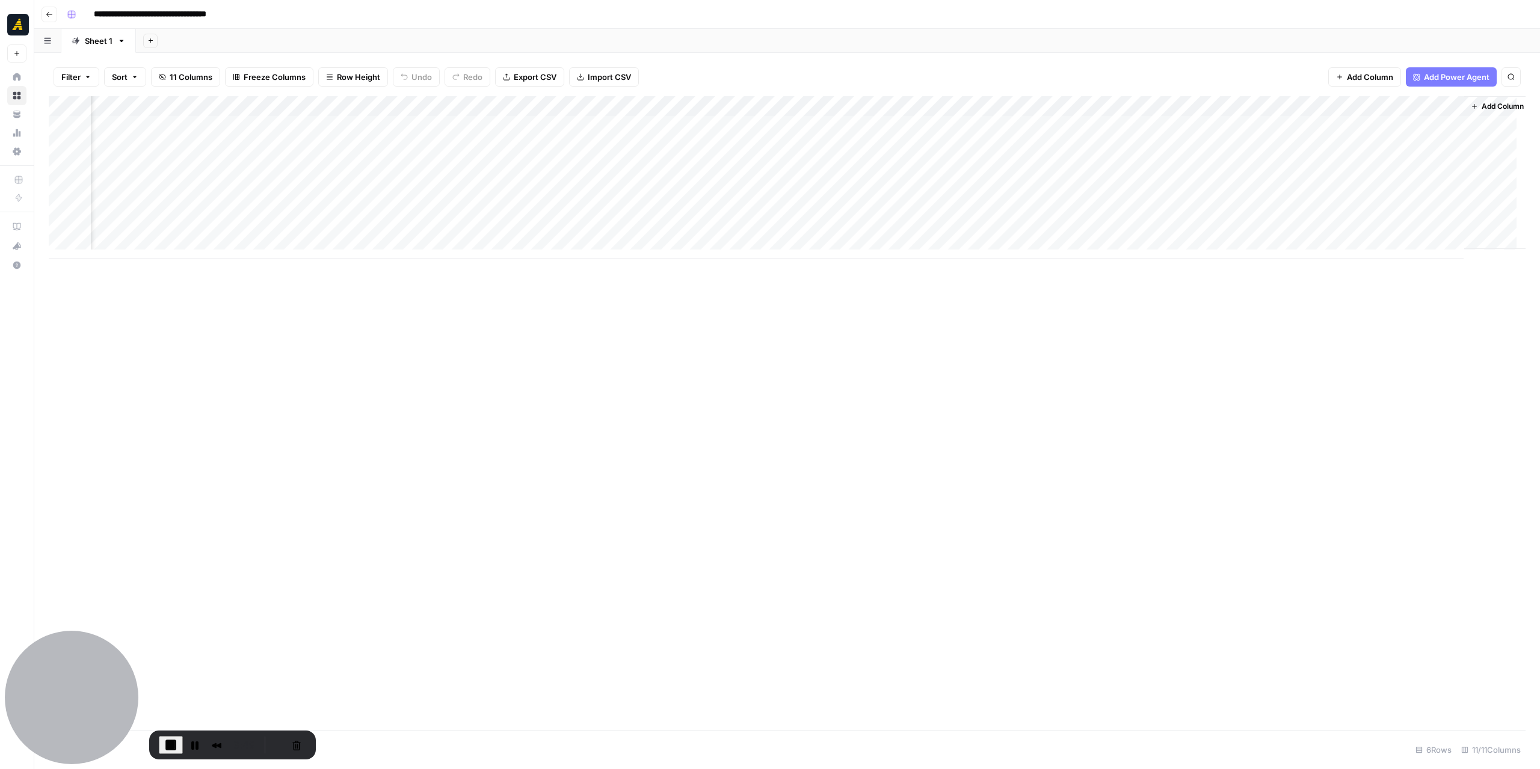
click at [613, 128] on div "Add Column" at bounding box center [787, 177] width 1477 height 162
click at [635, 125] on textarea "**********" at bounding box center [615, 127] width 203 height 17
click at [635, 124] on textarea "**********" at bounding box center [615, 127] width 203 height 17
drag, startPoint x: 627, startPoint y: 125, endPoint x: 516, endPoint y: 125, distance: 111.3
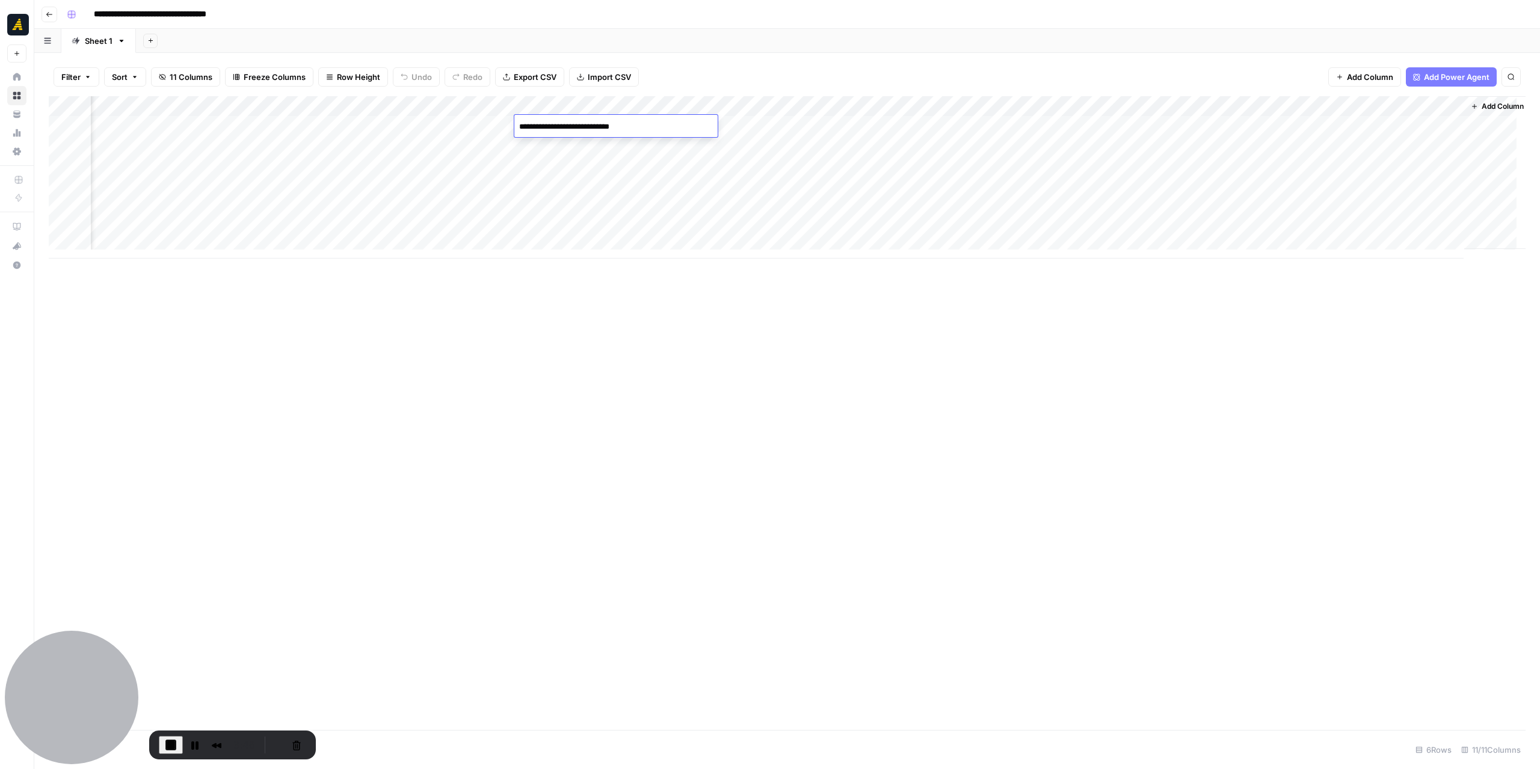
click at [516, 125] on textarea "**********" at bounding box center [615, 127] width 203 height 17
click at [652, 122] on textarea "**********" at bounding box center [615, 127] width 203 height 17
click at [628, 126] on textarea "**********" at bounding box center [629, 127] width 230 height 17
click at [640, 122] on textarea "**********" at bounding box center [629, 127] width 230 height 17
drag, startPoint x: 629, startPoint y: 124, endPoint x: 744, endPoint y: 127, distance: 114.3
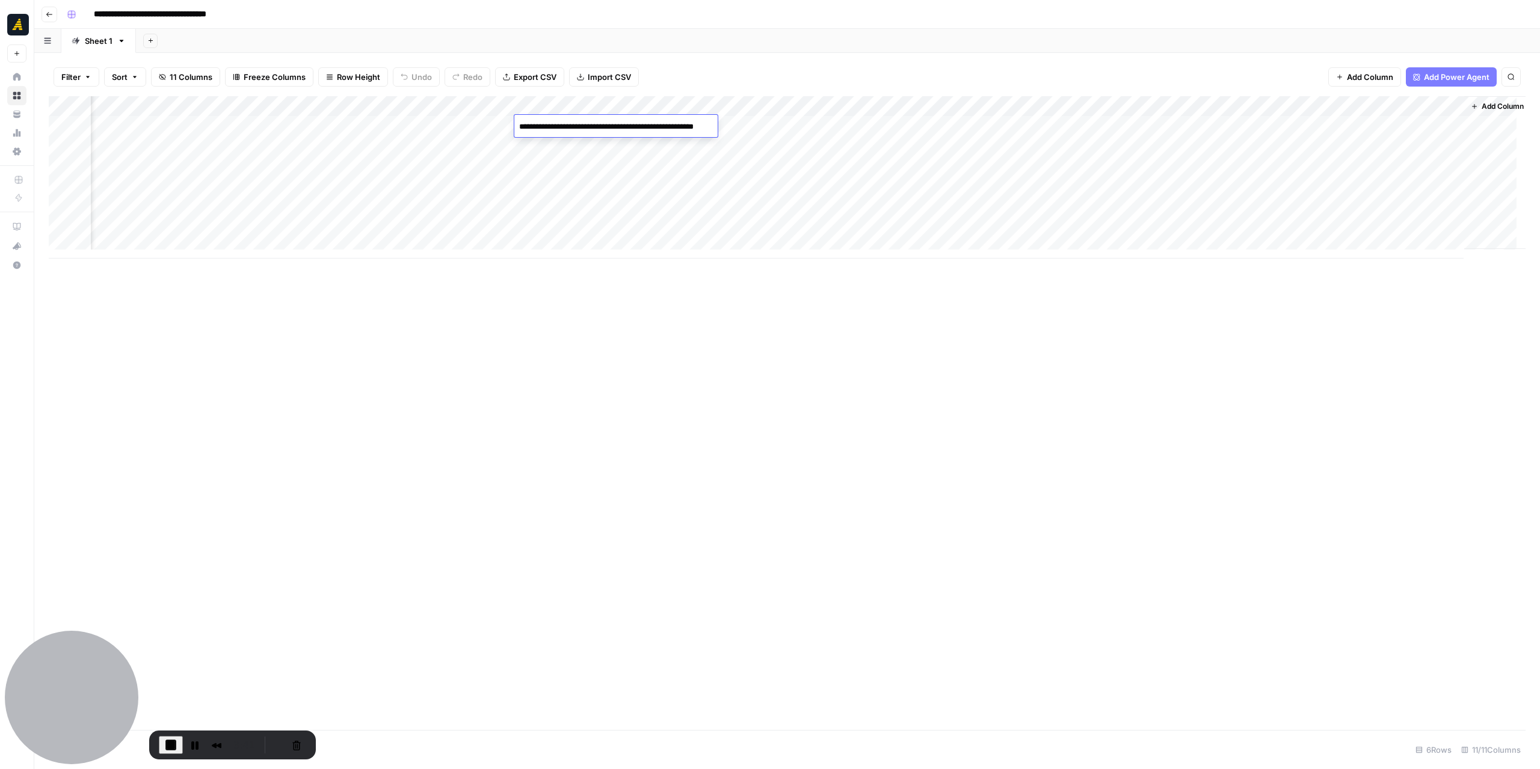
click at [744, 127] on textarea "**********" at bounding box center [629, 127] width 230 height 17
type textarea "**********"
click at [705, 375] on div "Add Column" at bounding box center [787, 413] width 1477 height 634
click at [923, 125] on div "Add Column" at bounding box center [787, 177] width 1477 height 162
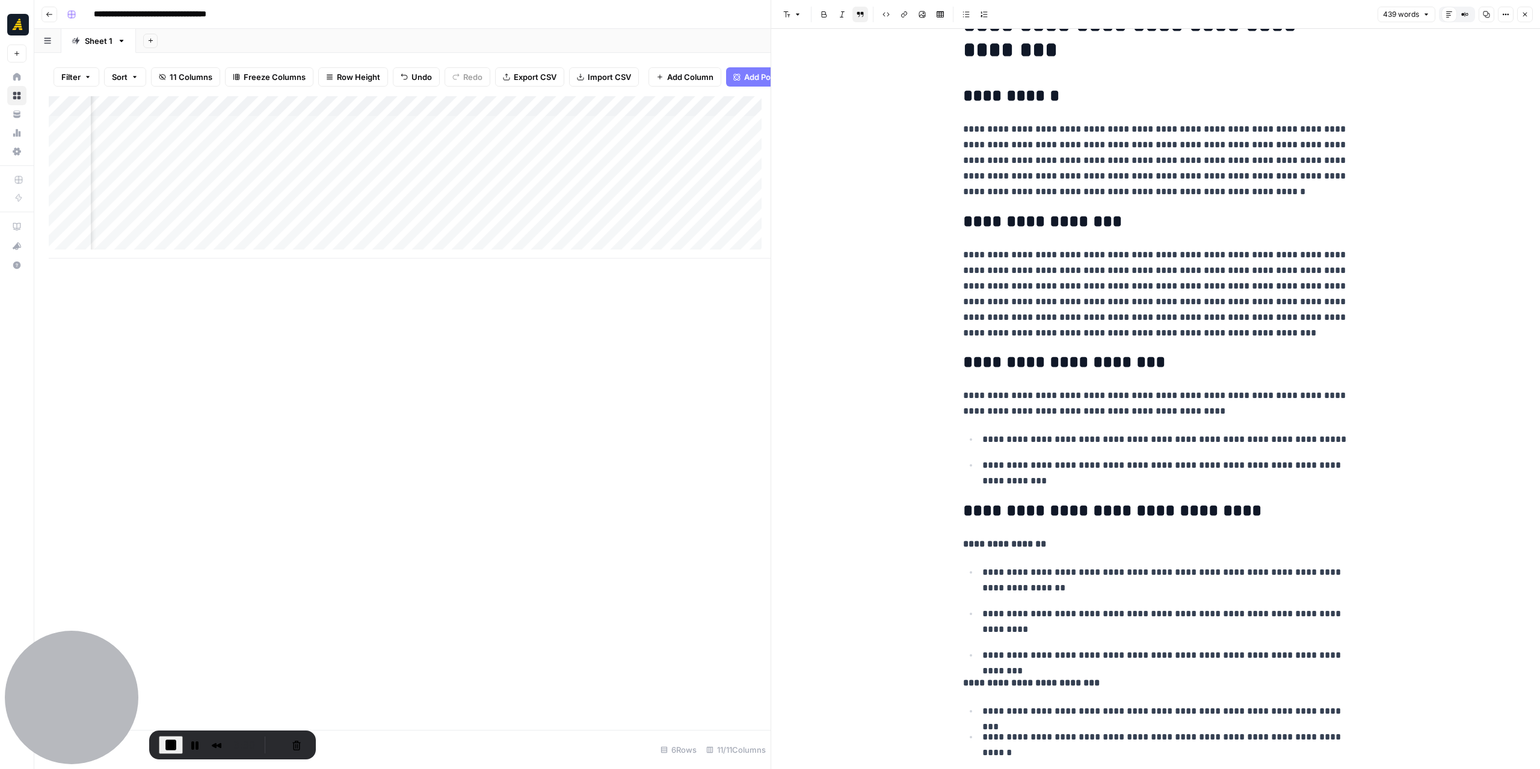
scroll to position [60, 0]
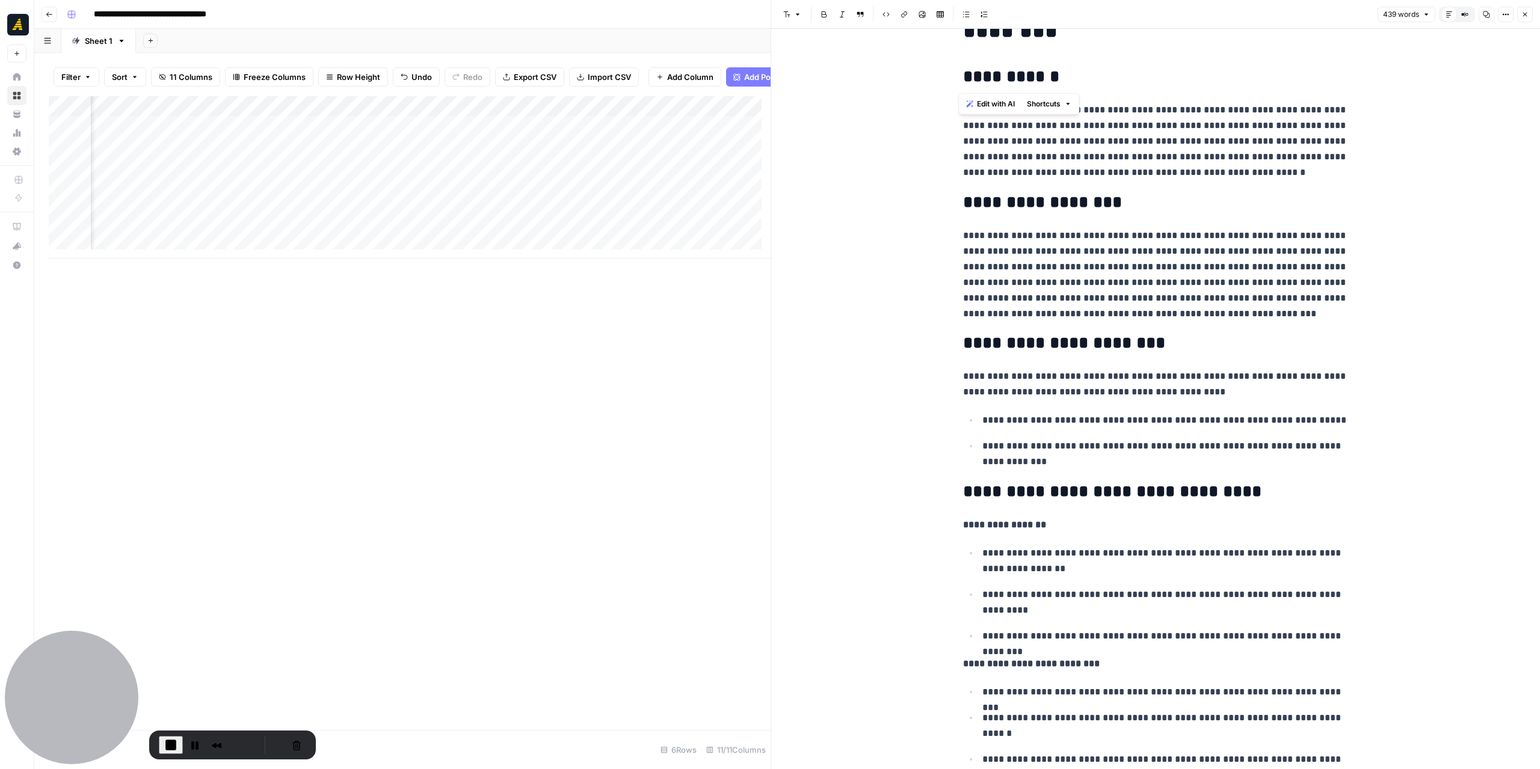
drag, startPoint x: 977, startPoint y: 80, endPoint x: 951, endPoint y: 78, distance: 26.5
click at [956, 78] on div "**********" at bounding box center [1155, 737] width 399 height 1499
drag, startPoint x: 979, startPoint y: 203, endPoint x: 957, endPoint y: 204, distance: 22.9
click at [957, 204] on div "**********" at bounding box center [1155, 737] width 399 height 1499
drag, startPoint x: 979, startPoint y: 347, endPoint x: 966, endPoint y: 348, distance: 12.6
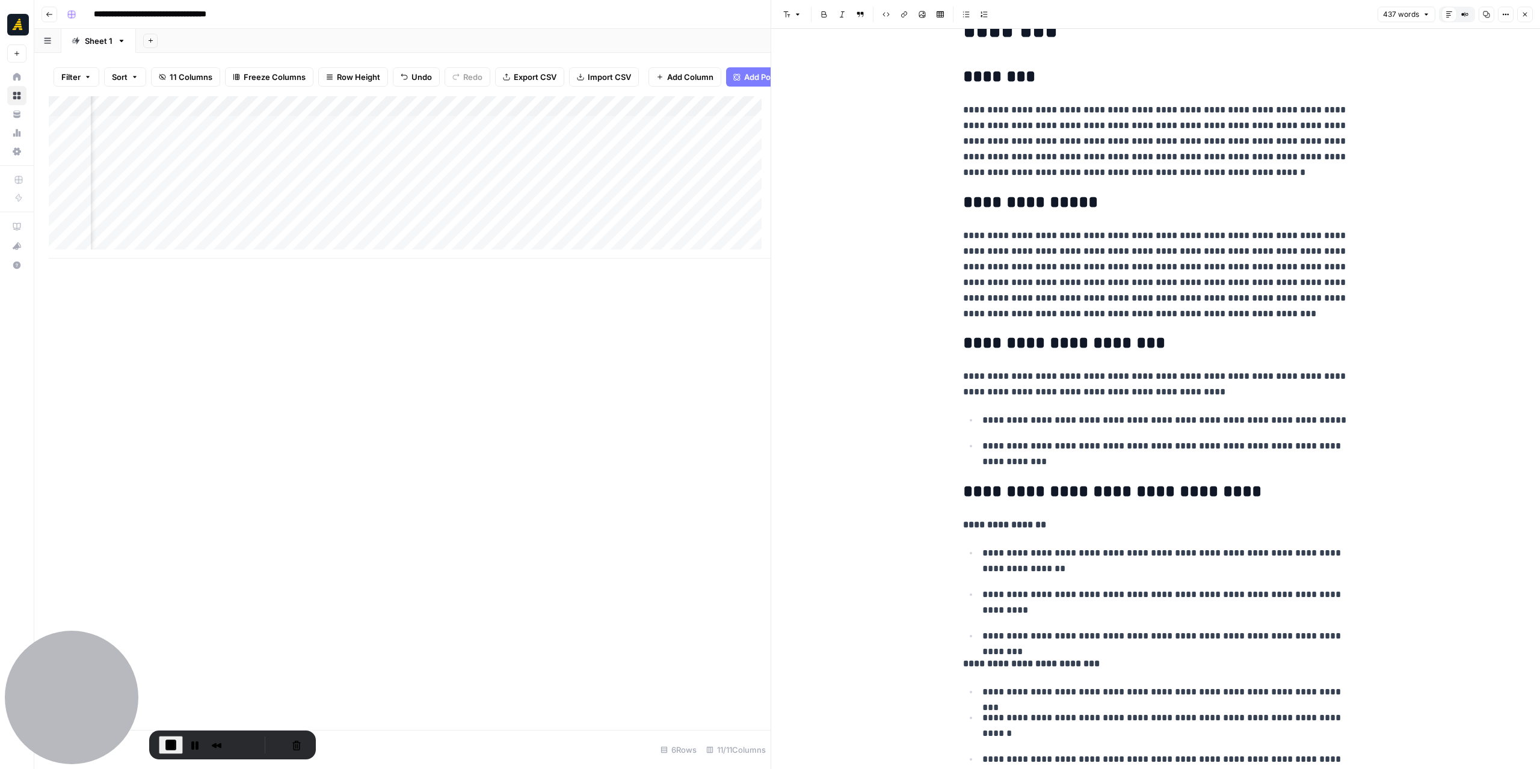
click at [963, 346] on h2 "**********" at bounding box center [1155, 343] width 385 height 19
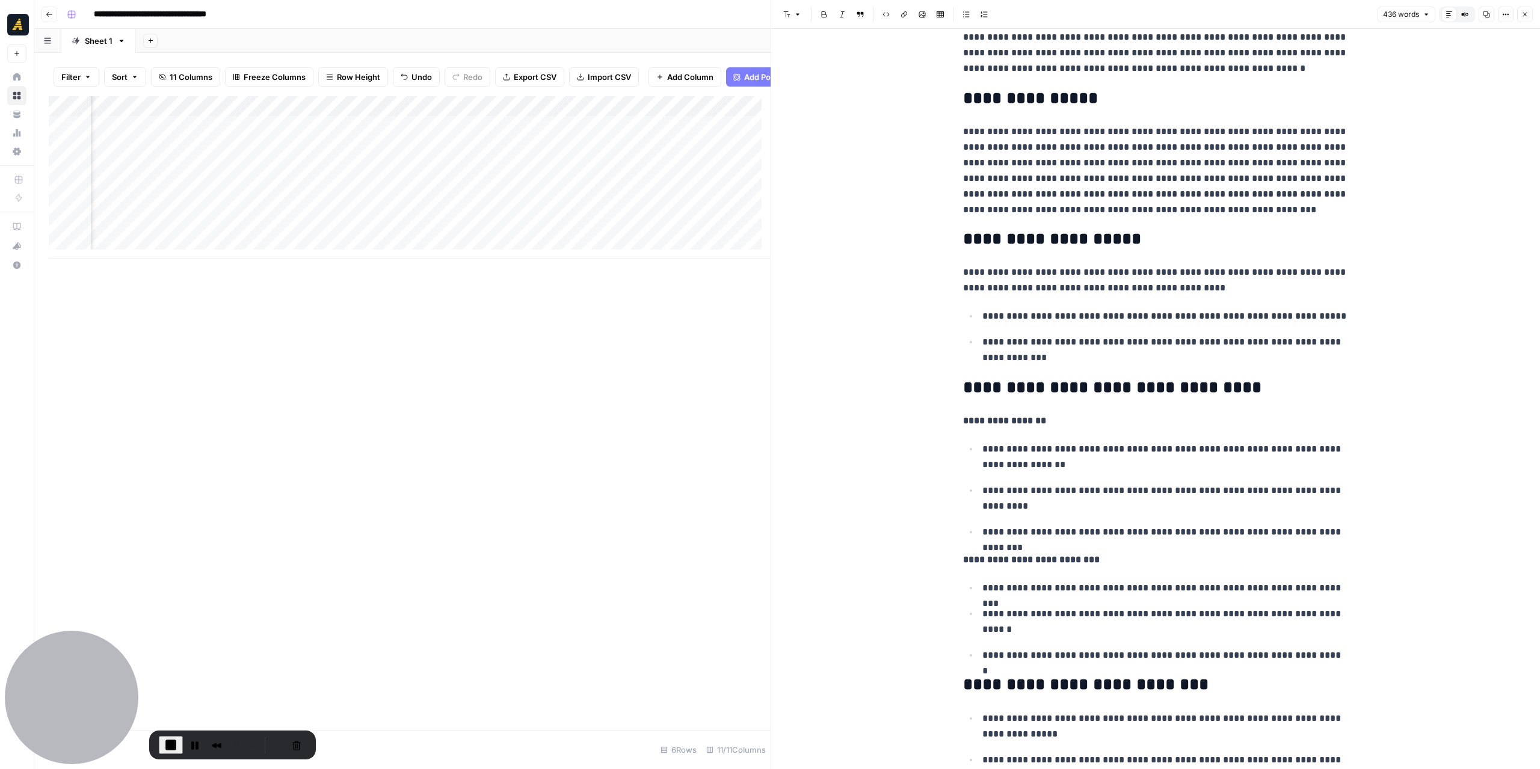
scroll to position [180, 0]
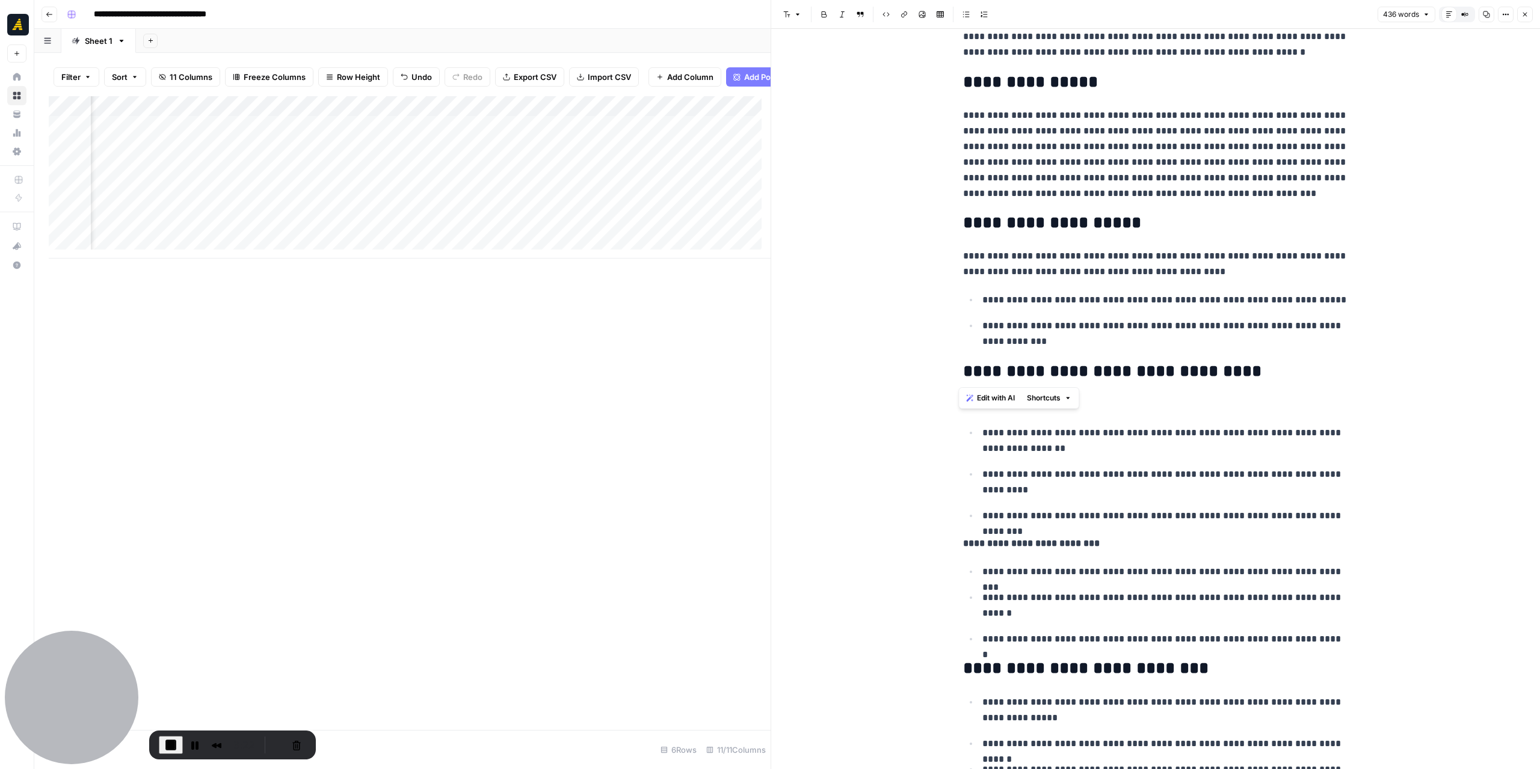
drag, startPoint x: 978, startPoint y: 374, endPoint x: 946, endPoint y: 373, distance: 31.9
click at [946, 373] on div "**********" at bounding box center [1155, 626] width 769 height 1556
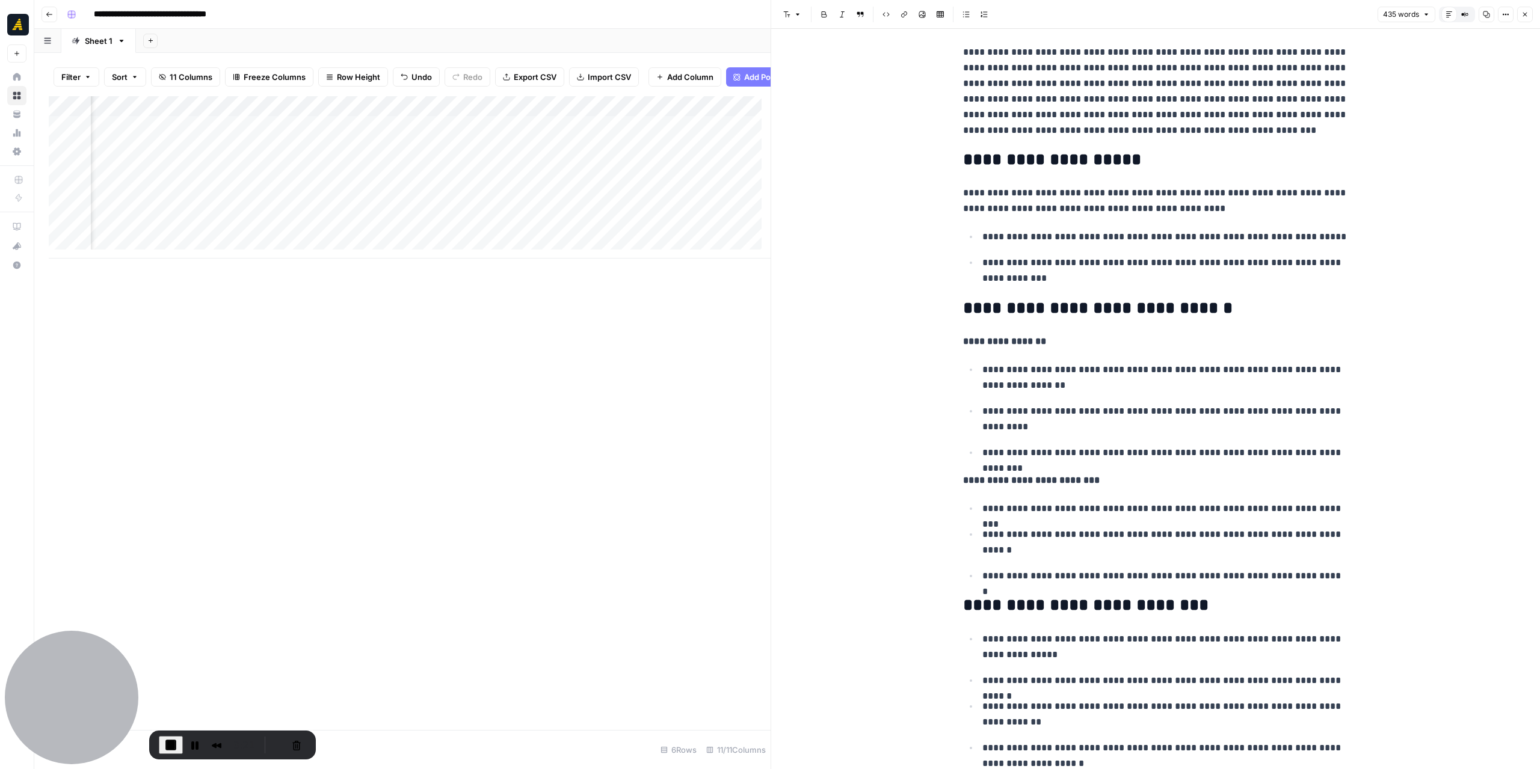
scroll to position [361, 0]
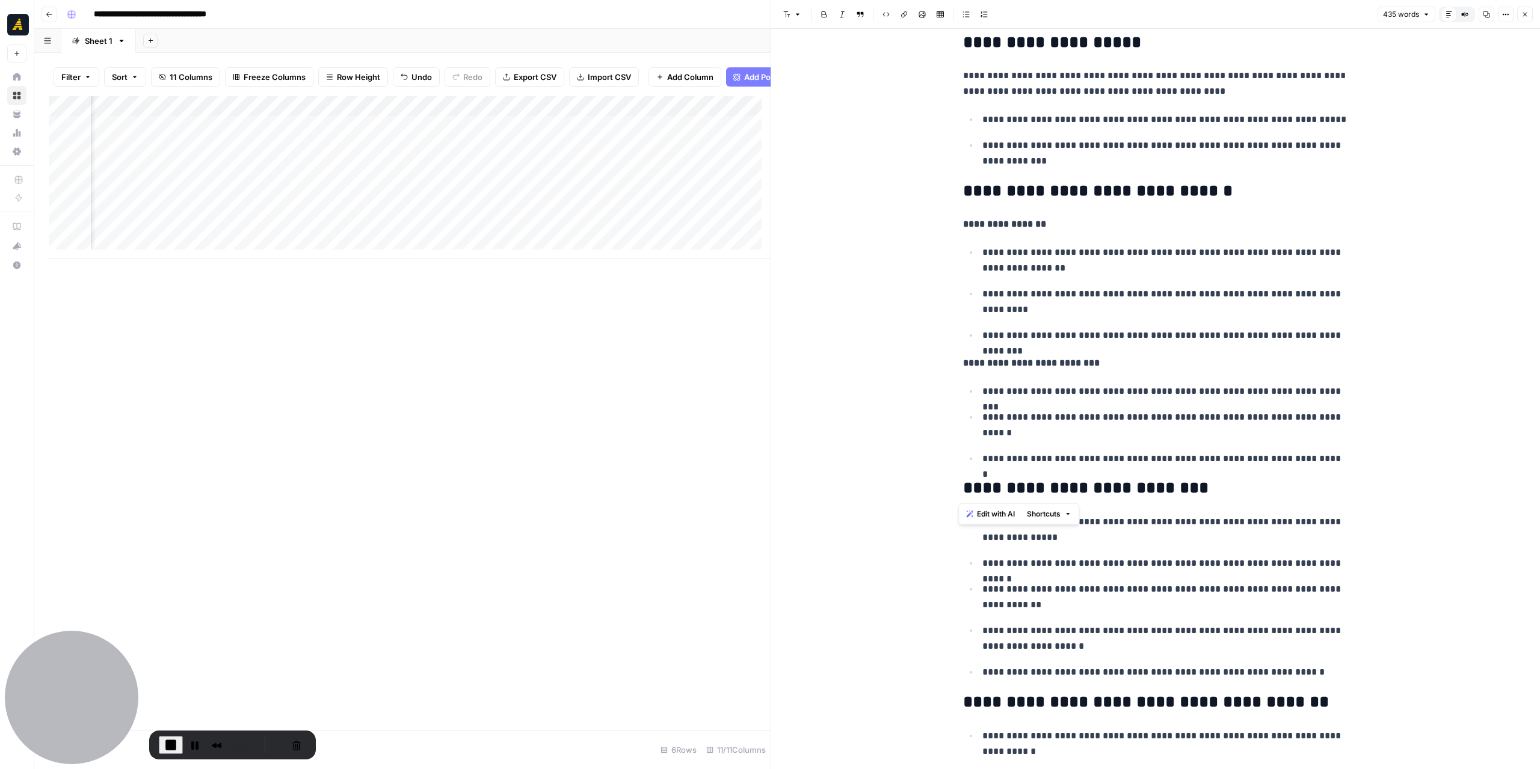
drag, startPoint x: 970, startPoint y: 488, endPoint x: 946, endPoint y: 486, distance: 24.1
click at [946, 486] on div "**********" at bounding box center [1155, 446] width 769 height 1556
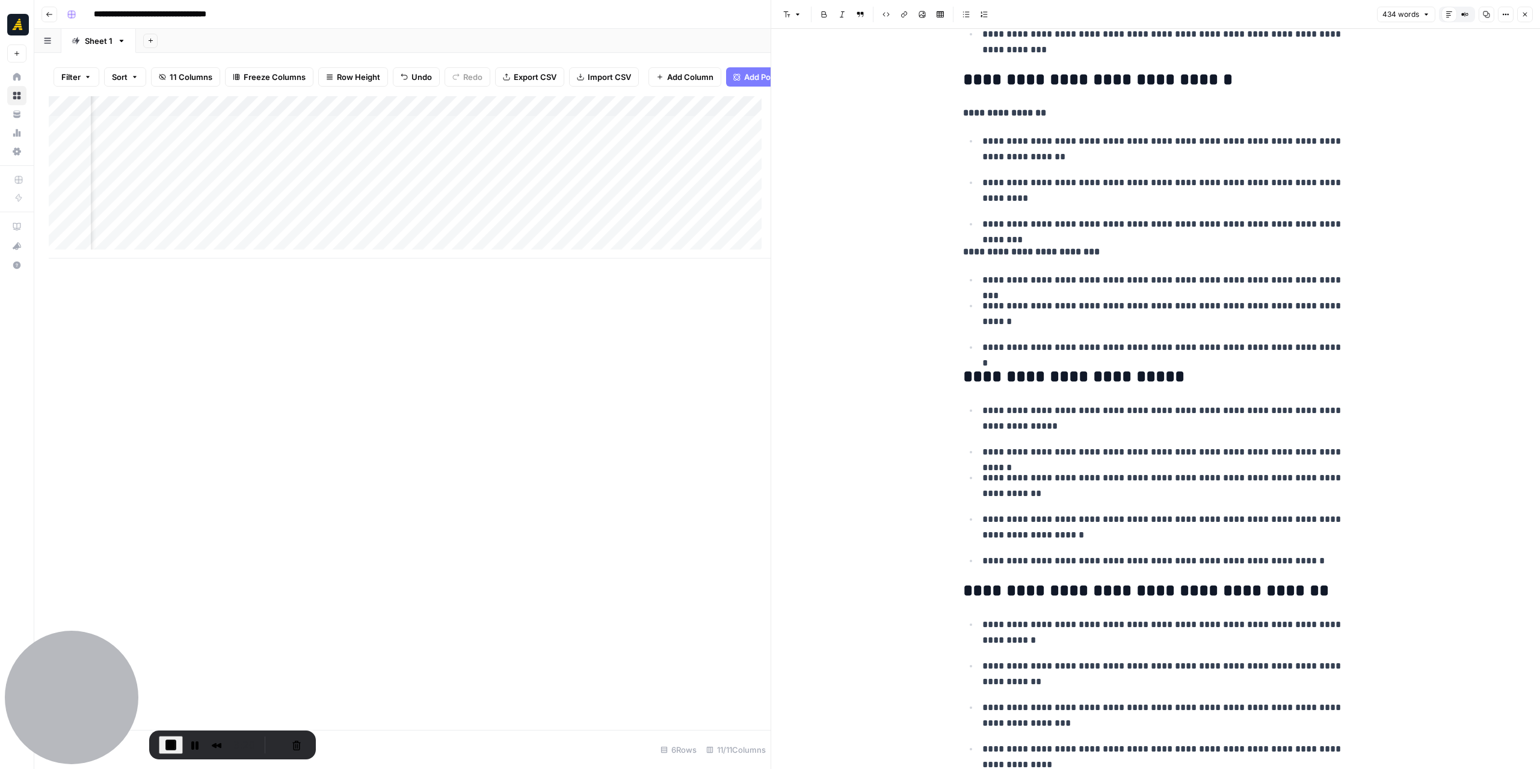
scroll to position [541, 0]
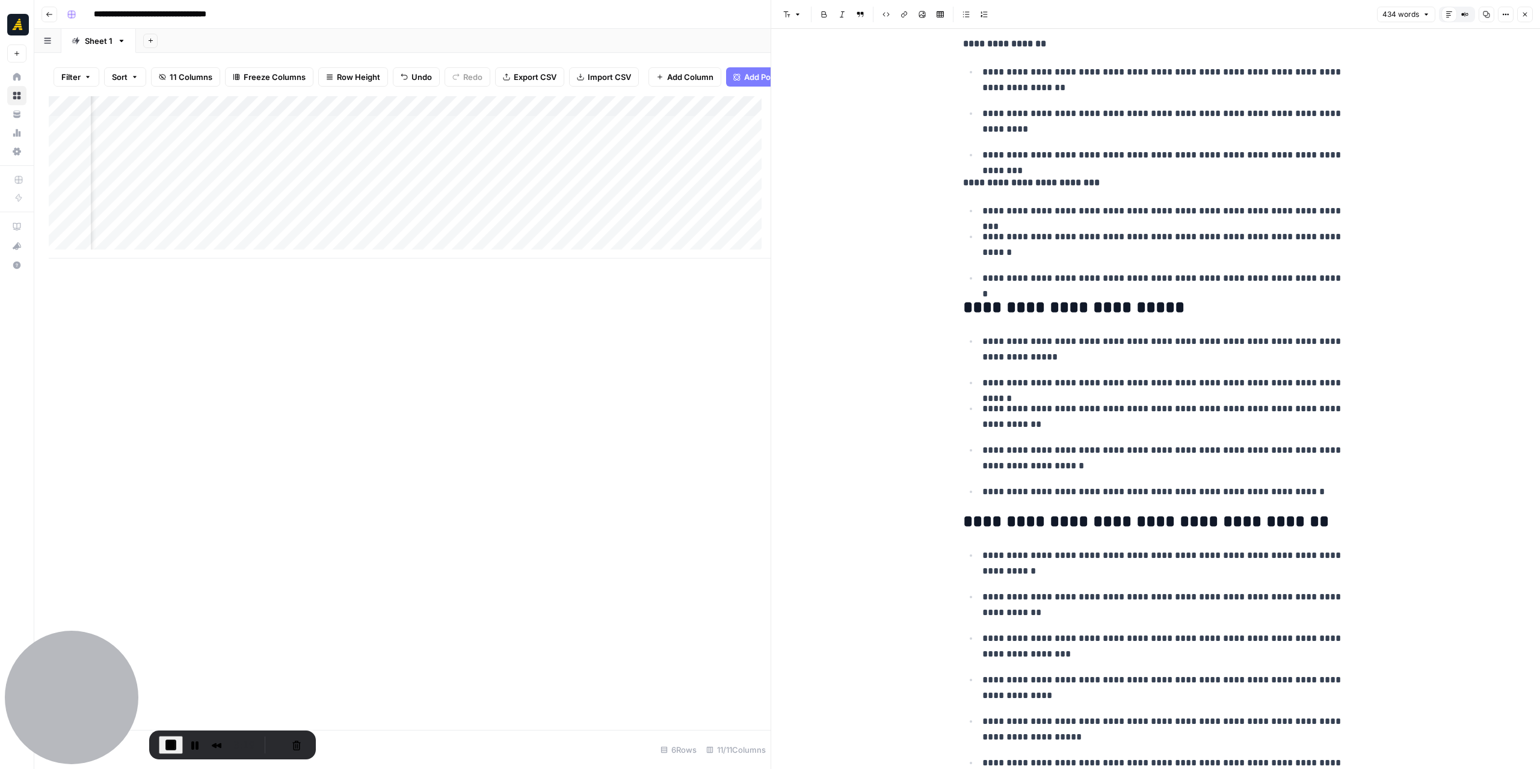
drag, startPoint x: 975, startPoint y: 524, endPoint x: 940, endPoint y: 519, distance: 35.3
click at [937, 522] on div "**********" at bounding box center [1155, 265] width 769 height 1556
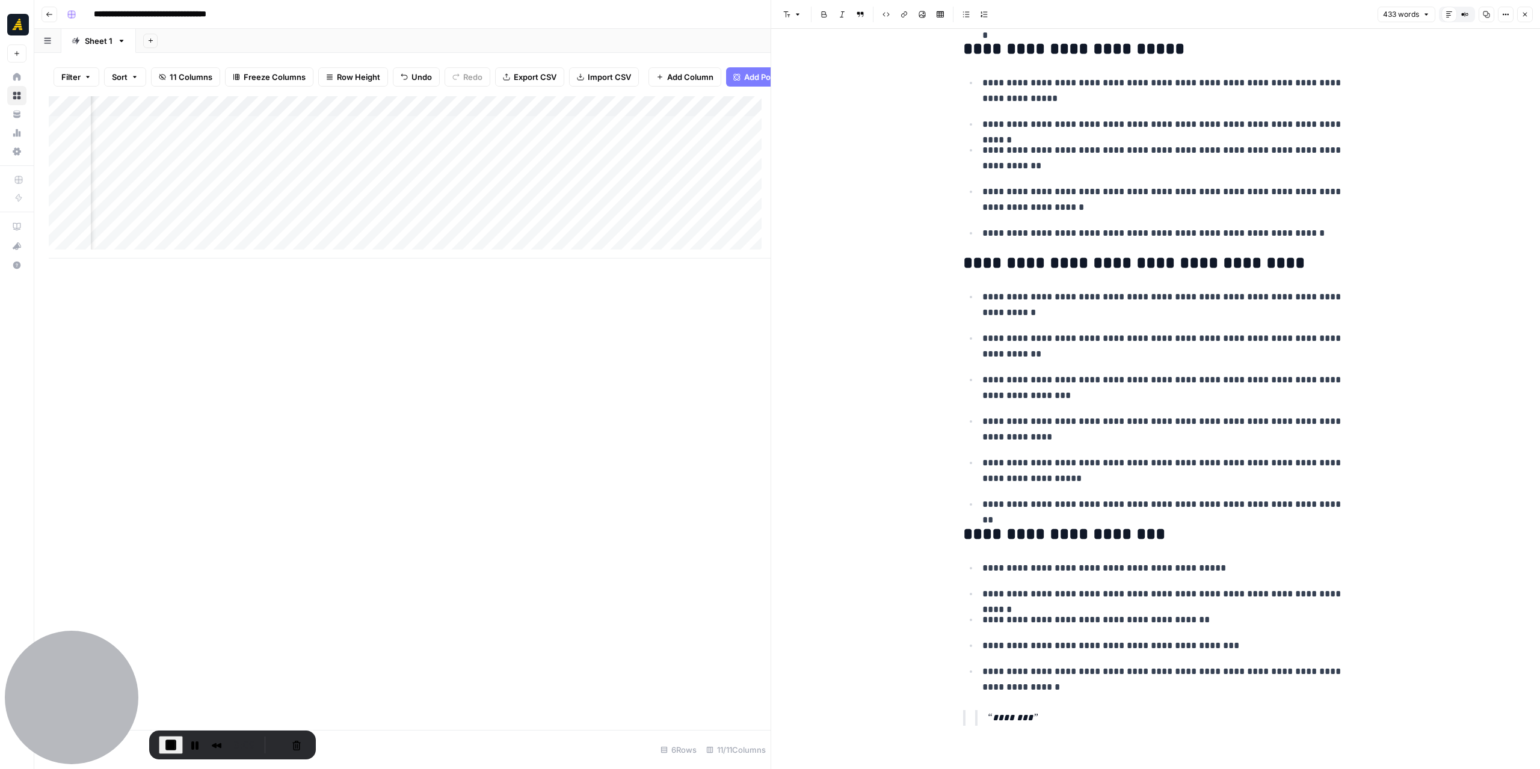
scroll to position [811, 0]
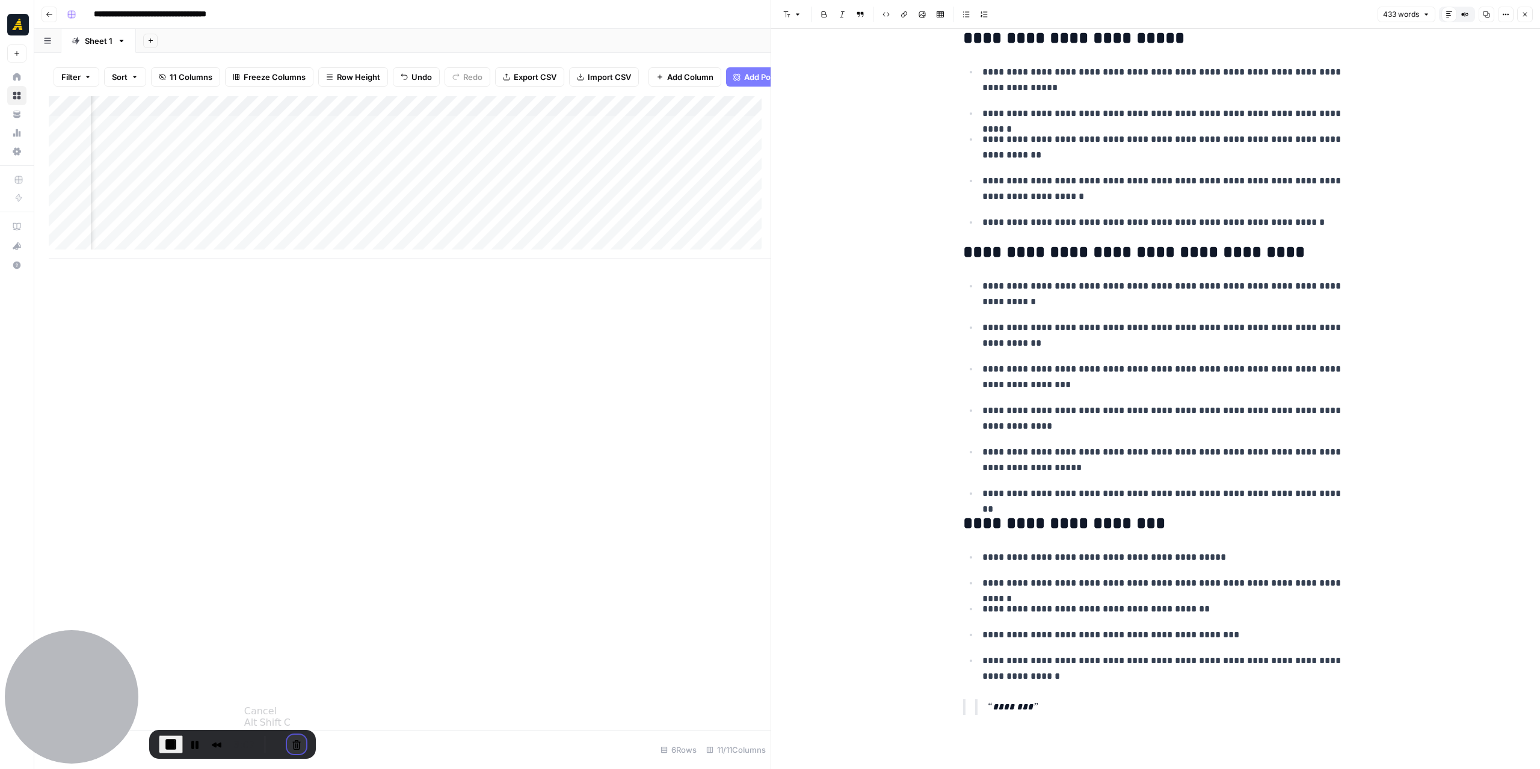
click at [290, 743] on button "Cancel Recording" at bounding box center [296, 744] width 19 height 19
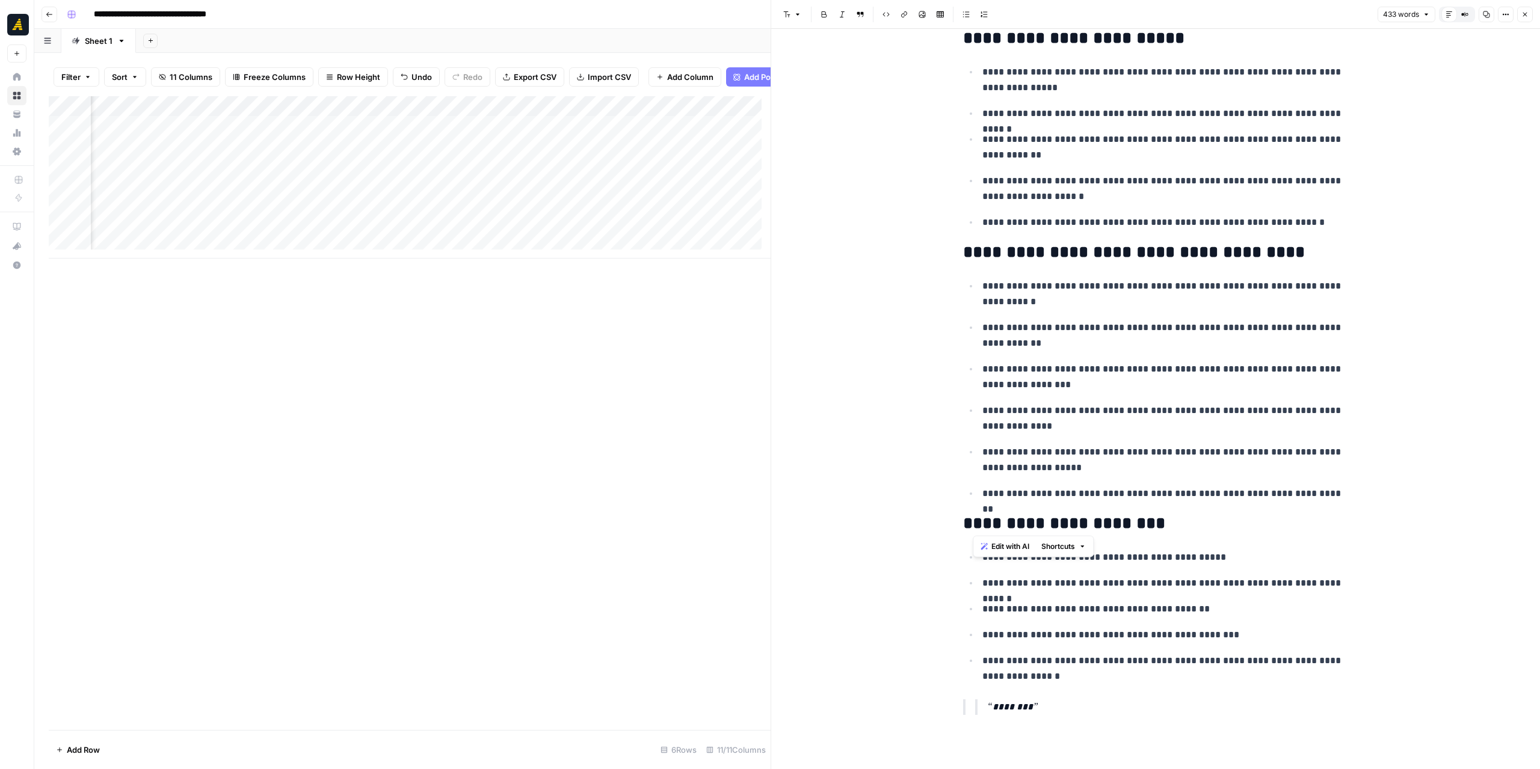
drag, startPoint x: 979, startPoint y: 518, endPoint x: 951, endPoint y: 516, distance: 29.0
drag, startPoint x: 1062, startPoint y: 703, endPoint x: 933, endPoint y: 705, distance: 129.4
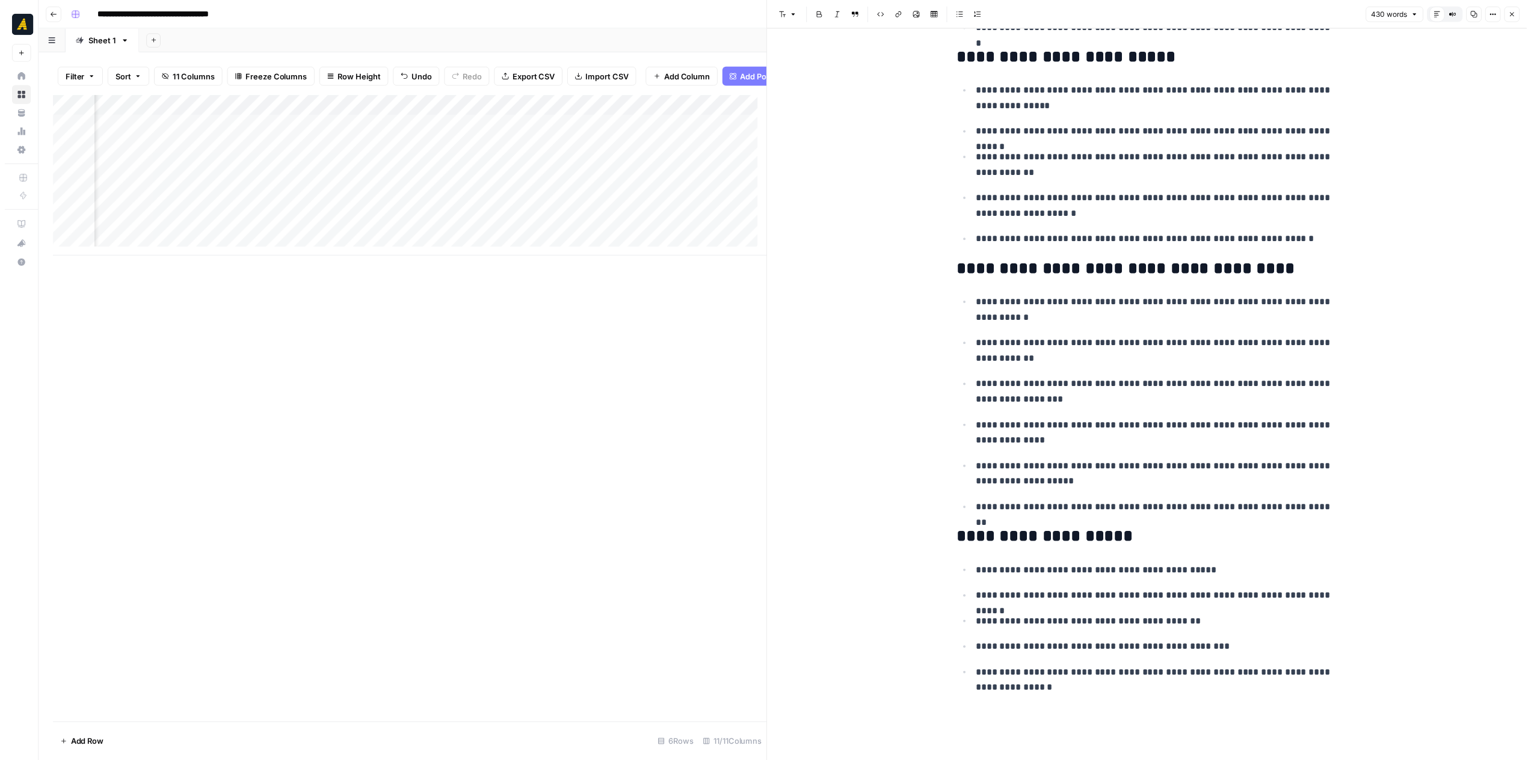
scroll to position [0, 616]
click at [419, 117] on div "Add Column" at bounding box center [410, 177] width 722 height 162
click at [361, 227] on span "Edit Workflow" at bounding box center [380, 233] width 105 height 12
click at [1521, 14] on button "Close" at bounding box center [1525, 15] width 16 height 16
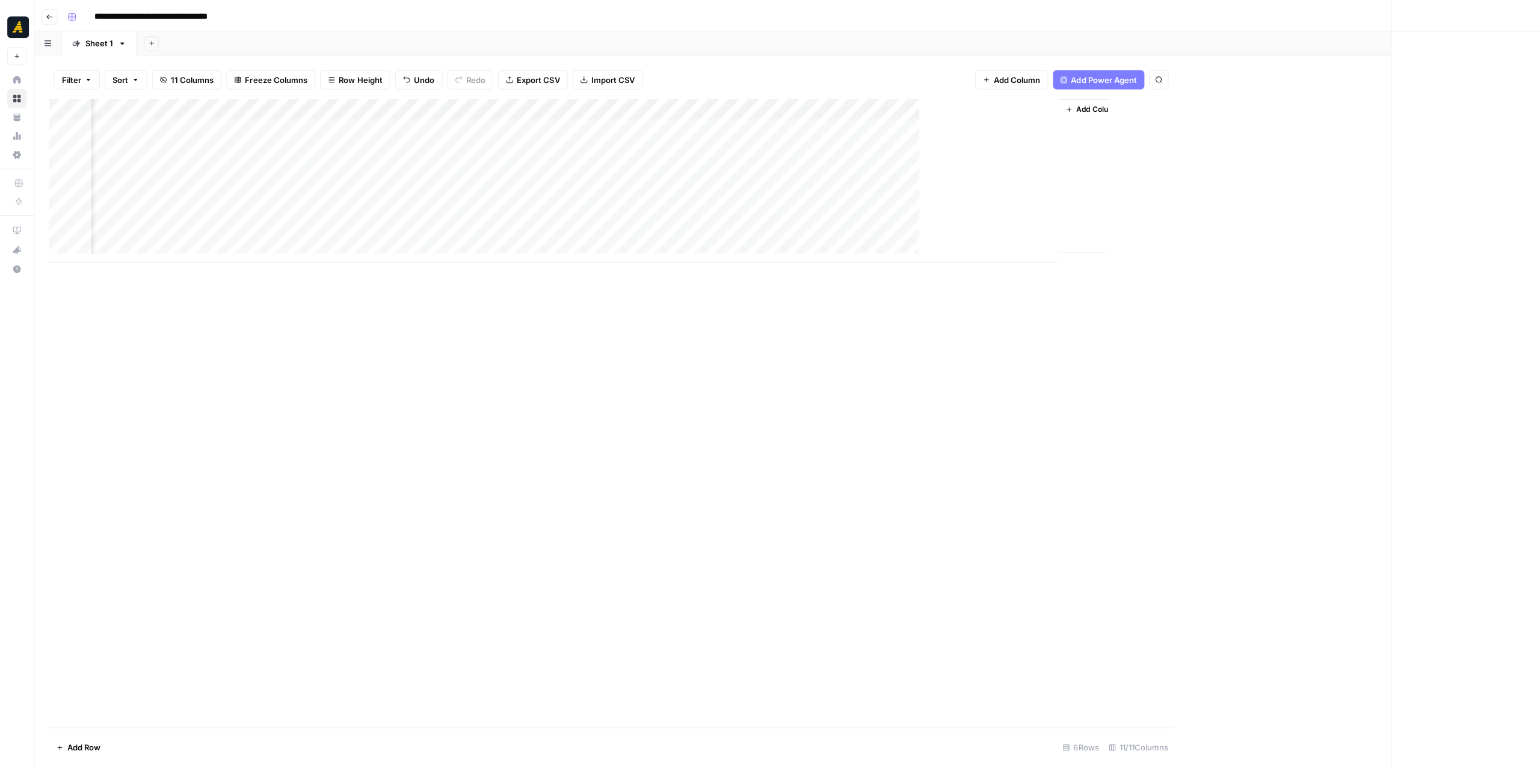
scroll to position [0, 205]
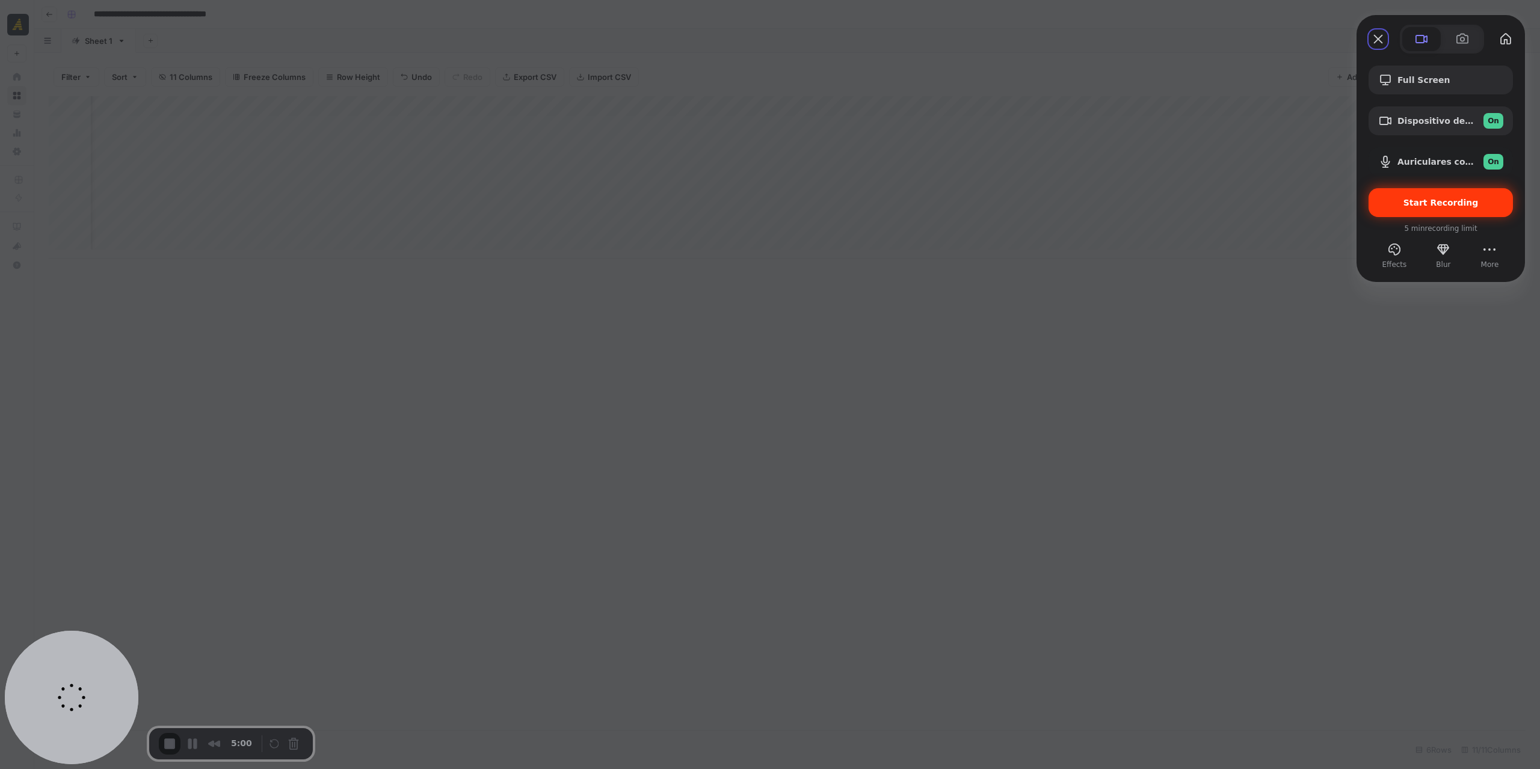
click at [1399, 198] on span "Start Recording" at bounding box center [1440, 203] width 125 height 10
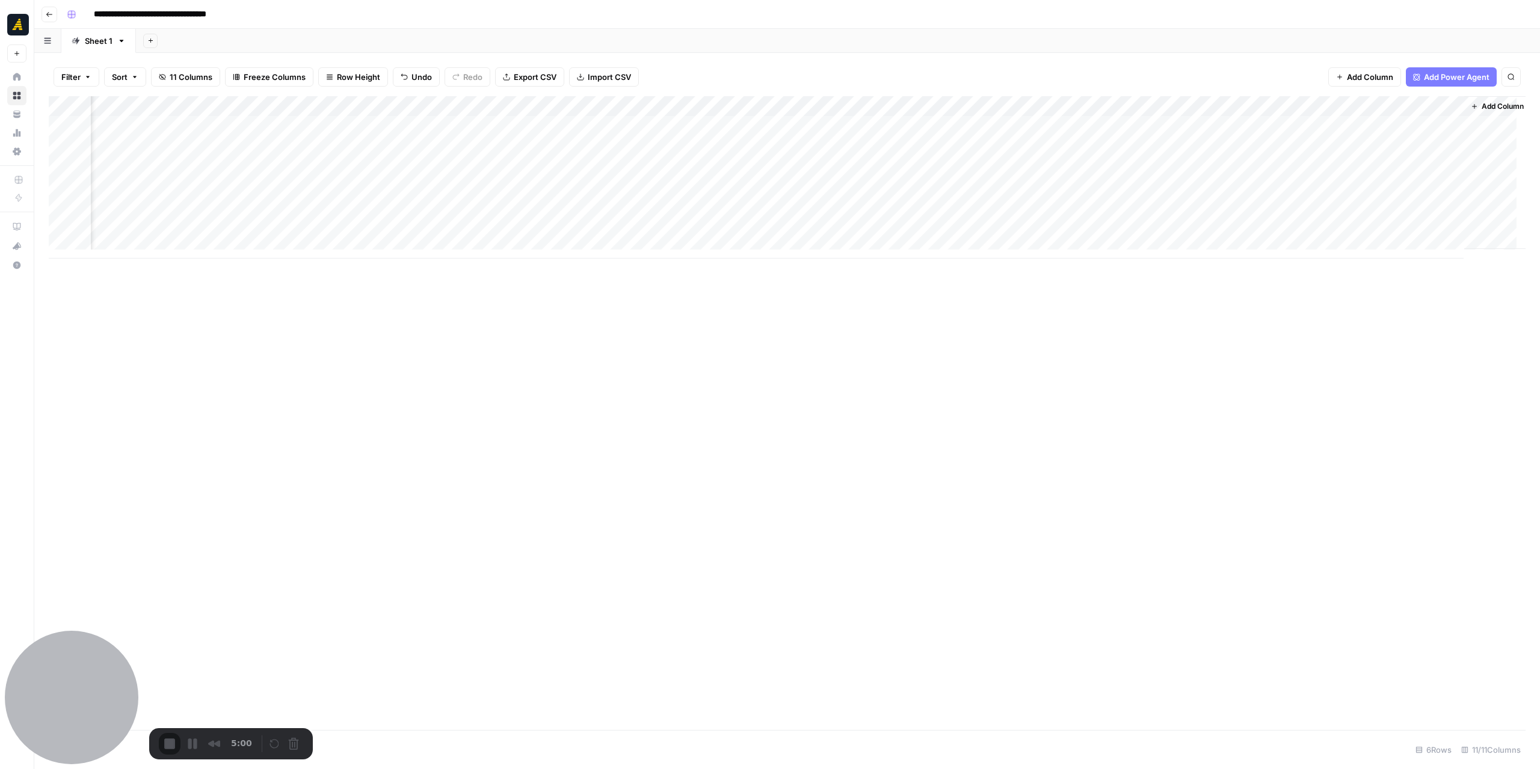
click at [351, 123] on div "Add Column" at bounding box center [787, 177] width 1477 height 162
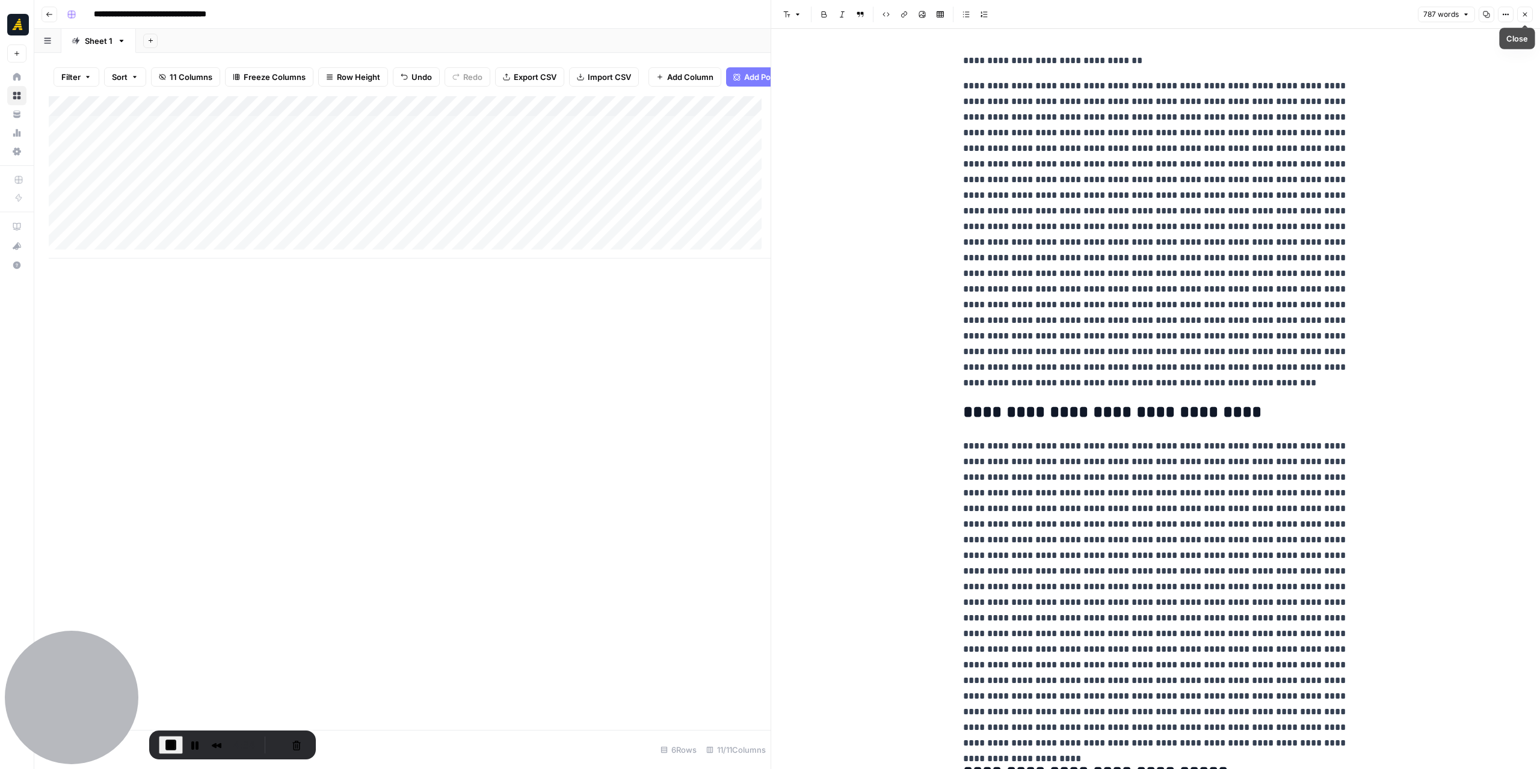
click at [1523, 14] on icon "button" at bounding box center [1524, 14] width 7 height 7
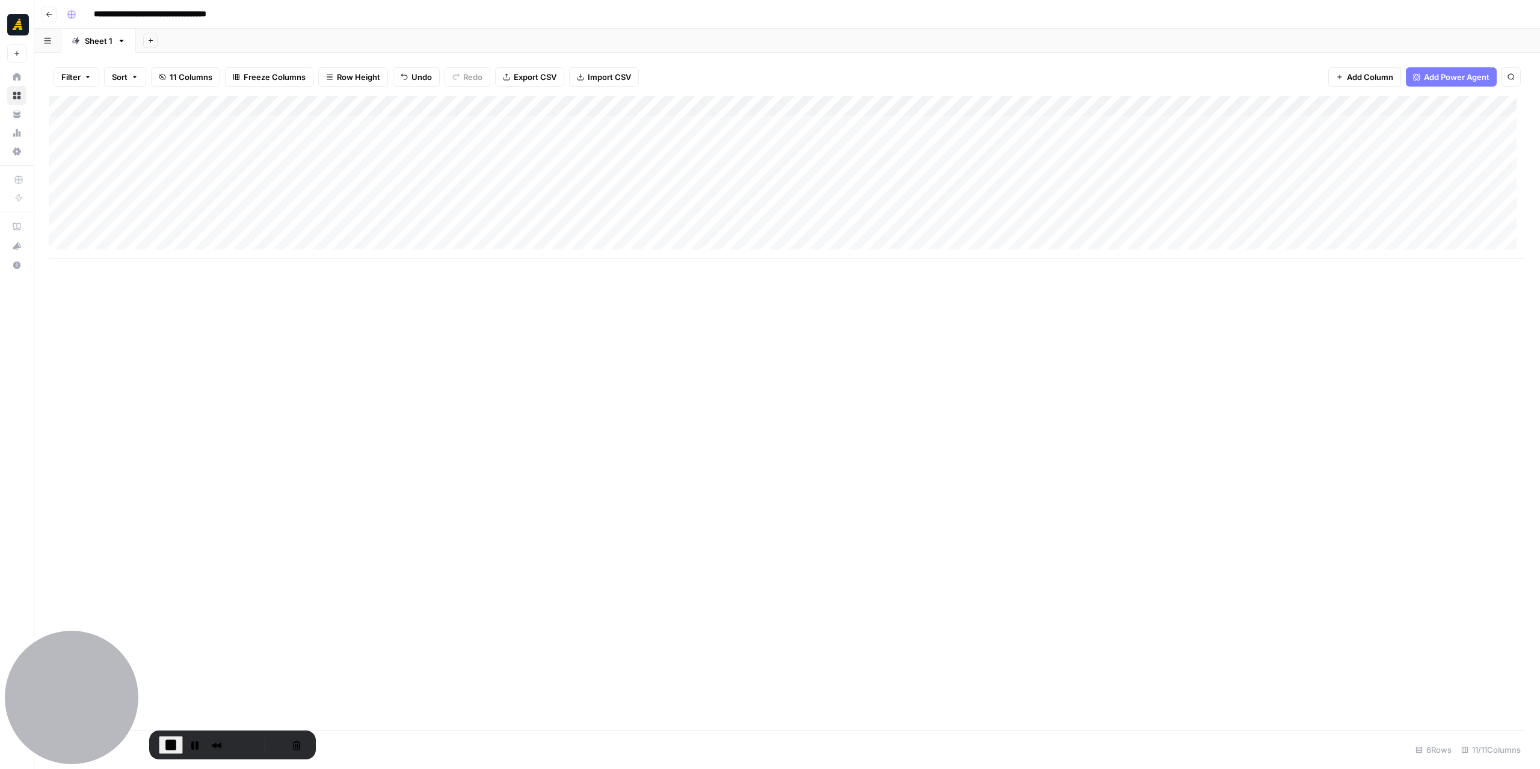
click at [661, 132] on div "Add Column" at bounding box center [787, 177] width 1477 height 162
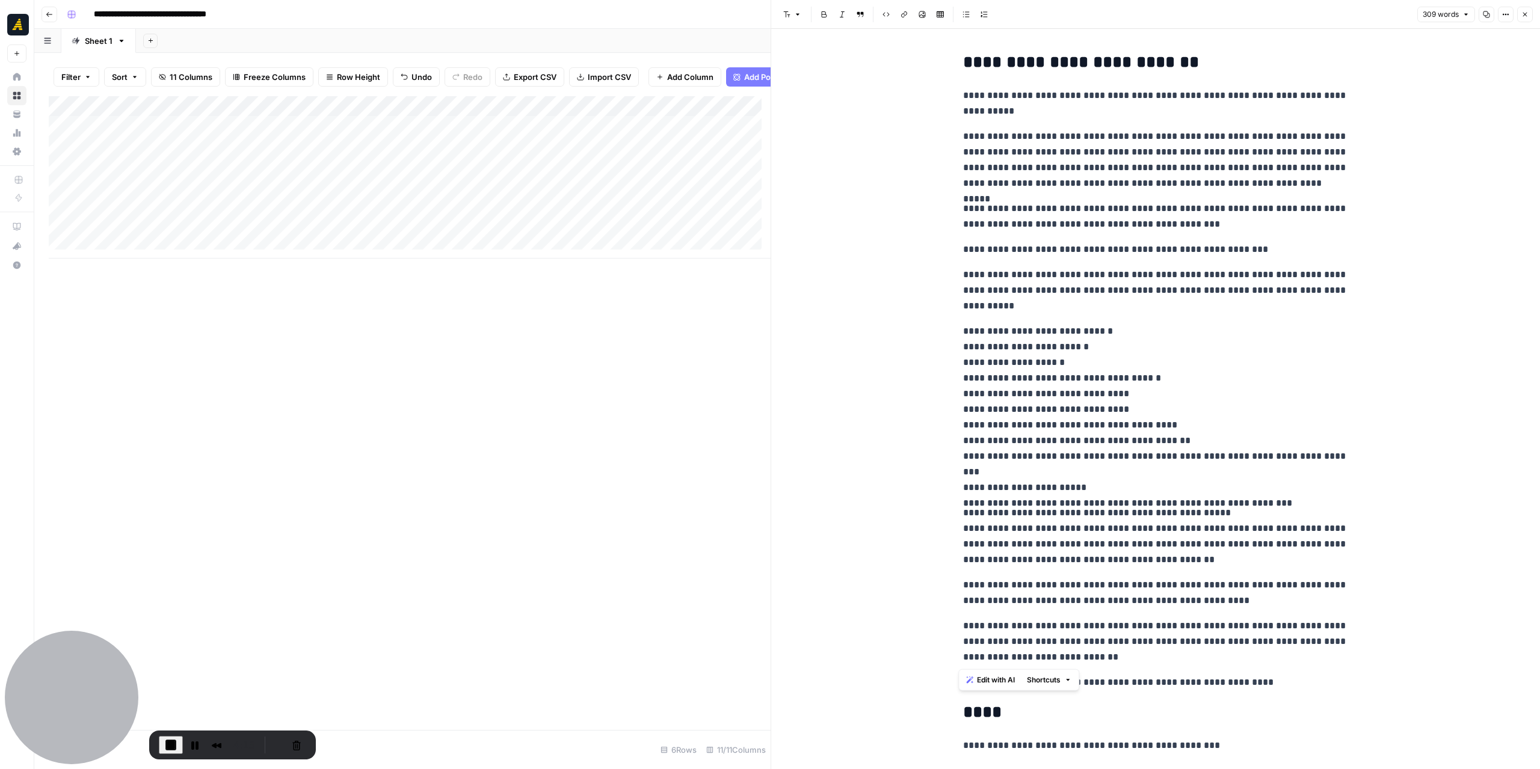
drag, startPoint x: 954, startPoint y: 62, endPoint x: 1262, endPoint y: 625, distance: 641.6
click at [1261, 649] on div "**********" at bounding box center [1155, 403] width 399 height 711
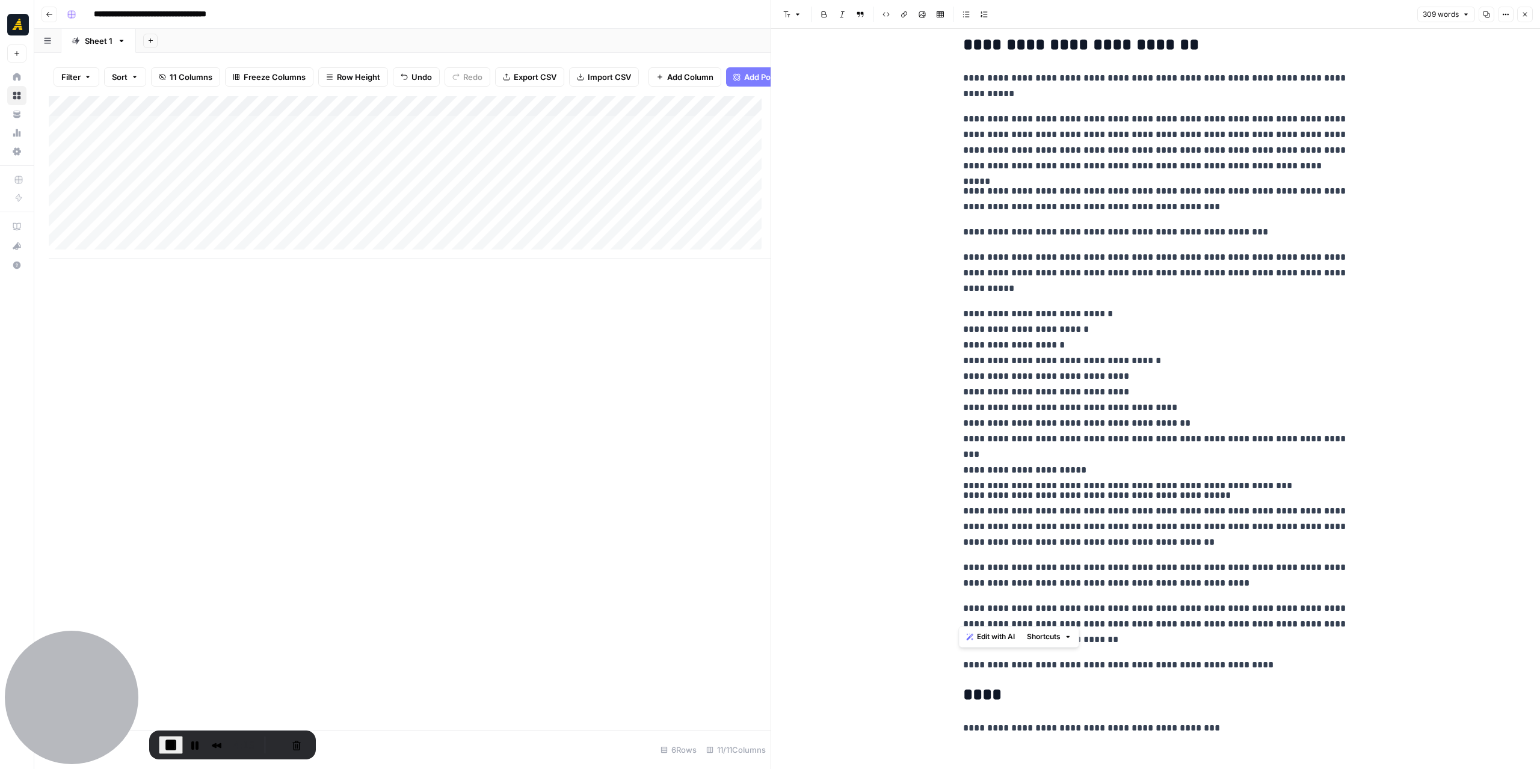
scroll to position [27, 0]
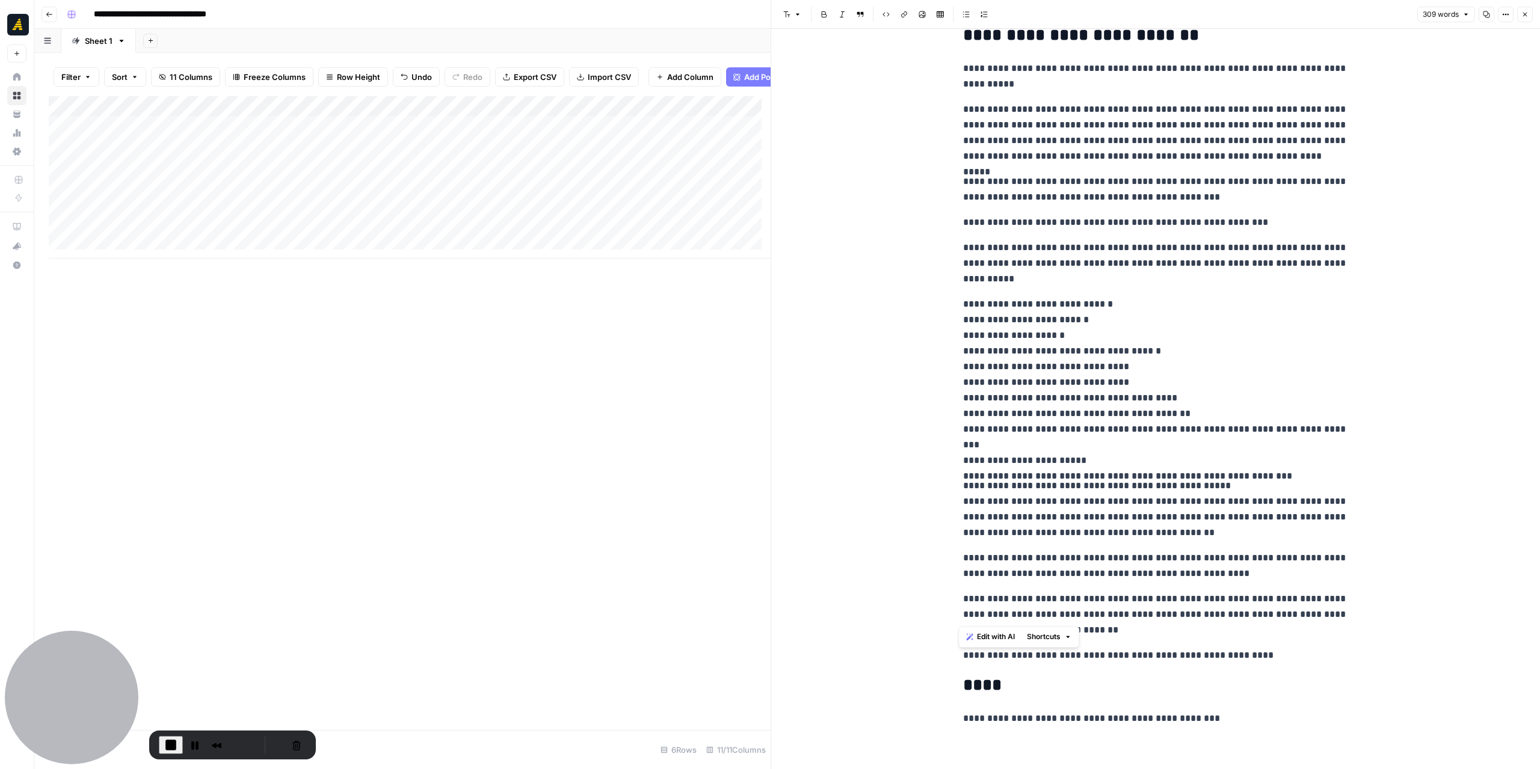
drag, startPoint x: 1265, startPoint y: 536, endPoint x: 1214, endPoint y: 563, distance: 57.0
click at [1265, 536] on p "**********" at bounding box center [1155, 509] width 385 height 63
click at [956, 638] on div "**********" at bounding box center [1155, 376] width 399 height 711
drag, startPoint x: 946, startPoint y: 683, endPoint x: 1010, endPoint y: 685, distance: 63.8
click at [1001, 685] on div "**********" at bounding box center [1155, 386] width 769 height 768
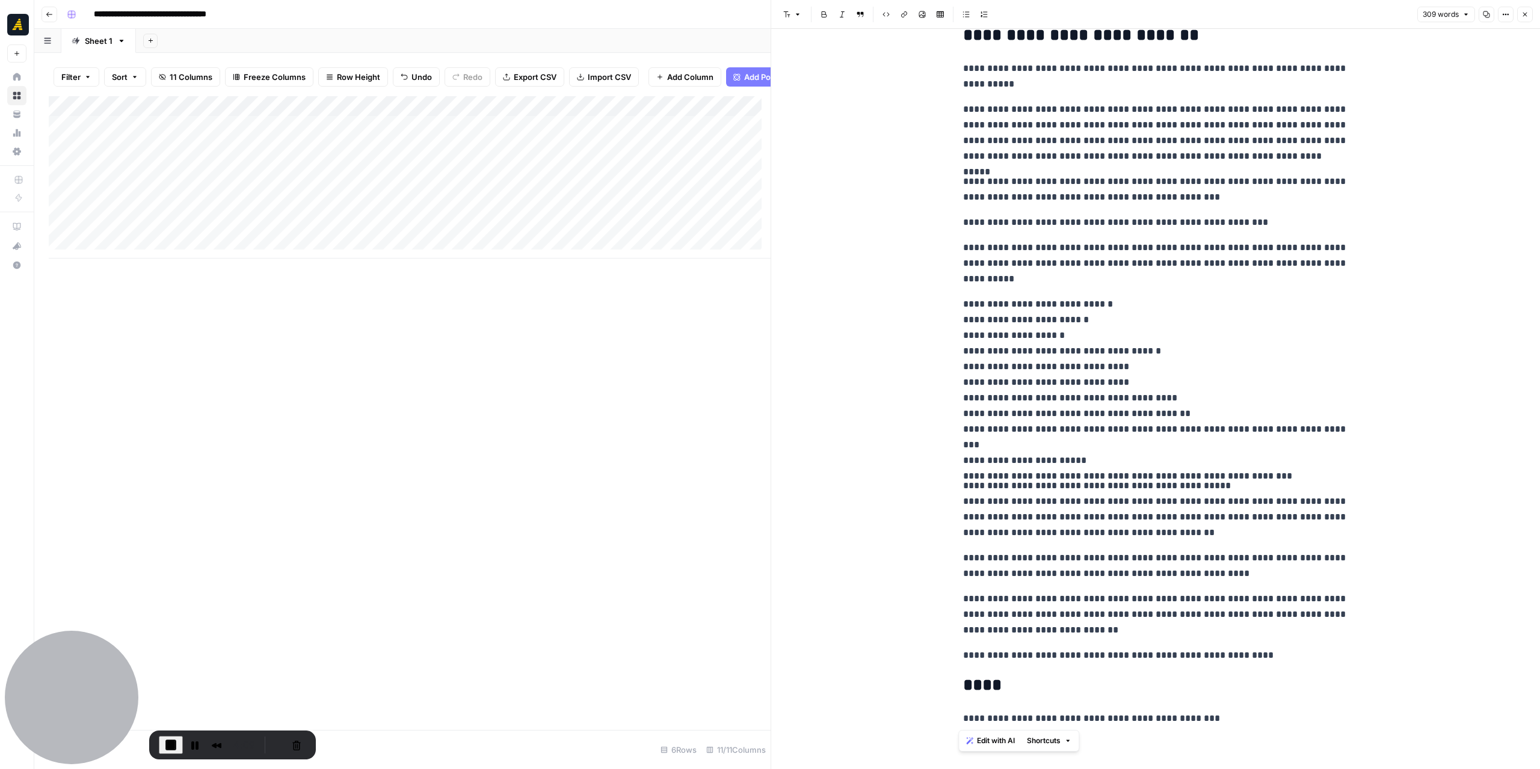
drag, startPoint x: 961, startPoint y: 720, endPoint x: 1225, endPoint y: 722, distance: 264.1
click at [1203, 727] on div "**********" at bounding box center [1155, 376] width 399 height 711
click at [1235, 720] on p "**********" at bounding box center [1155, 719] width 385 height 16
click at [480, 138] on div "Add Column" at bounding box center [410, 177] width 722 height 162
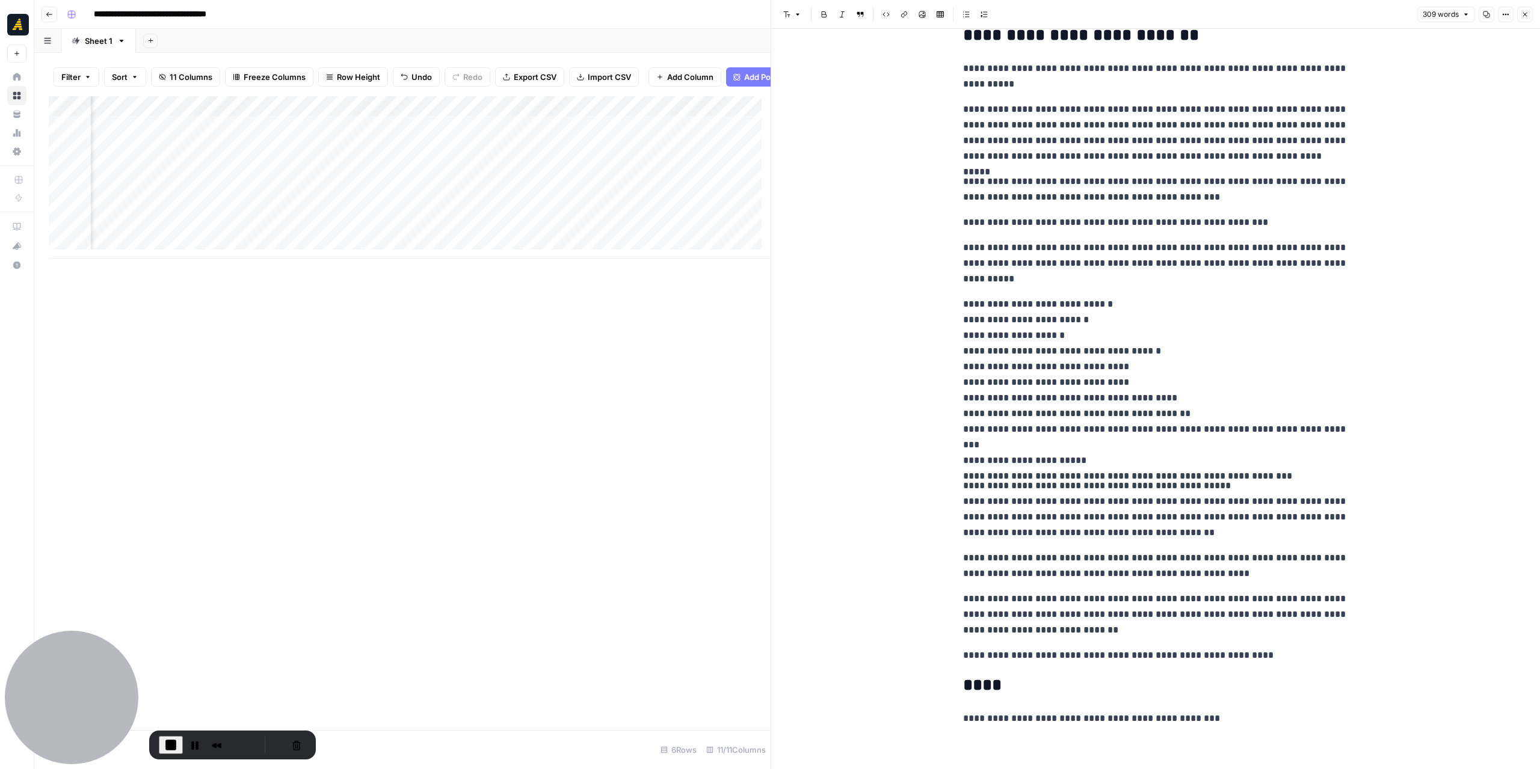
click at [480, 138] on div "Add Column" at bounding box center [410, 177] width 722 height 162
click at [544, 146] on div "Add Column" at bounding box center [410, 177] width 722 height 162
click at [537, 135] on div "Add Column" at bounding box center [410, 177] width 722 height 162
click at [523, 129] on div "Add Column" at bounding box center [410, 177] width 722 height 162
type textarea "**********"
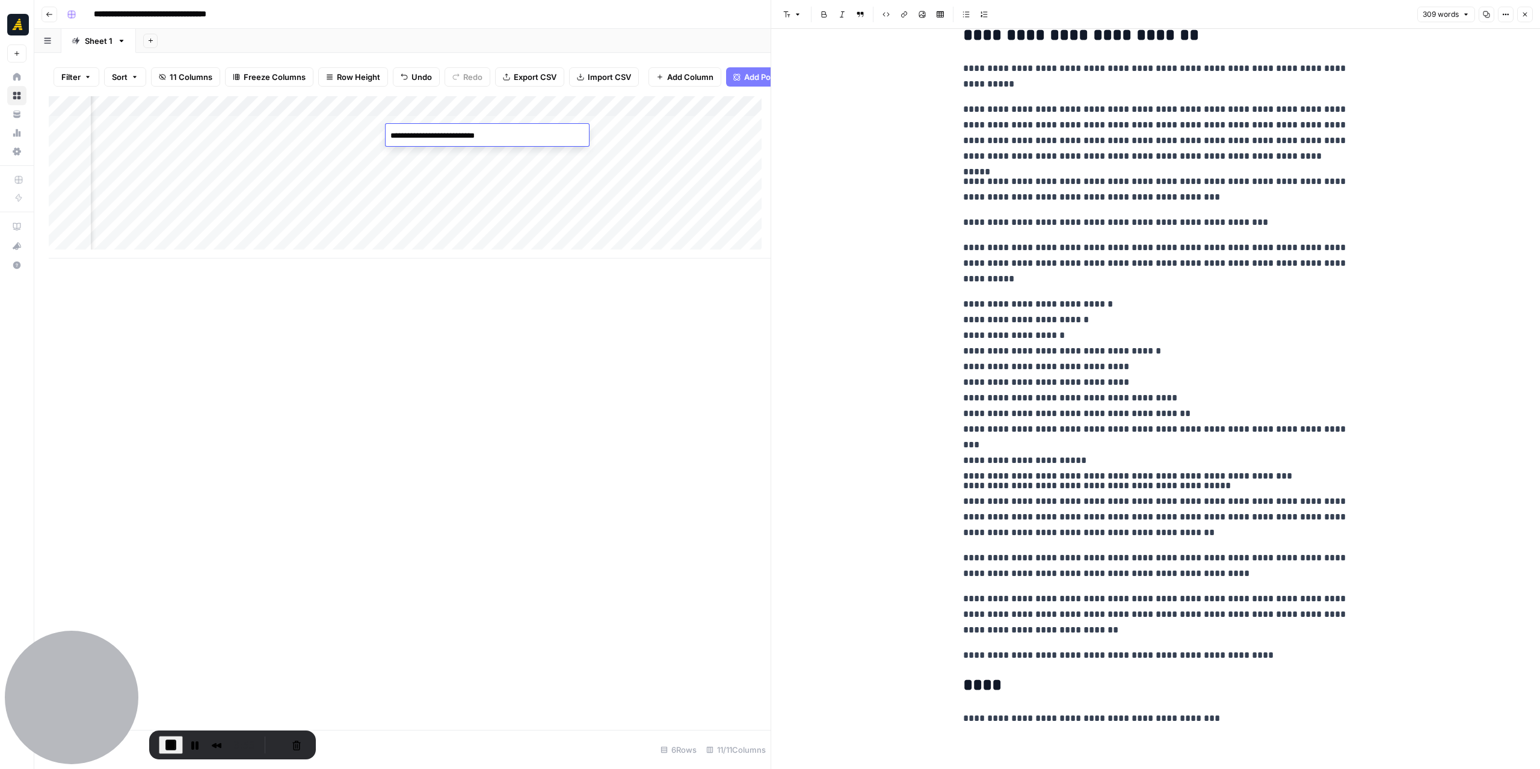
click at [1528, 15] on icon "button" at bounding box center [1524, 14] width 7 height 7
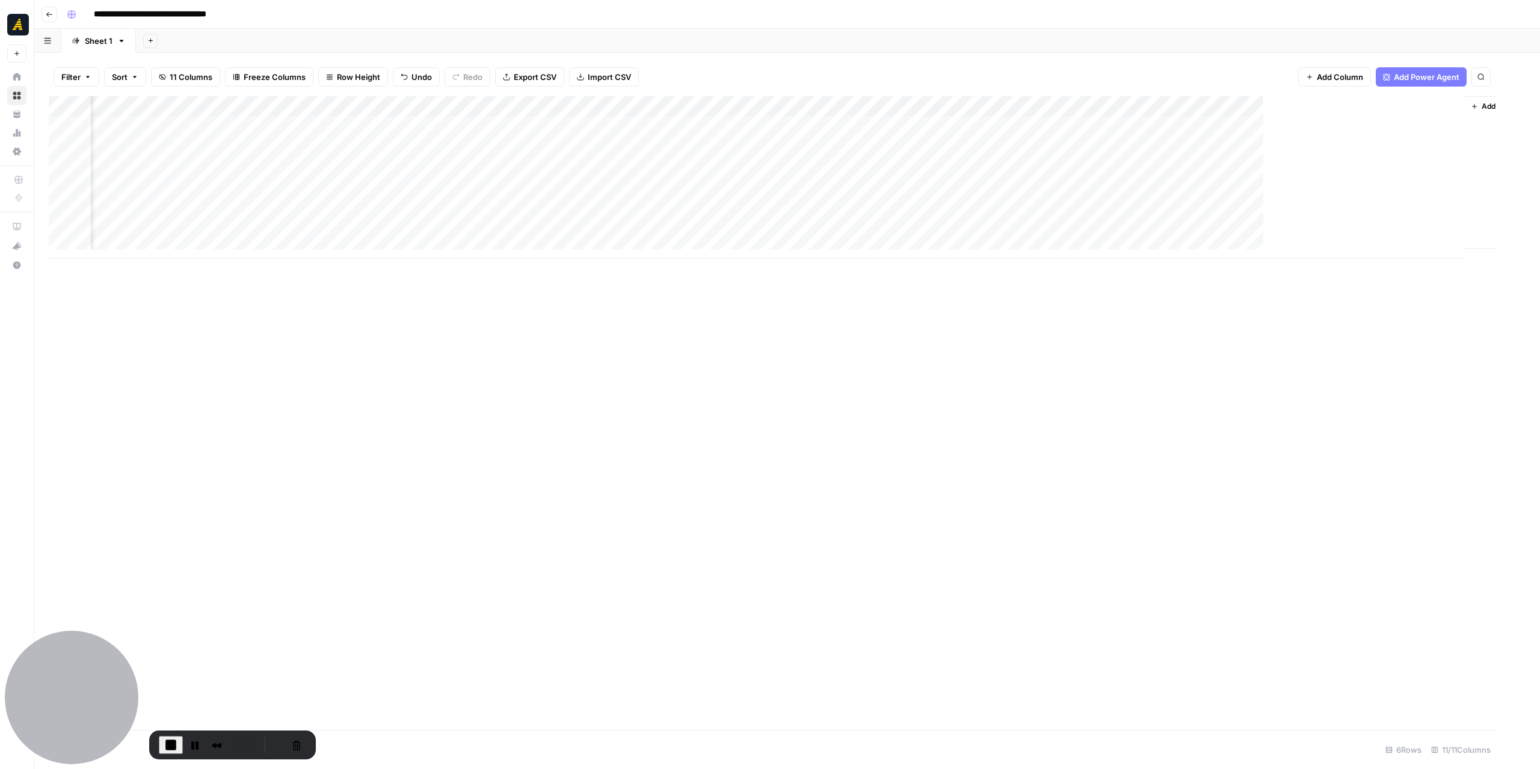
scroll to position [0, 205]
click at [944, 124] on div "Add Column" at bounding box center [787, 177] width 1477 height 162
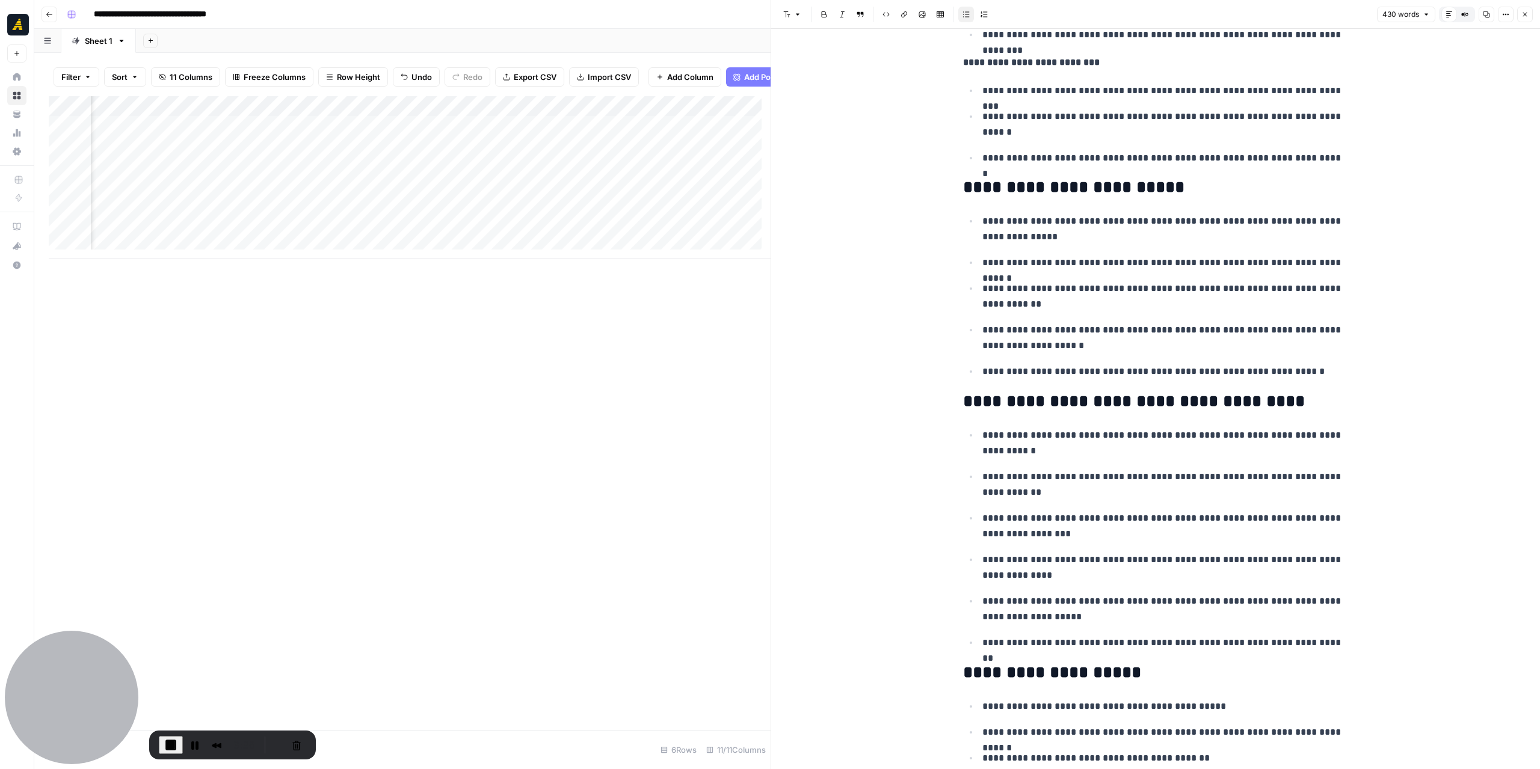
scroll to position [769, 0]
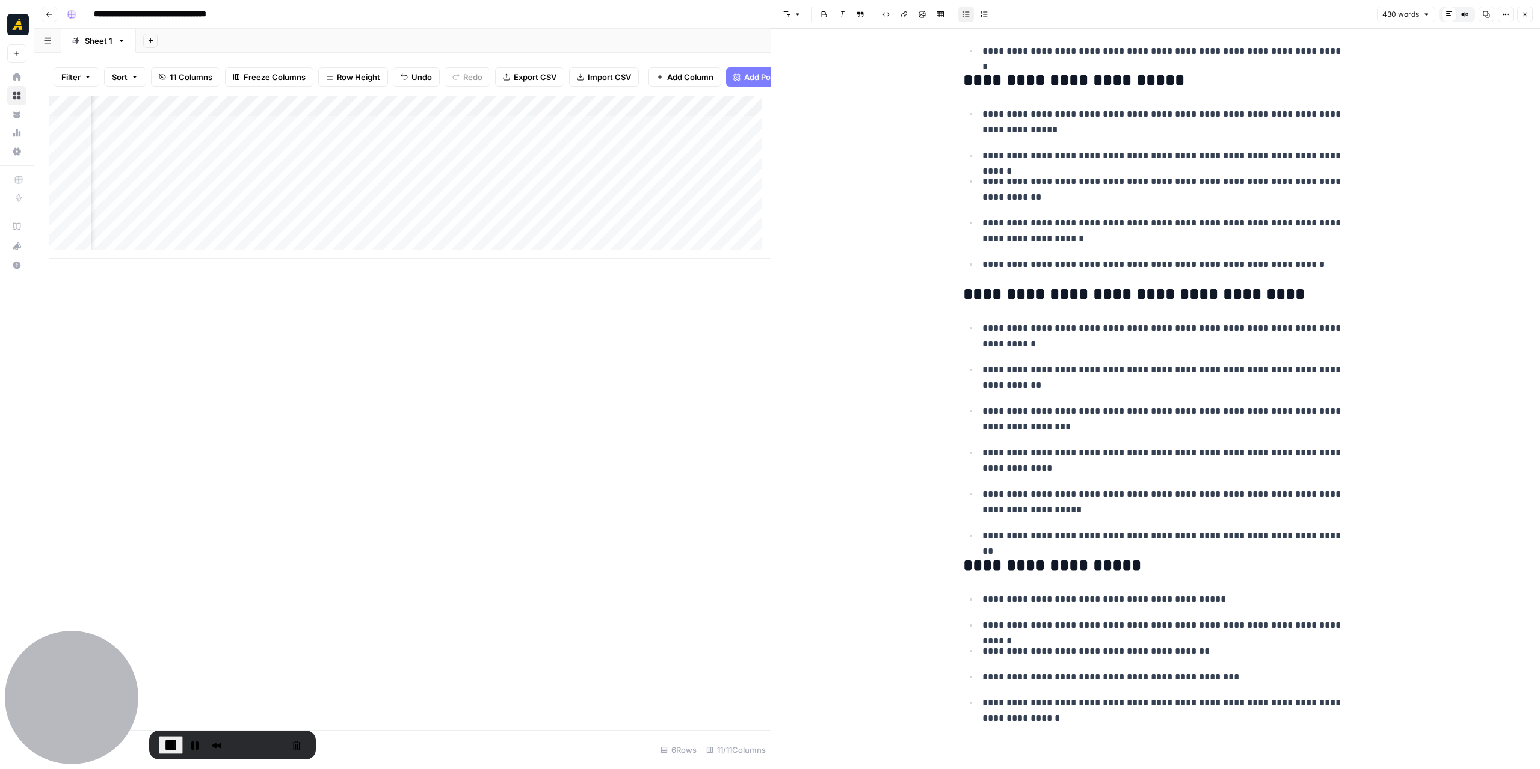
click at [1526, 13] on icon "button" at bounding box center [1525, 15] width 4 height 4
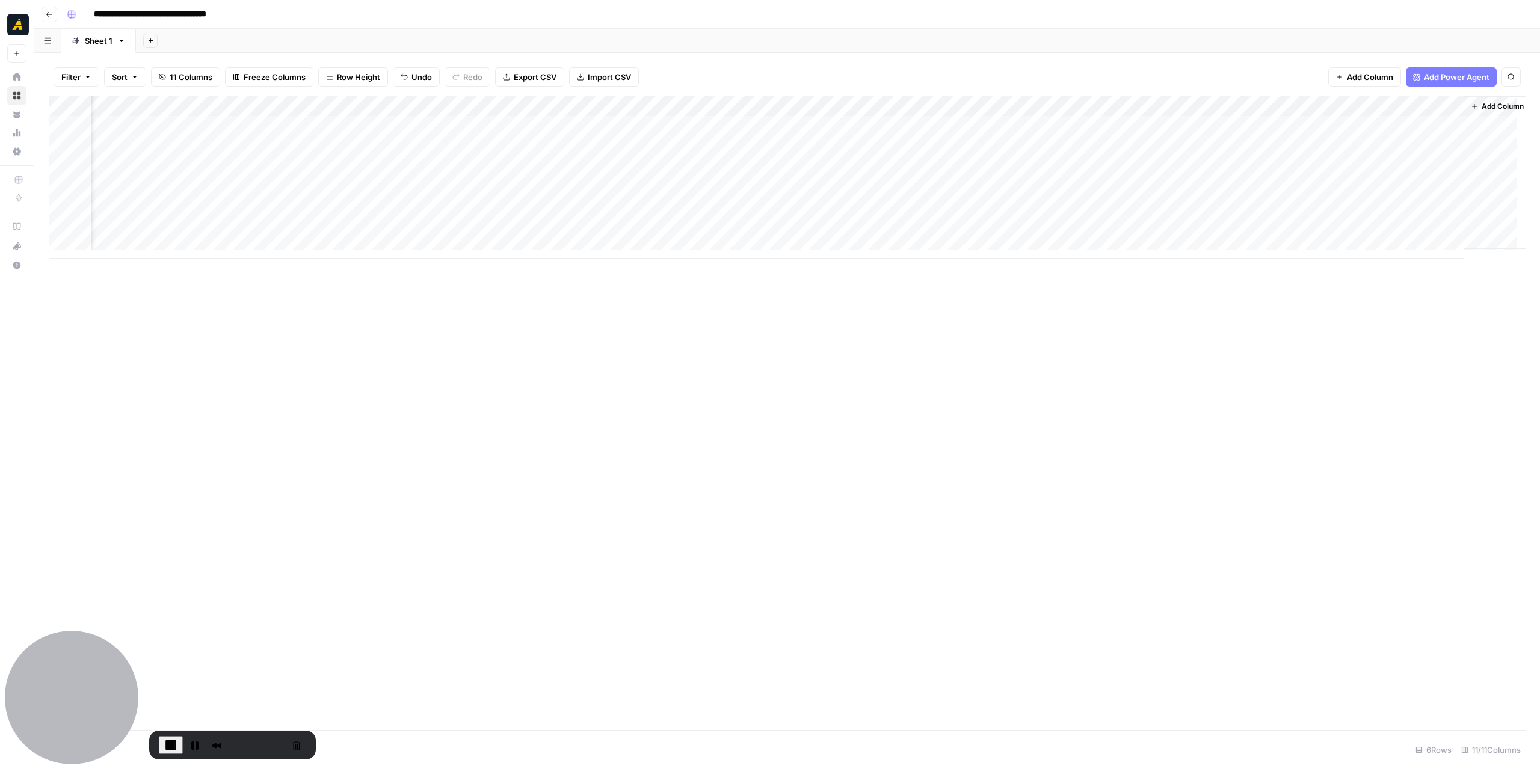
scroll to position [0, 219]
drag, startPoint x: 1177, startPoint y: 105, endPoint x: 1208, endPoint y: 105, distance: 31.3
click at [1208, 105] on div "Add Column" at bounding box center [787, 177] width 1477 height 162
click at [1284, 128] on div "Add Column" at bounding box center [787, 177] width 1477 height 162
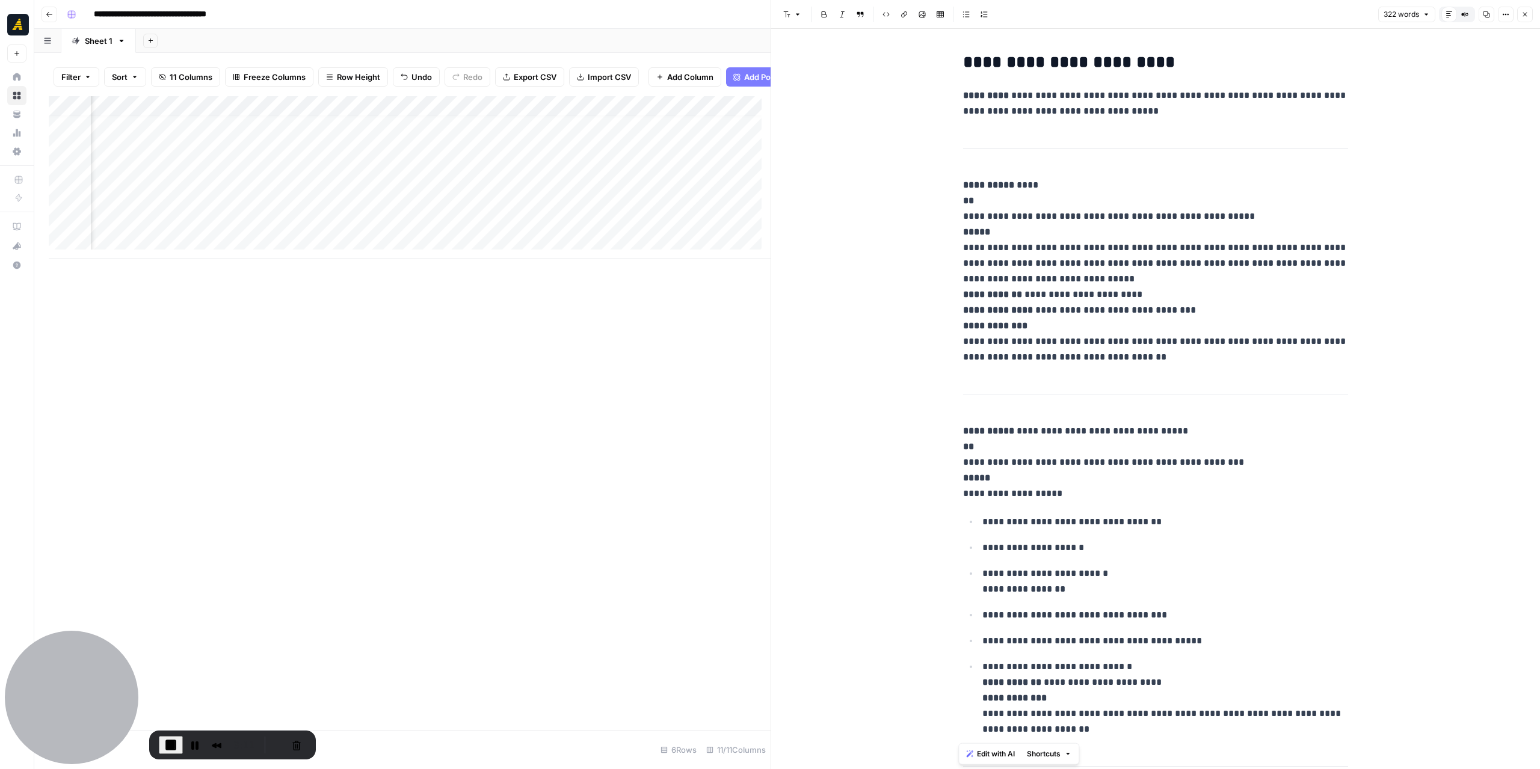
drag, startPoint x: 369, startPoint y: 270, endPoint x: 430, endPoint y: 268, distance: 61.4
click at [430, 268] on div "Add Column" at bounding box center [410, 413] width 722 height 634
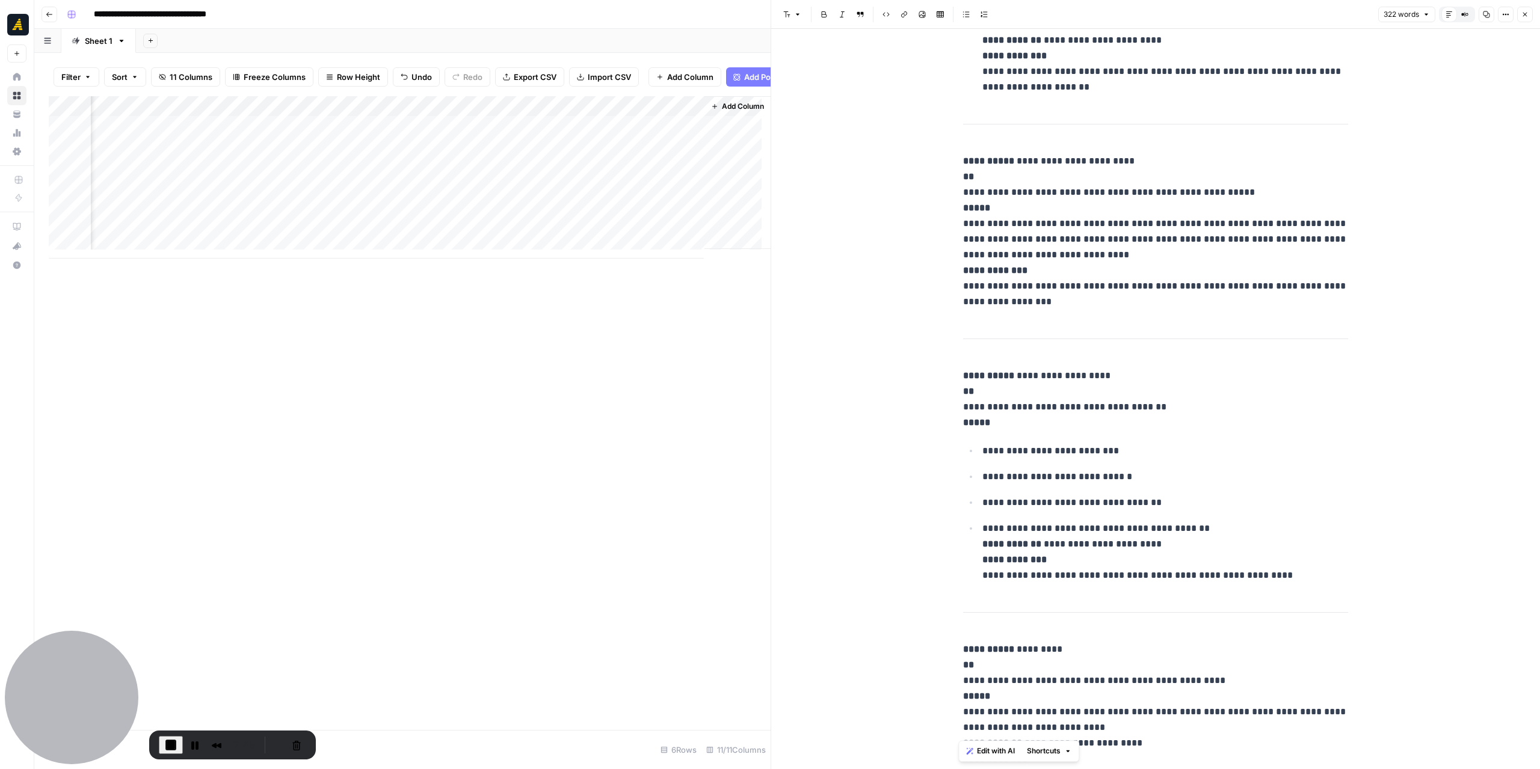
scroll to position [725, 0]
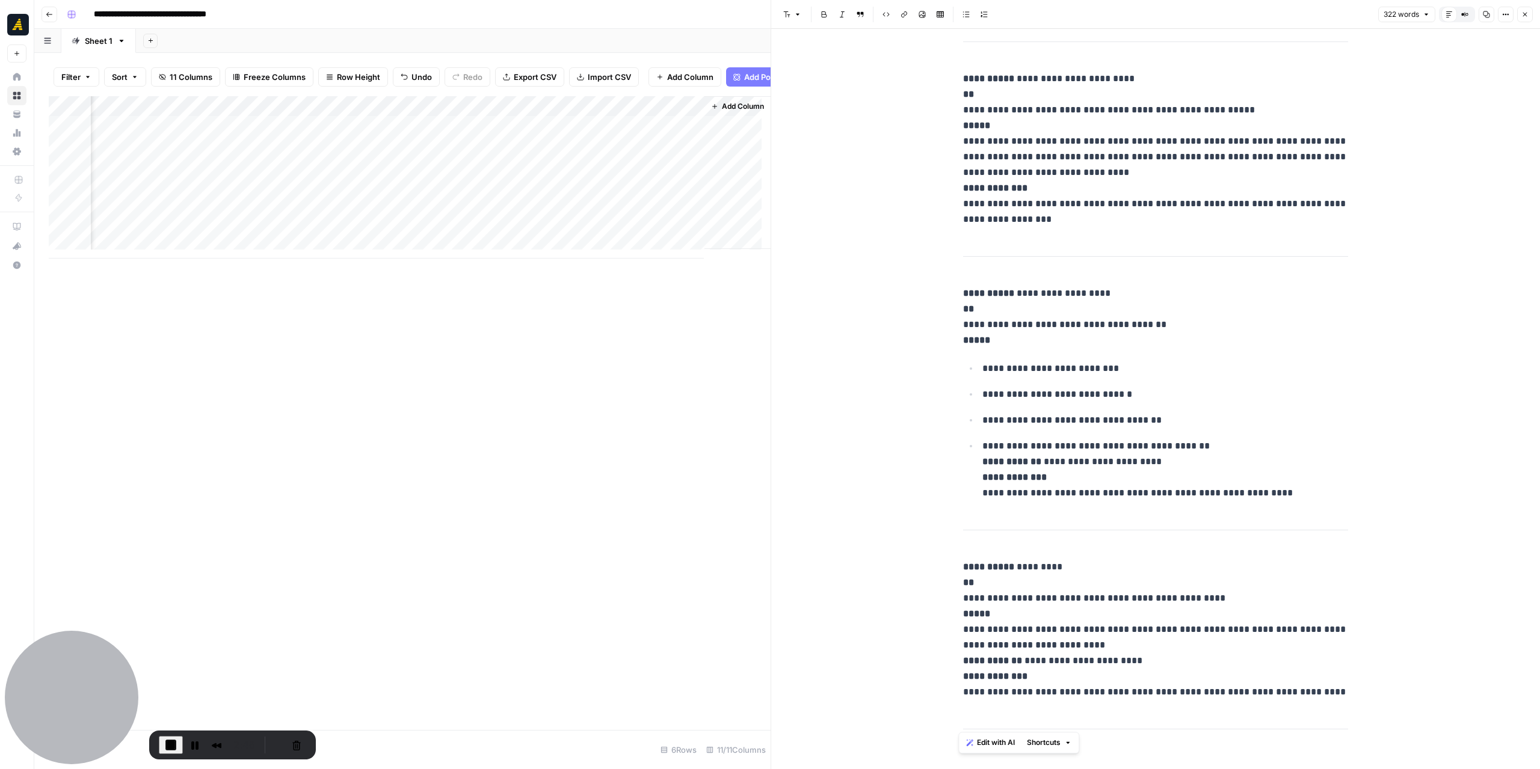
click at [646, 137] on div "Add Column" at bounding box center [410, 177] width 722 height 162
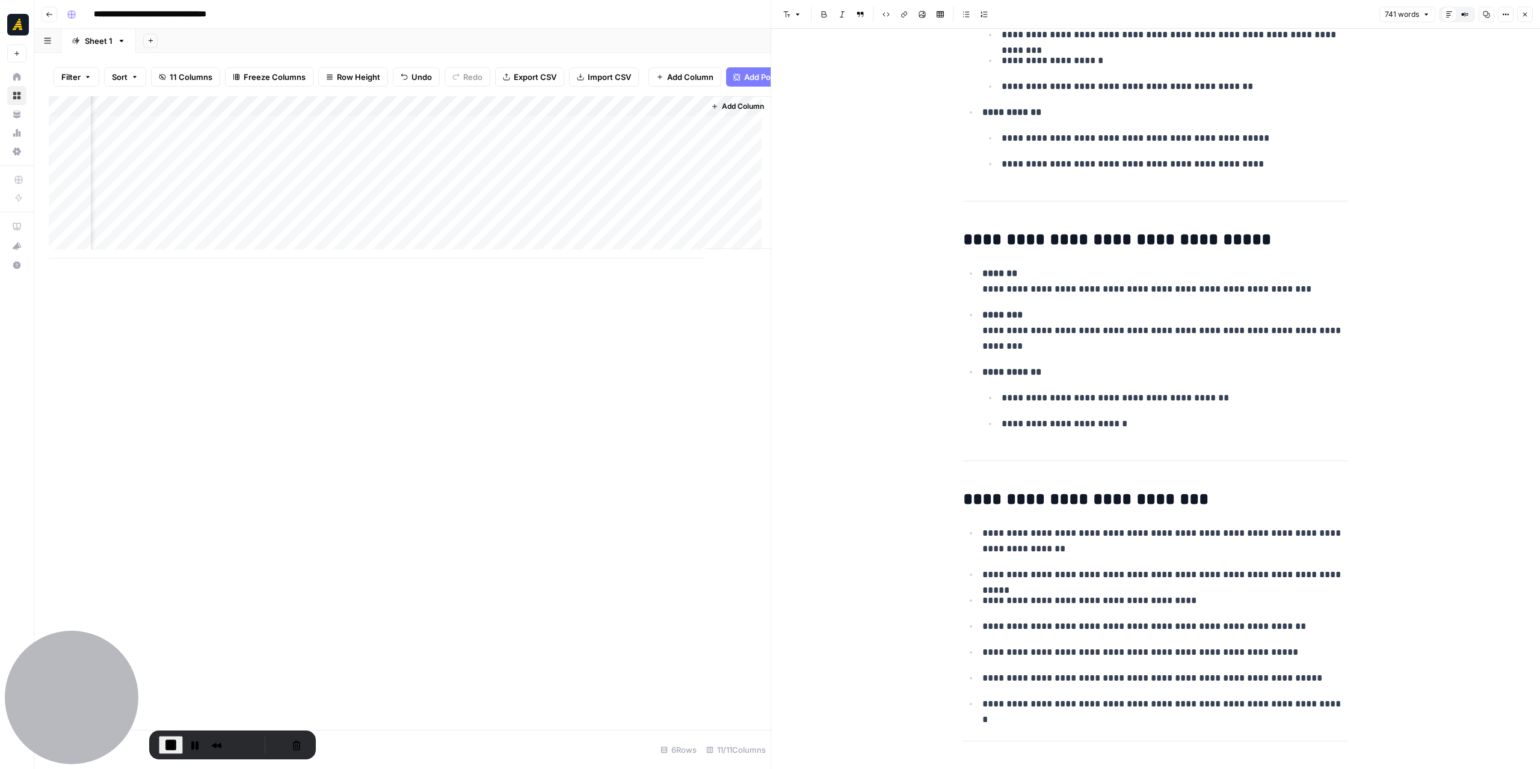
scroll to position [2274, 0]
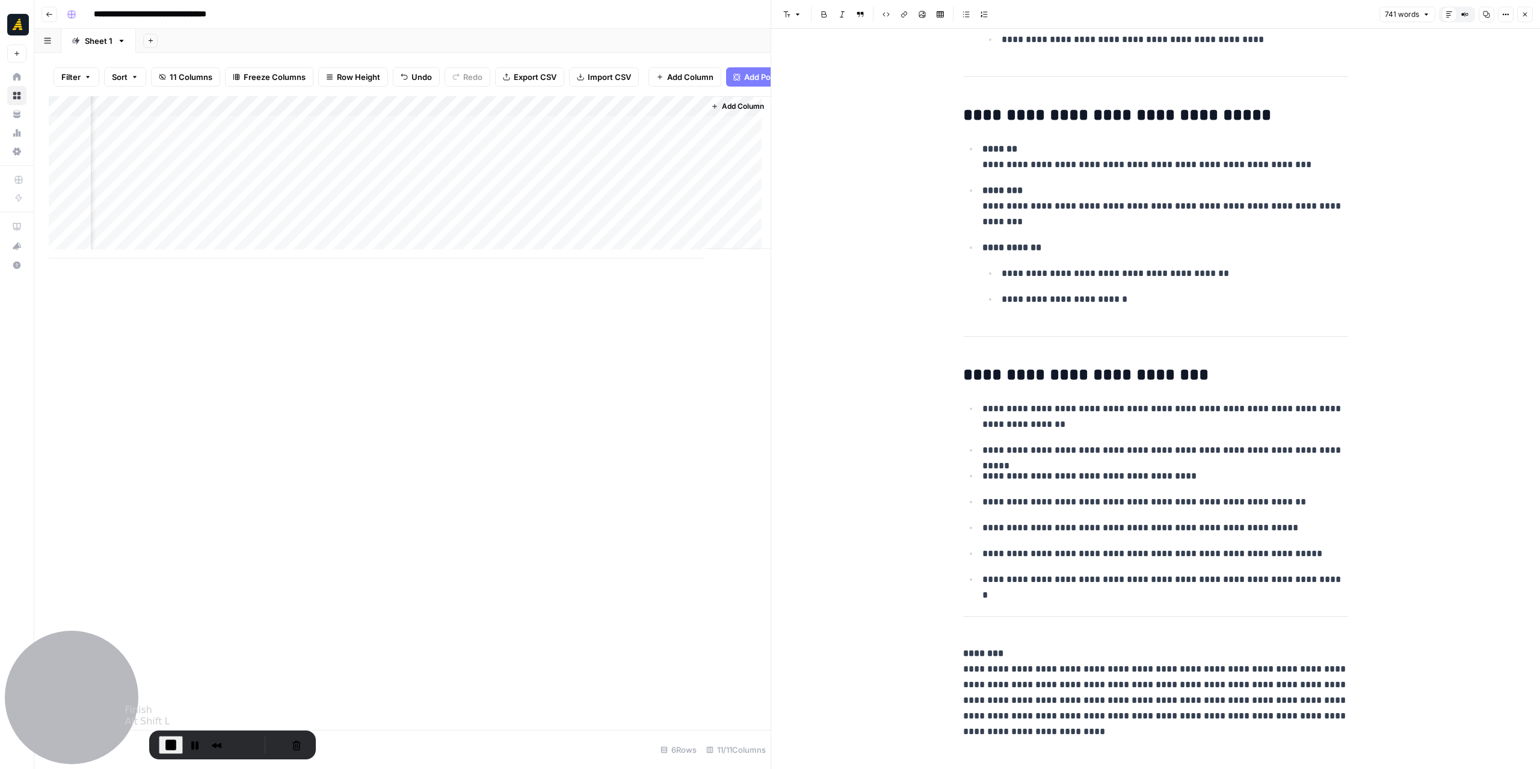
click at [161, 742] on button "End Recording" at bounding box center [171, 745] width 24 height 18
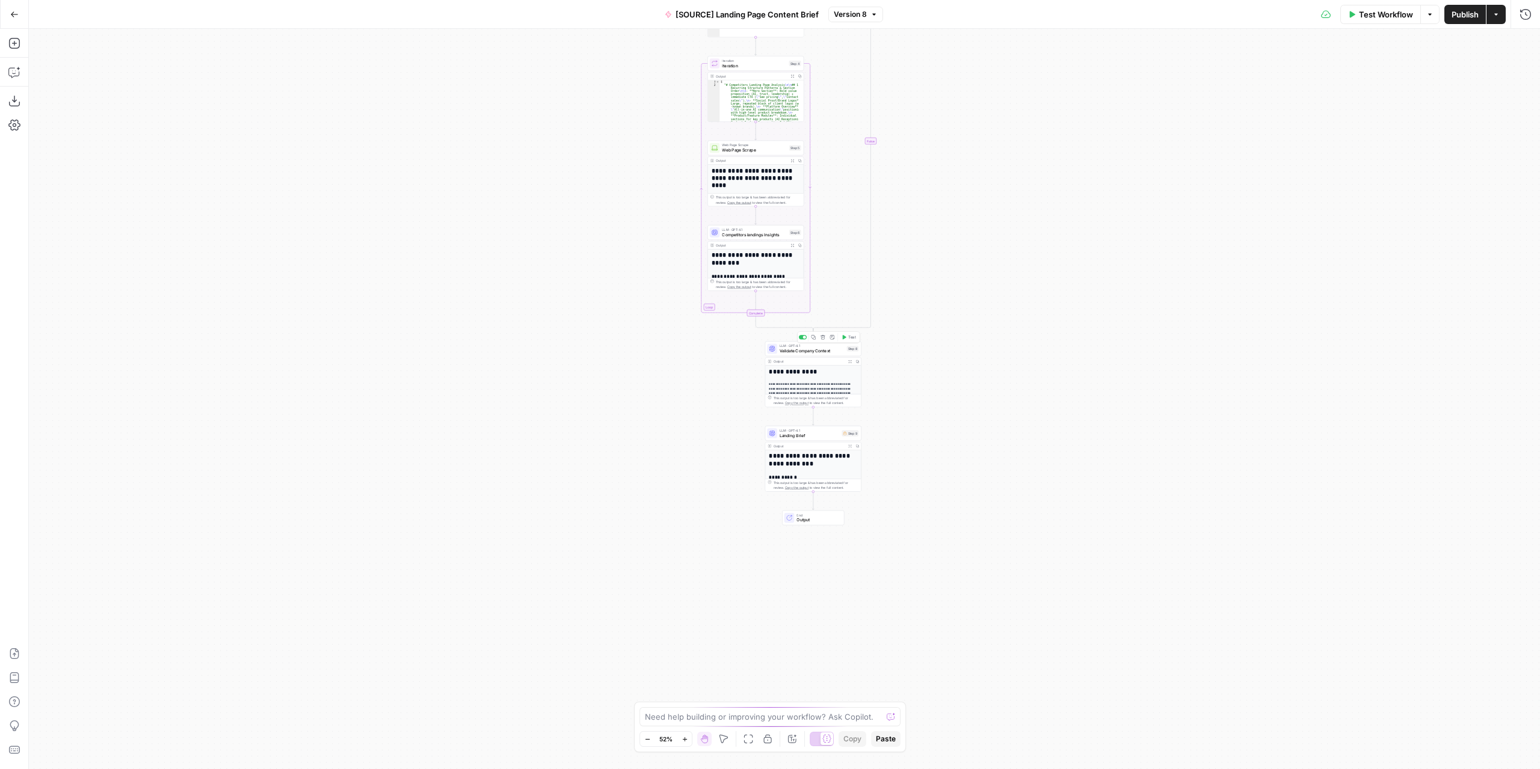
click at [813, 354] on span "Validate Company Context" at bounding box center [812, 351] width 65 height 6
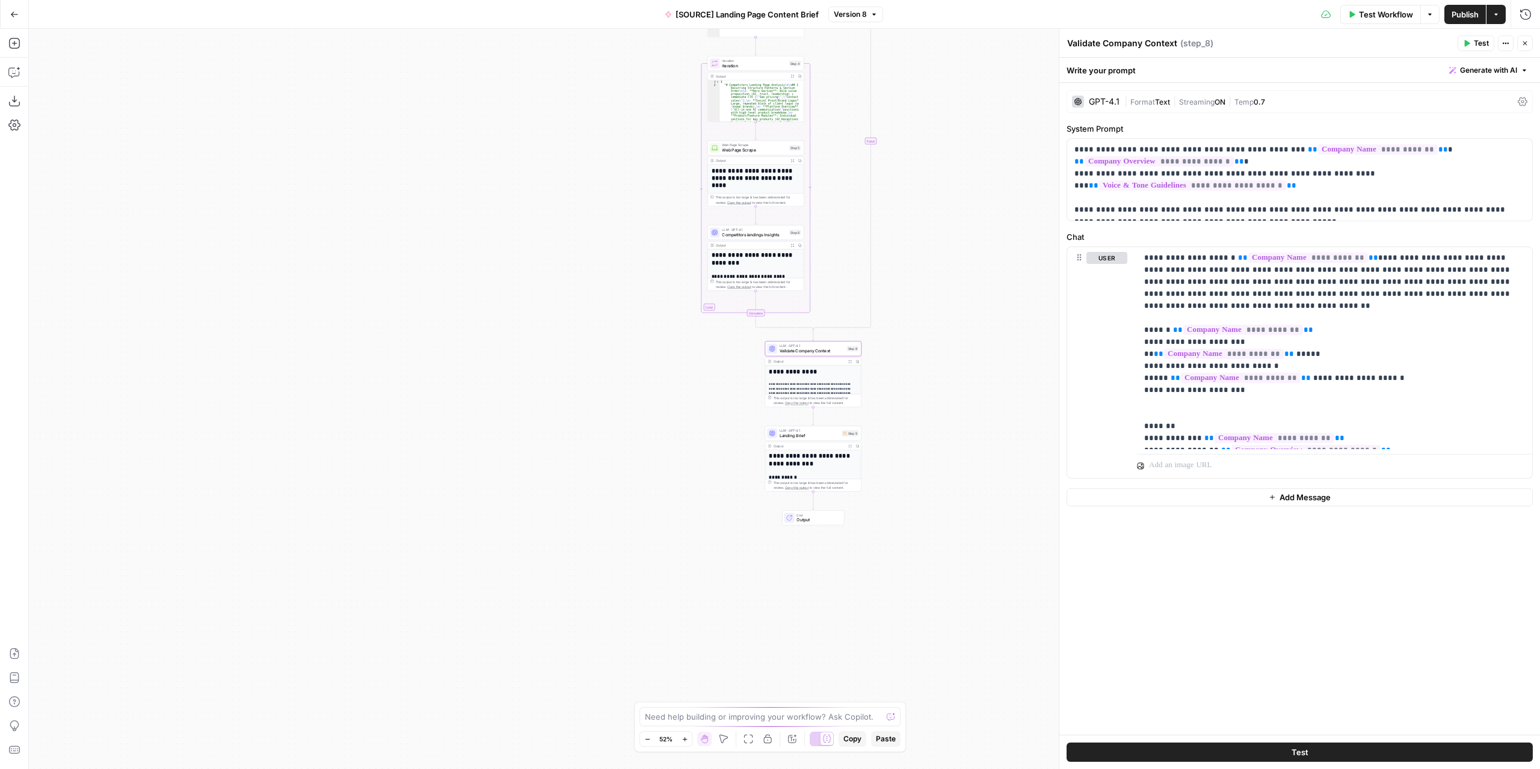
click at [824, 437] on span "Landing Brief" at bounding box center [810, 436] width 60 height 6
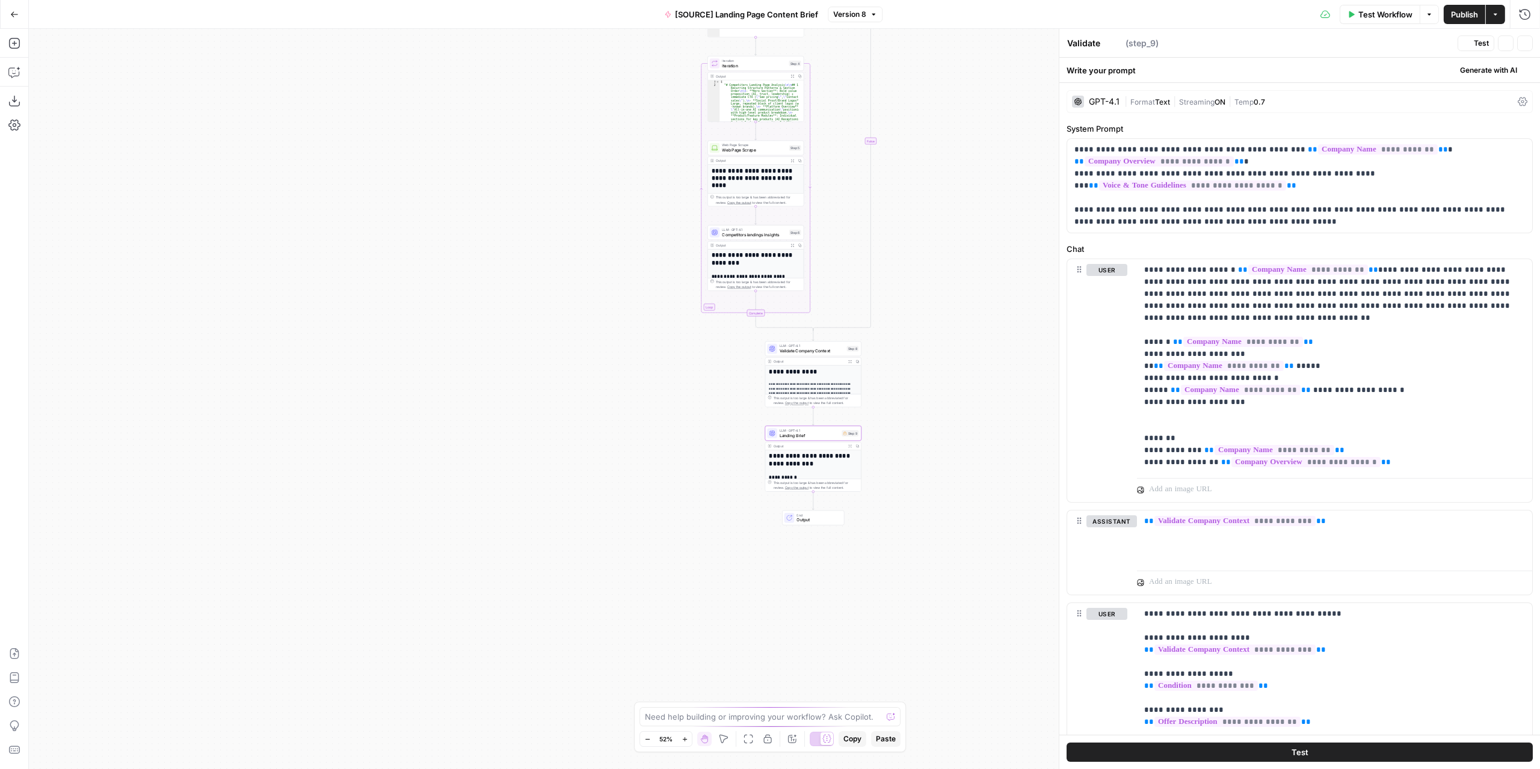
type textarea "Landing Brief"
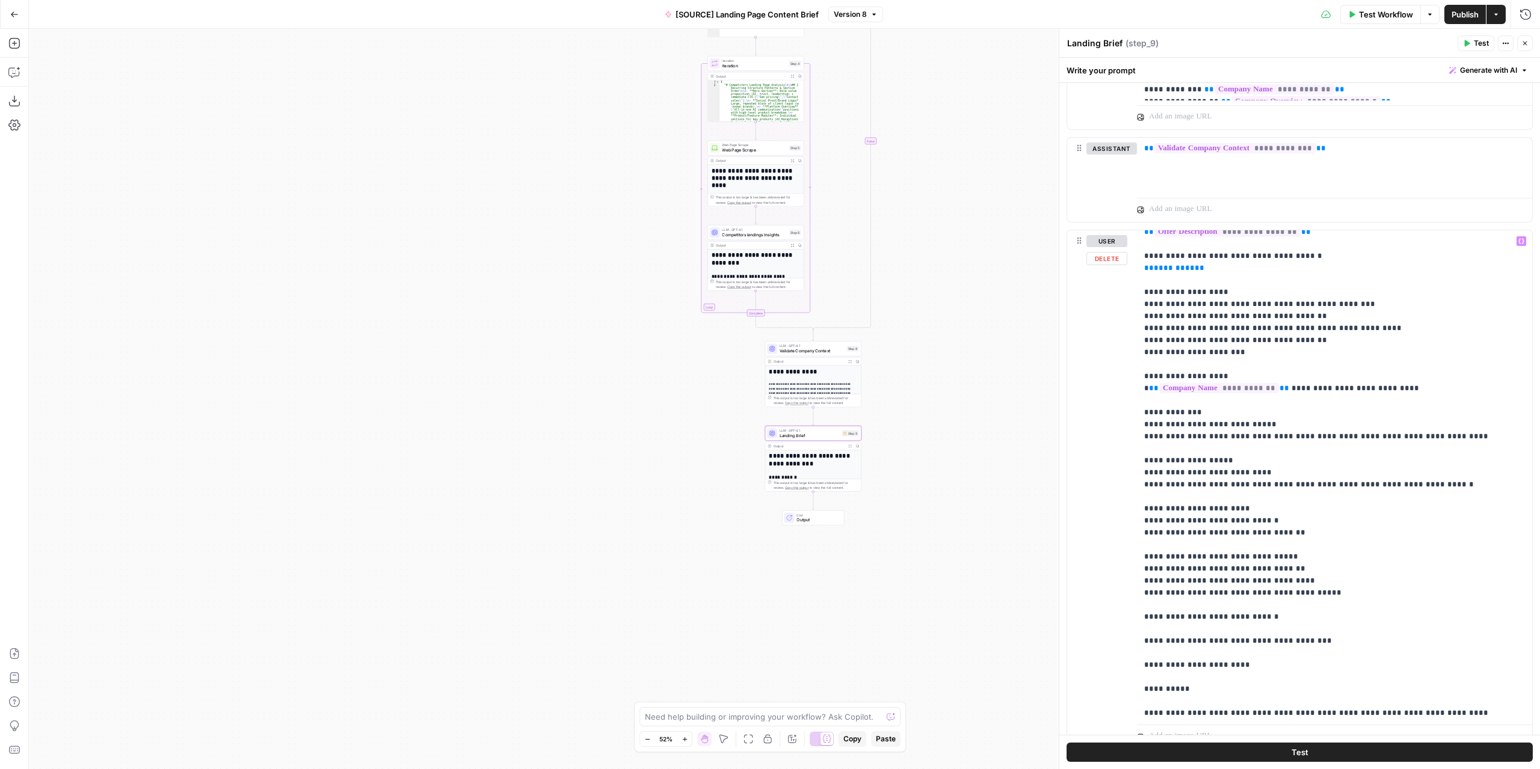
scroll to position [145, 0]
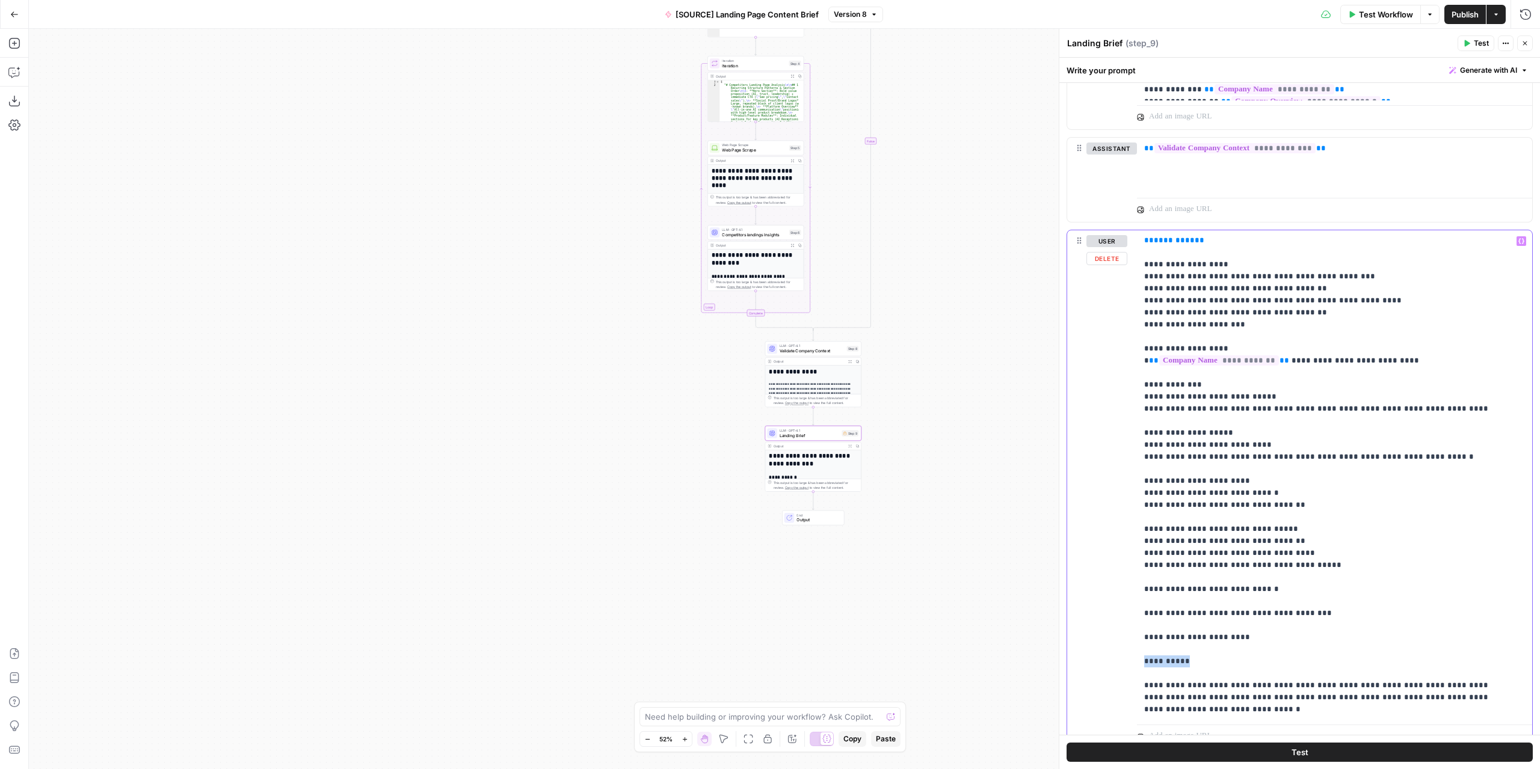
drag, startPoint x: 1195, startPoint y: 662, endPoint x: 1138, endPoint y: 662, distance: 57.8
click at [1138, 662] on div "**********" at bounding box center [1330, 475] width 387 height 490
drag, startPoint x: 1162, startPoint y: 635, endPoint x: 1155, endPoint y: 637, distance: 7.4
click at [1155, 637] on p "**********" at bounding box center [1325, 403] width 363 height 626
click at [1154, 611] on p "**********" at bounding box center [1325, 403] width 363 height 626
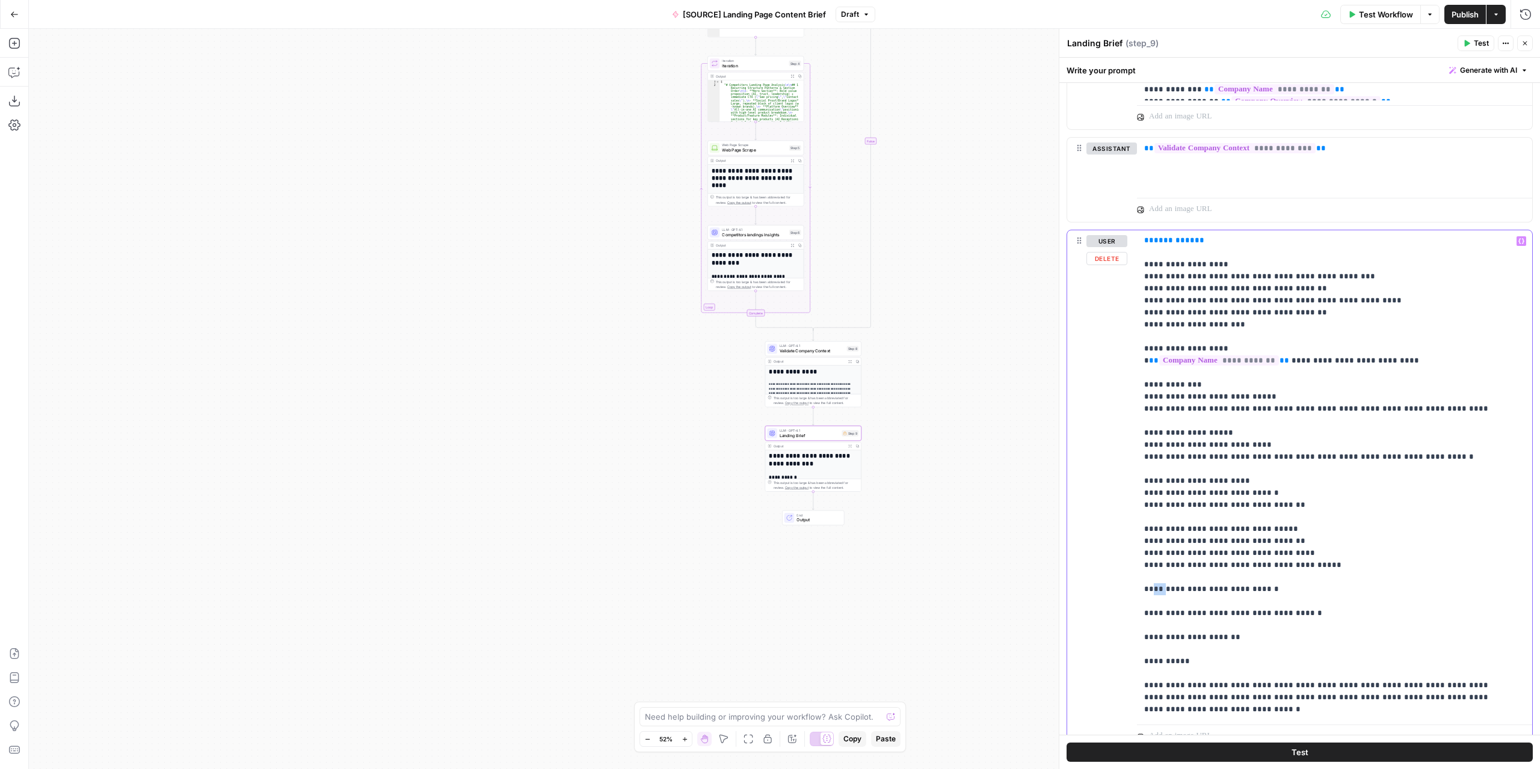
drag, startPoint x: 1162, startPoint y: 585, endPoint x: 1153, endPoint y: 585, distance: 9.0
click at [1153, 585] on p "**********" at bounding box center [1325, 403] width 363 height 626
click at [1155, 526] on p "**********" at bounding box center [1325, 403] width 363 height 626
click at [1155, 477] on p "**********" at bounding box center [1325, 403] width 363 height 626
drag, startPoint x: 1163, startPoint y: 430, endPoint x: 1155, endPoint y: 429, distance: 7.9
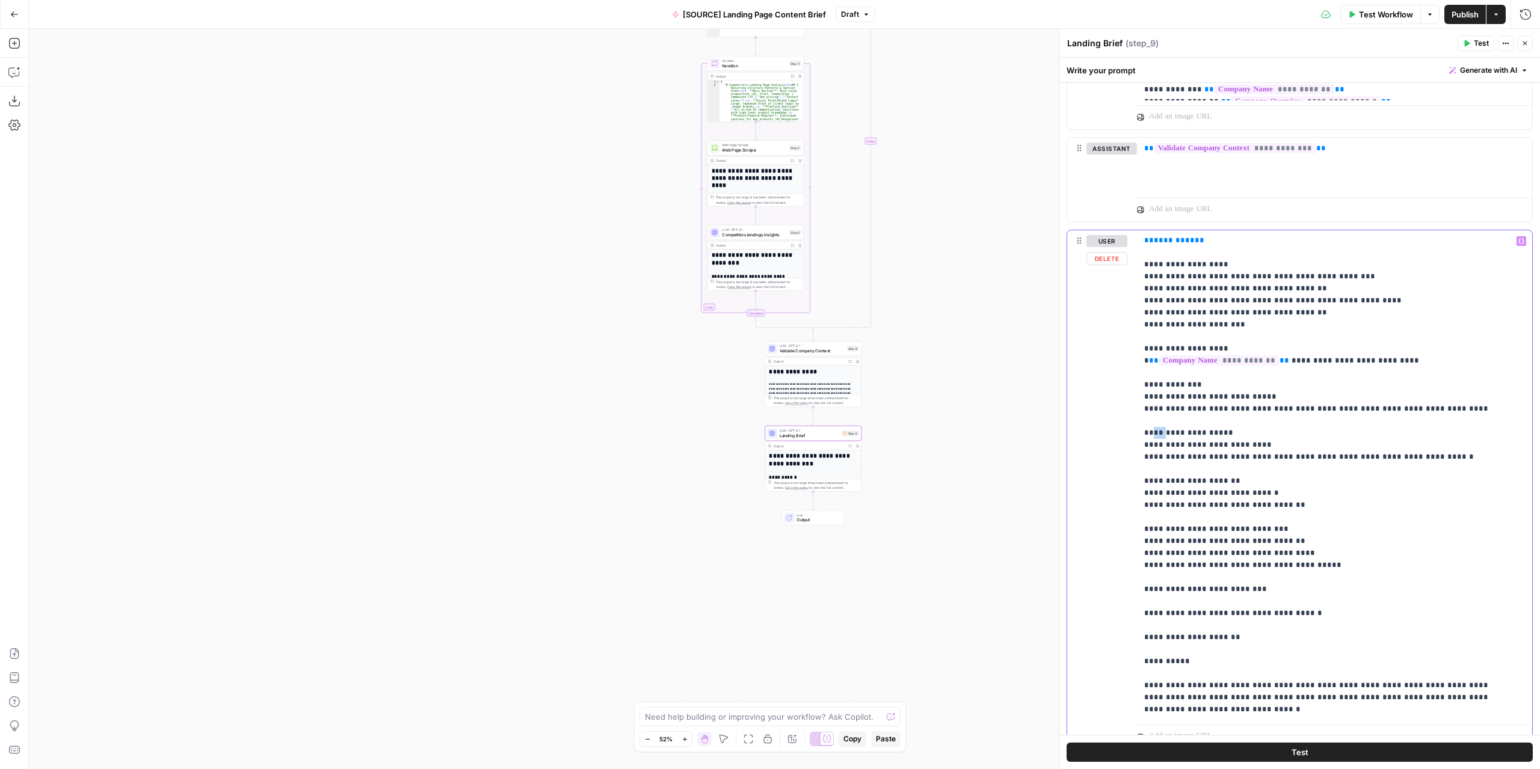
click at [1155, 429] on p "**********" at bounding box center [1325, 403] width 363 height 626
drag, startPoint x: 1162, startPoint y: 383, endPoint x: 1155, endPoint y: 380, distance: 7.6
click at [1155, 380] on p "**********" at bounding box center [1325, 403] width 363 height 626
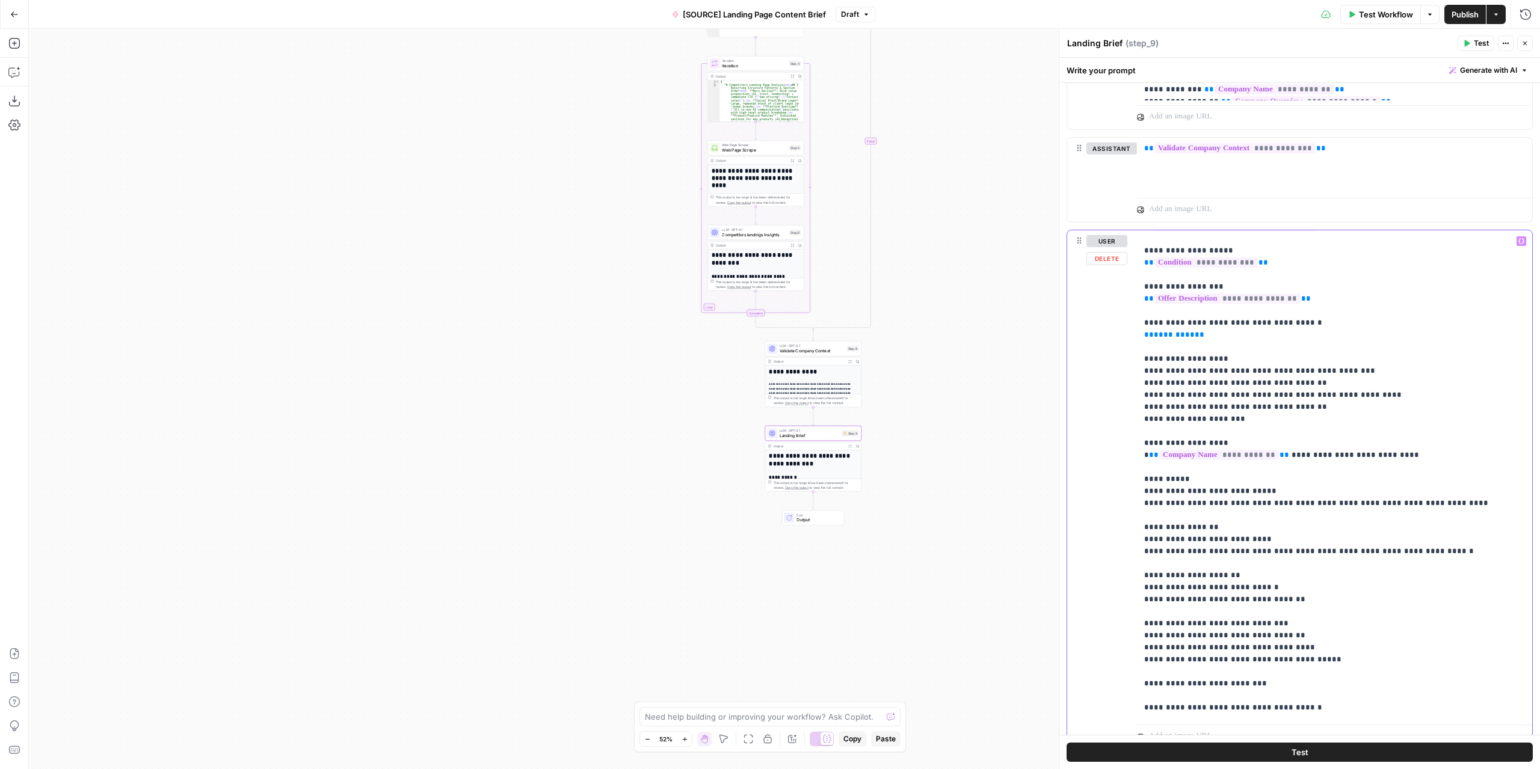
scroll to position [0, 0]
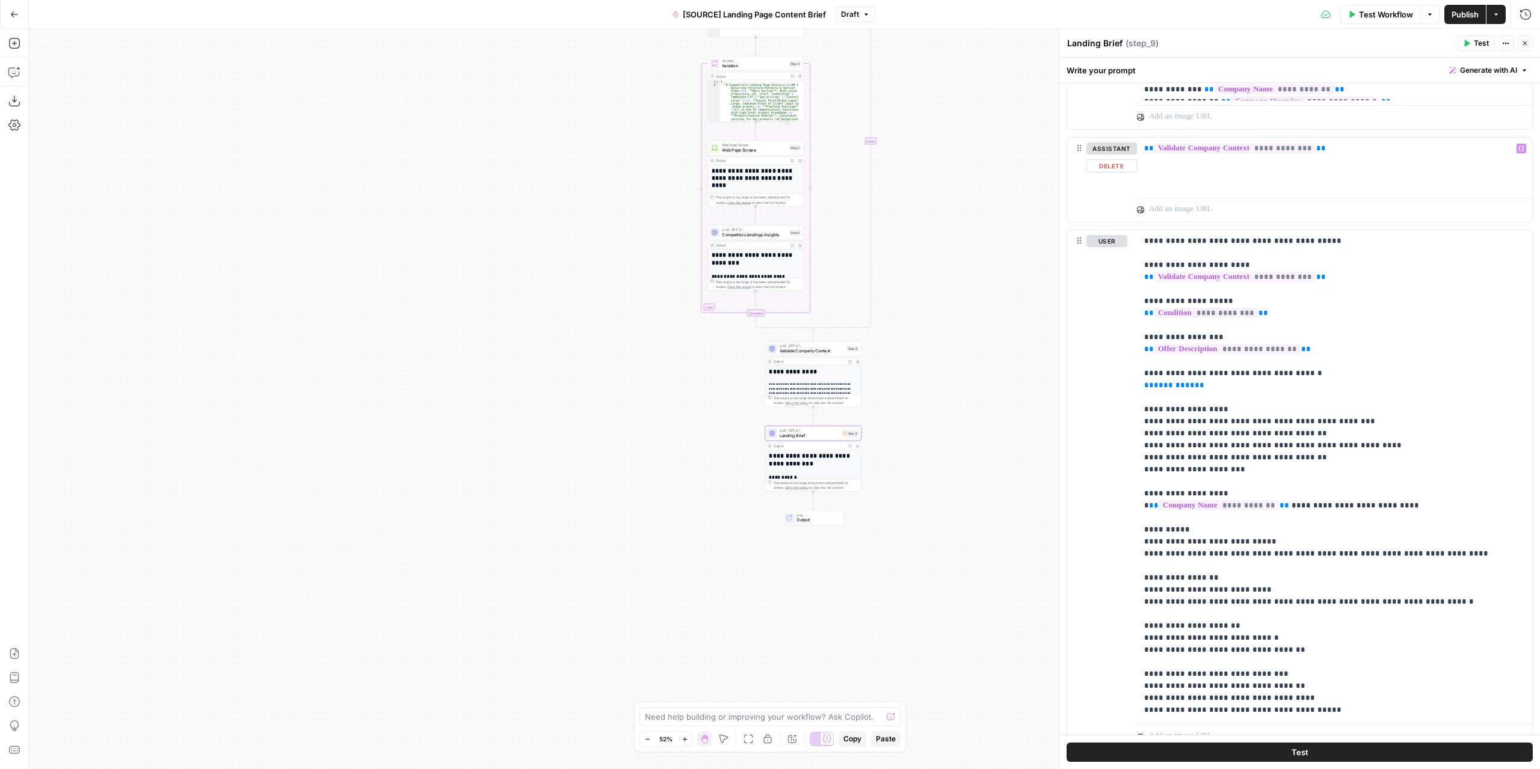
click at [1464, 11] on span "Publish" at bounding box center [1465, 14] width 27 height 12
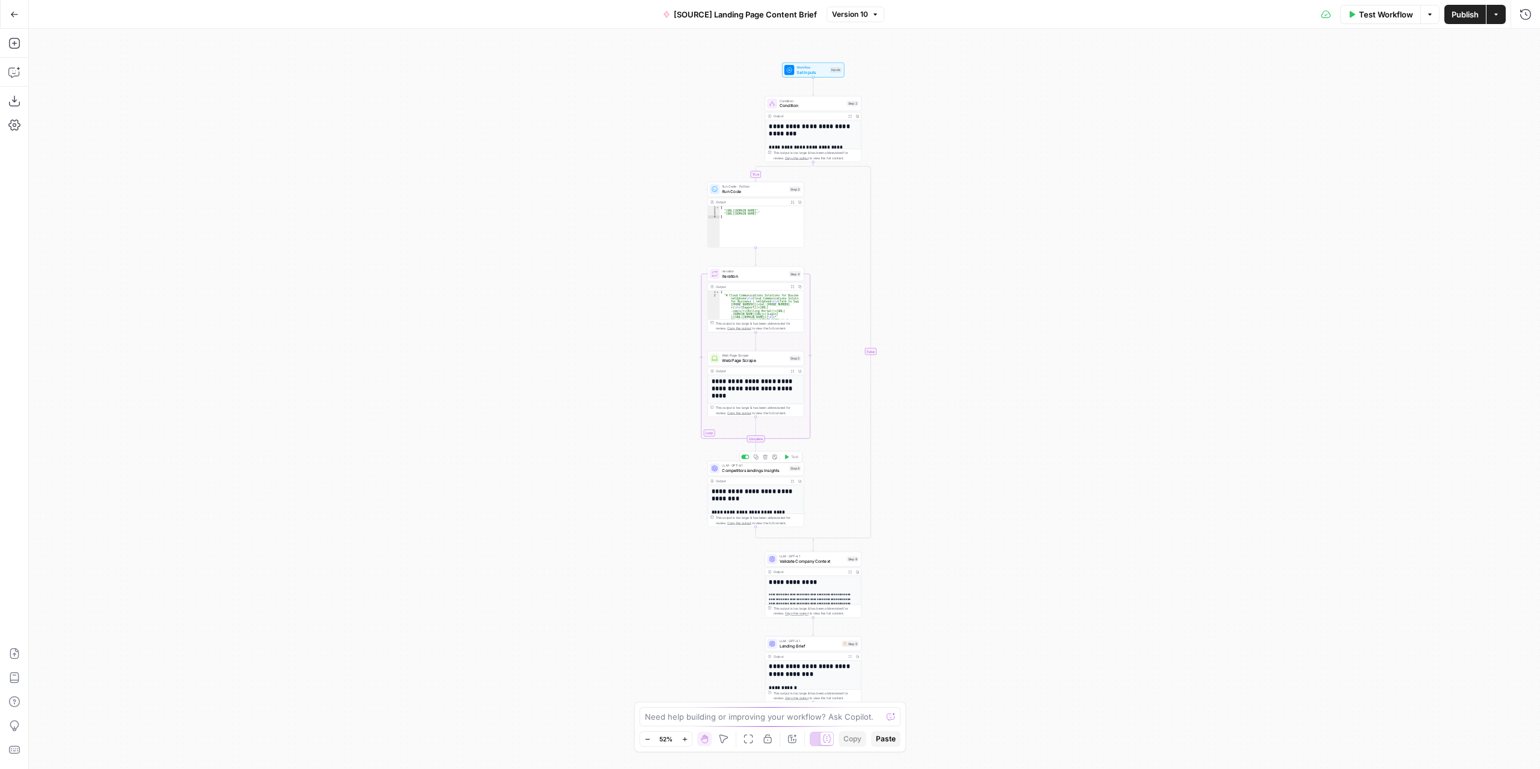
click at [779, 470] on span "Competitors landings Insights" at bounding box center [754, 470] width 65 height 6
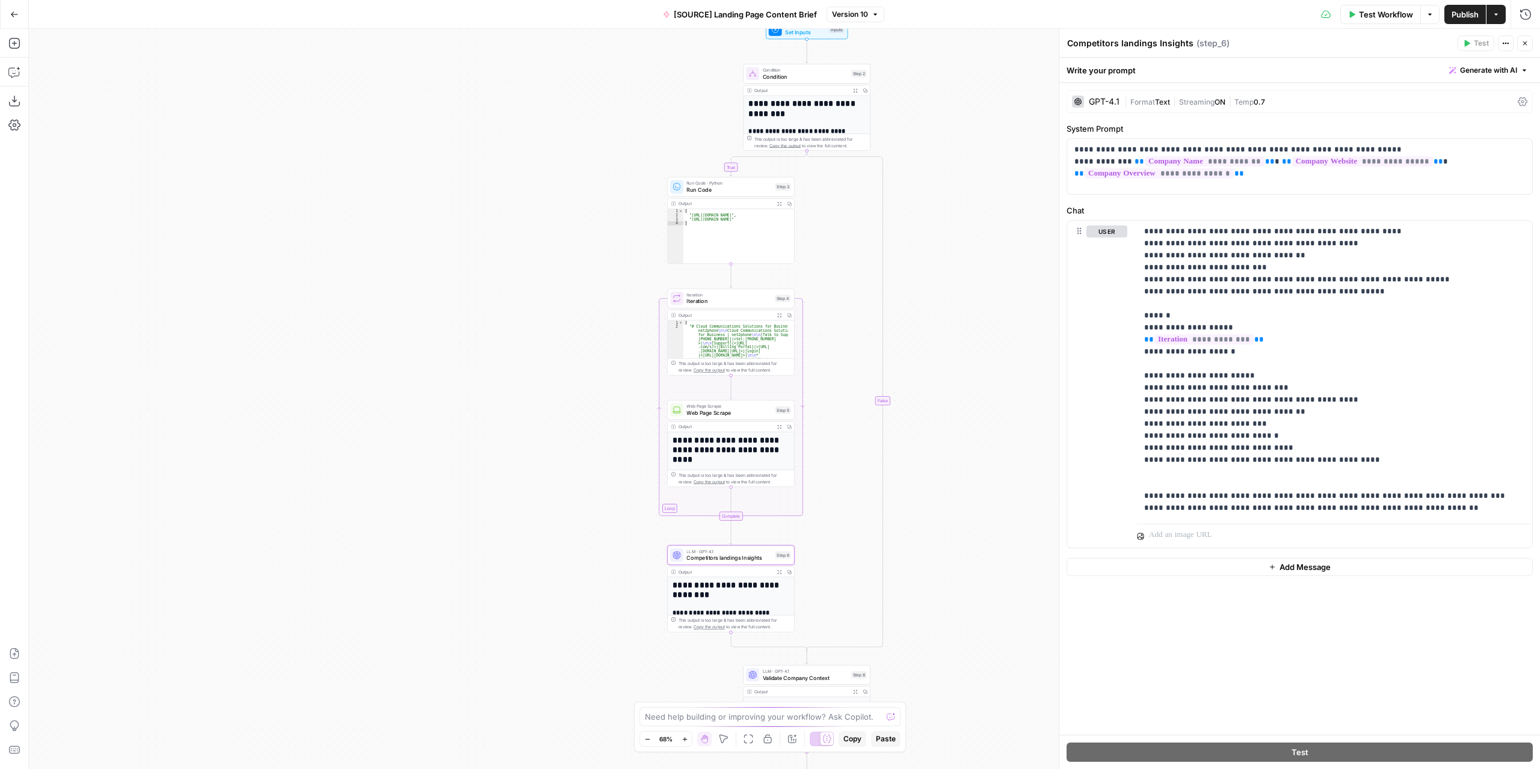
drag, startPoint x: 847, startPoint y: 204, endPoint x: 835, endPoint y: 318, distance: 114.9
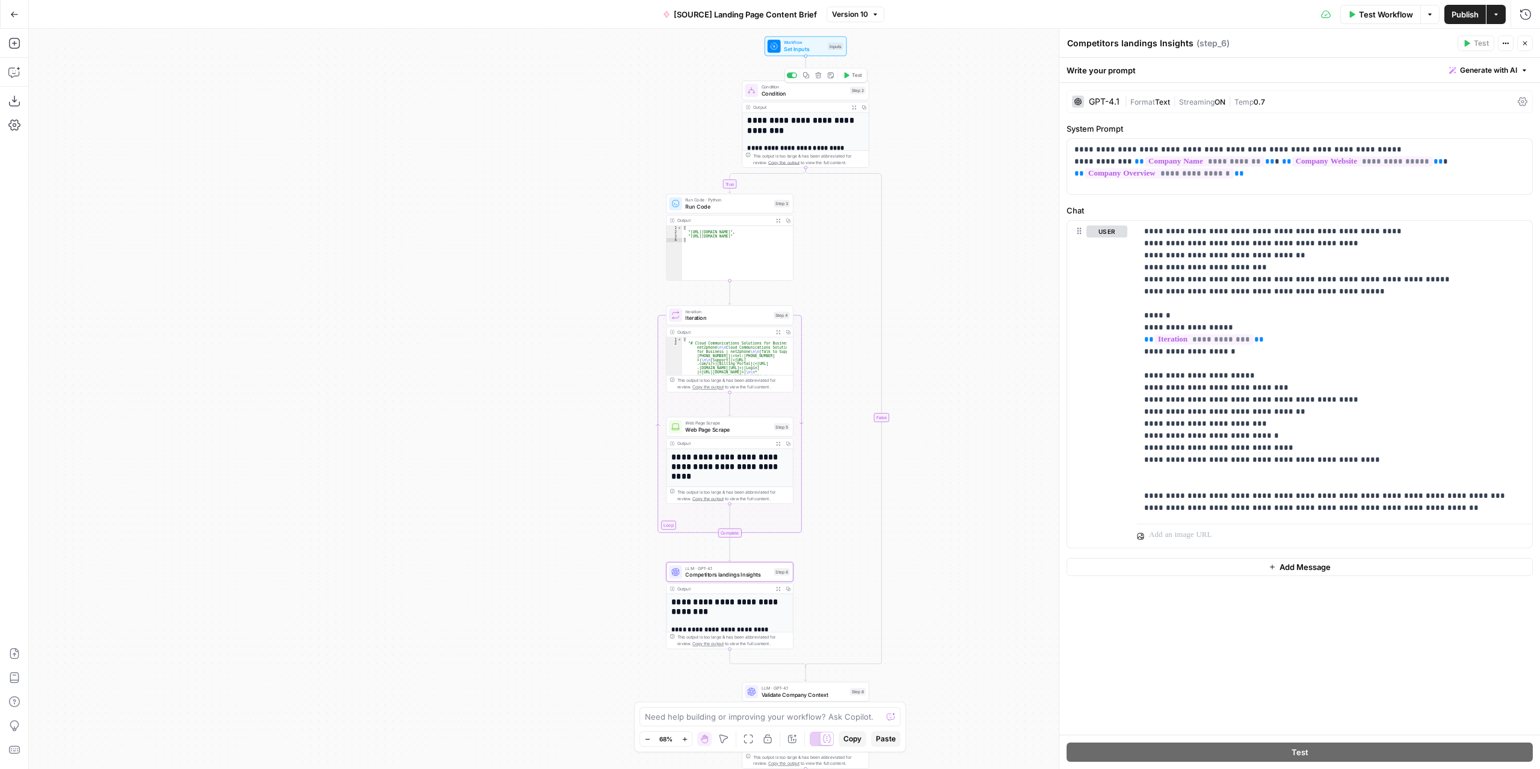
click at [847, 85] on div "Condition Condition Step 2 Copy step Delete step Add Note Test" at bounding box center [805, 91] width 121 height 14
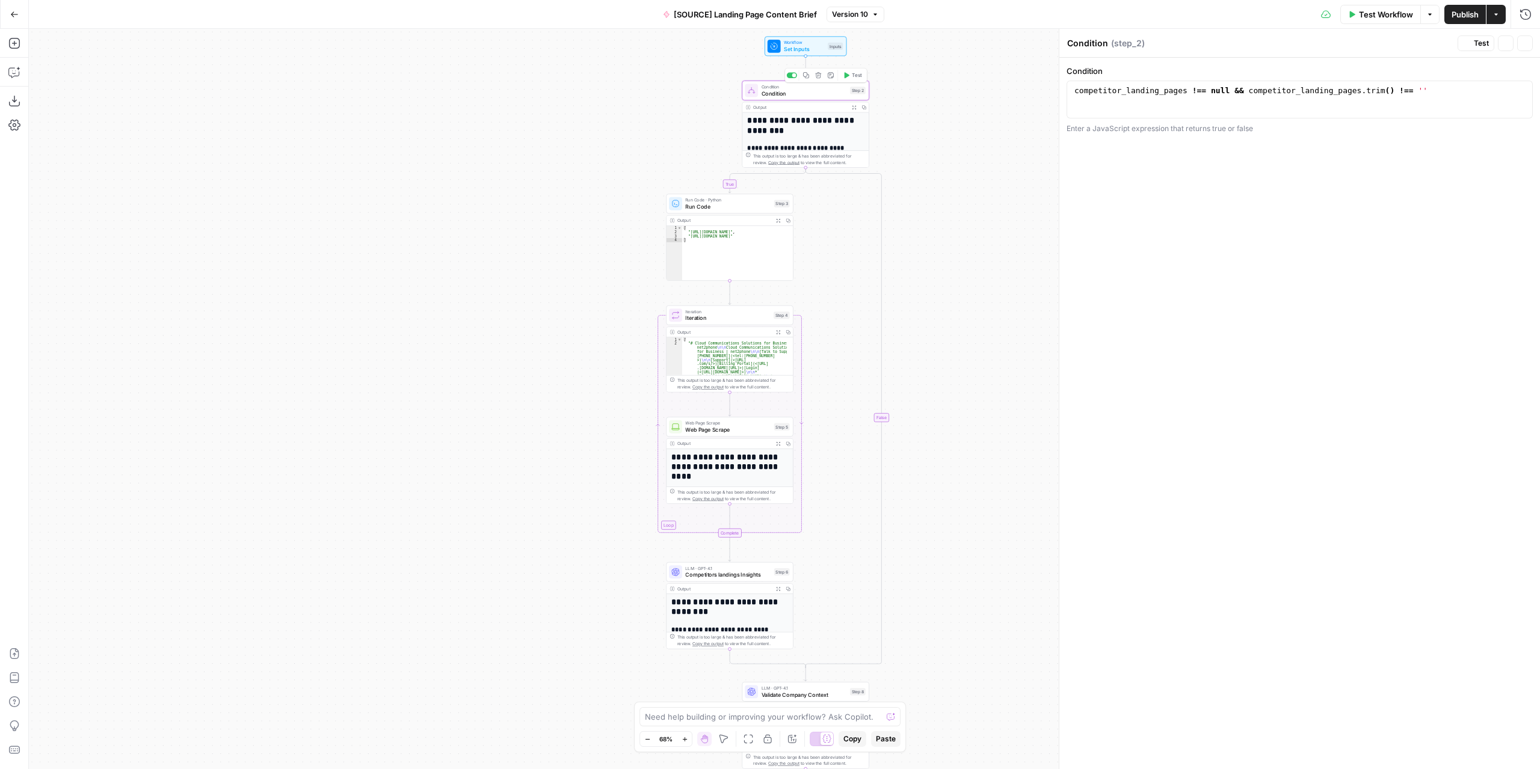
click at [850, 77] on button "Test" at bounding box center [852, 75] width 25 height 11
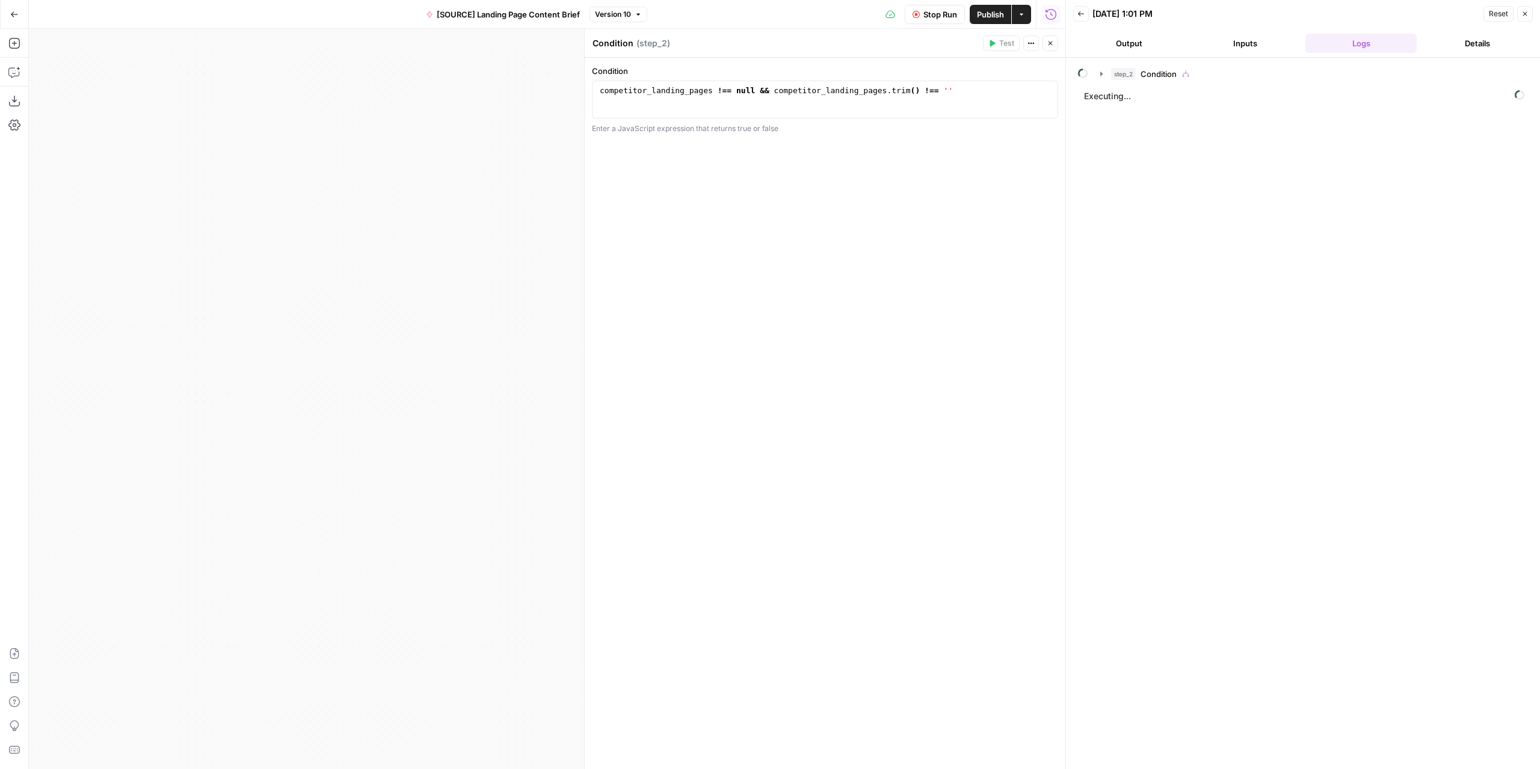
click at [1049, 38] on button "Close" at bounding box center [1051, 43] width 16 height 16
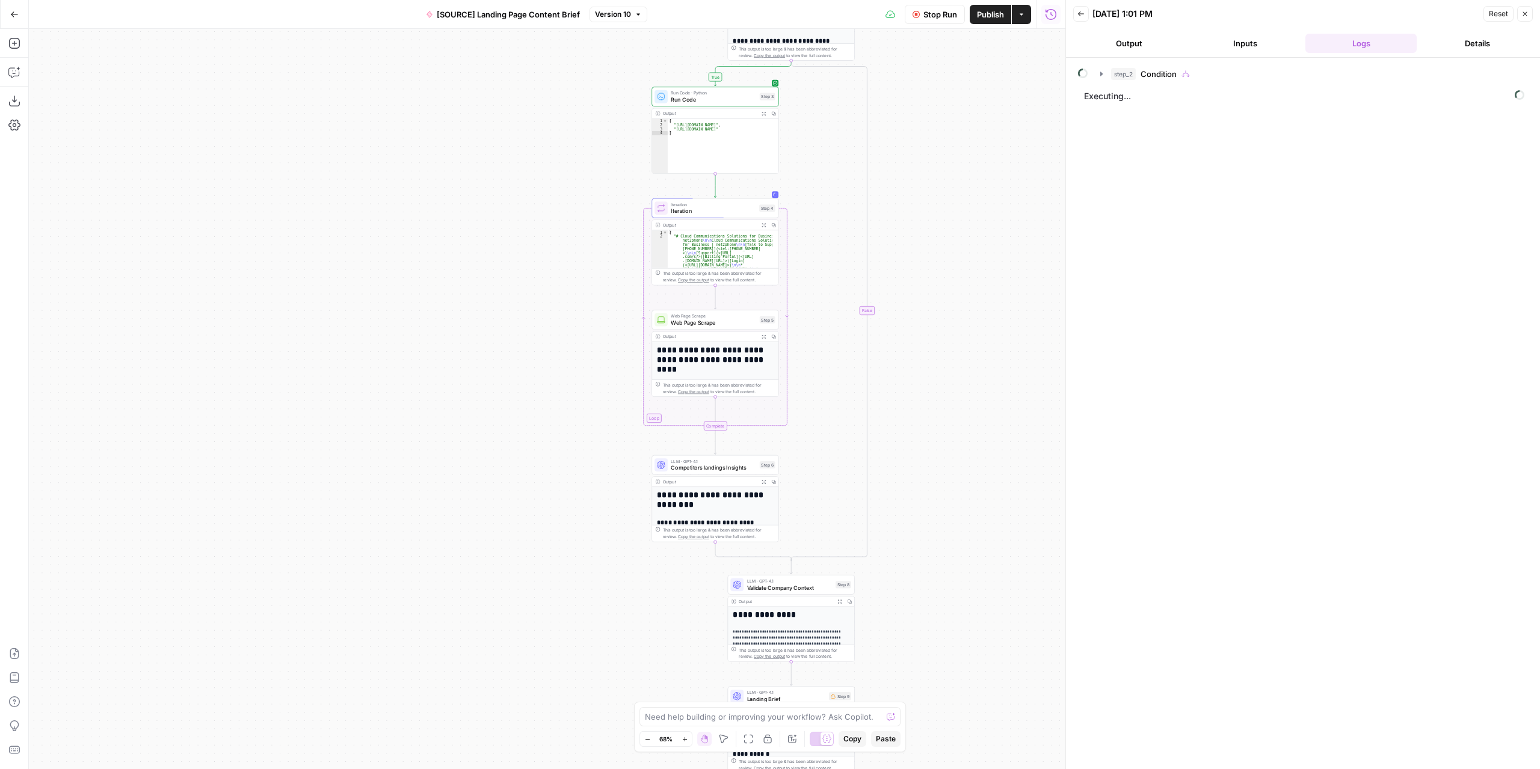
drag, startPoint x: 946, startPoint y: 382, endPoint x: 917, endPoint y: 273, distance: 113.1
click at [917, 273] on div "**********" at bounding box center [547, 399] width 1037 height 741
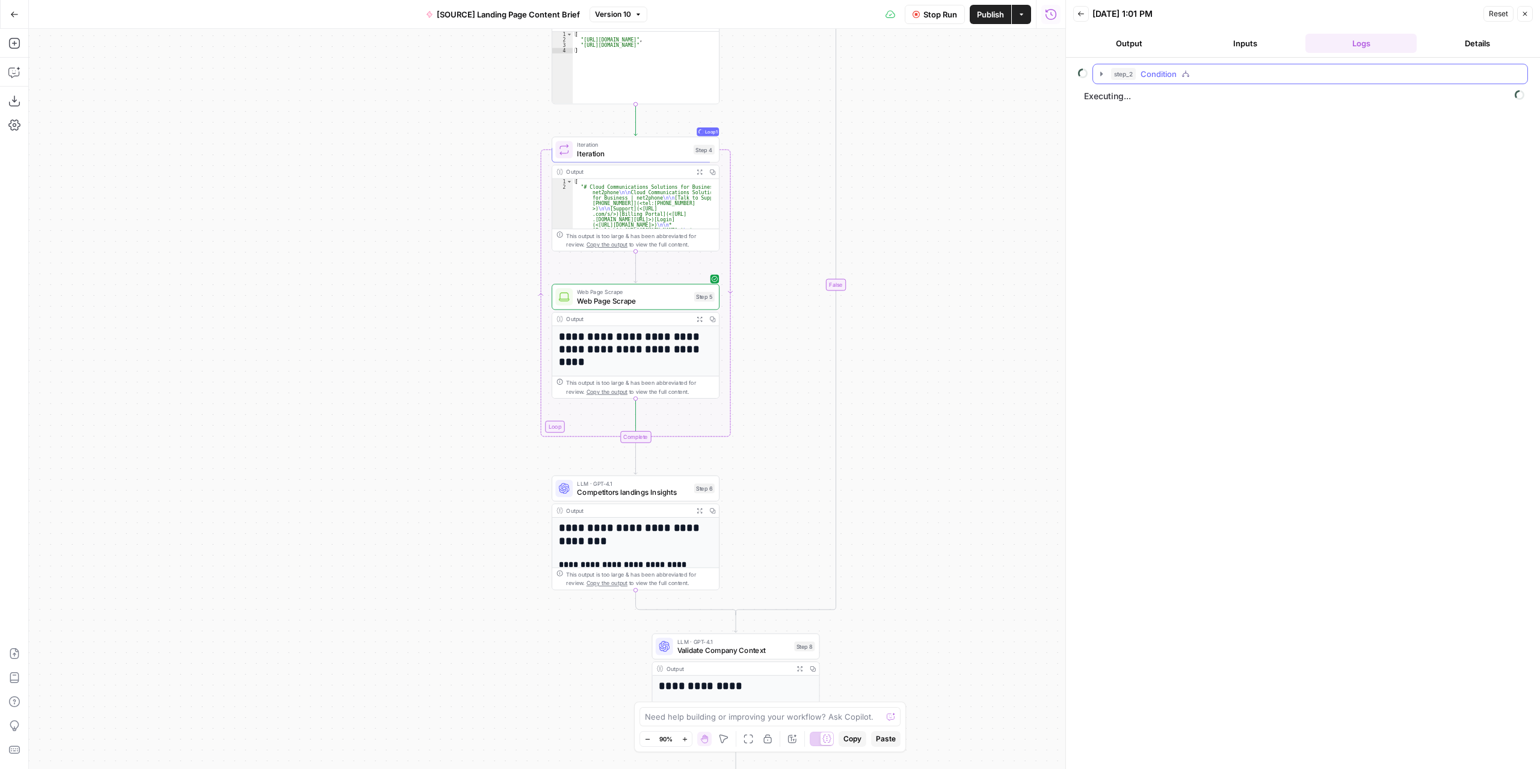
click at [1101, 65] on button "step_2 Condition" at bounding box center [1310, 73] width 434 height 19
click at [1124, 122] on icon "button" at bounding box center [1126, 125] width 10 height 10
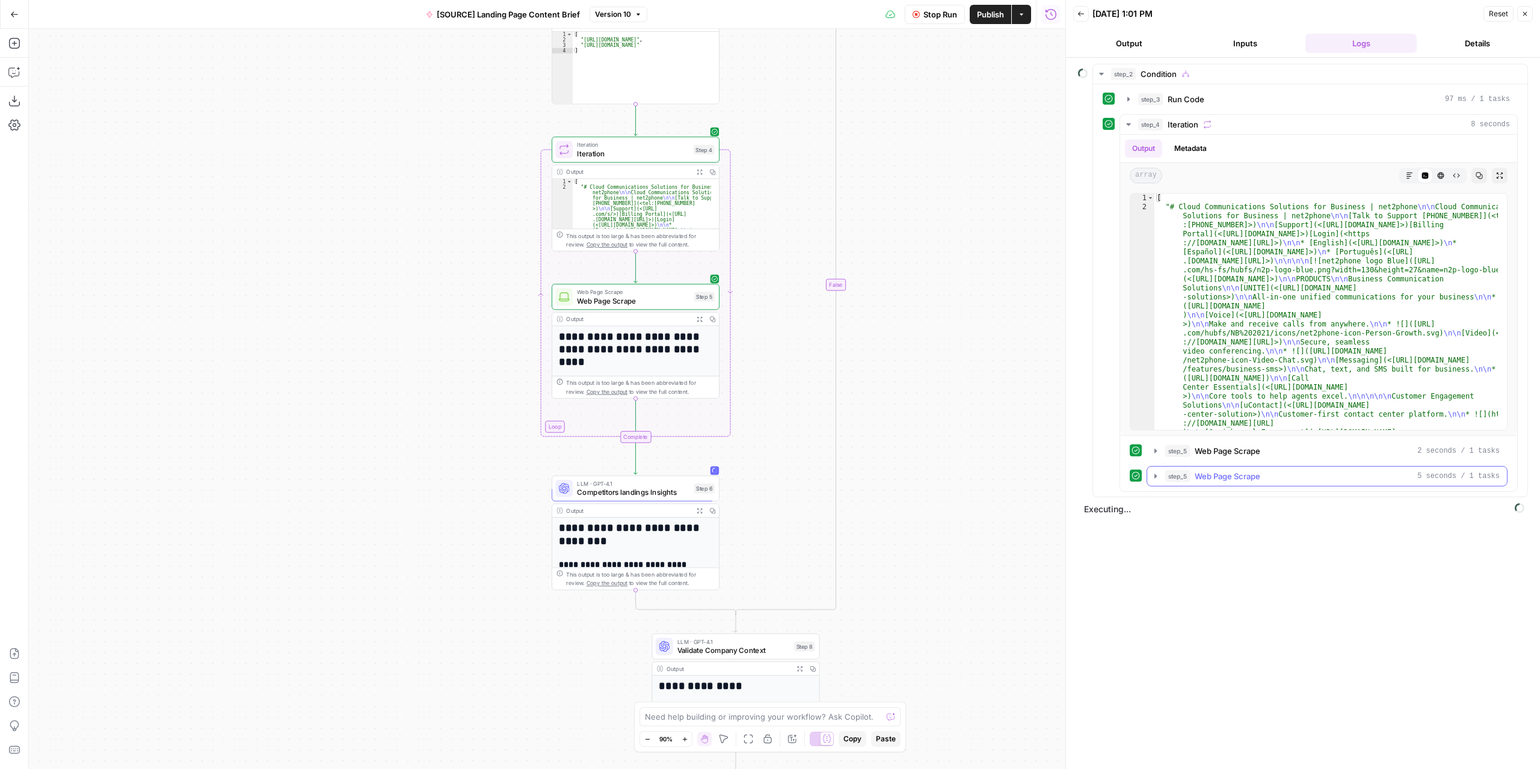
click at [1151, 479] on button "step_5 Web Page Scrape 5 seconds / 1 tasks" at bounding box center [1327, 476] width 360 height 19
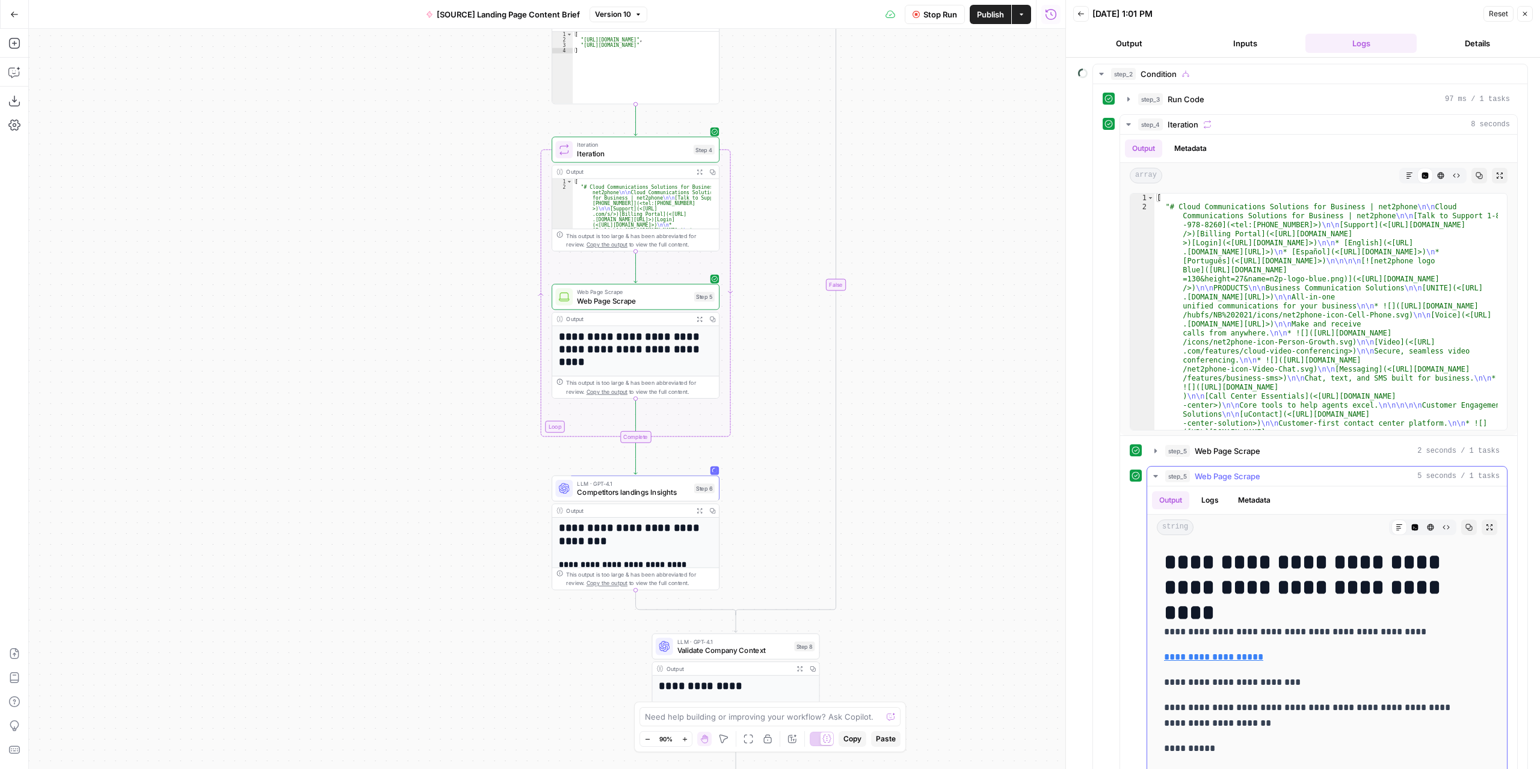
click at [1151, 479] on button "step_5 Web Page Scrape 5 seconds / 1 tasks" at bounding box center [1327, 476] width 360 height 19
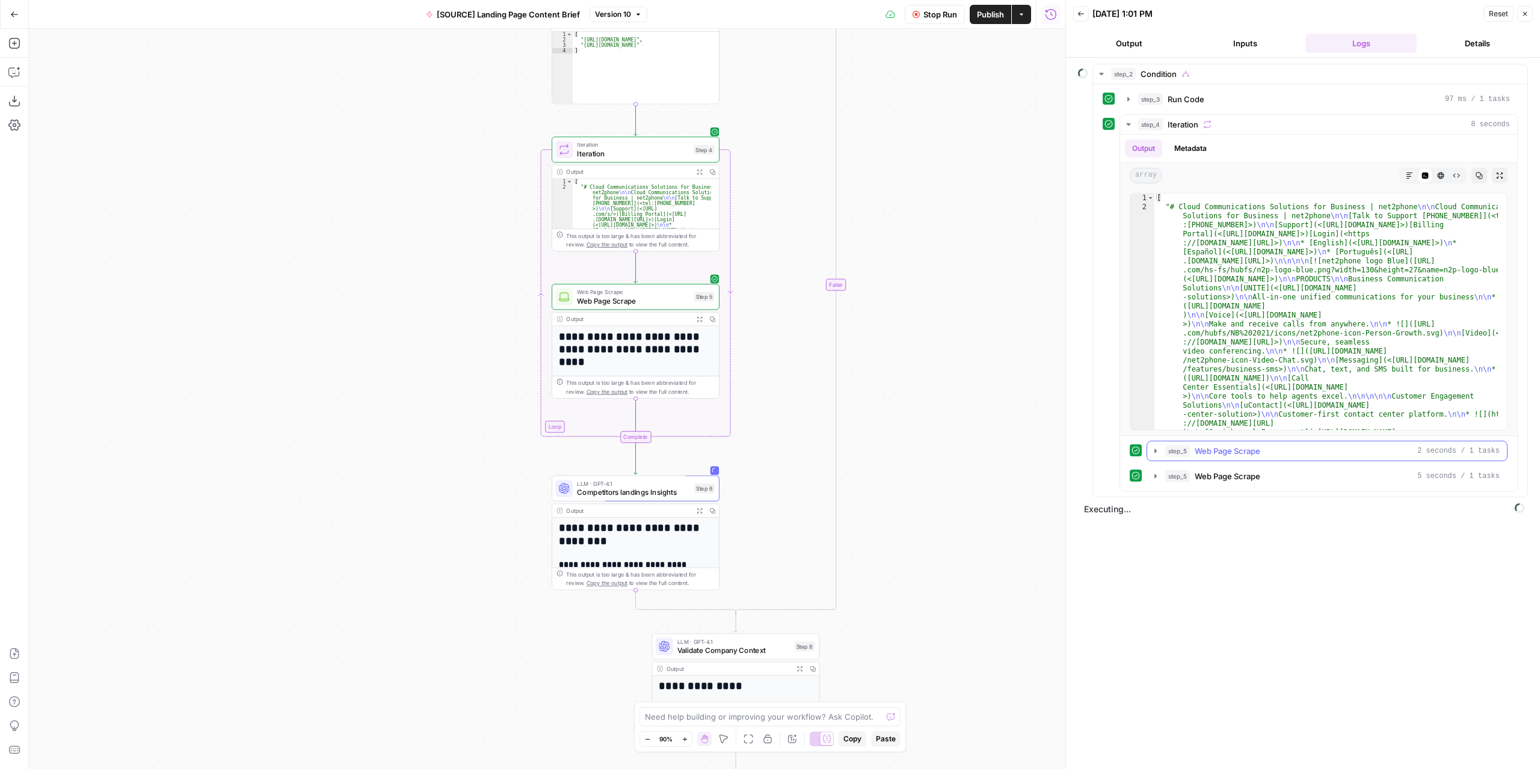
click at [1157, 446] on icon "button" at bounding box center [1156, 451] width 10 height 10
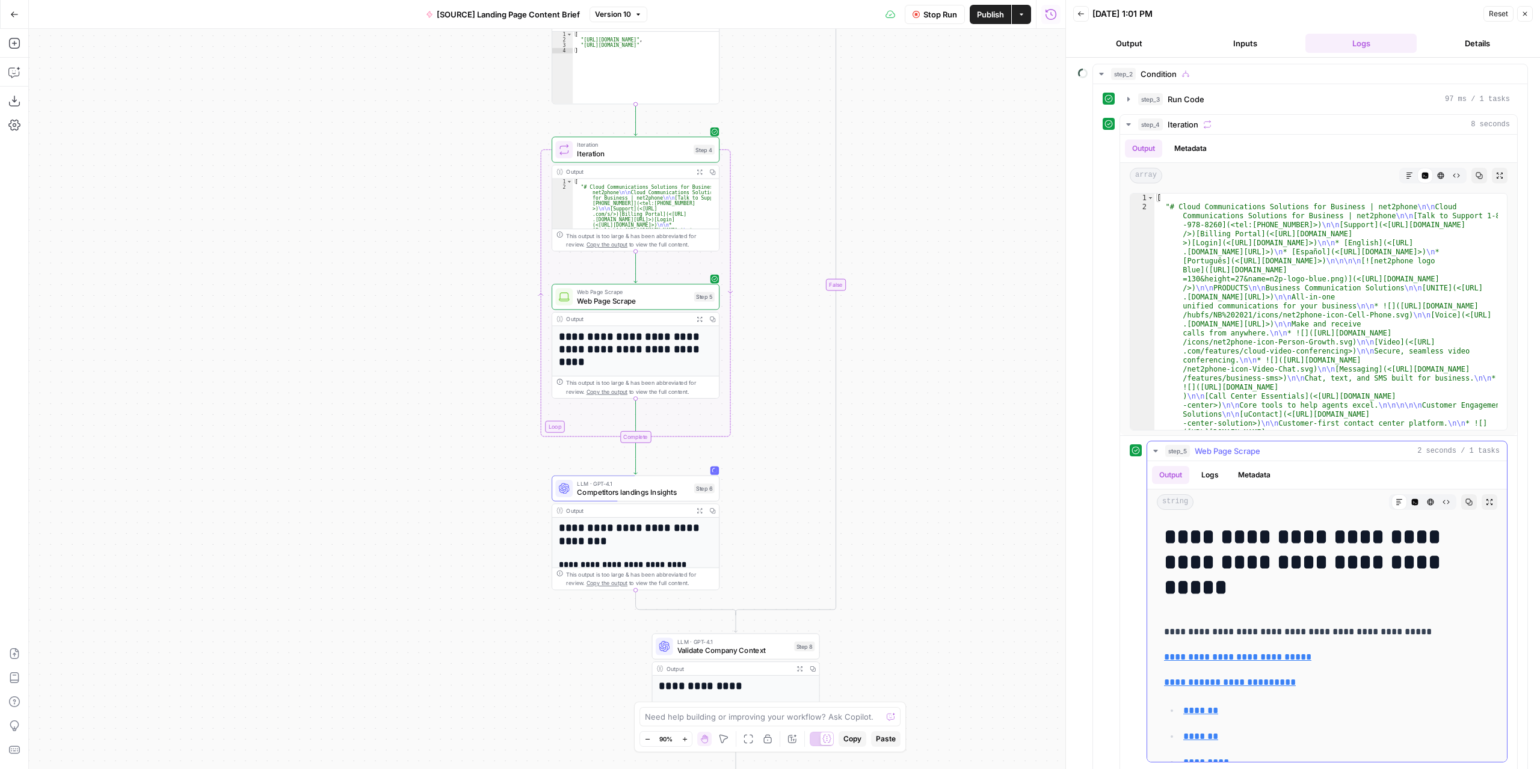
click at [1157, 446] on icon "button" at bounding box center [1156, 451] width 10 height 10
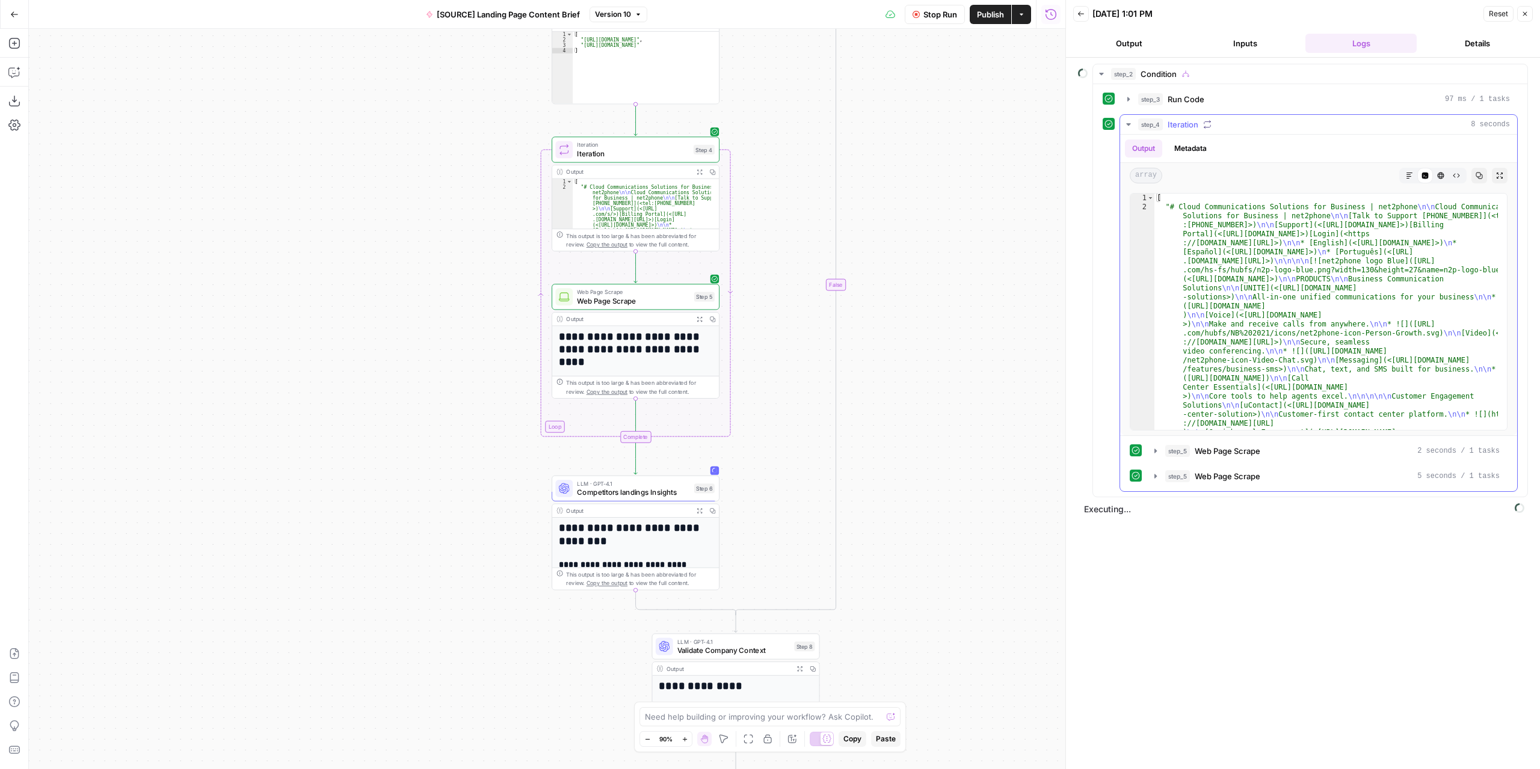
click at [1128, 123] on icon "button" at bounding box center [1128, 124] width 4 height 2
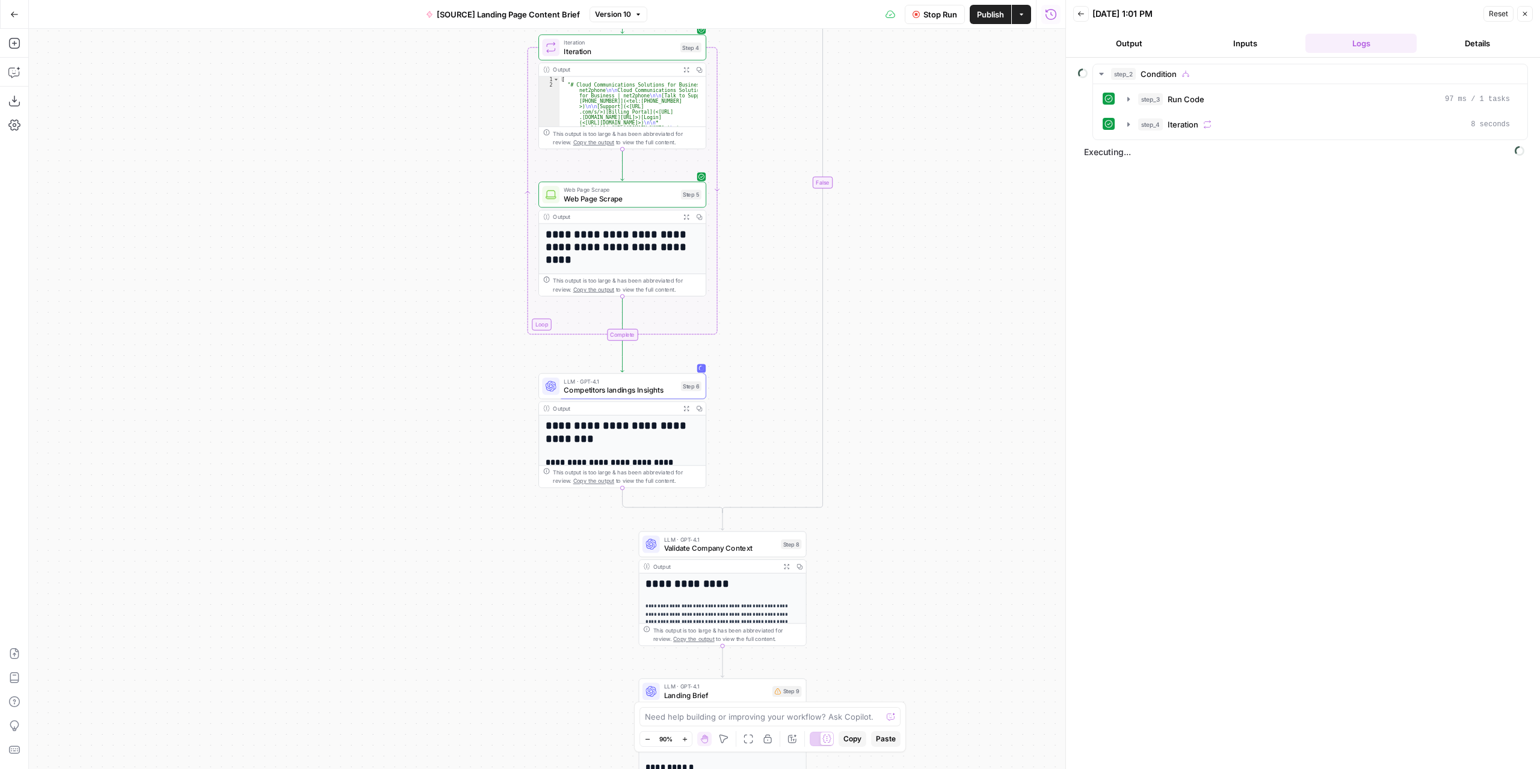
drag, startPoint x: 918, startPoint y: 392, endPoint x: 913, endPoint y: 366, distance: 26.4
click at [913, 366] on div "**********" at bounding box center [547, 399] width 1037 height 741
click at [688, 410] on icon "button" at bounding box center [686, 408] width 5 height 5
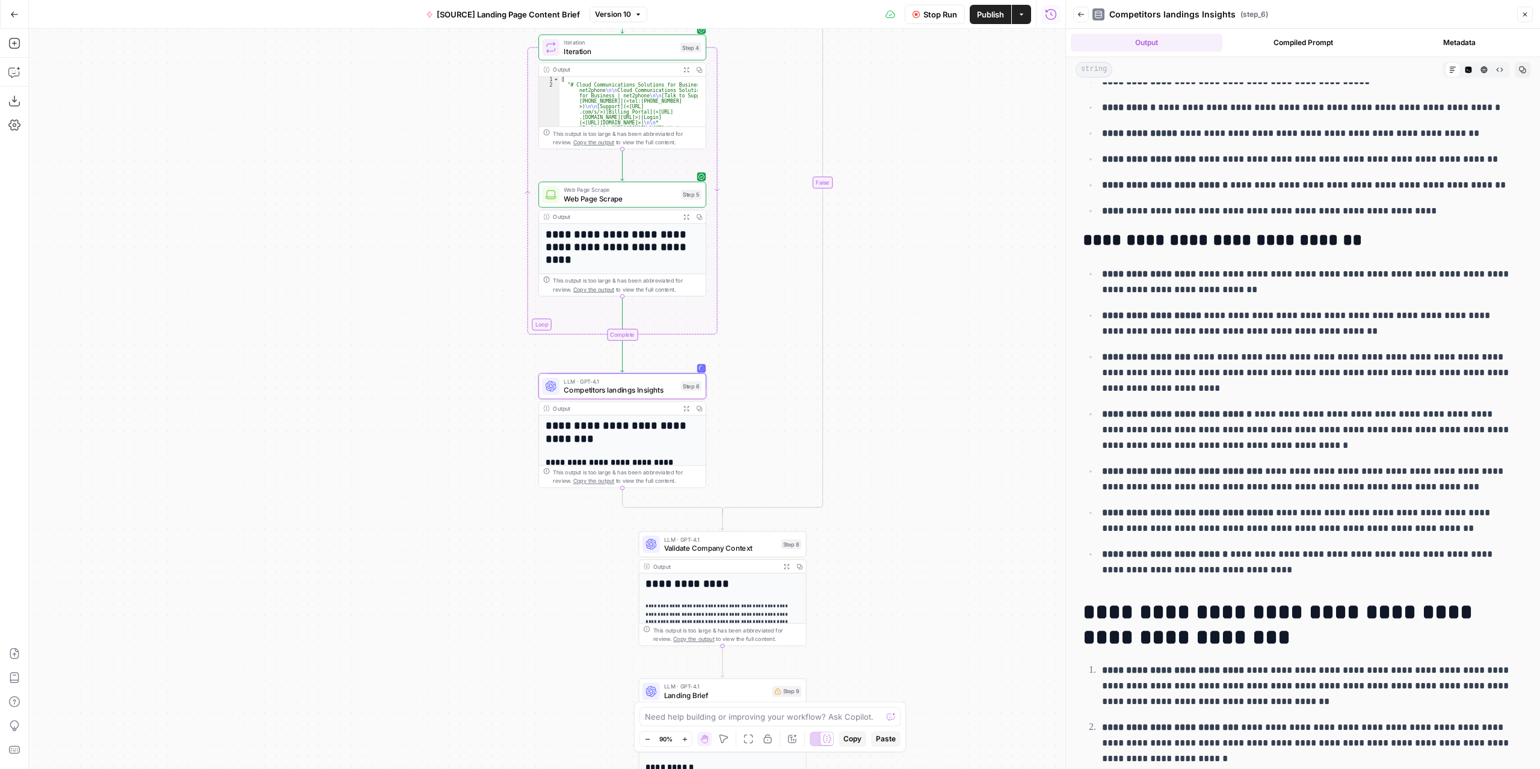
scroll to position [1014, 0]
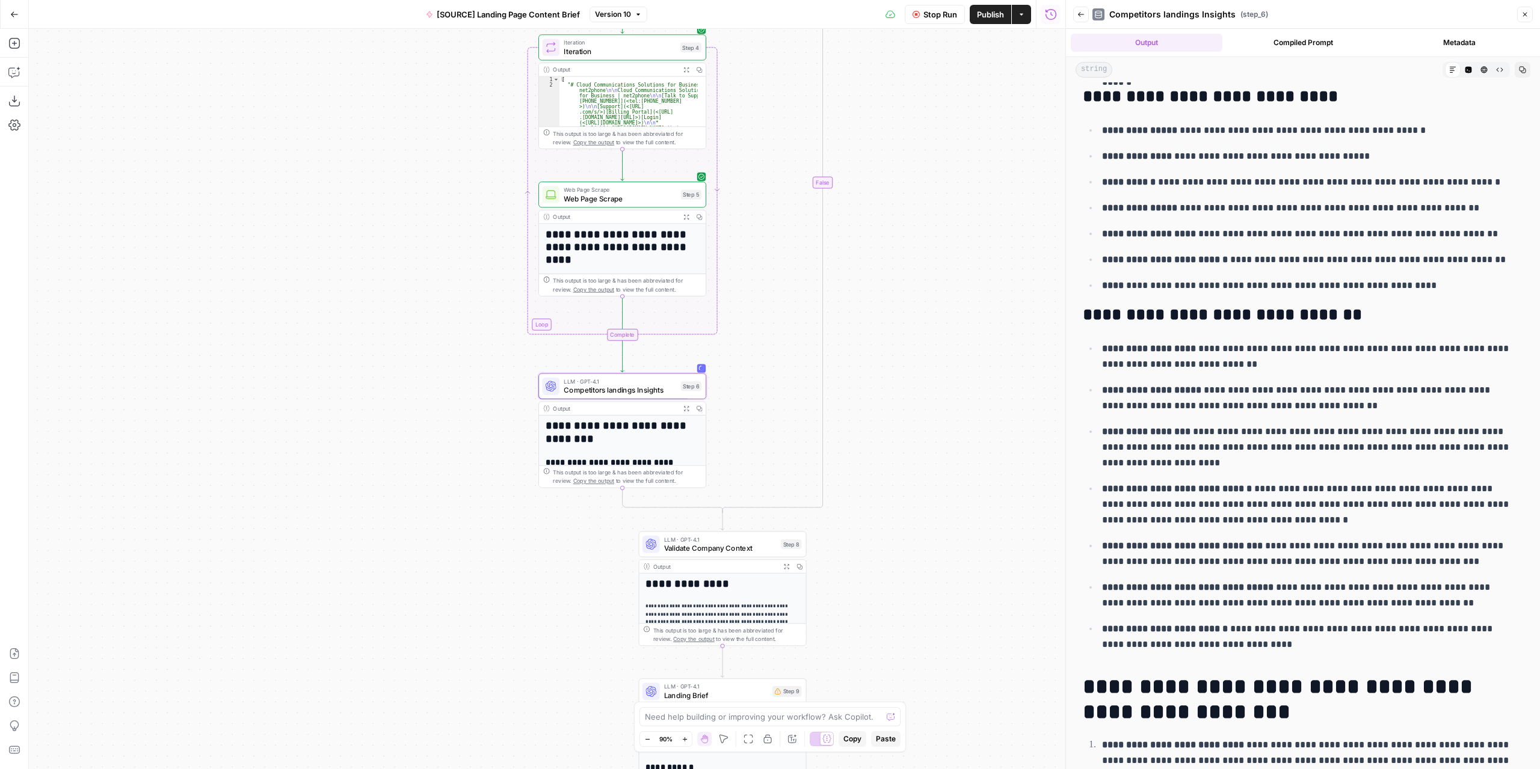
click at [1077, 11] on icon "button" at bounding box center [1080, 14] width 7 height 7
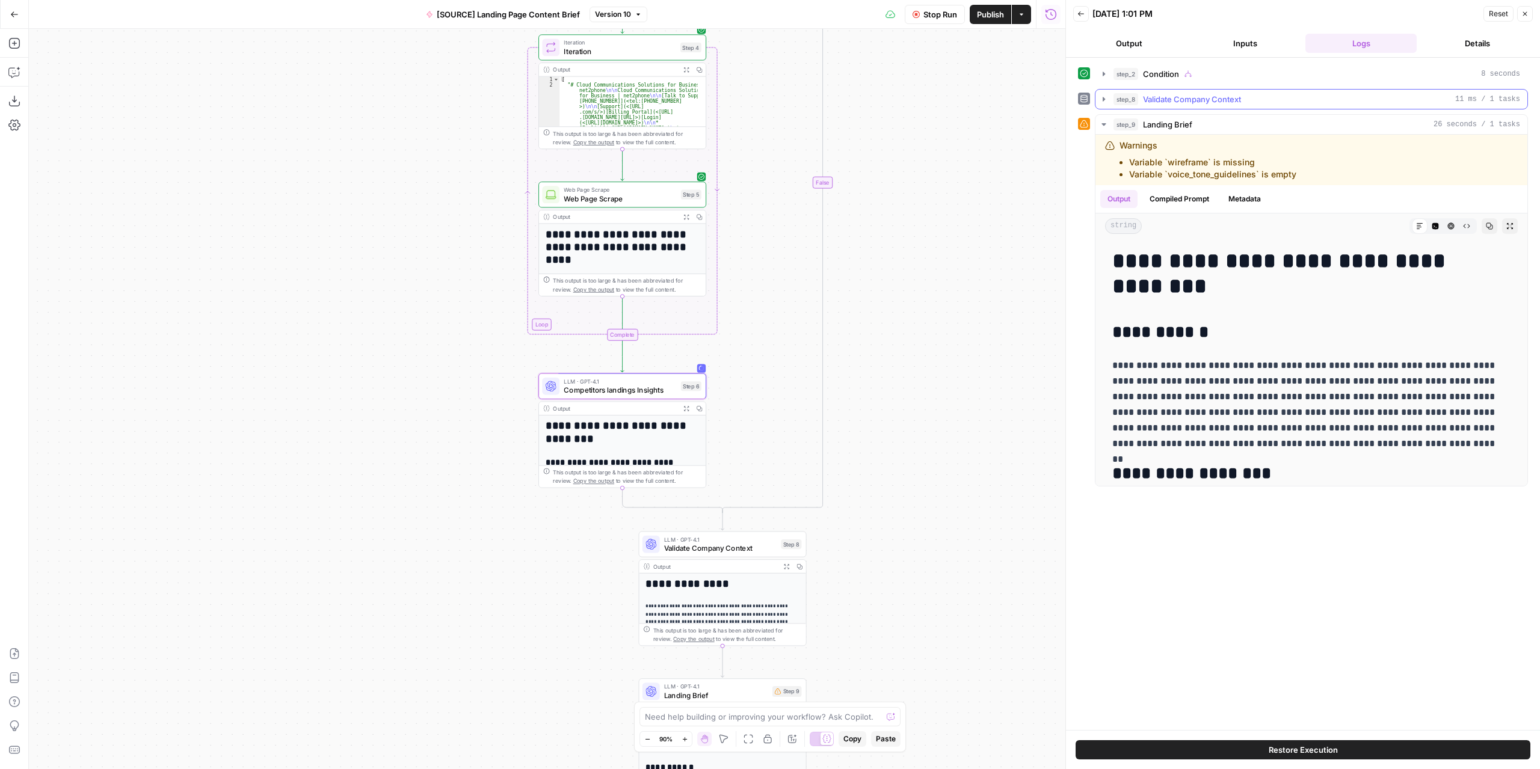
click at [1106, 96] on icon "button" at bounding box center [1104, 99] width 10 height 10
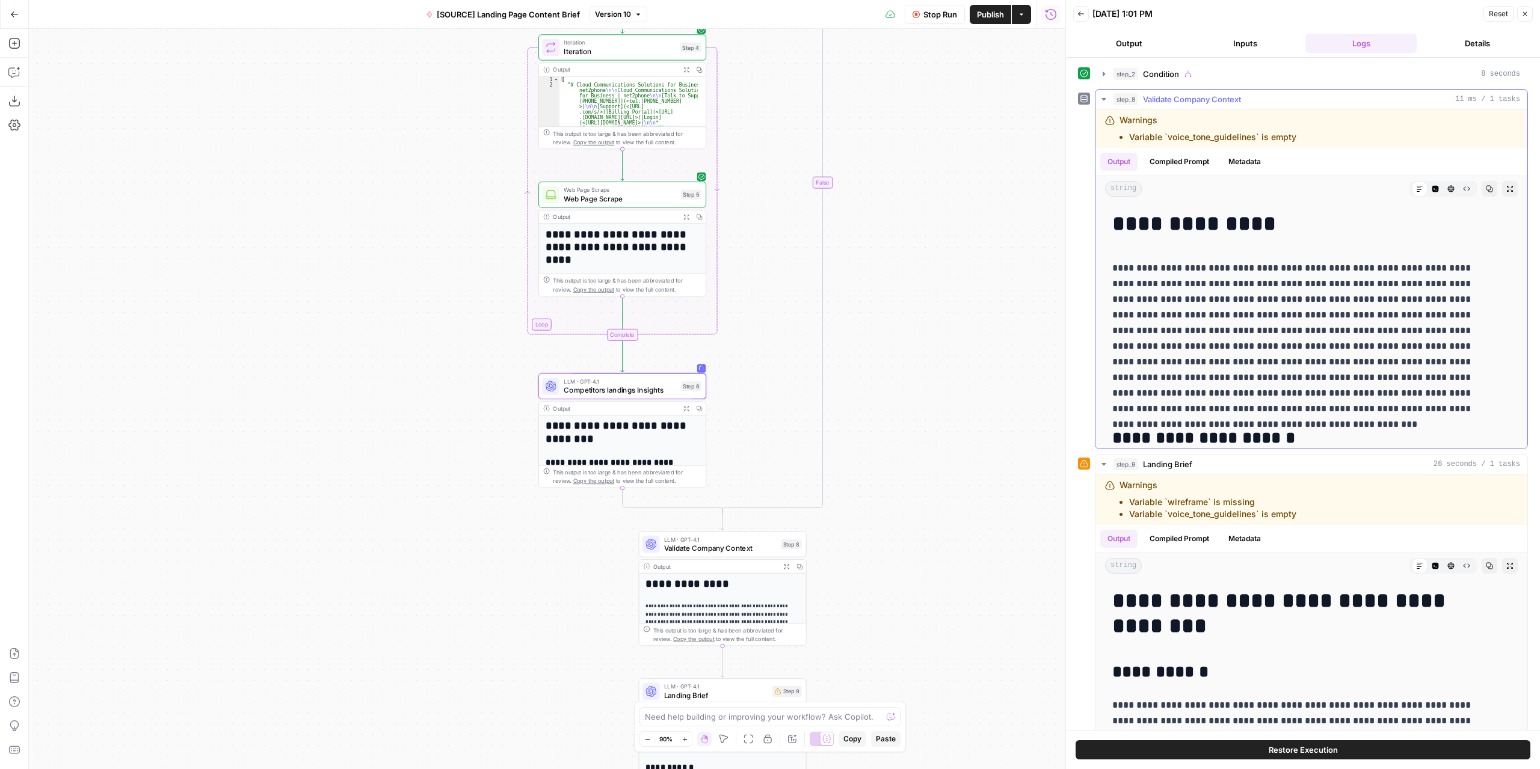
click at [1105, 100] on icon "button" at bounding box center [1104, 99] width 10 height 10
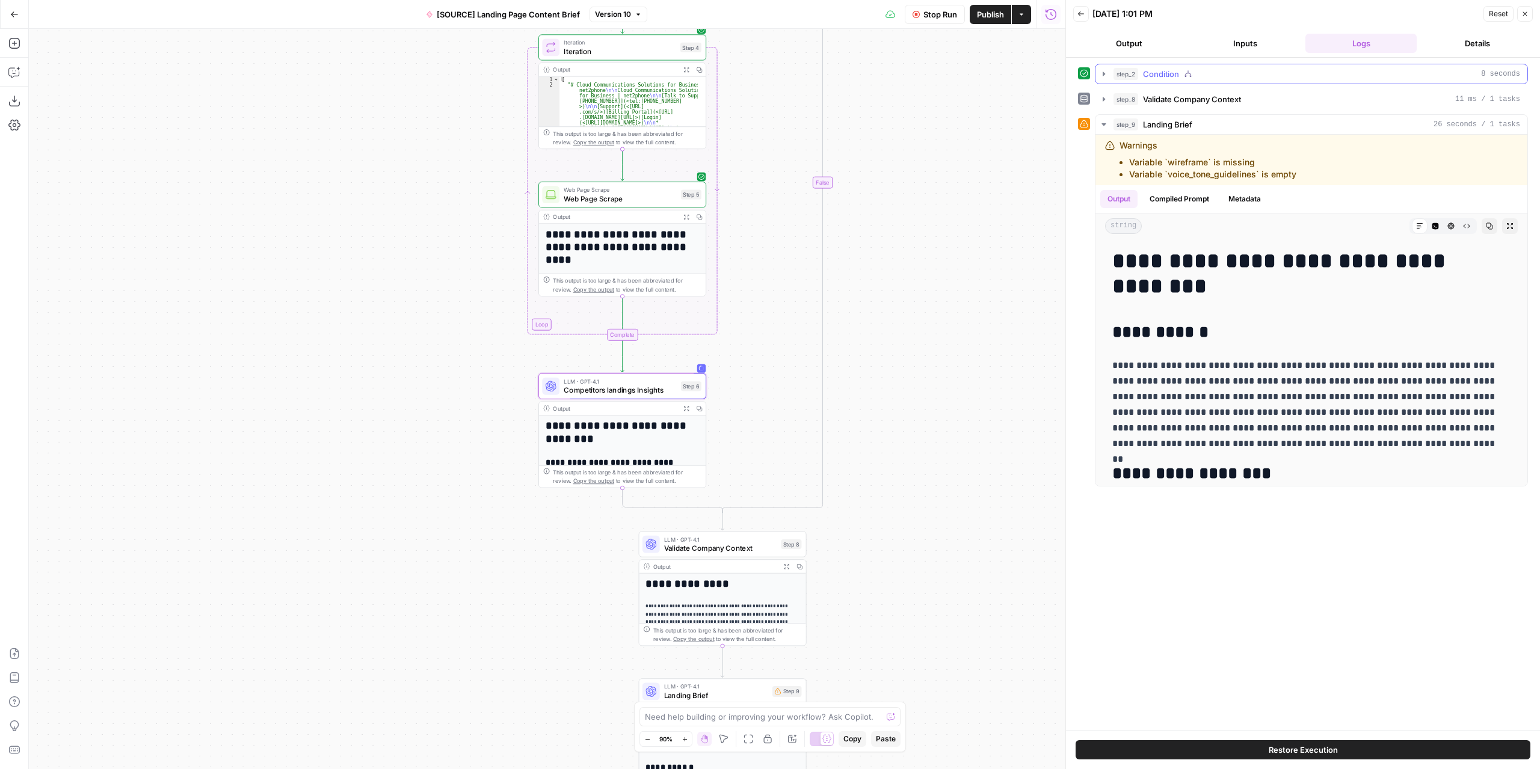
click at [1106, 72] on icon "button" at bounding box center [1104, 74] width 10 height 10
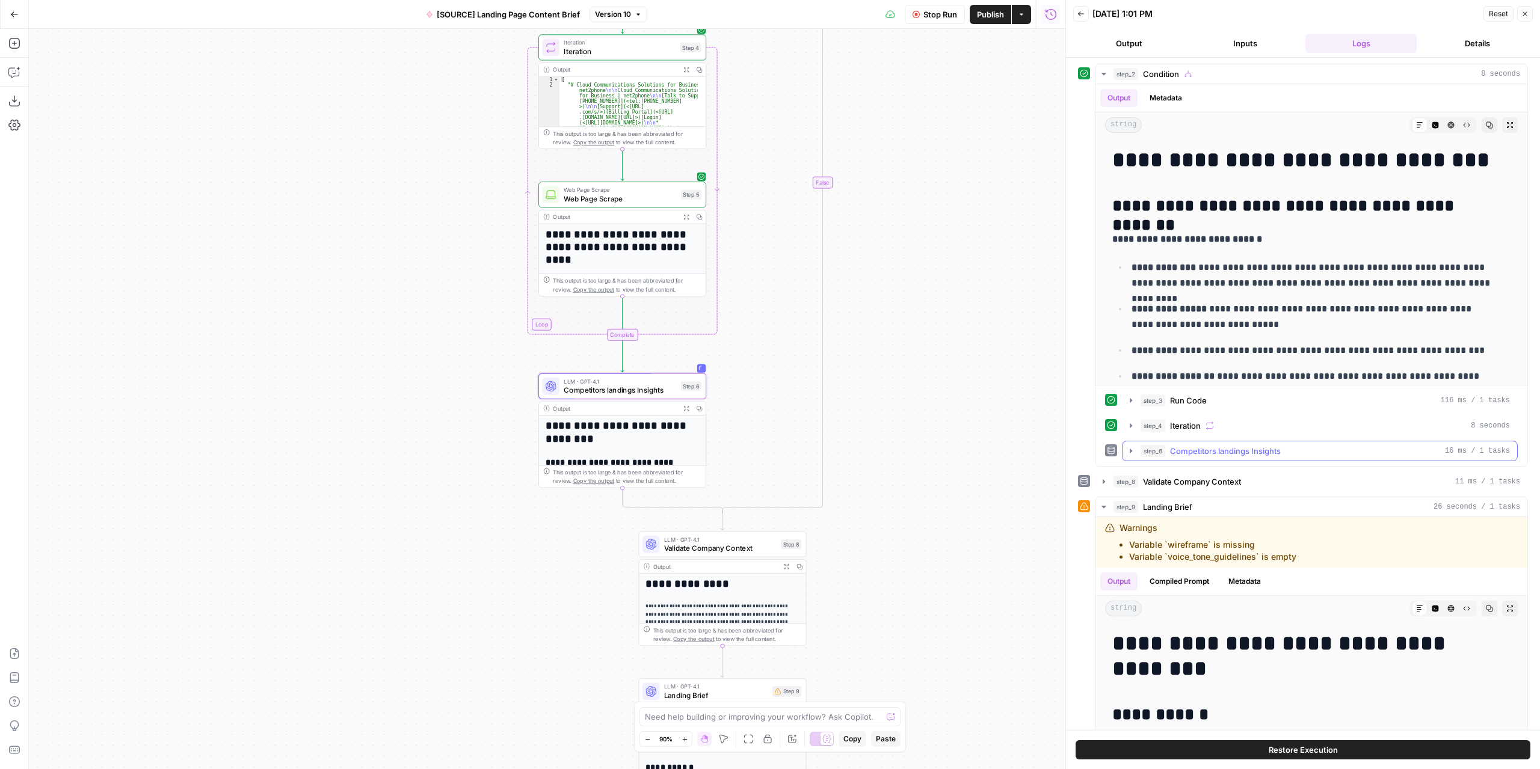
click at [1130, 449] on icon "button" at bounding box center [1131, 451] width 2 height 4
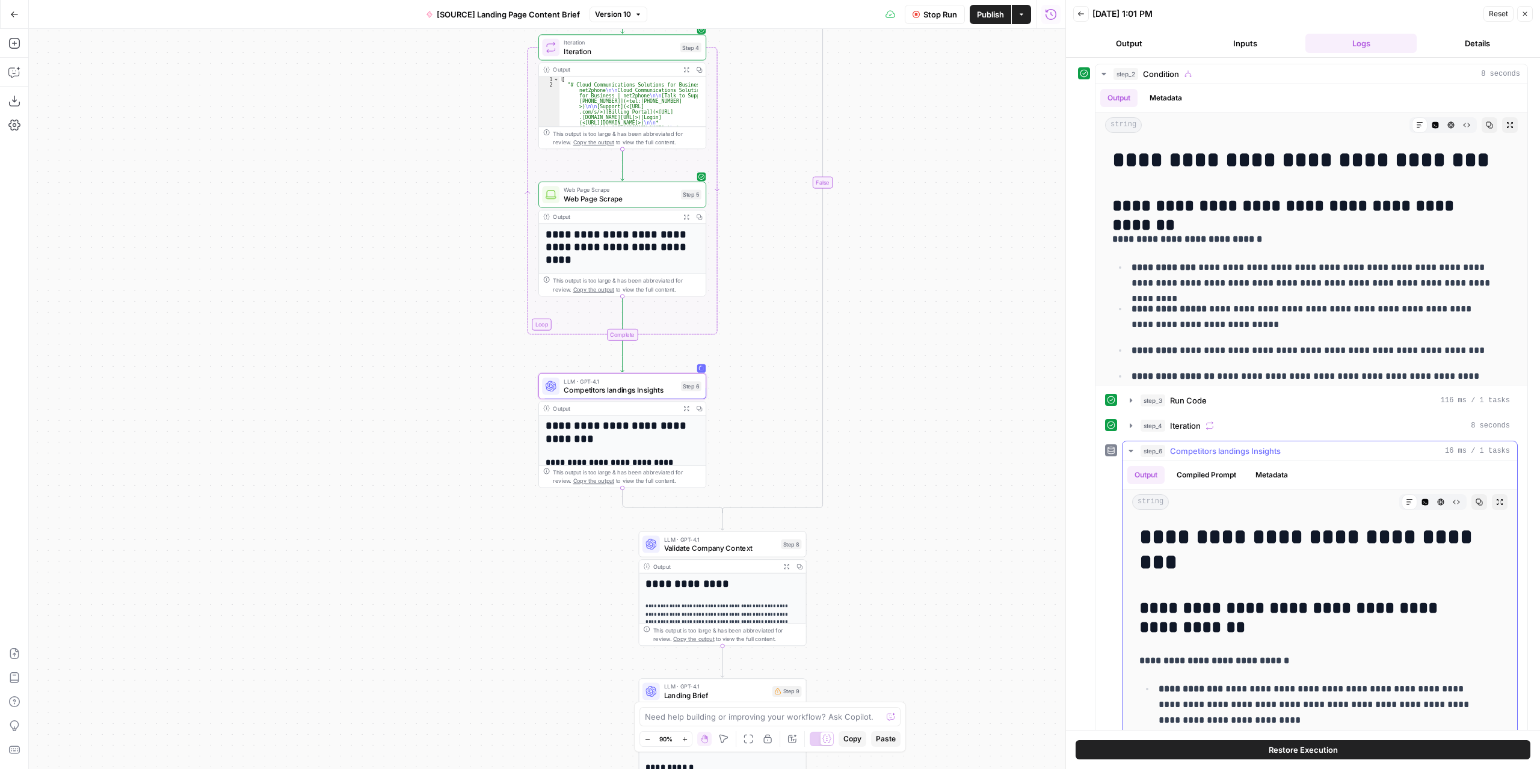
click at [1496, 499] on icon "button" at bounding box center [1499, 502] width 7 height 7
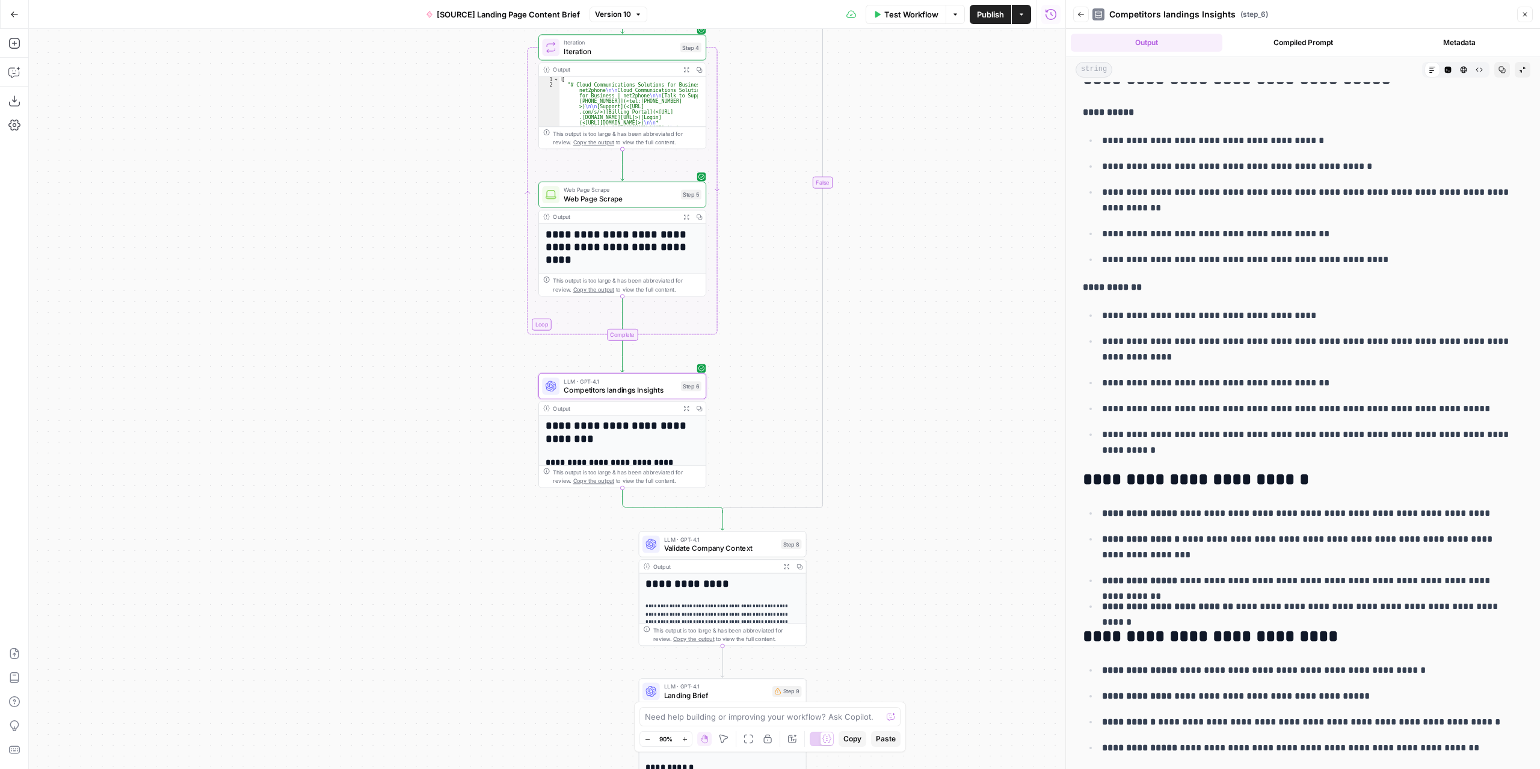
scroll to position [481, 0]
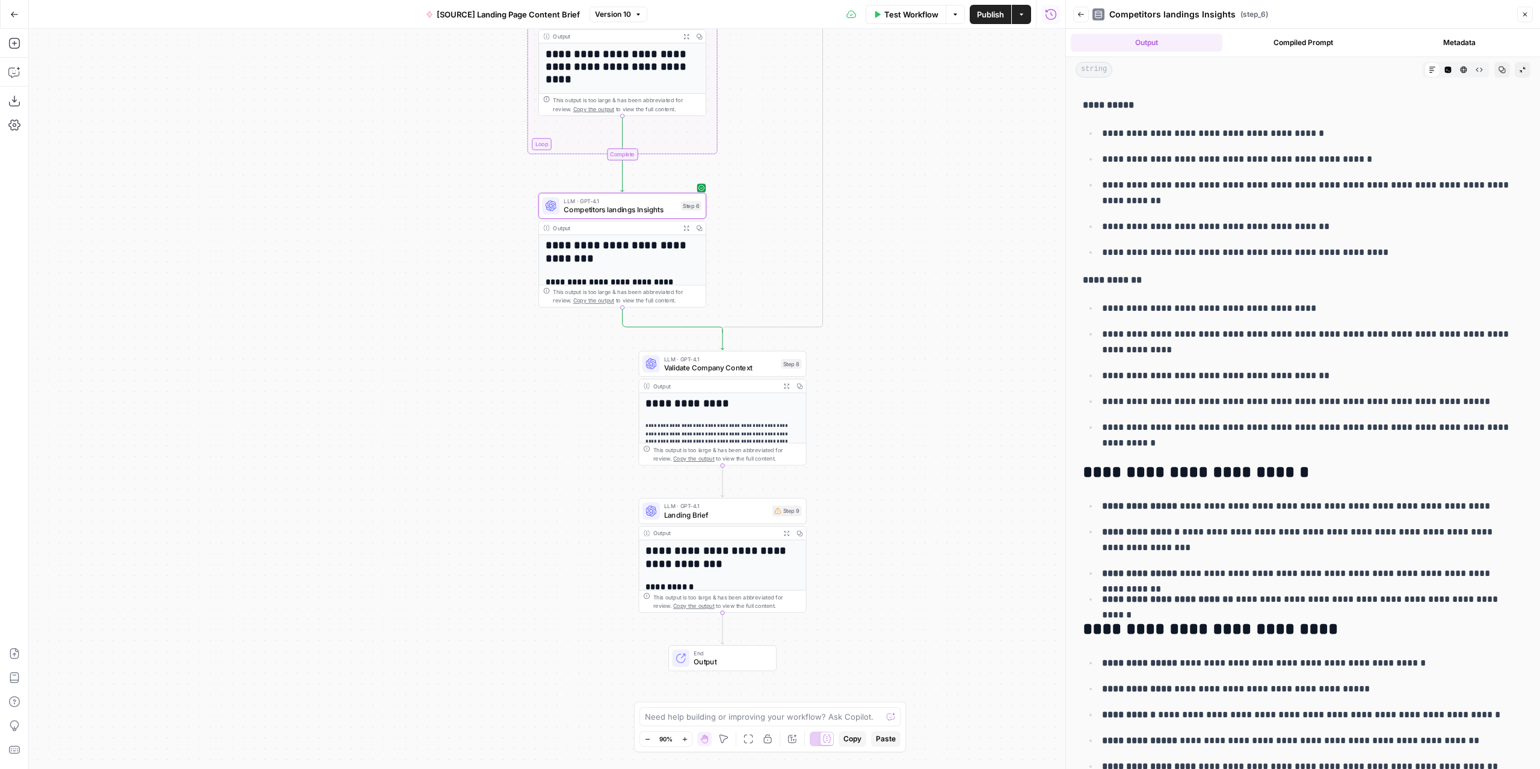
click at [788, 532] on icon "button" at bounding box center [786, 533] width 5 height 5
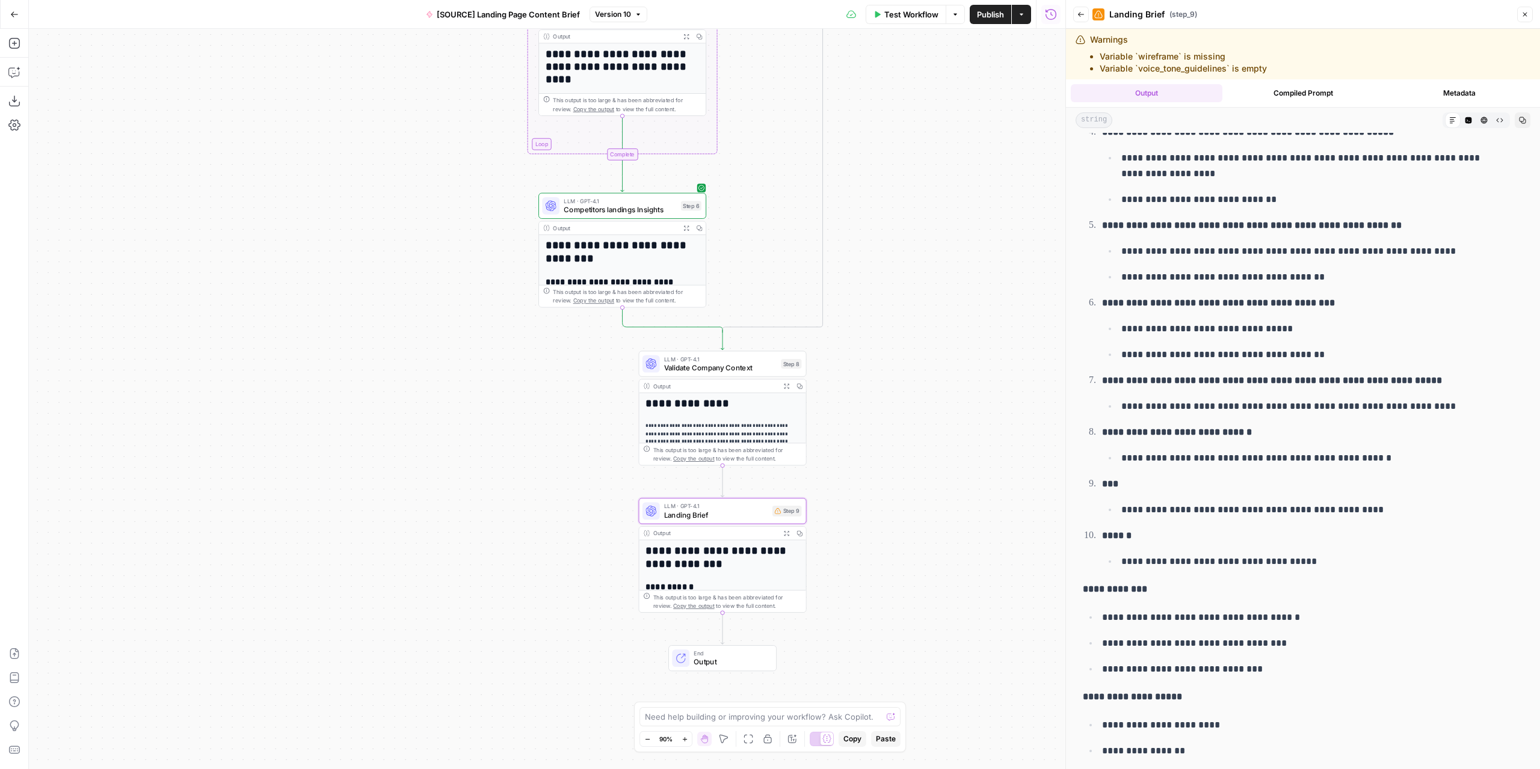
scroll to position [1485, 0]
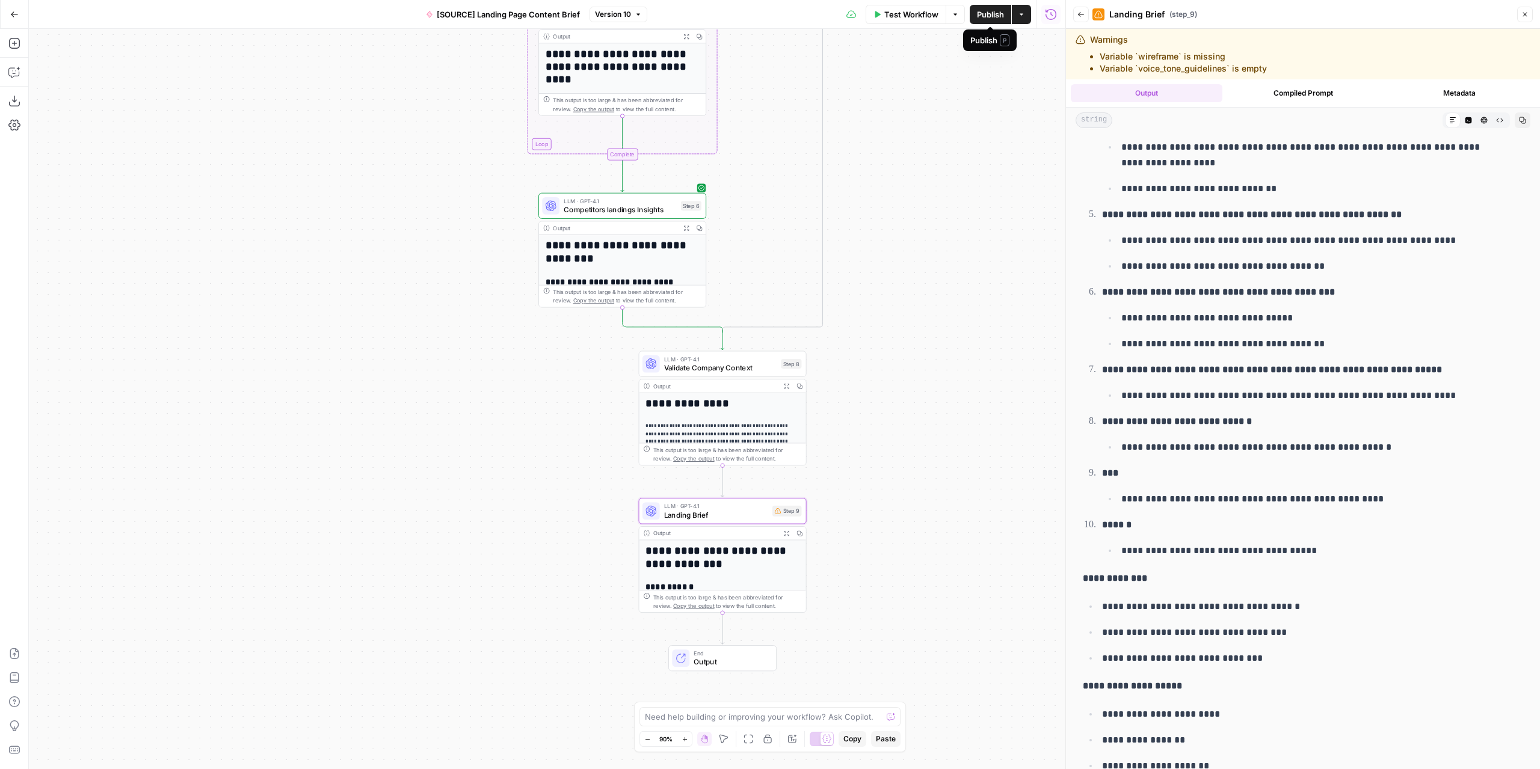
click at [997, 15] on span "Publish" at bounding box center [990, 14] width 27 height 12
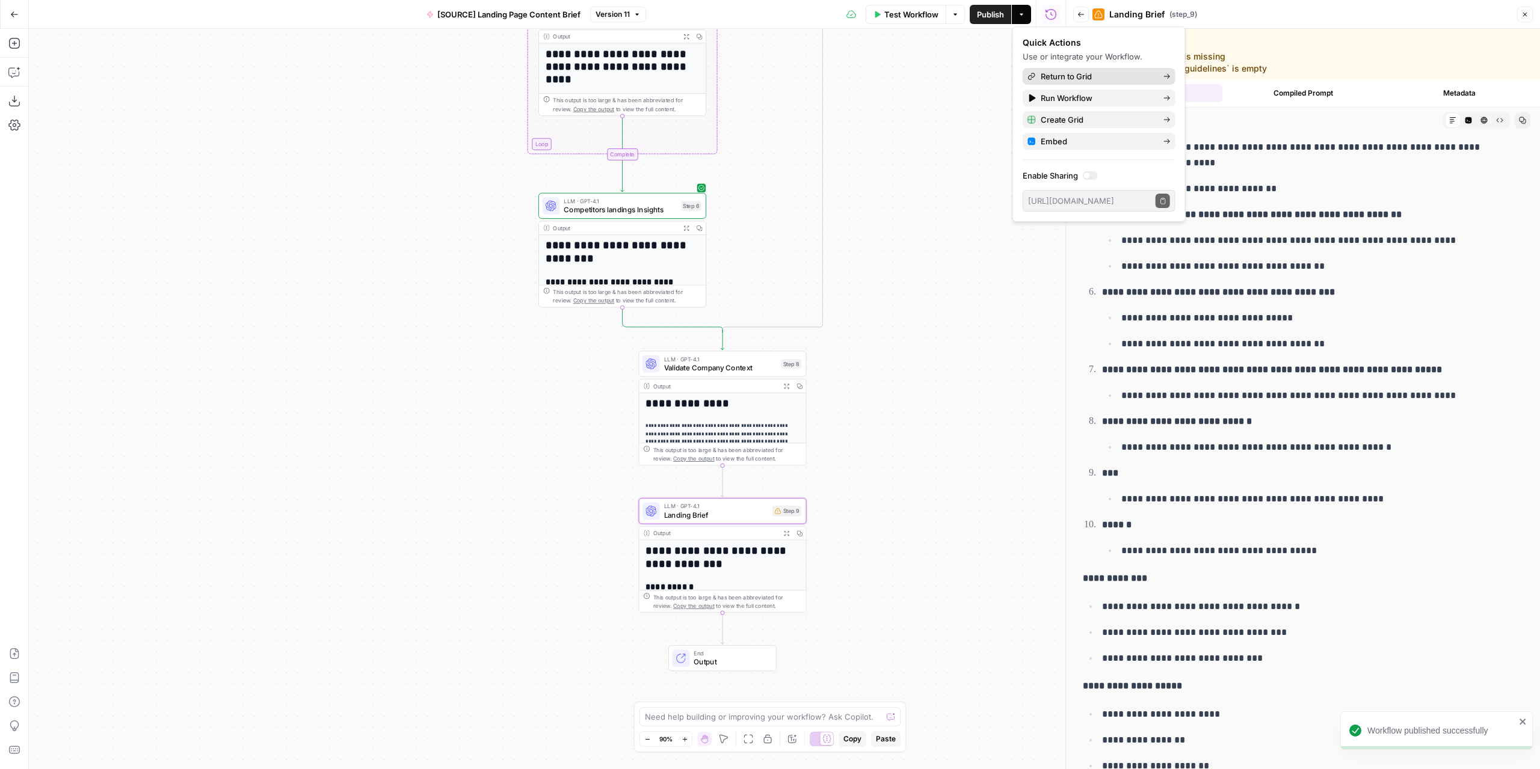
click at [1091, 76] on span "Return to Grid" at bounding box center [1097, 76] width 113 height 12
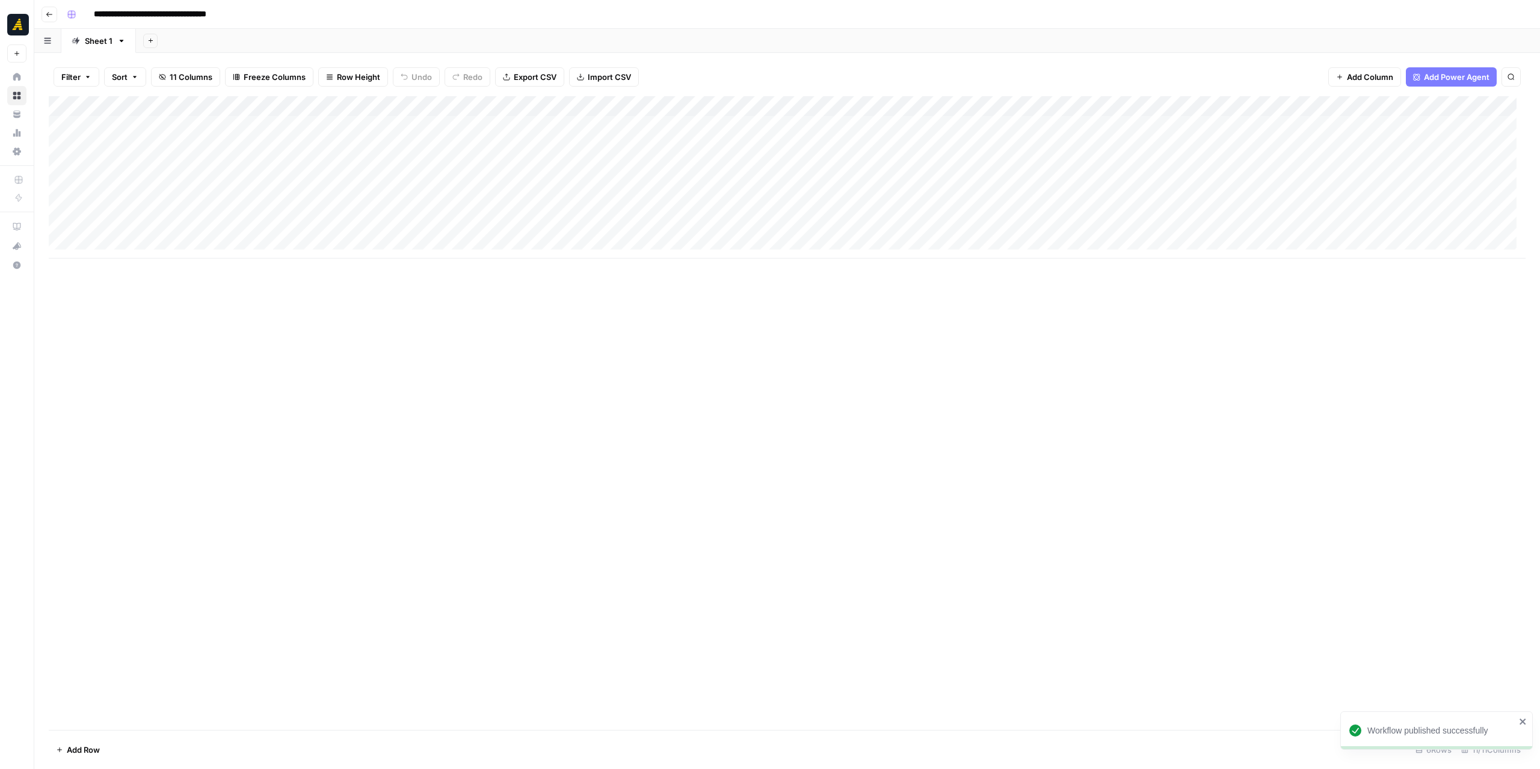
scroll to position [0, 252]
click at [942, 122] on div "Add Column" at bounding box center [787, 177] width 1477 height 162
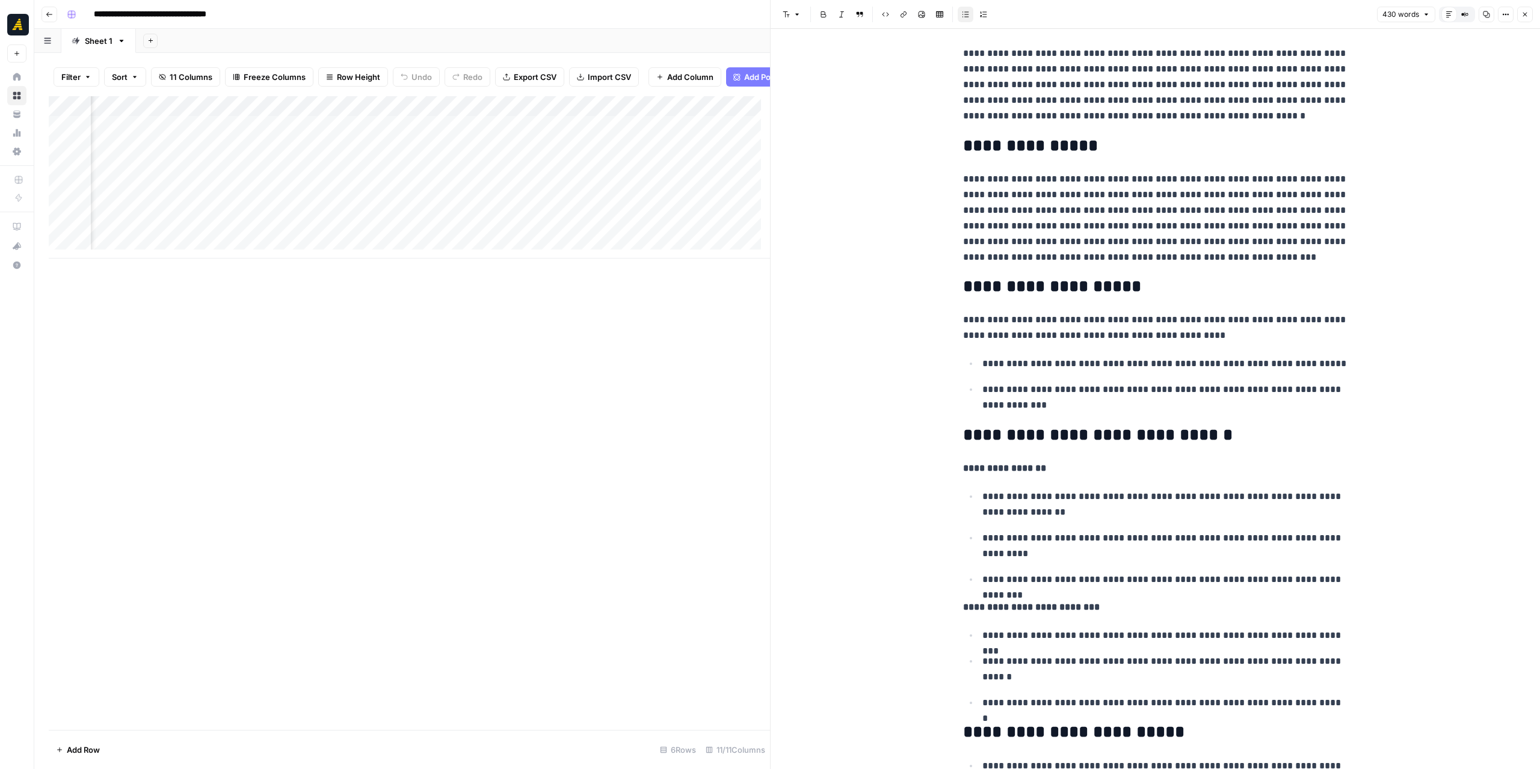
scroll to position [107, 0]
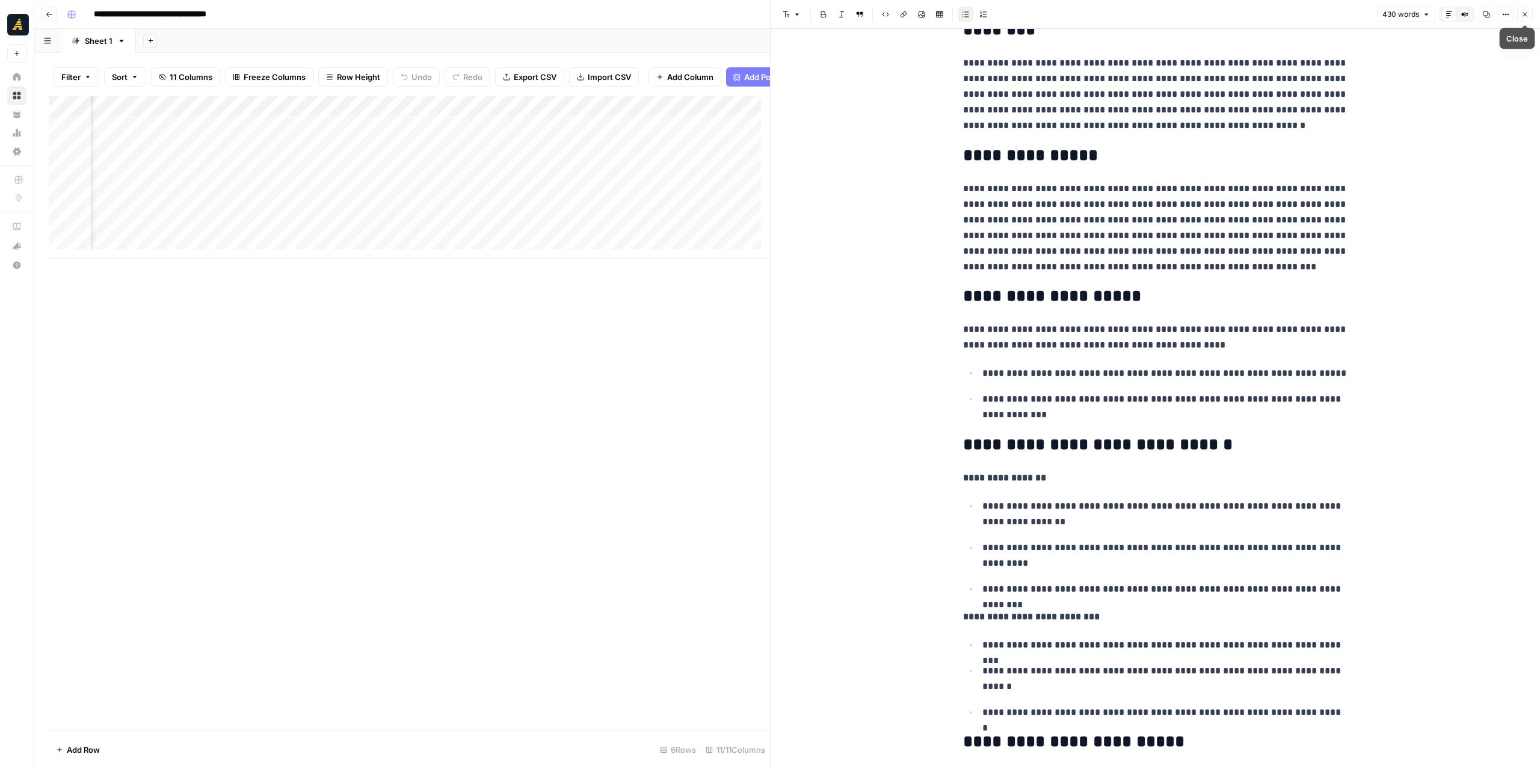
click at [1527, 19] on button "Close" at bounding box center [1525, 15] width 16 height 16
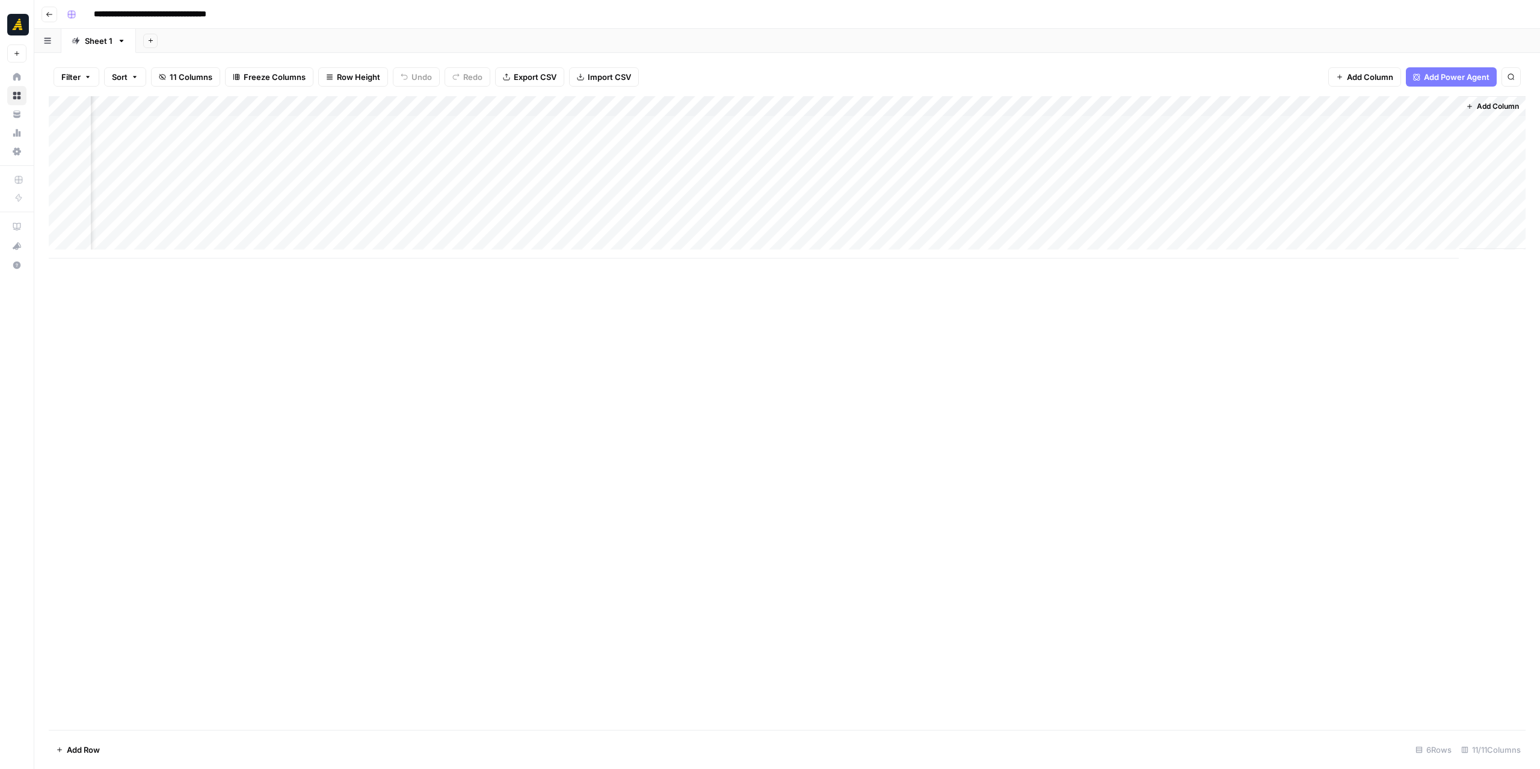
scroll to position [0, 238]
click at [854, 124] on div "Add Column" at bounding box center [787, 177] width 1477 height 162
click at [1260, 128] on div "Add Column" at bounding box center [787, 177] width 1477 height 162
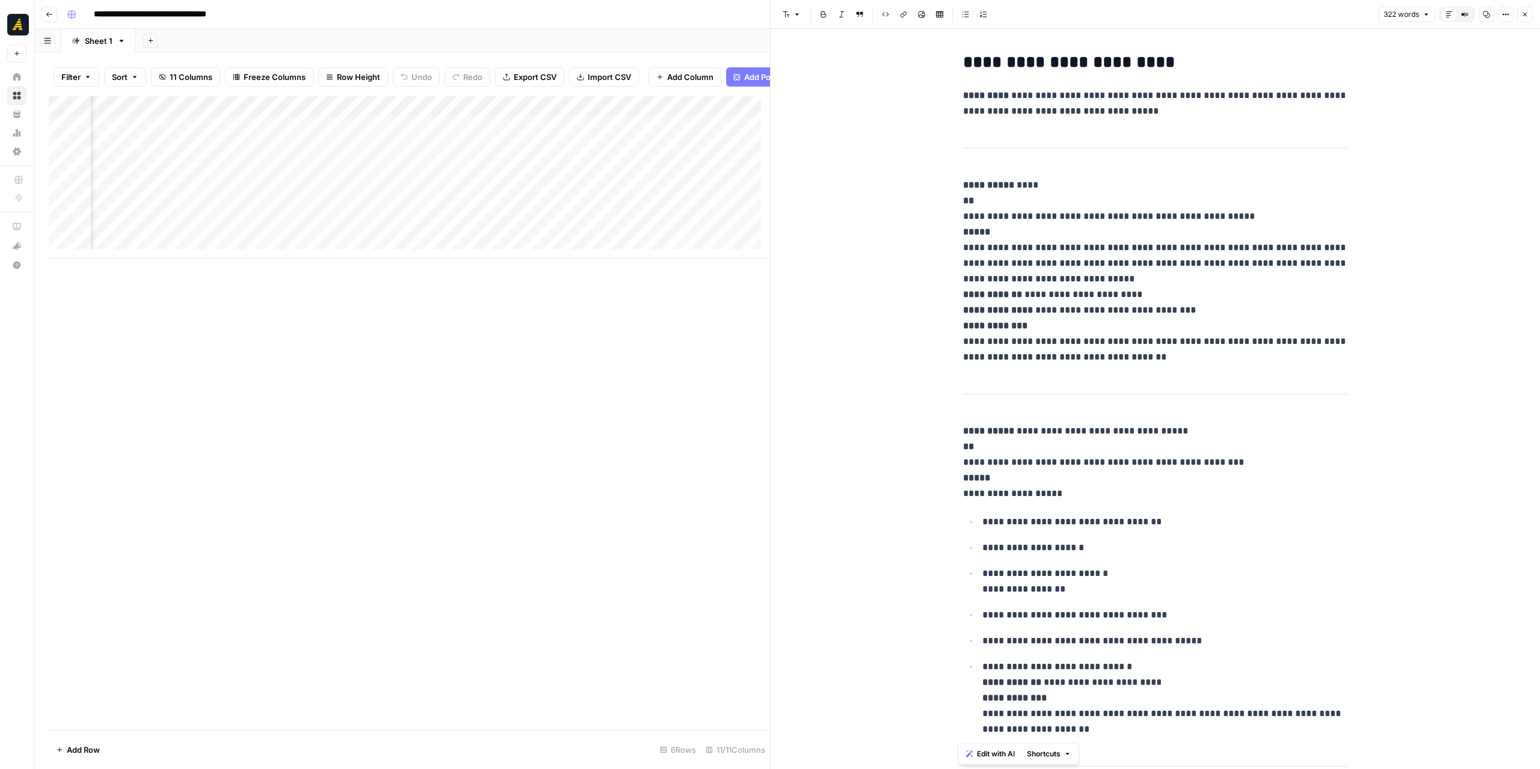
click at [1525, 15] on icon "button" at bounding box center [1524, 14] width 7 height 7
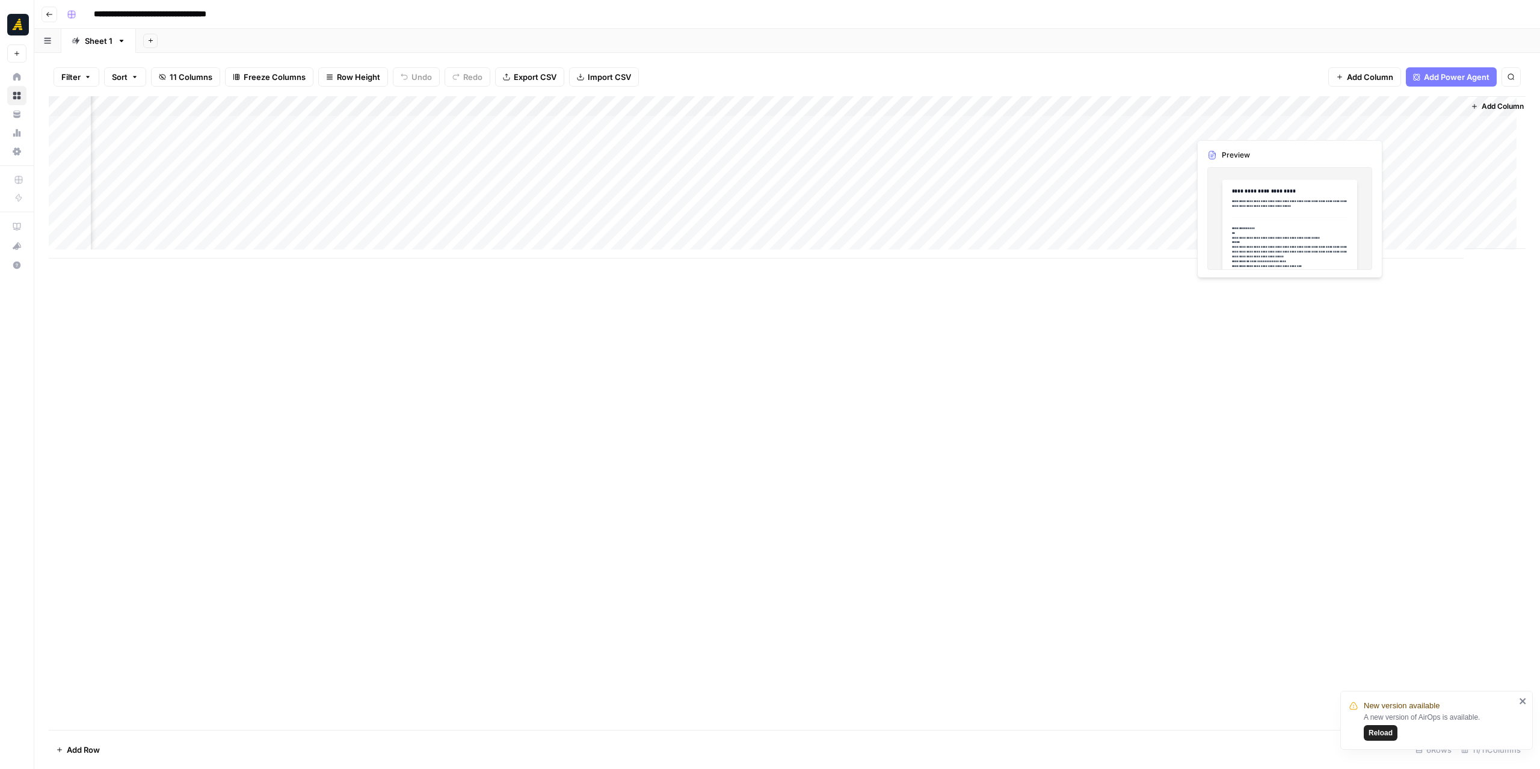
click at [1217, 125] on div "Add Column" at bounding box center [787, 177] width 1477 height 162
click at [1217, 125] on div at bounding box center [1272, 126] width 167 height 22
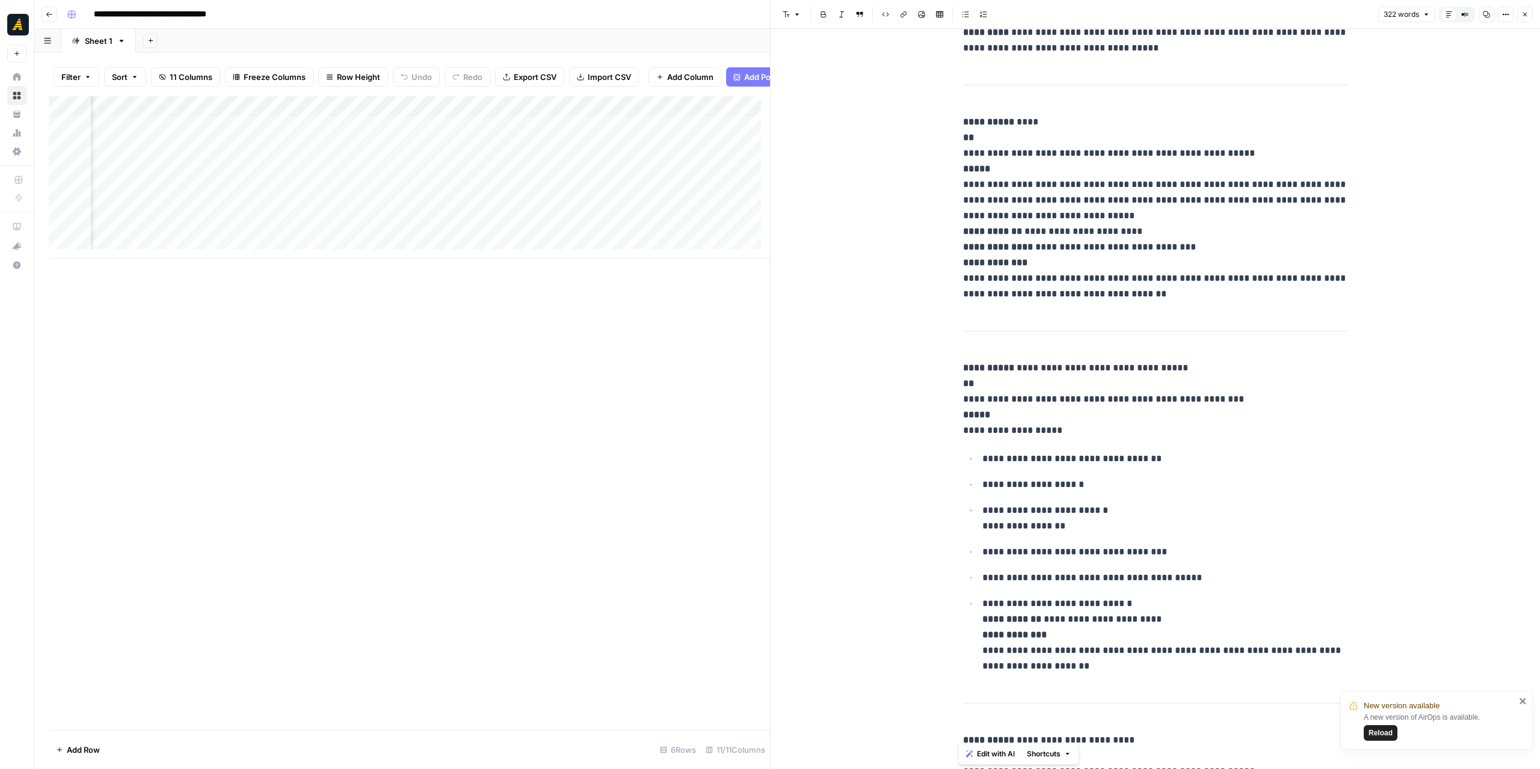
scroll to position [0, 572]
click at [301, 129] on div "Add Column" at bounding box center [409, 177] width 721 height 162
click at [286, 138] on div "Add Column" at bounding box center [409, 177] width 721 height 162
click at [286, 138] on textarea "**********" at bounding box center [248, 136] width 203 height 17
click at [286, 135] on textarea "**********" at bounding box center [248, 136] width 203 height 17
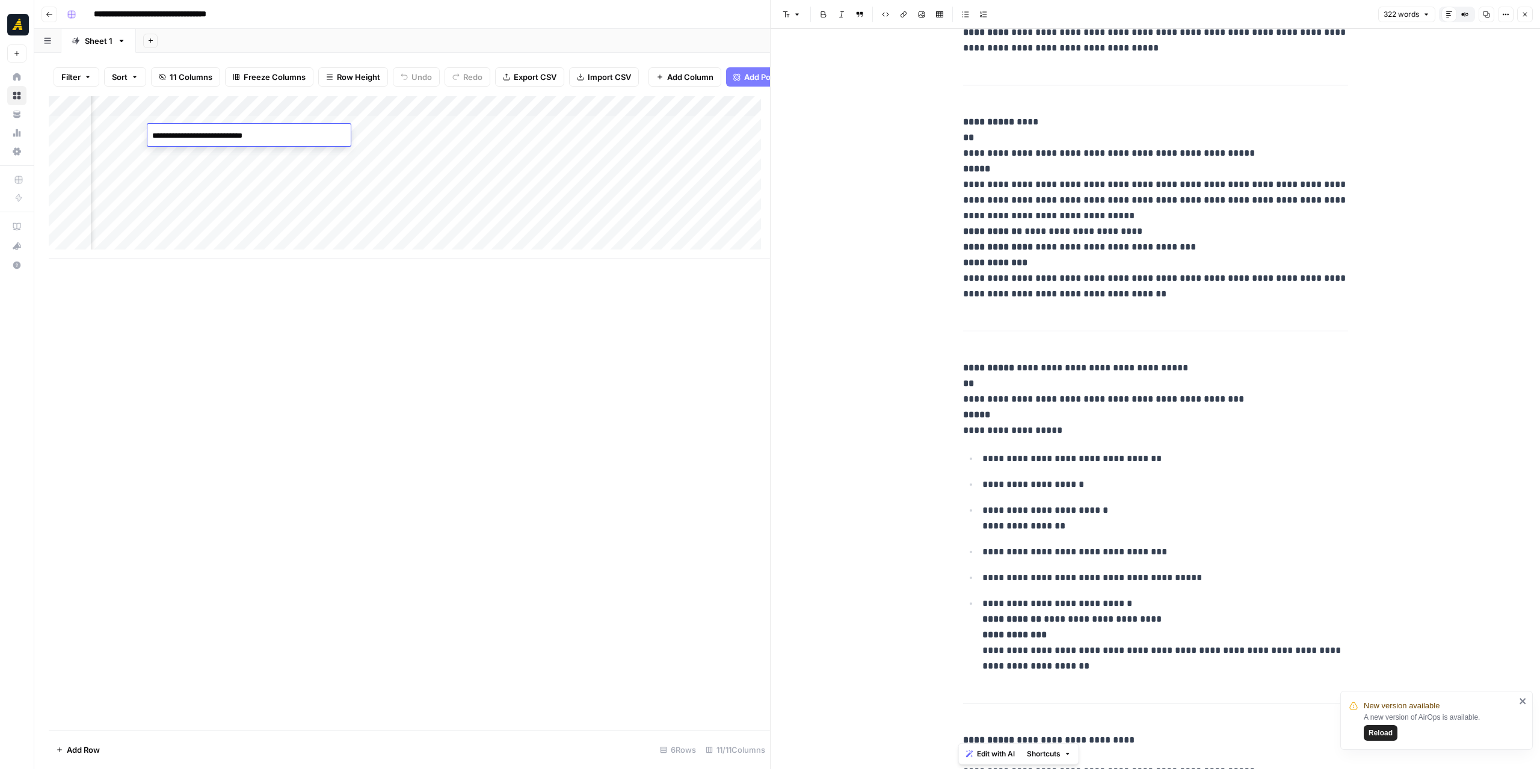
type textarea "**********"
click at [457, 452] on div "Add Column" at bounding box center [409, 413] width 721 height 634
click at [515, 137] on div "Add Column" at bounding box center [409, 177] width 721 height 162
click at [630, 138] on div "Add Column" at bounding box center [409, 177] width 721 height 162
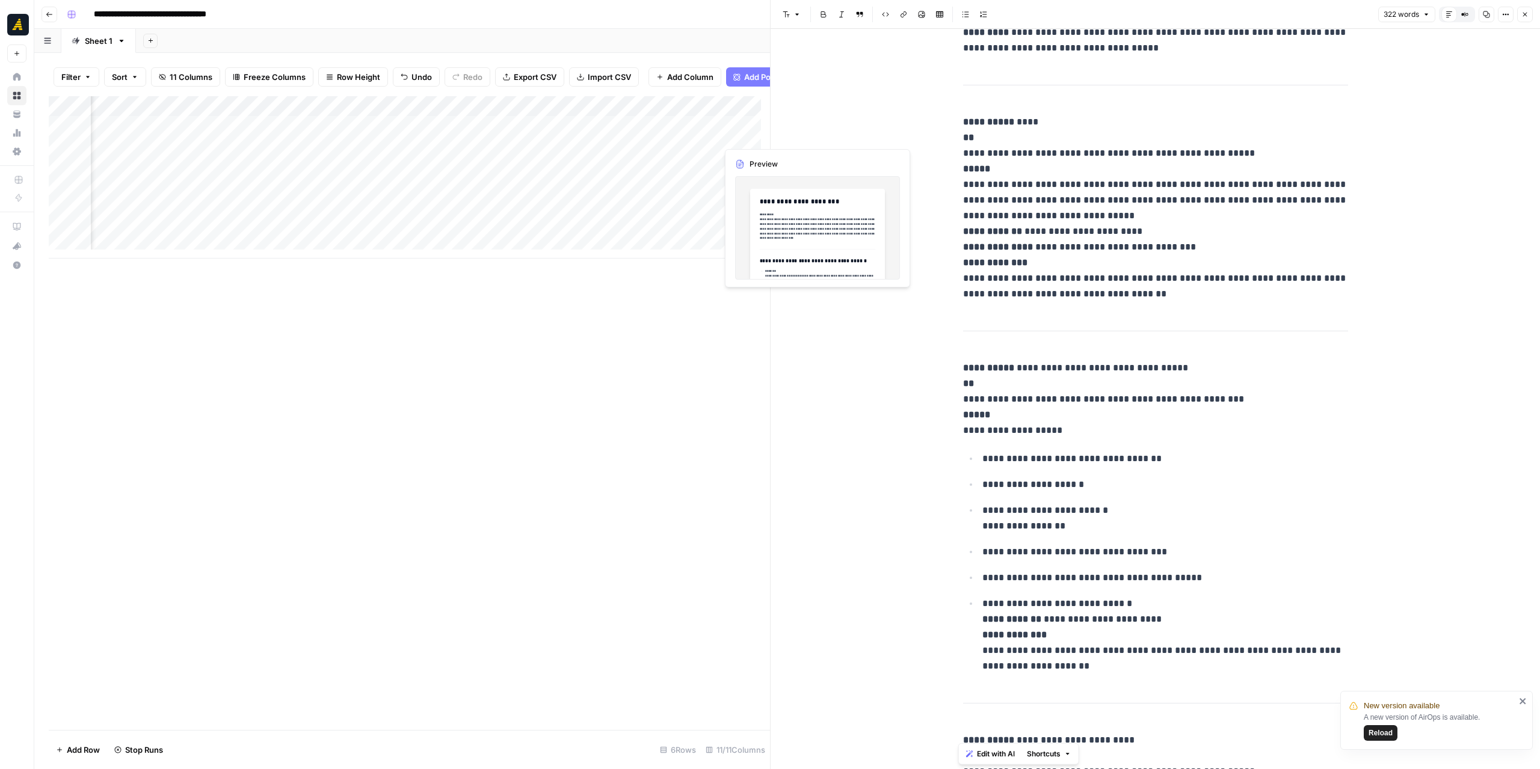
click at [737, 134] on div "Add Column" at bounding box center [409, 177] width 721 height 162
click at [1526, 11] on icon "button" at bounding box center [1524, 14] width 7 height 7
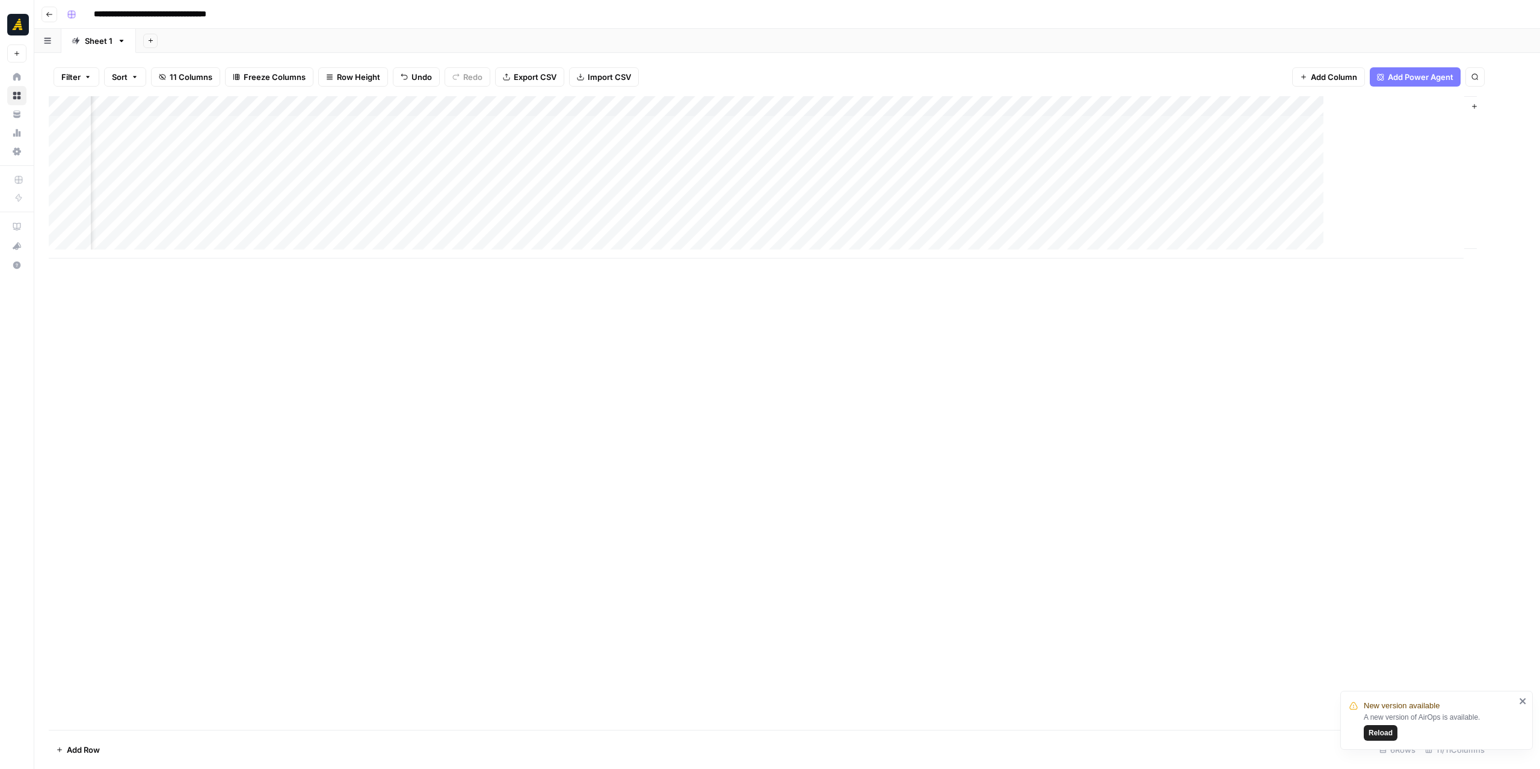
scroll to position [0, 238]
drag, startPoint x: 66, startPoint y: 229, endPoint x: 62, endPoint y: 216, distance: 13.3
click at [65, 228] on div "Add Column" at bounding box center [787, 177] width 1477 height 162
click at [60, 210] on div "Add Column" at bounding box center [787, 177] width 1477 height 162
click at [60, 187] on div "Add Column" at bounding box center [787, 177] width 1477 height 162
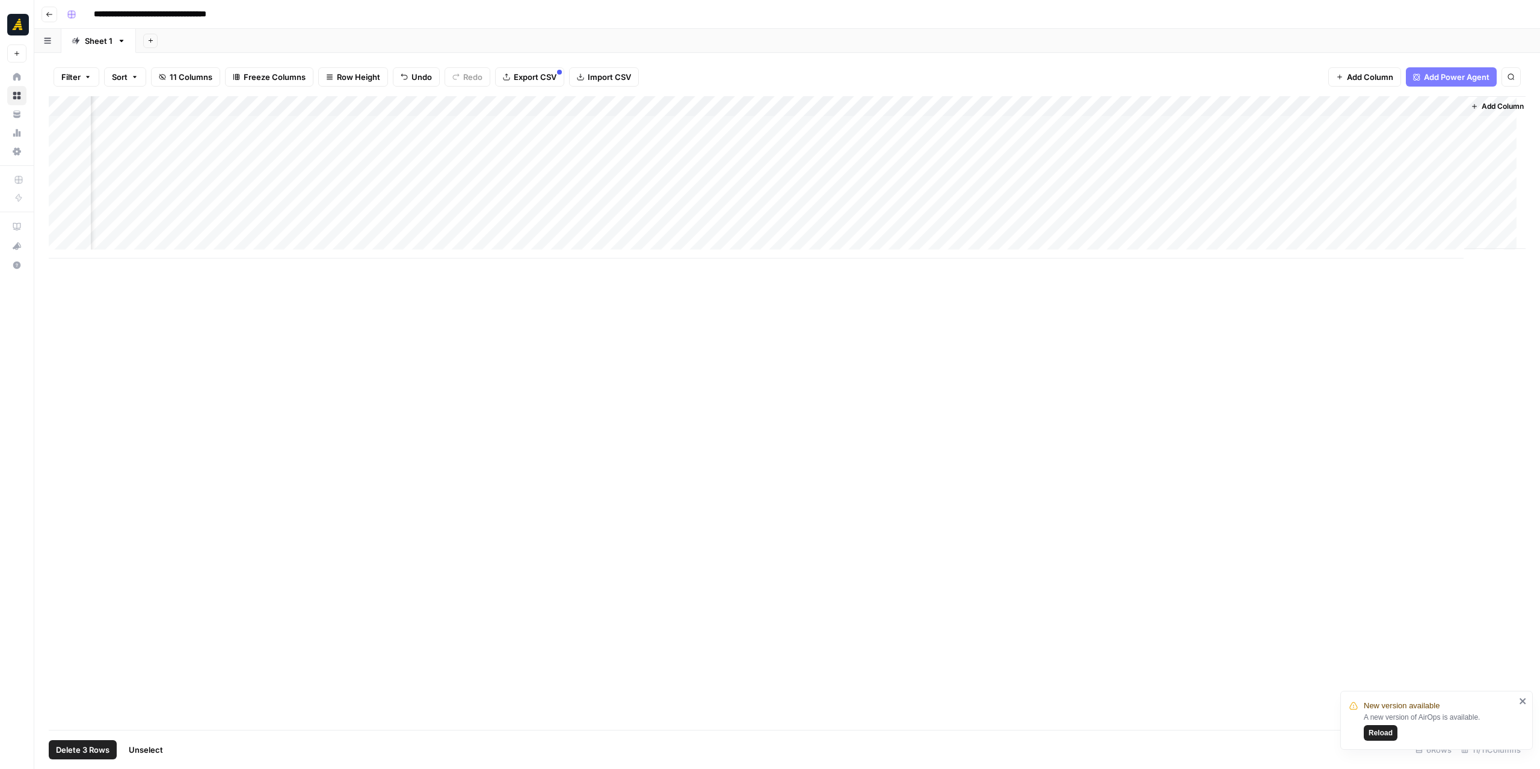
click at [81, 748] on span "Delete 3 Rows" at bounding box center [83, 750] width 54 height 12
click at [741, 143] on button "Delete" at bounding box center [727, 139] width 40 height 22
click at [908, 126] on div "Add Column" at bounding box center [787, 146] width 1477 height 101
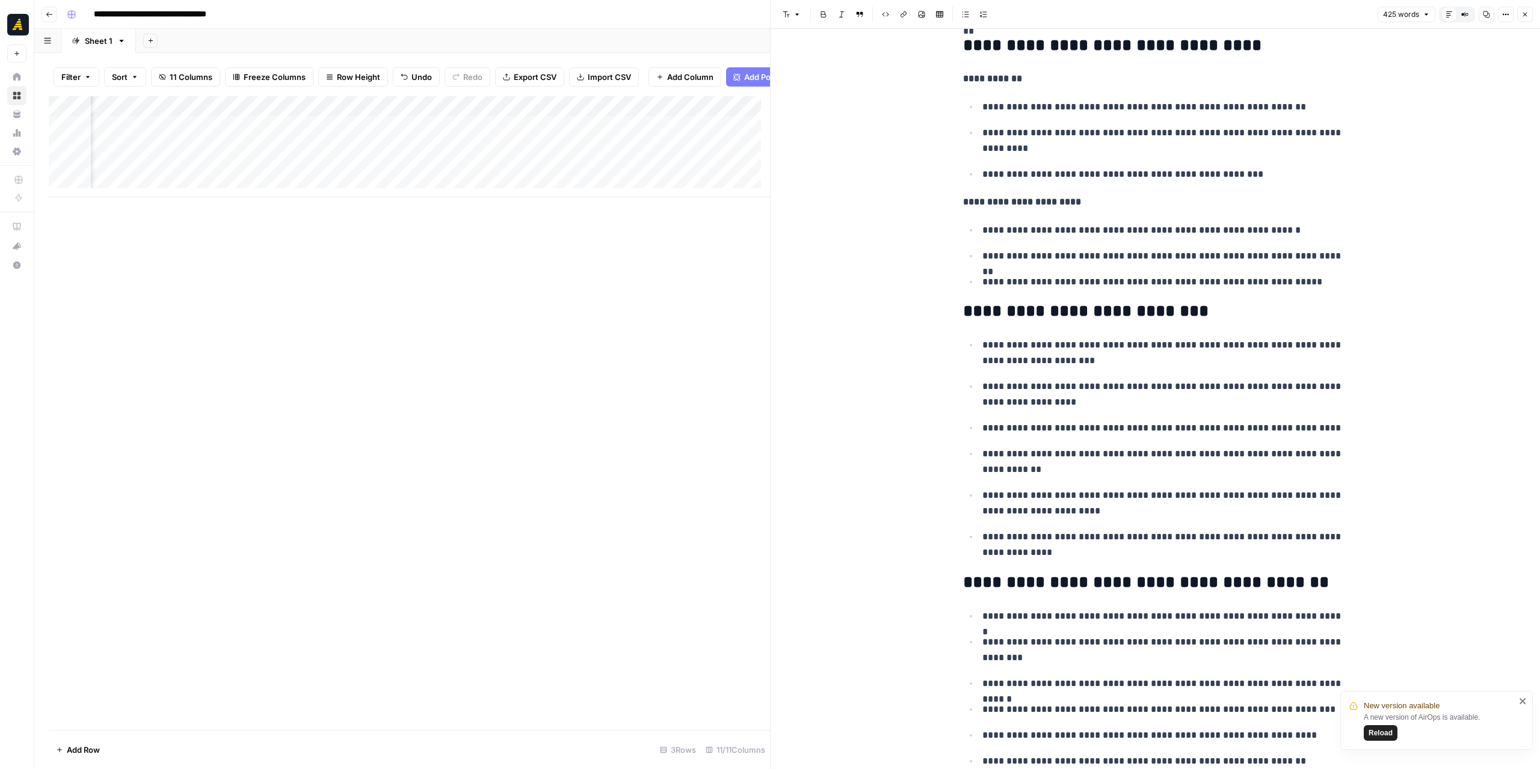
scroll to position [0, 833]
click at [584, 135] on div "Add Column" at bounding box center [409, 146] width 721 height 101
click at [1521, 702] on icon "close" at bounding box center [1523, 702] width 8 height 10
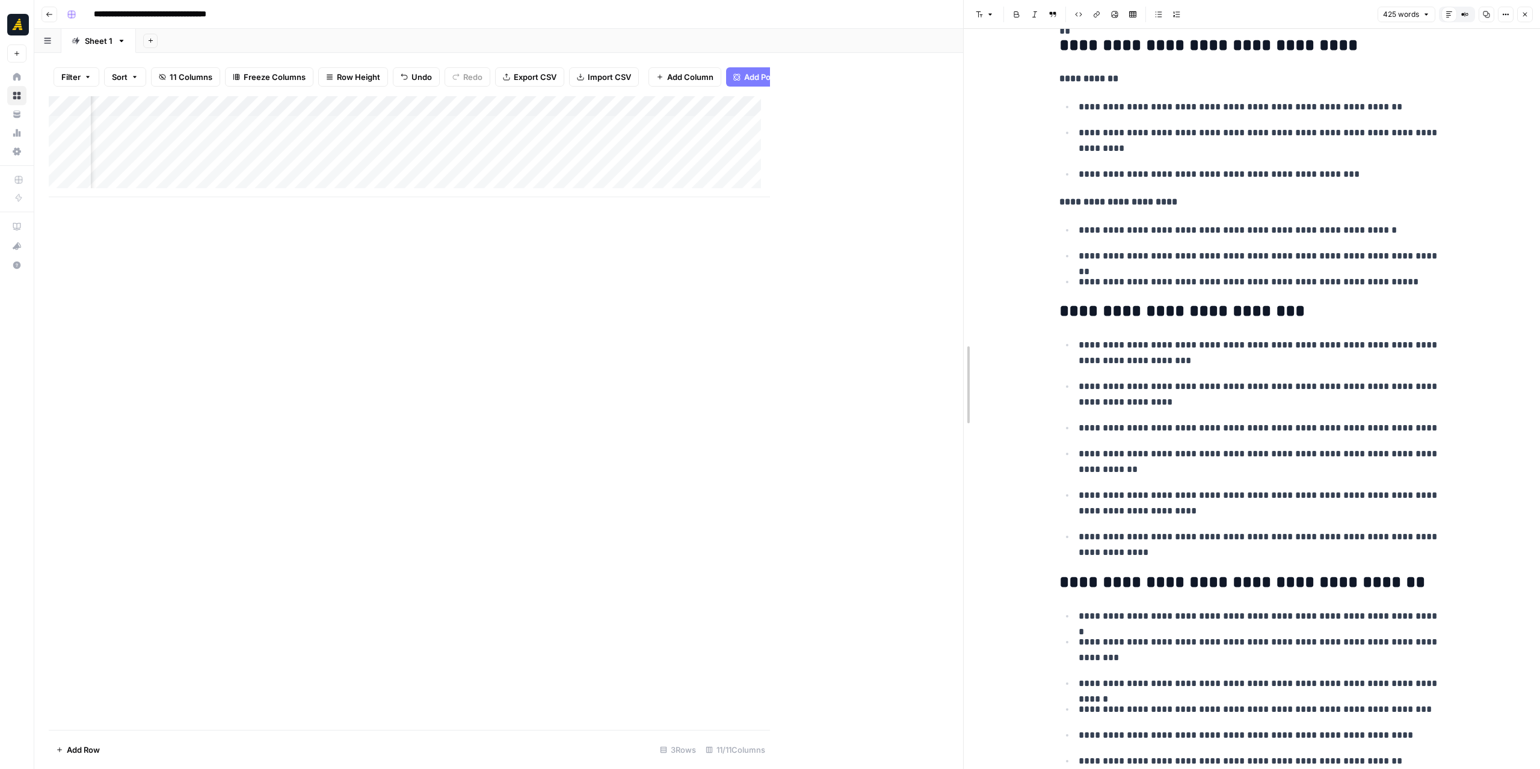
drag, startPoint x: 769, startPoint y: 312, endPoint x: 962, endPoint y: 324, distance: 193.5
click at [962, 324] on div at bounding box center [964, 384] width 12 height 769
click at [218, 110] on div "Add Column" at bounding box center [506, 146] width 914 height 101
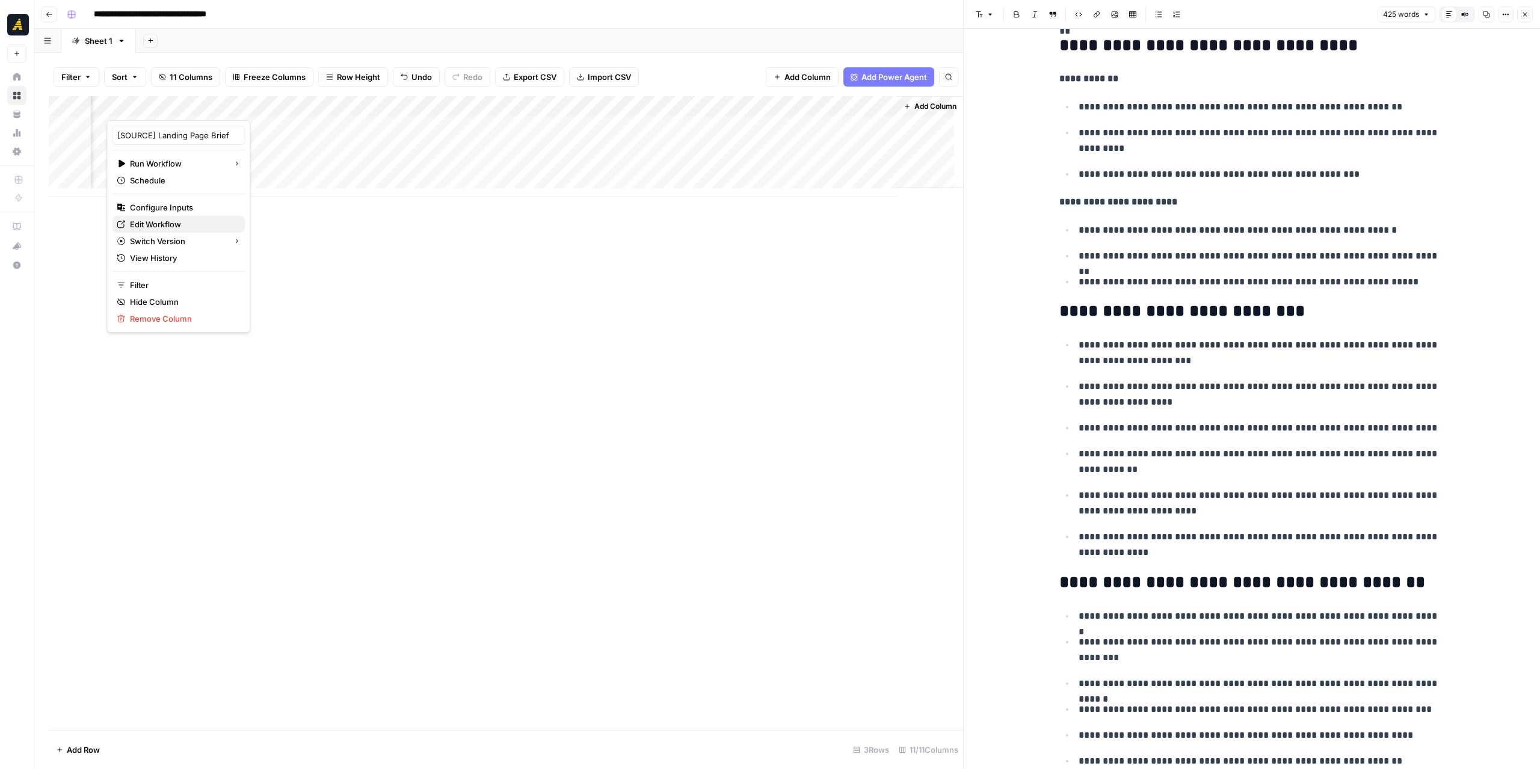
click at [173, 225] on span "Edit Workflow" at bounding box center [182, 224] width 105 height 12
click at [528, 129] on div "Add Column" at bounding box center [506, 146] width 914 height 101
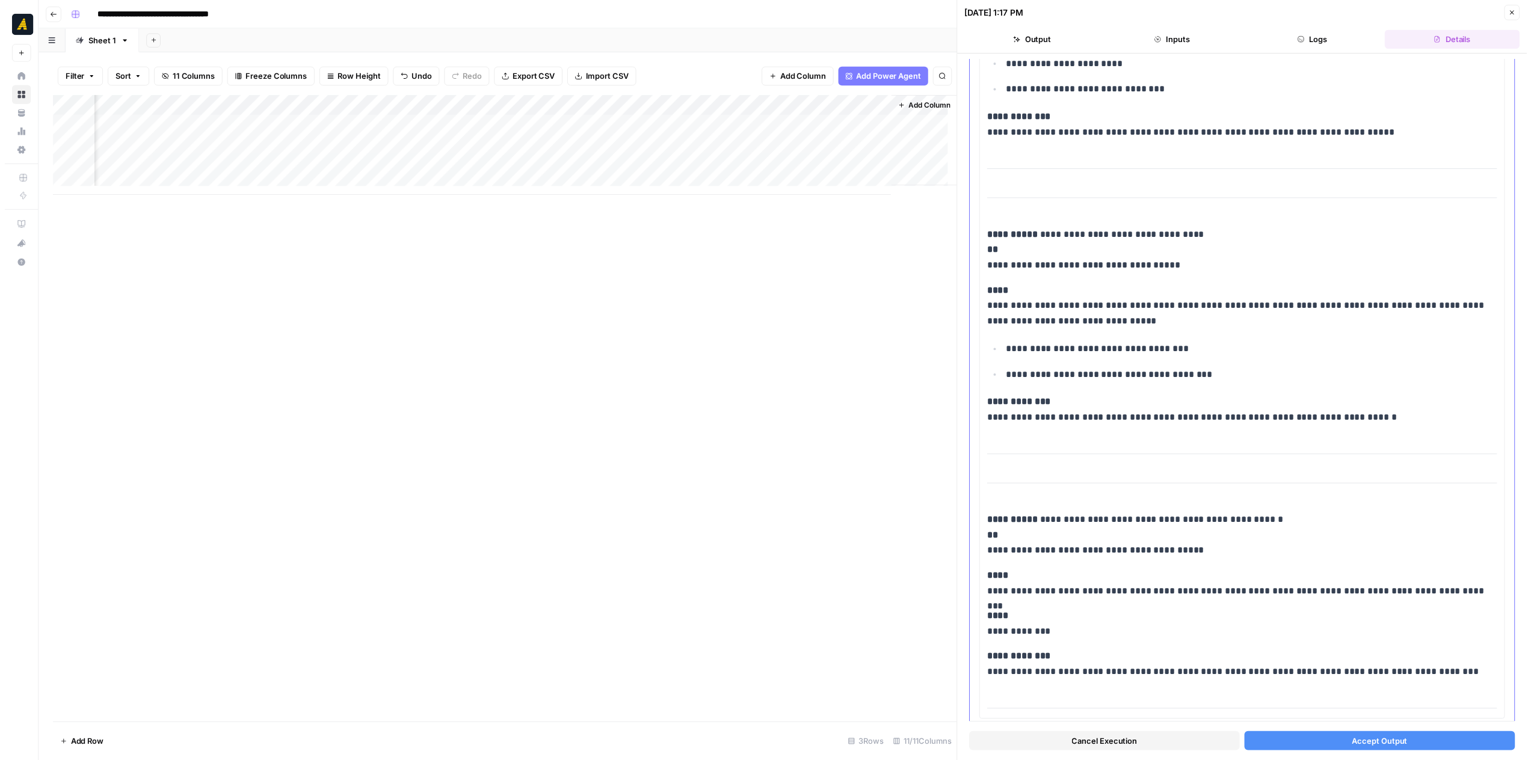
scroll to position [3041, 0]
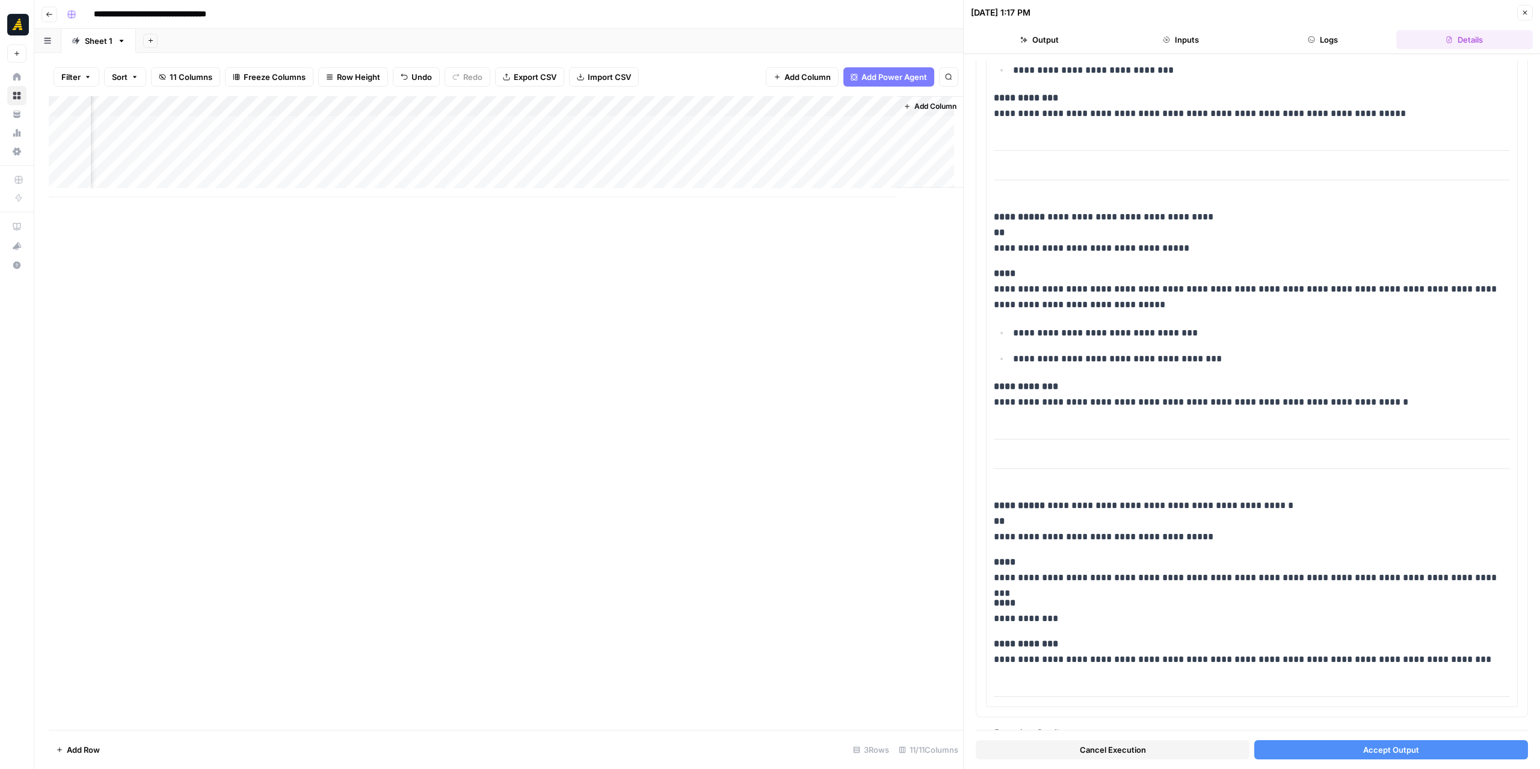
click at [1344, 749] on button "Accept Output" at bounding box center [1391, 750] width 274 height 19
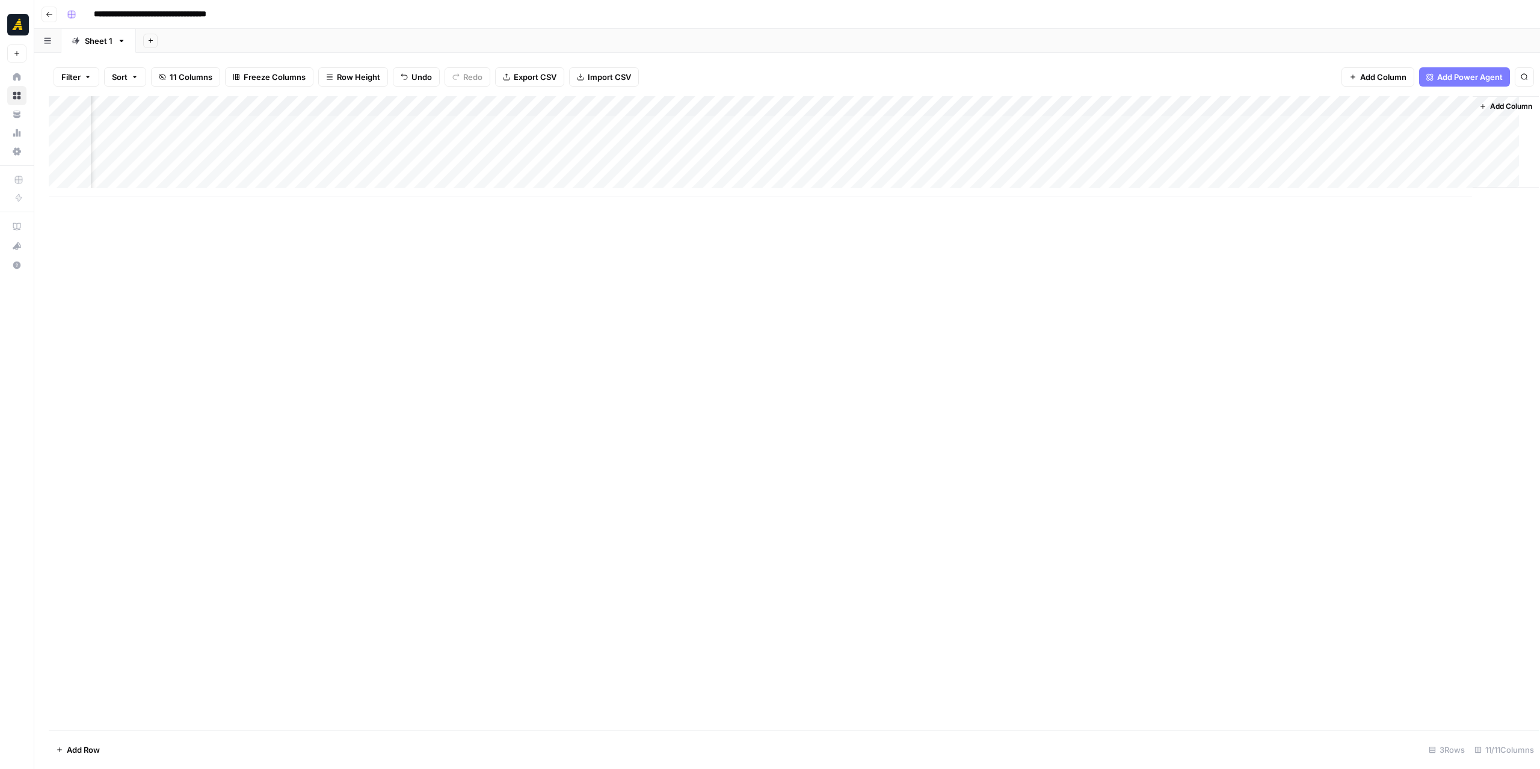
scroll to position [0, 238]
click at [1273, 129] on div "Add Column" at bounding box center [787, 146] width 1477 height 101
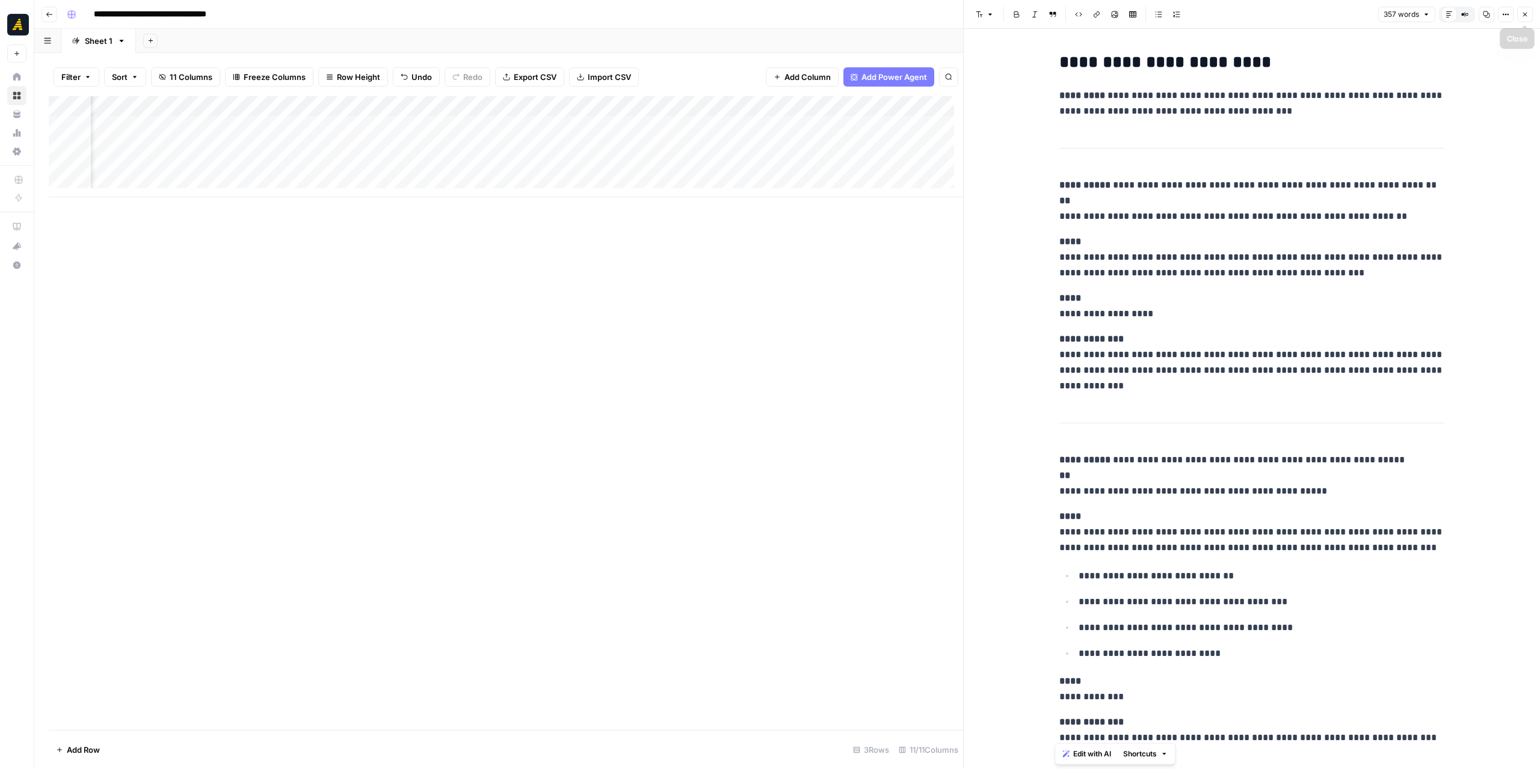
click at [1522, 15] on icon "button" at bounding box center [1524, 14] width 7 height 7
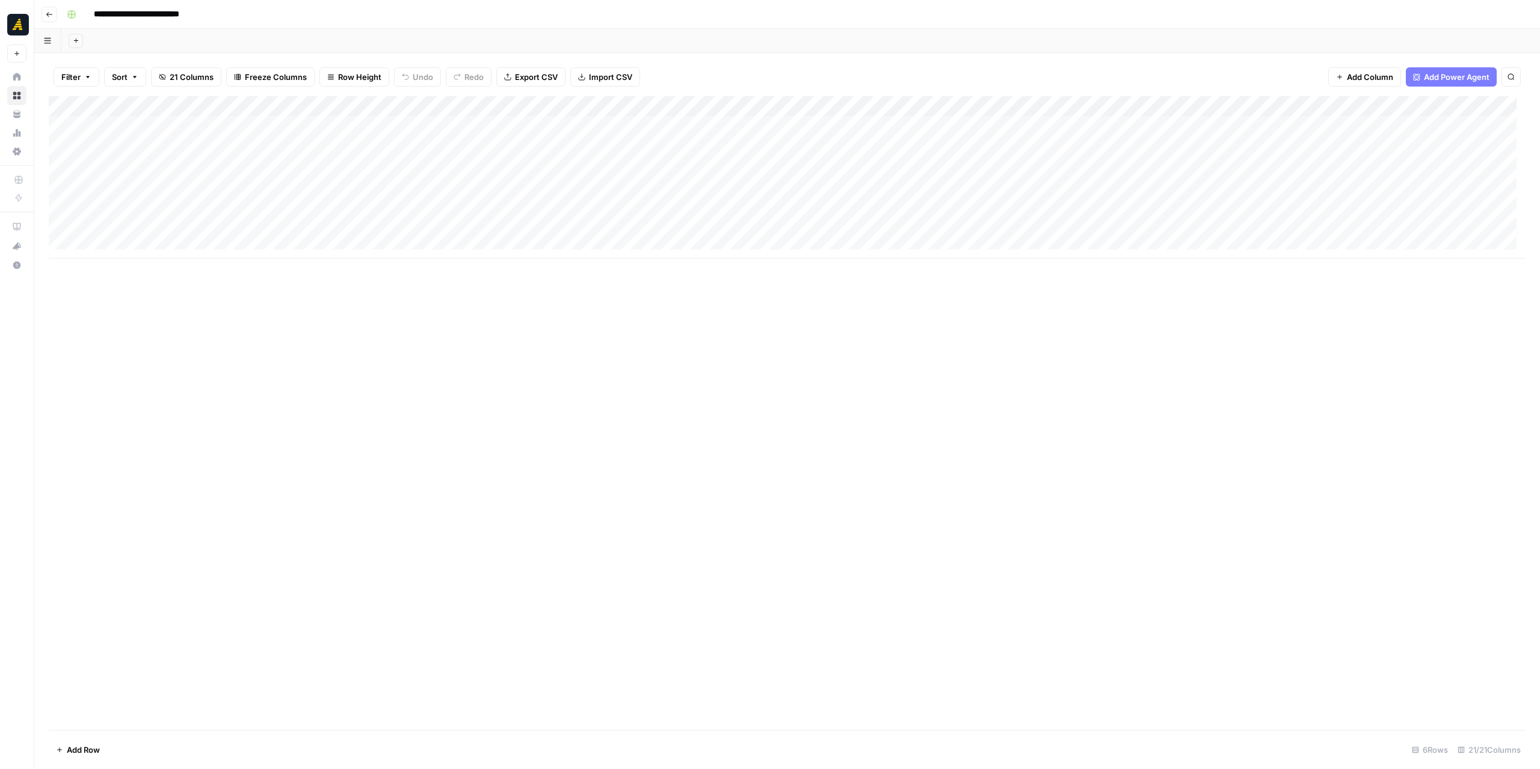
click at [271, 102] on div "Add Column" at bounding box center [787, 177] width 1477 height 162
click at [257, 220] on span "Fork Power Agent" at bounding box center [252, 224] width 105 height 12
click at [268, 100] on div "Add Column" at bounding box center [787, 177] width 1477 height 162
click at [260, 220] on span "Fork Power Agent" at bounding box center [252, 224] width 105 height 12
click at [563, 319] on div "Add Column" at bounding box center [787, 413] width 1477 height 634
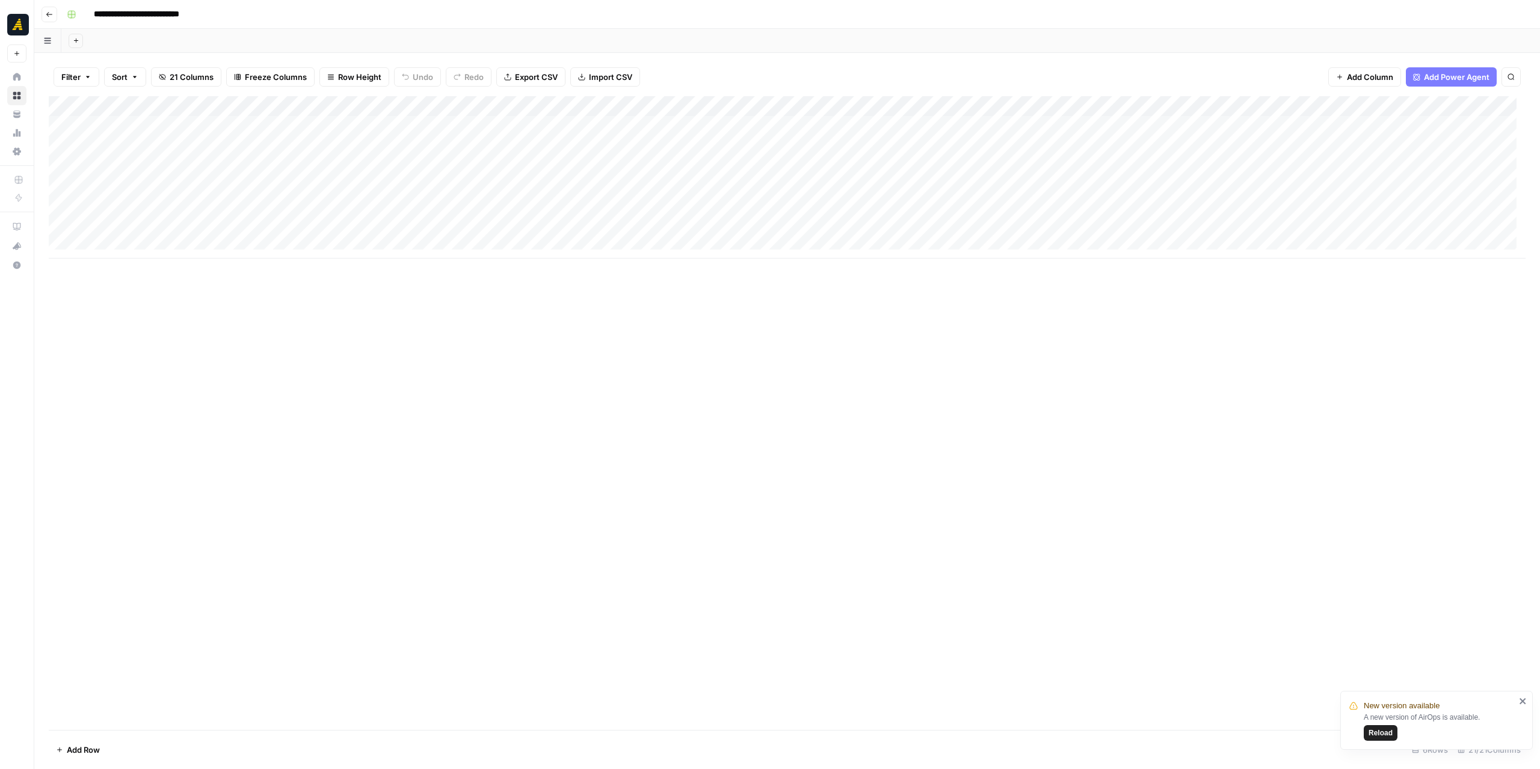
click at [869, 102] on div "Add Column" at bounding box center [787, 177] width 1477 height 162
click at [1011, 331] on div "Add Column" at bounding box center [787, 413] width 1477 height 634
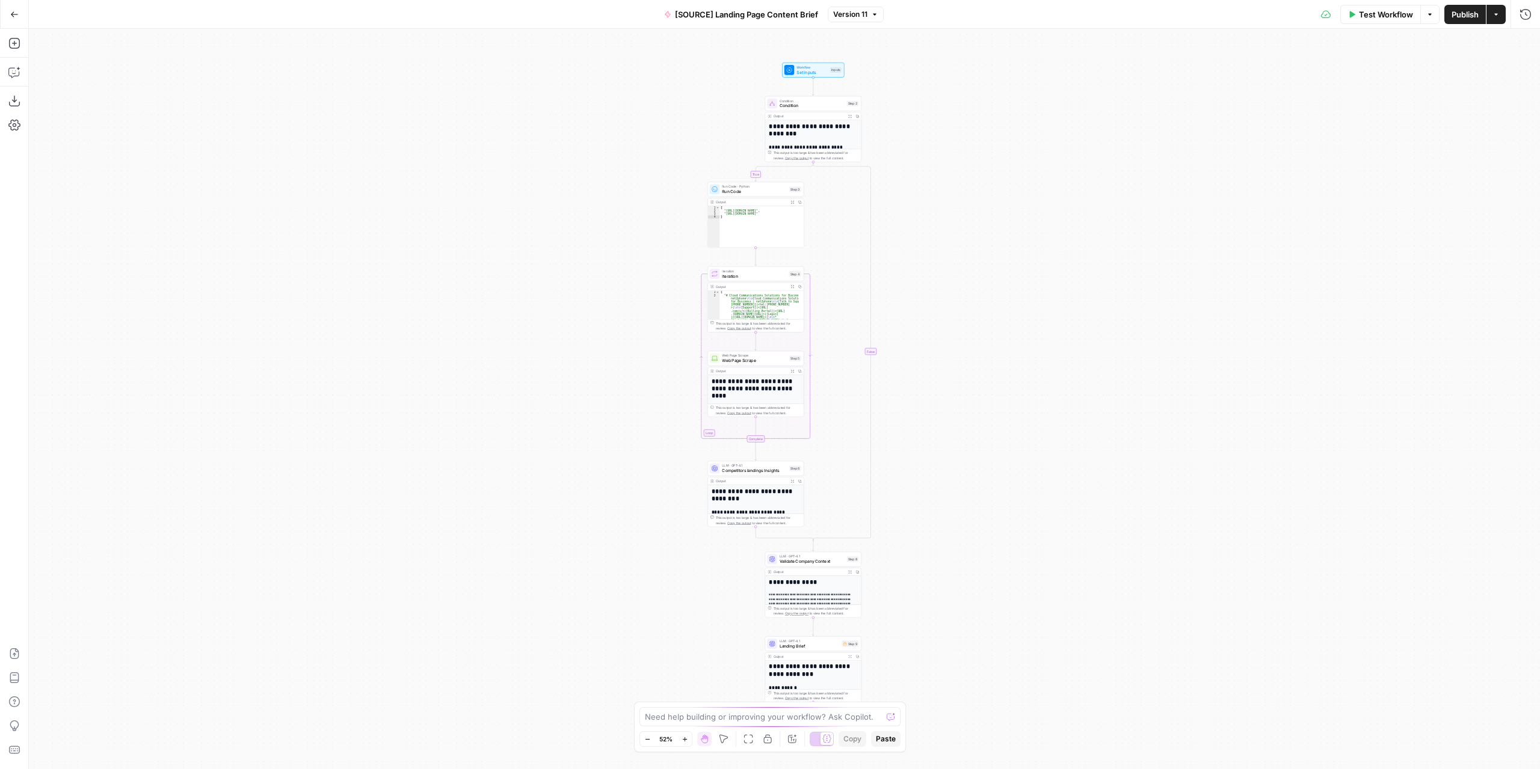
click at [792, 486] on div "**********" at bounding box center [756, 596] width 96 height 221
click at [791, 482] on icon "button" at bounding box center [793, 481] width 4 height 4
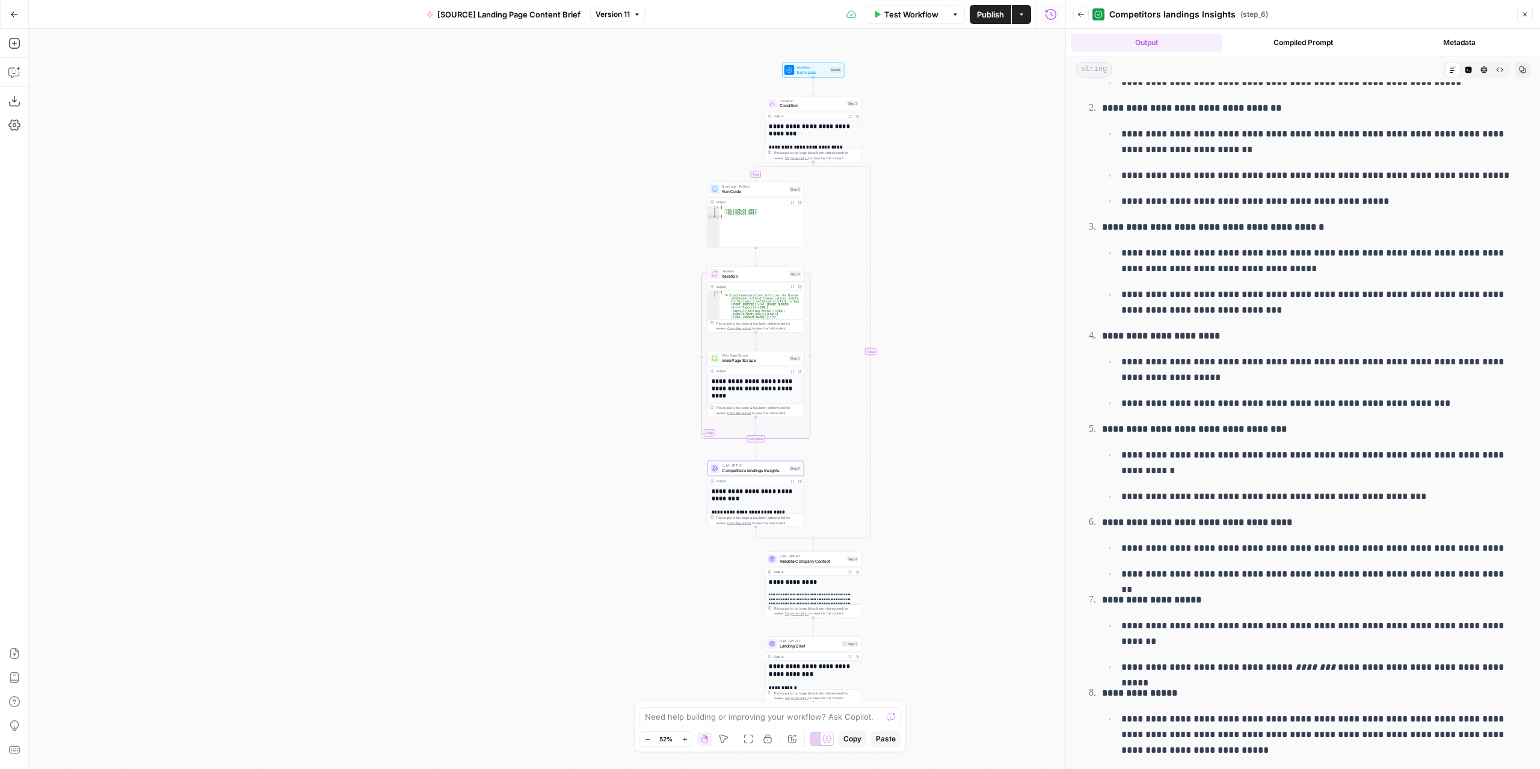
scroll to position [2717, 0]
